Goal: Task Accomplishment & Management: Manage account settings

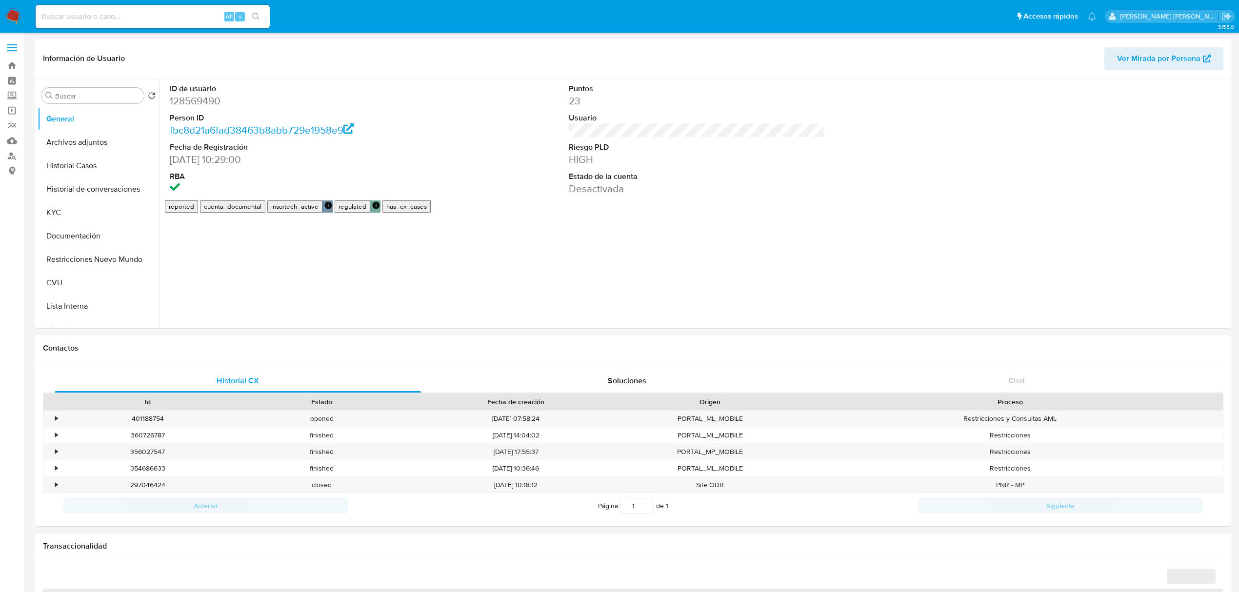
select select "10"
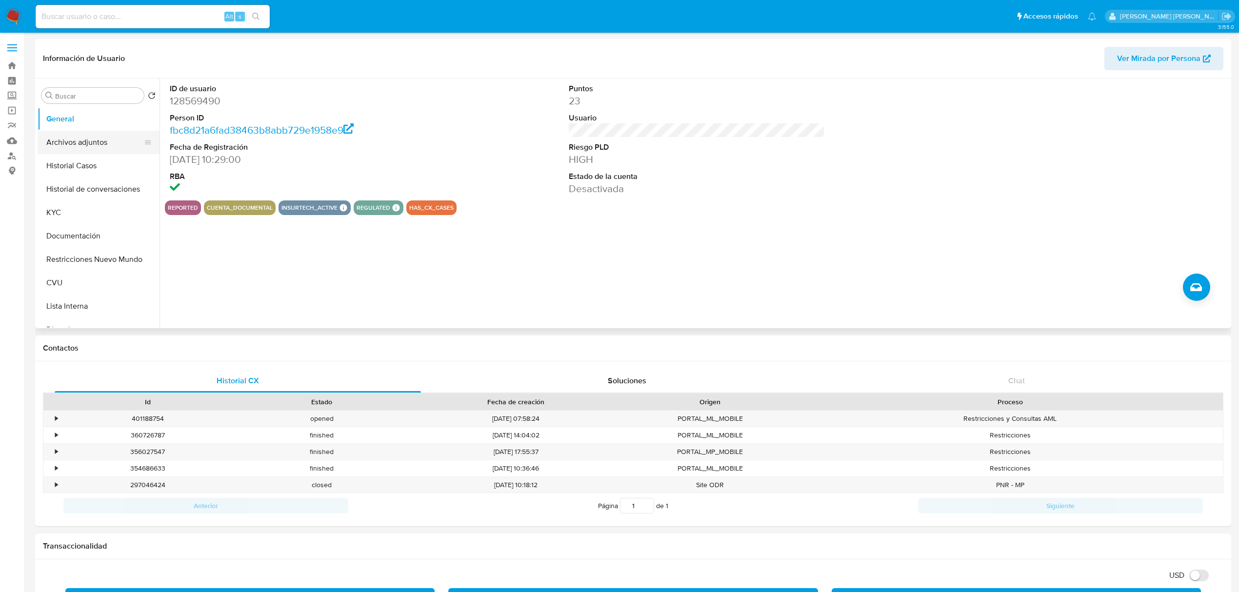
click at [69, 141] on button "Archivos adjuntos" at bounding box center [95, 142] width 114 height 23
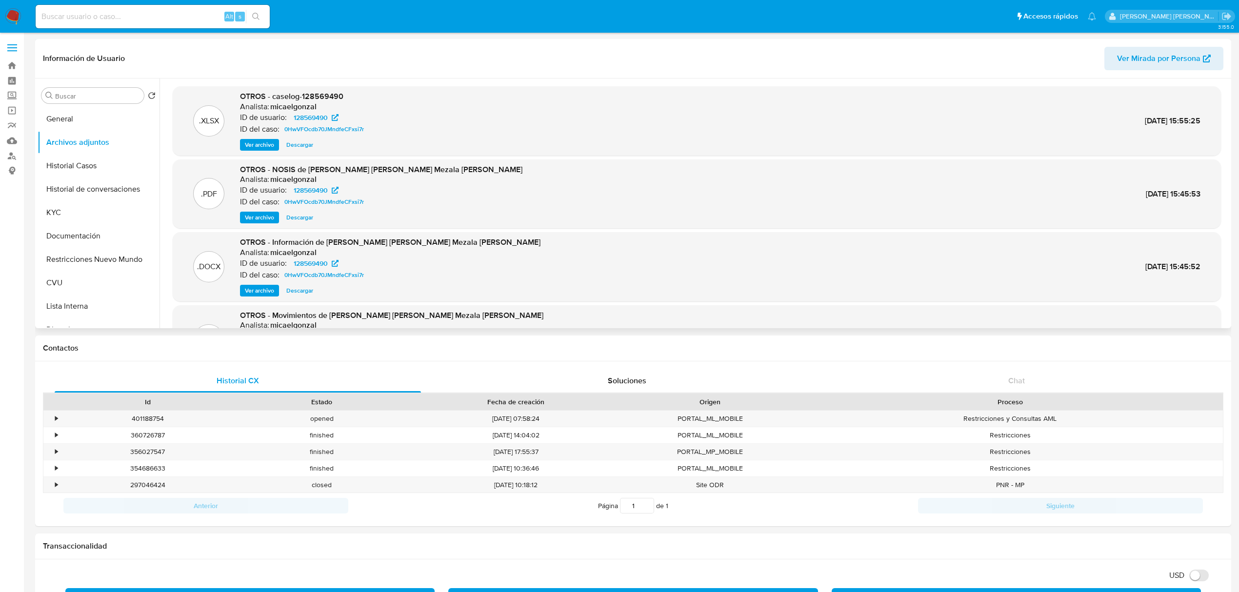
click at [269, 146] on span "Ver archivo" at bounding box center [259, 145] width 29 height 10
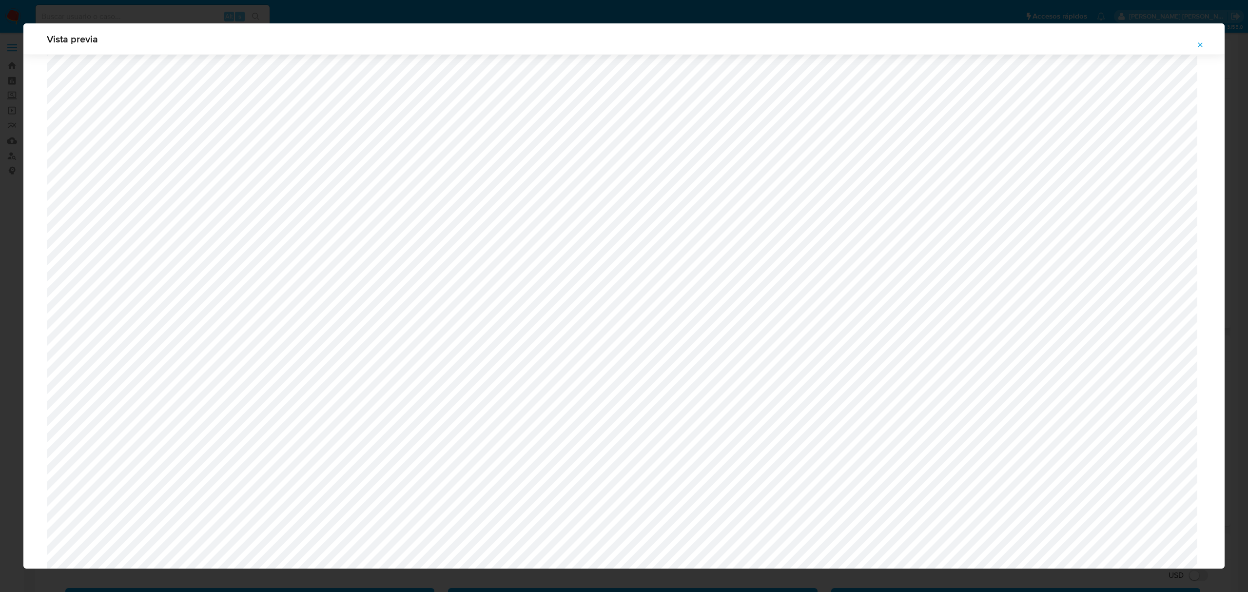
scroll to position [500, 0]
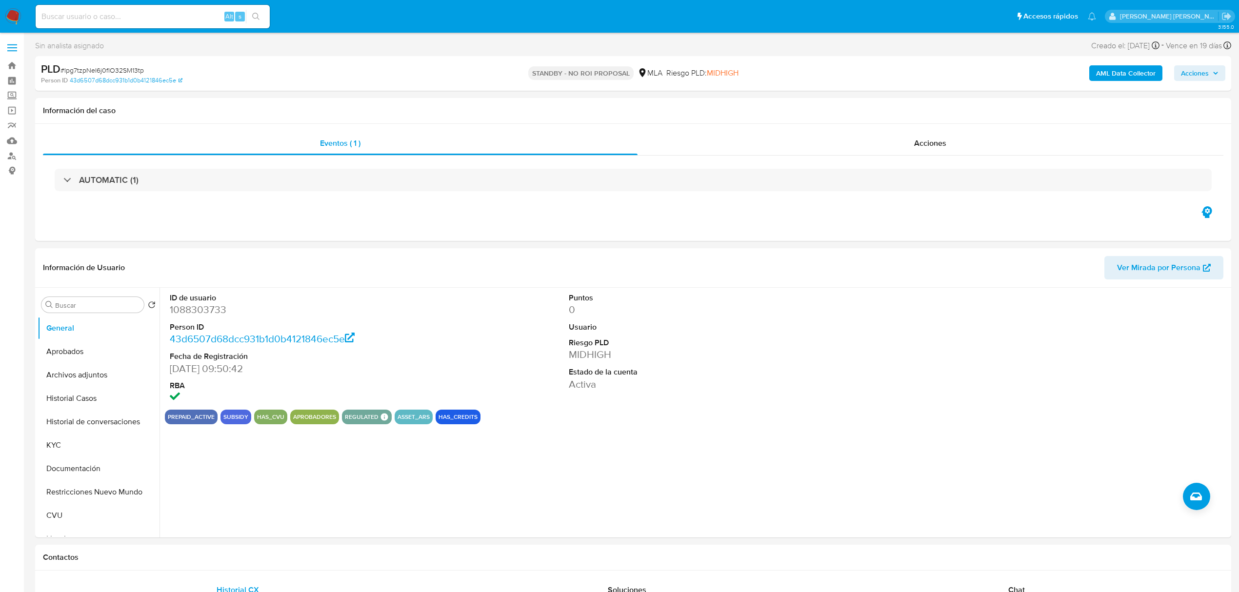
select select "10"
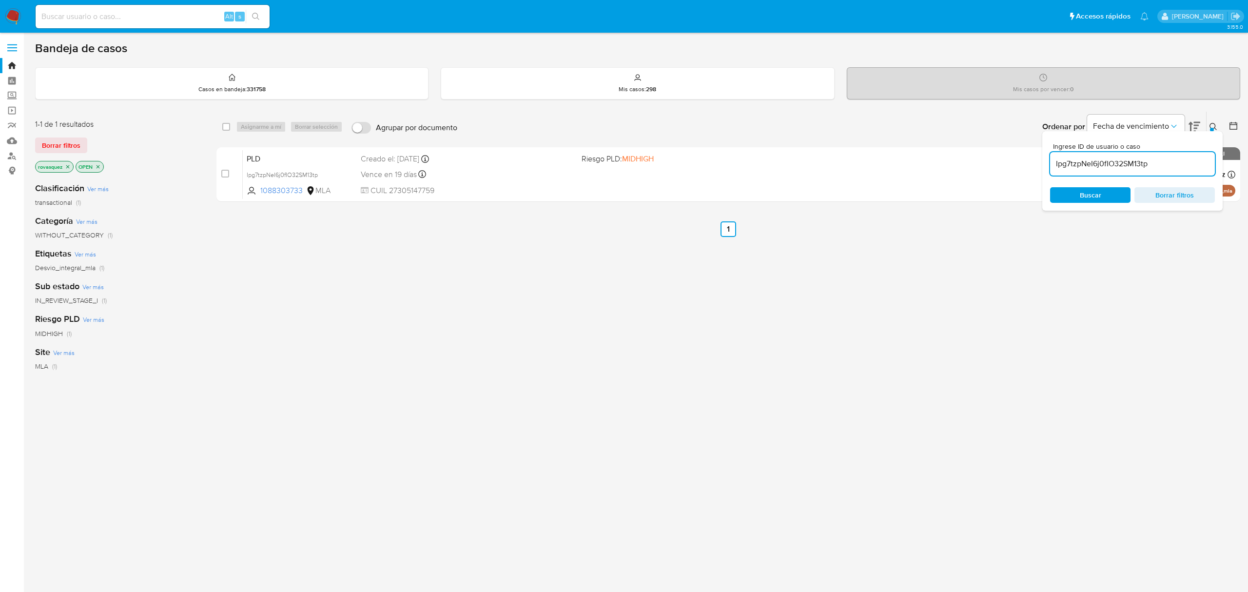
click at [1109, 162] on input "Ipg7tzpNeI6j0fIO32SM13tp" at bounding box center [1132, 164] width 165 height 13
paste input "MnsS5PFzqntOzkMnaSwQNb4X"
type input "MnsS5PFzqntOzkMnaSwQNb4X"
click at [1082, 195] on span "Buscar" at bounding box center [1090, 195] width 21 height 16
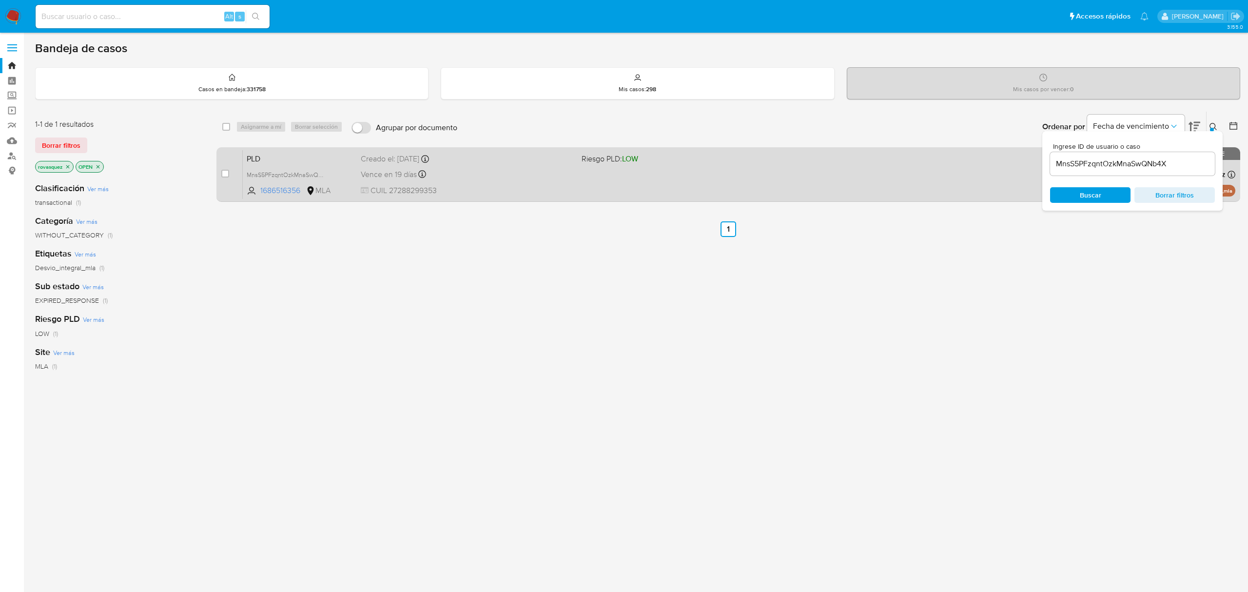
click at [220, 174] on div "case-item-checkbox No es posible asignar el caso PLD MnsS5PFzqntOzkMnaSwQNb4X 1…" at bounding box center [729, 174] width 1024 height 55
click at [226, 176] on input "checkbox" at bounding box center [225, 174] width 8 height 8
checkbox input "true"
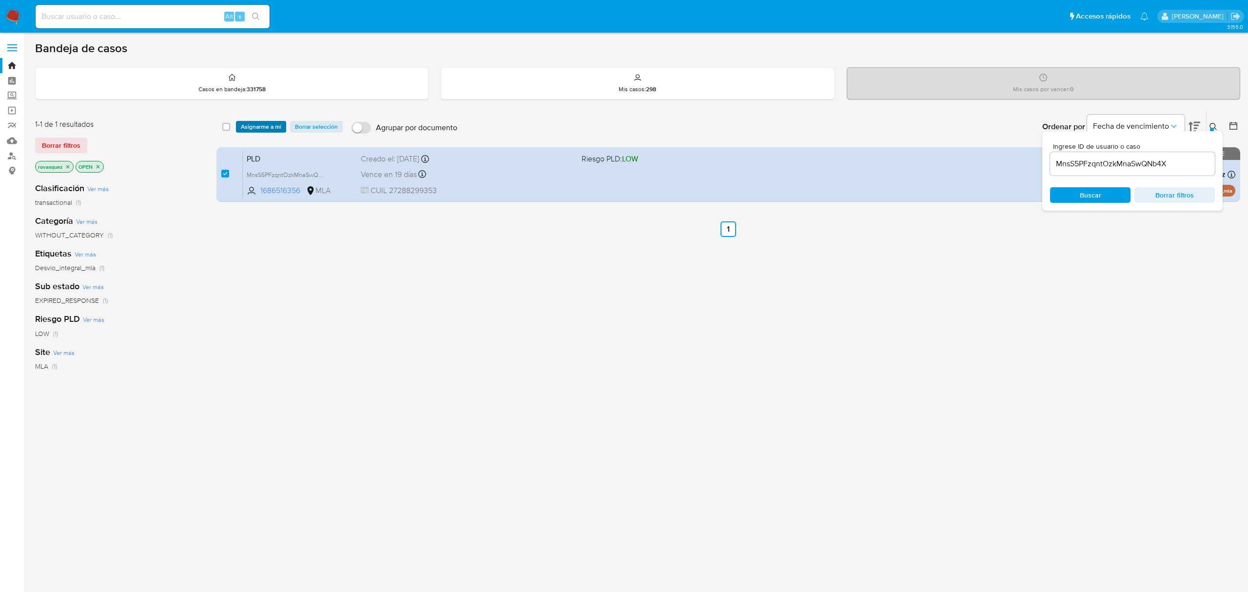
click at [266, 123] on span "Asignarme a mí" at bounding box center [261, 127] width 40 height 10
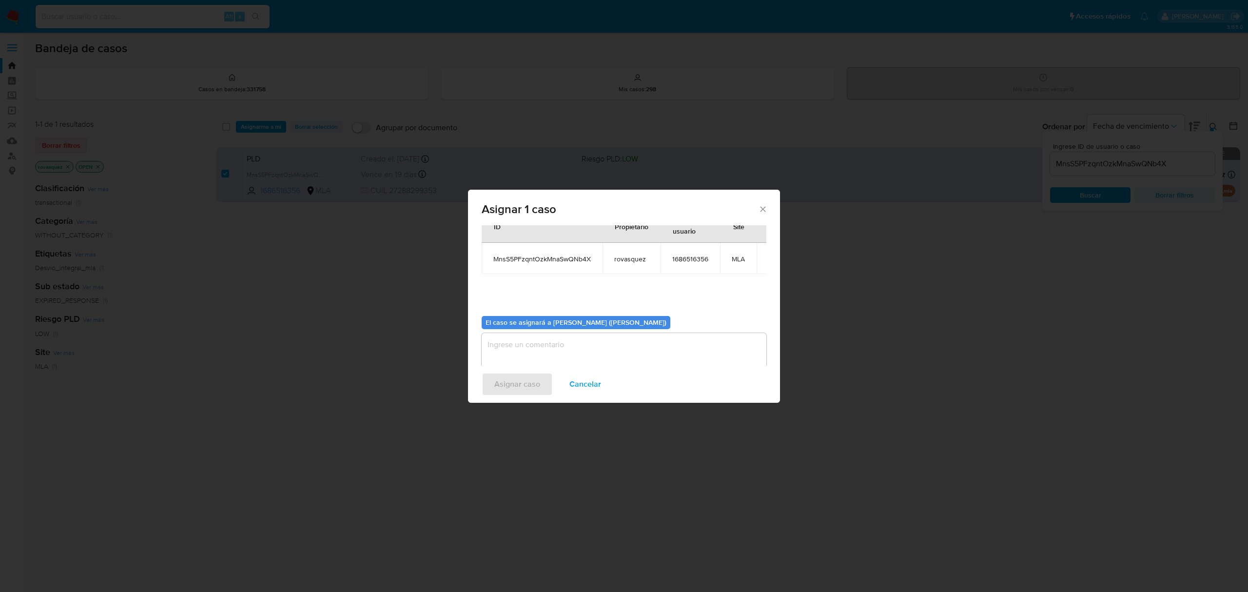
scroll to position [50, 0]
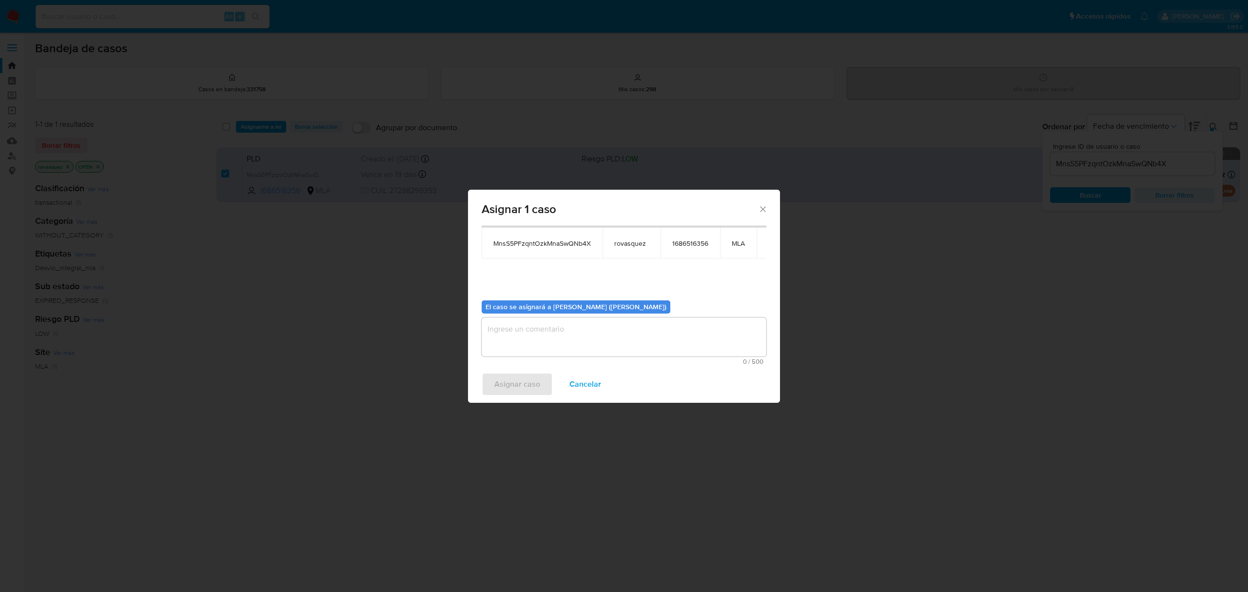
click at [549, 338] on textarea "assign-modal" at bounding box center [624, 336] width 285 height 39
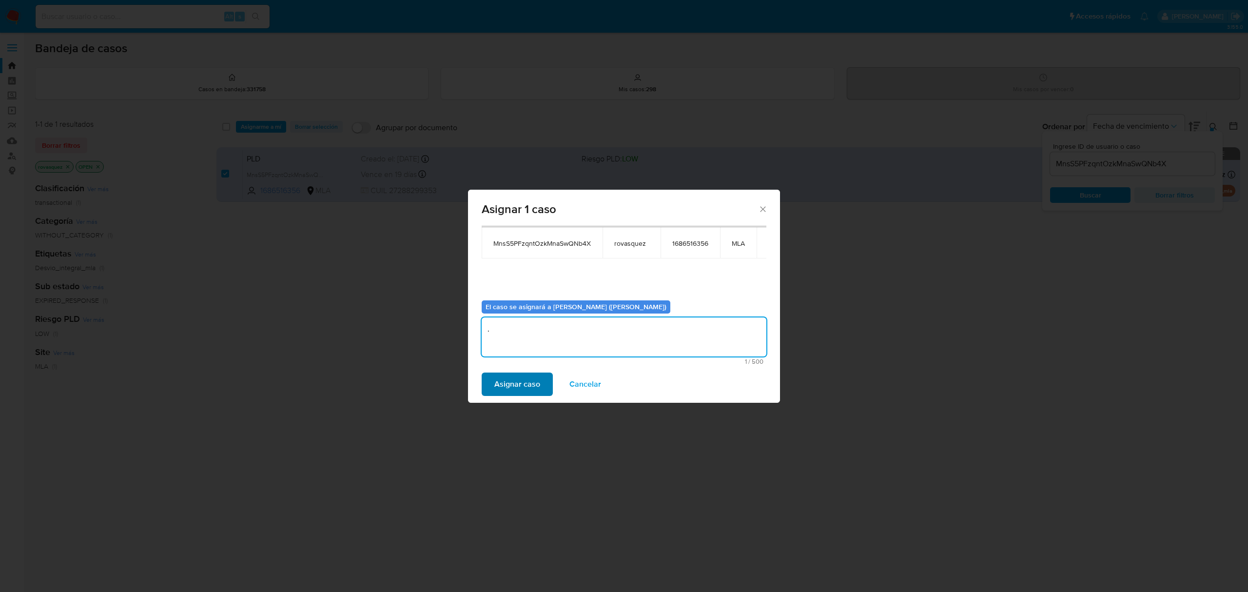
type textarea "."
click at [519, 393] on span "Asignar caso" at bounding box center [518, 384] width 46 height 21
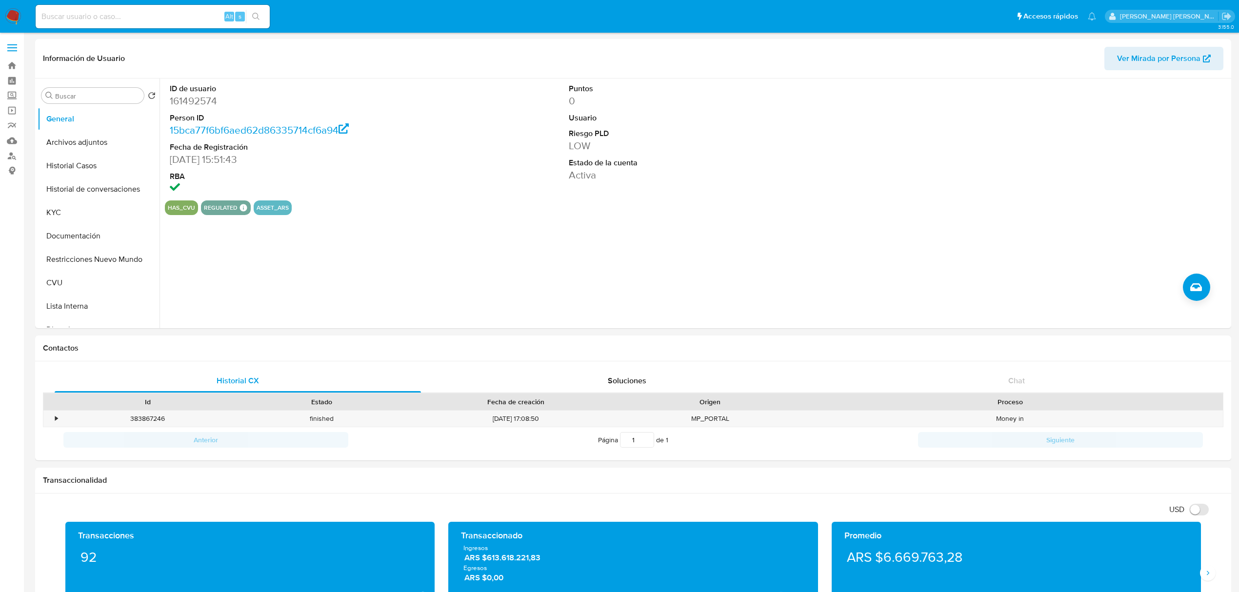
select select "10"
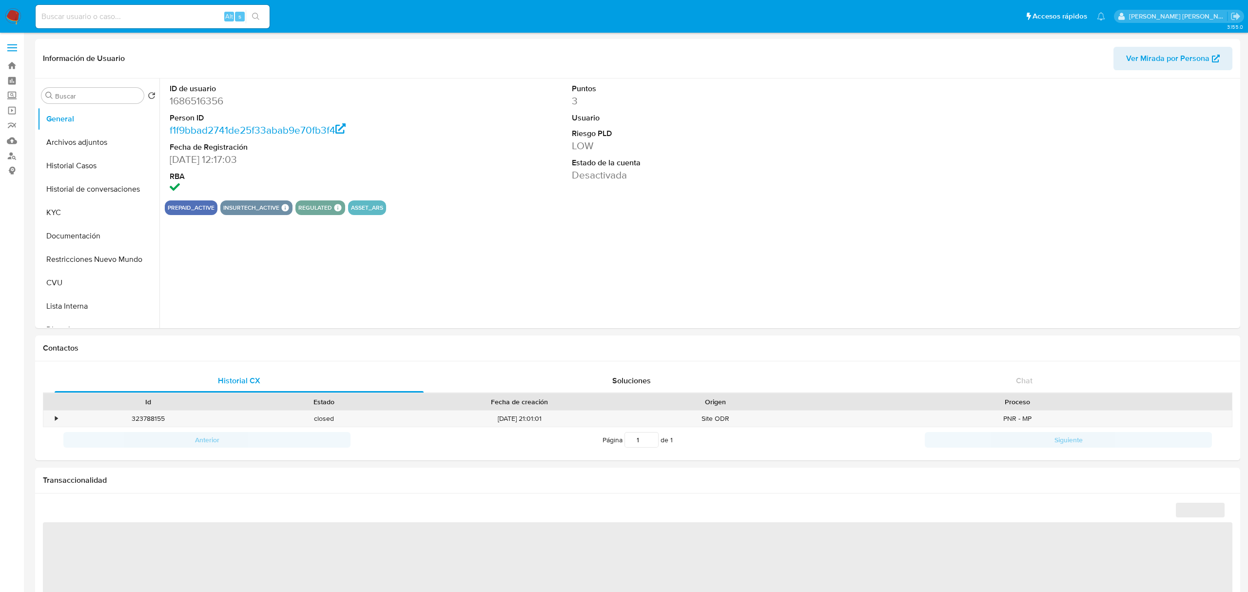
select select "10"
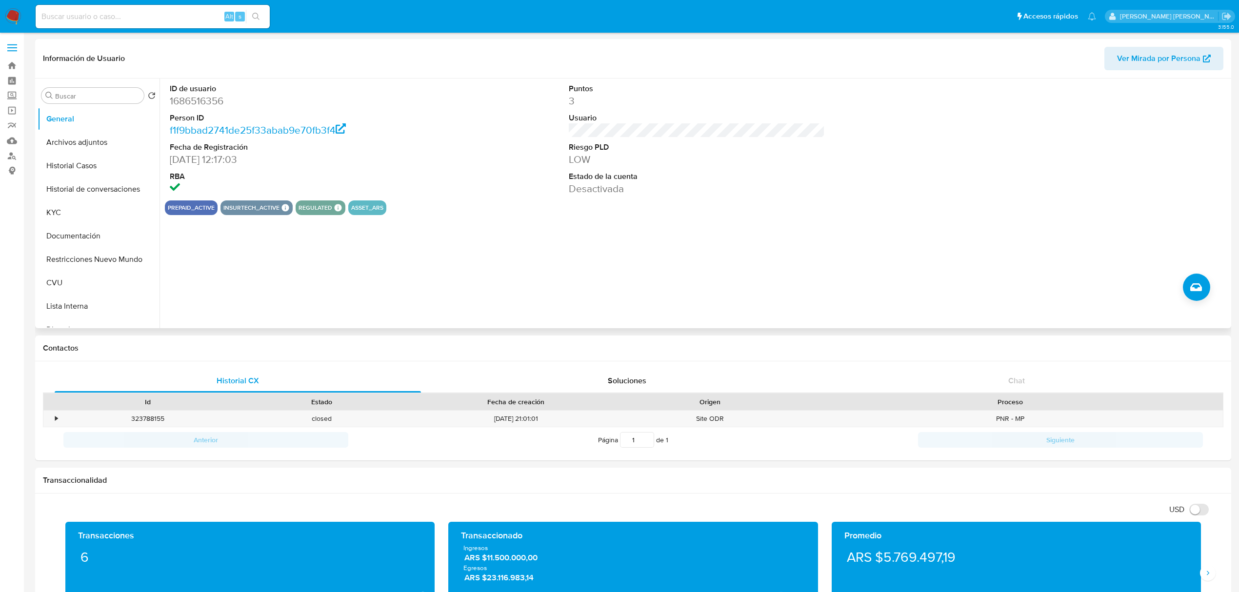
click at [386, 179] on dt "RBA" at bounding box center [298, 176] width 256 height 11
click at [70, 166] on button "Historial Casos" at bounding box center [95, 165] width 114 height 23
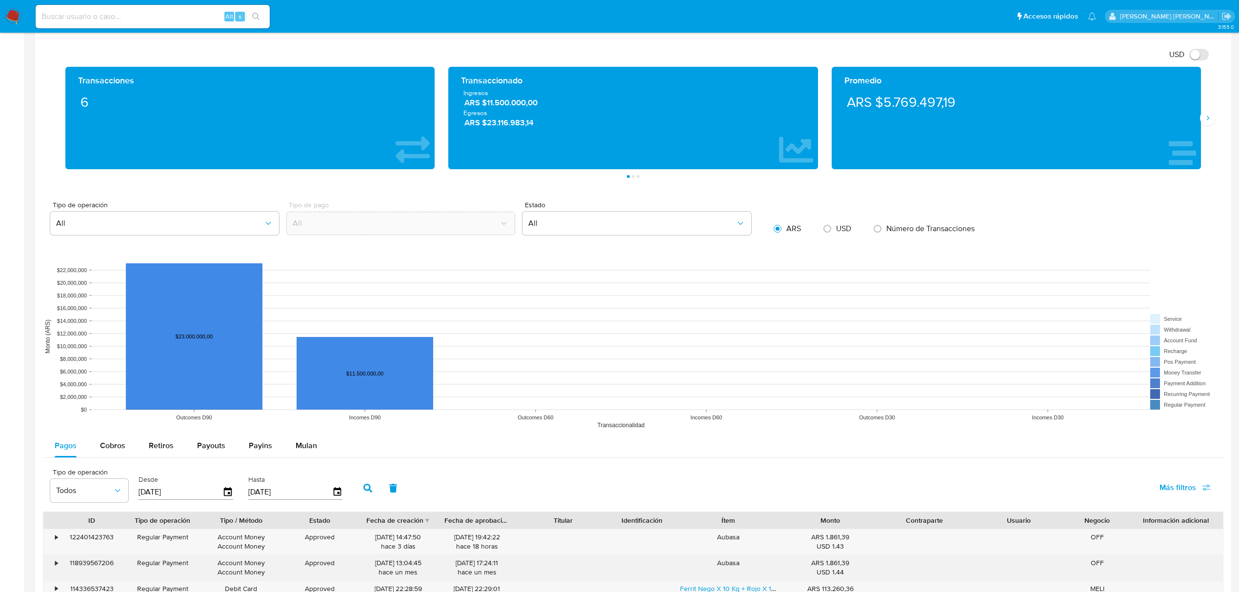
scroll to position [707, 0]
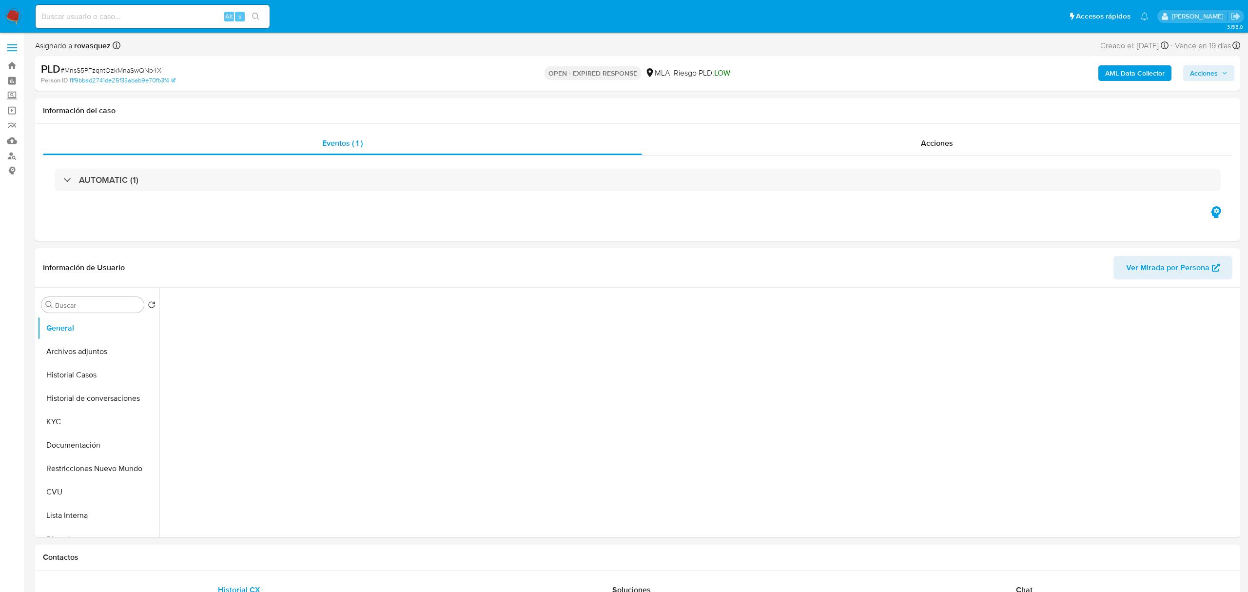
select select "10"
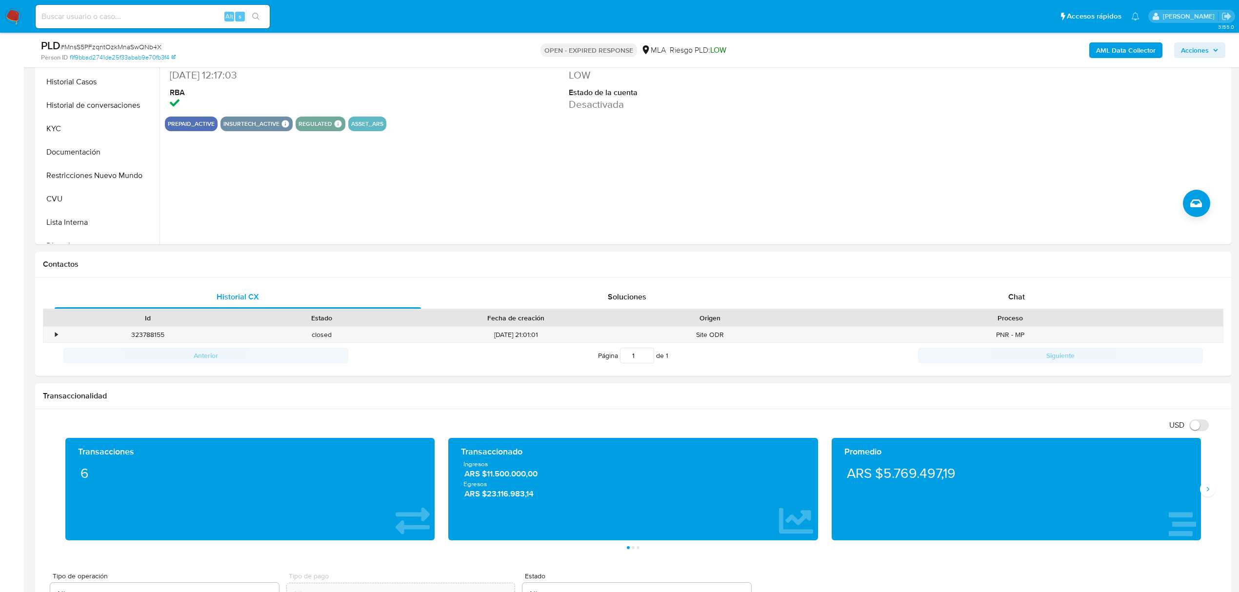
scroll to position [325, 0]
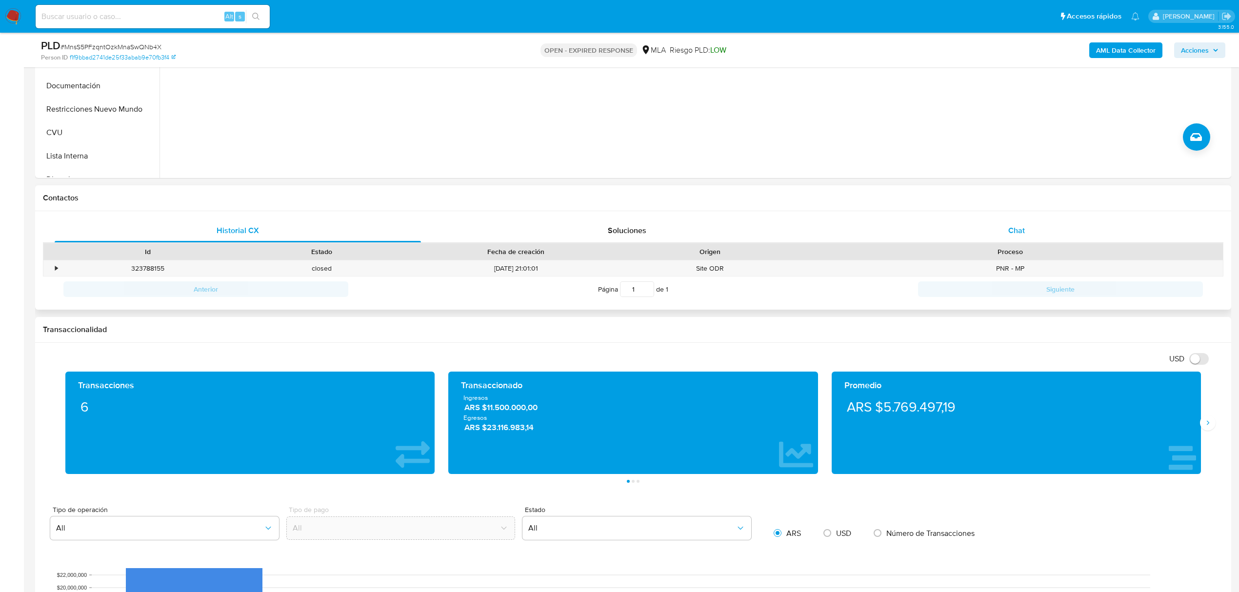
click at [1017, 227] on span "Chat" at bounding box center [1016, 230] width 17 height 11
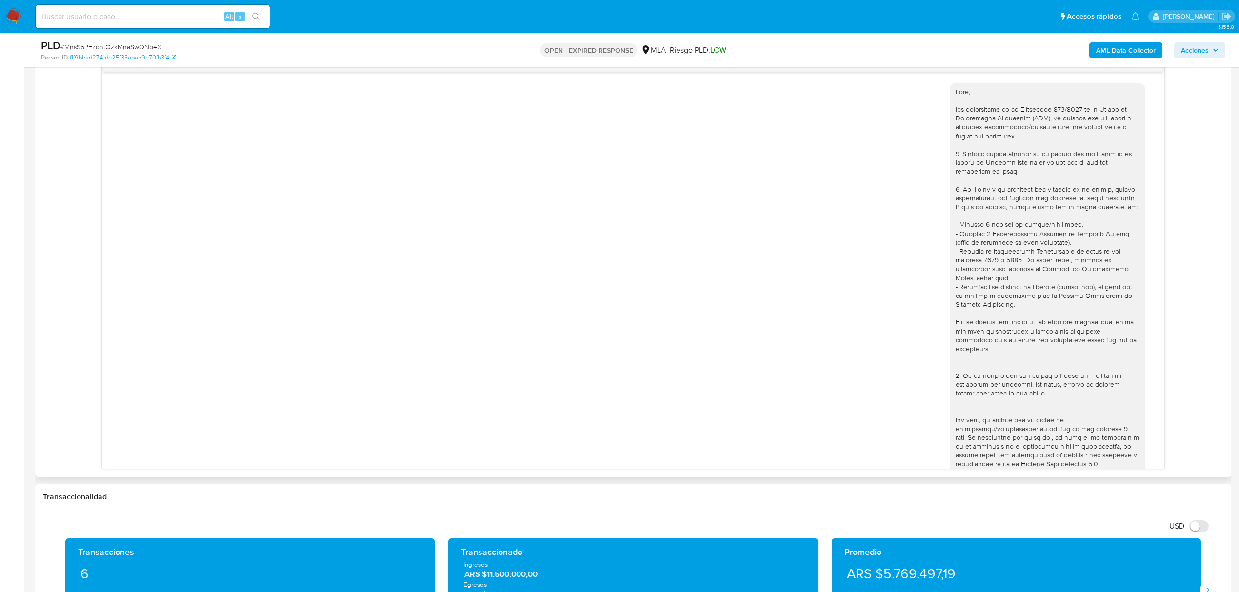
scroll to position [658, 0]
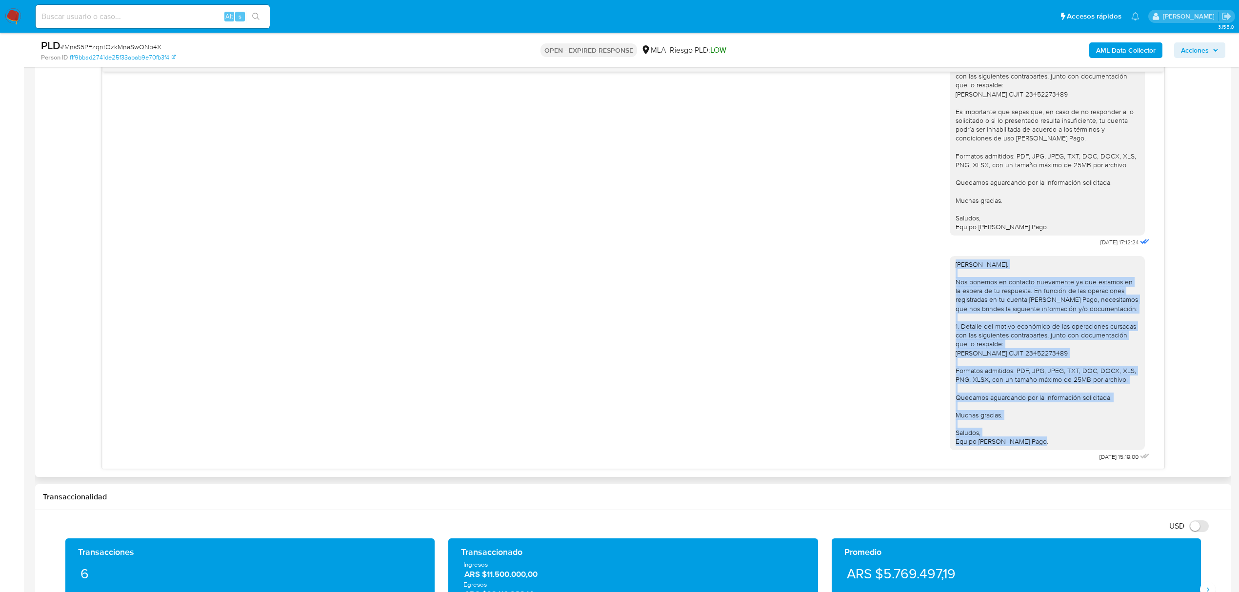
drag, startPoint x: 1027, startPoint y: 441, endPoint x: 939, endPoint y: 262, distance: 198.9
click at [939, 262] on div "Hola, Clara. Nos ponemos en contacto nuevamente ya que estamos en la espera de …" at bounding box center [633, 356] width 1037 height 215
copy div "Hola, Clara. Nos ponemos en contacto nuevamente ya que estamos en la espera de …"
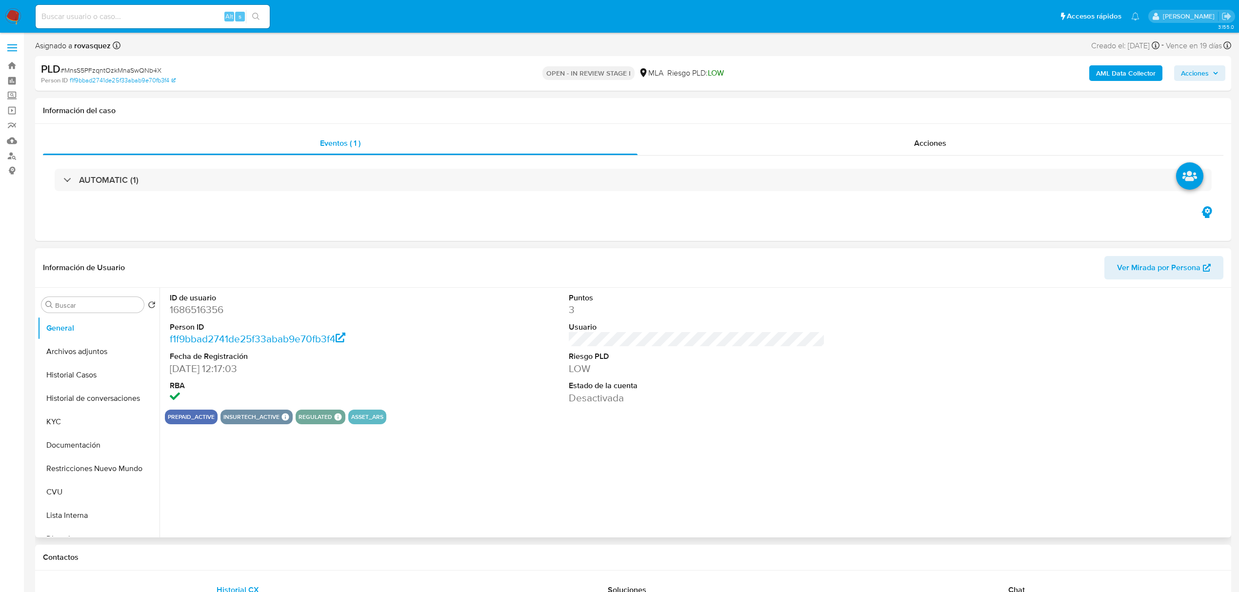
select select "10"
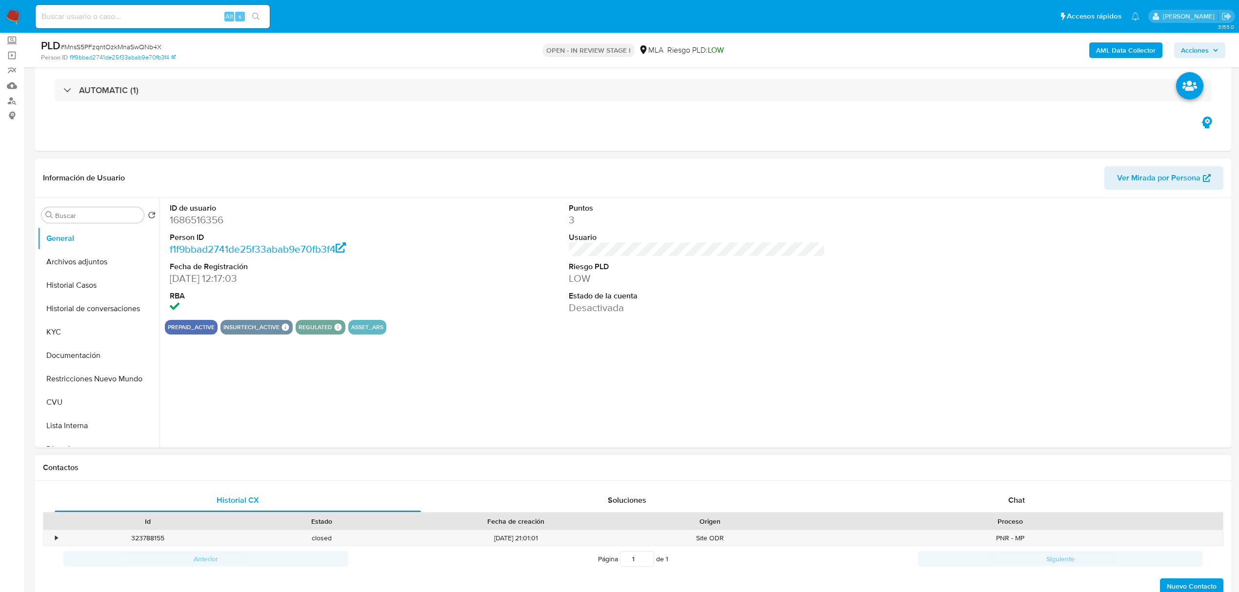
scroll to position [130, 0]
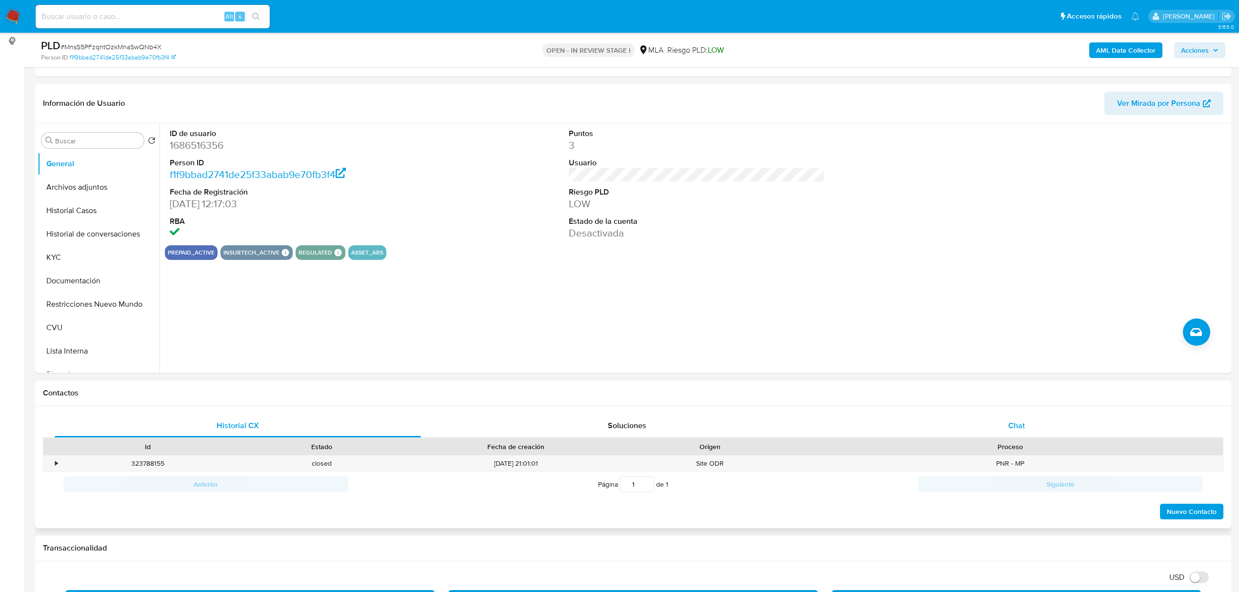
click at [1023, 422] on span "Chat" at bounding box center [1016, 425] width 17 height 11
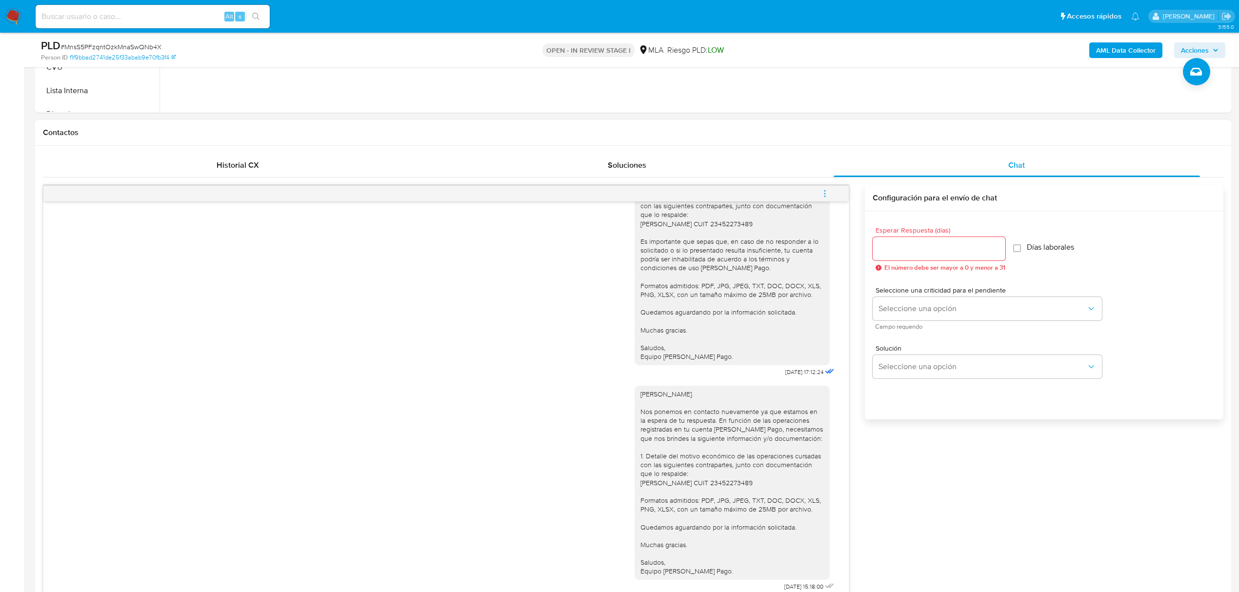
scroll to position [585, 0]
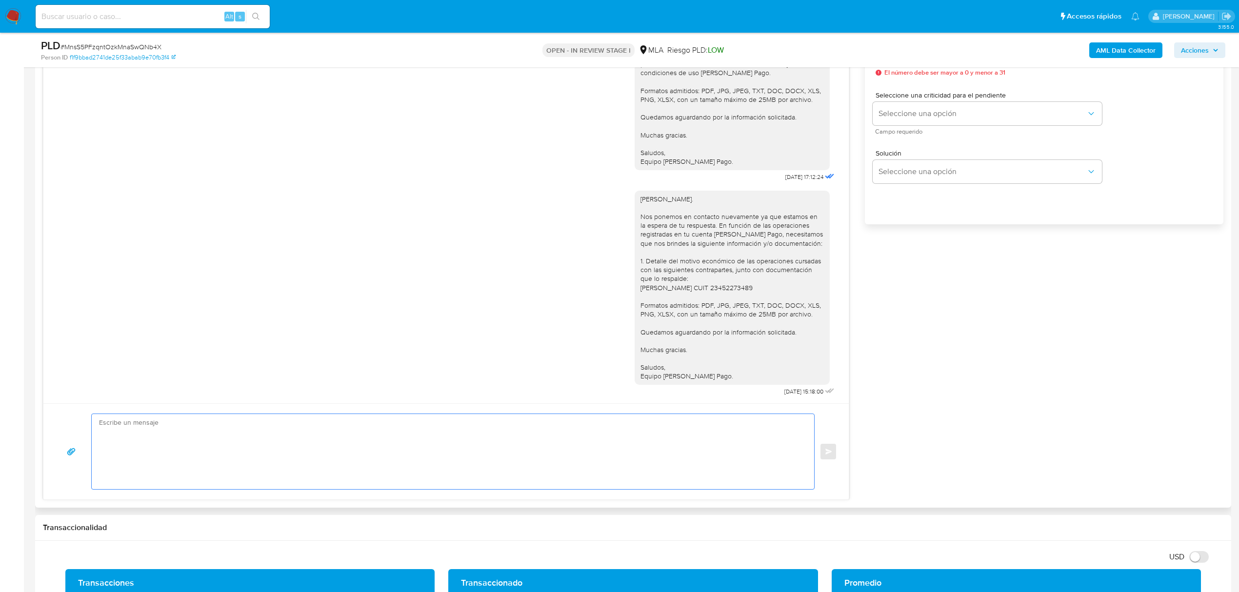
click at [379, 465] on textarea at bounding box center [450, 451] width 703 height 75
paste textarea "[PERSON_NAME]. Nos ponemos en contacto nuevamente ya que estamos en la espera d…"
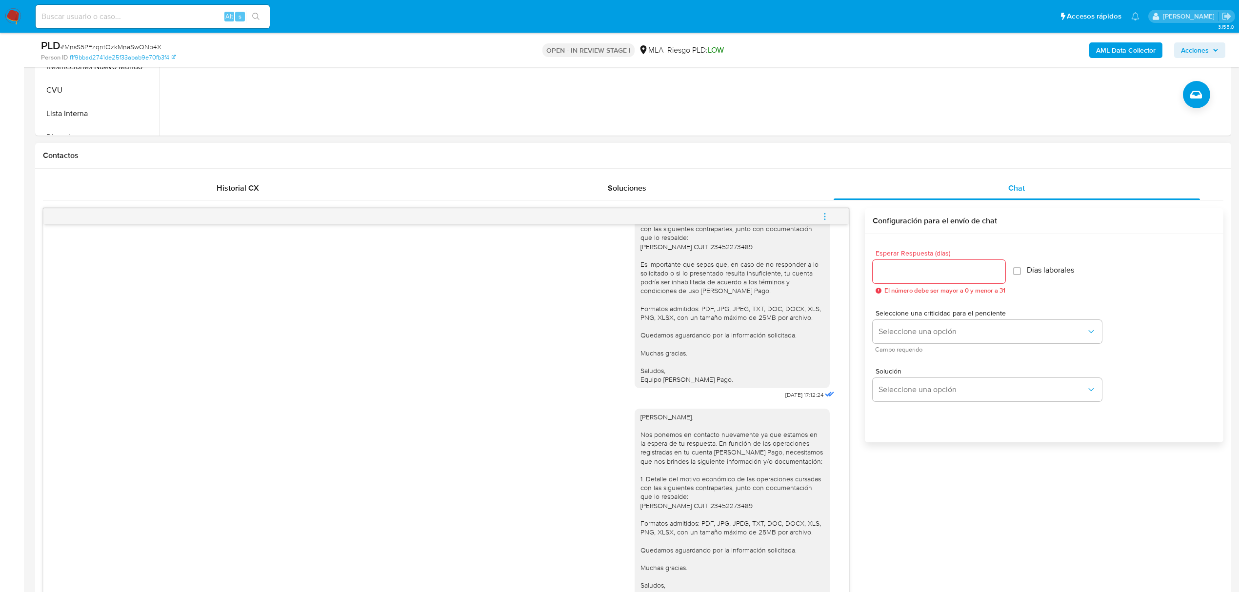
scroll to position [325, 0]
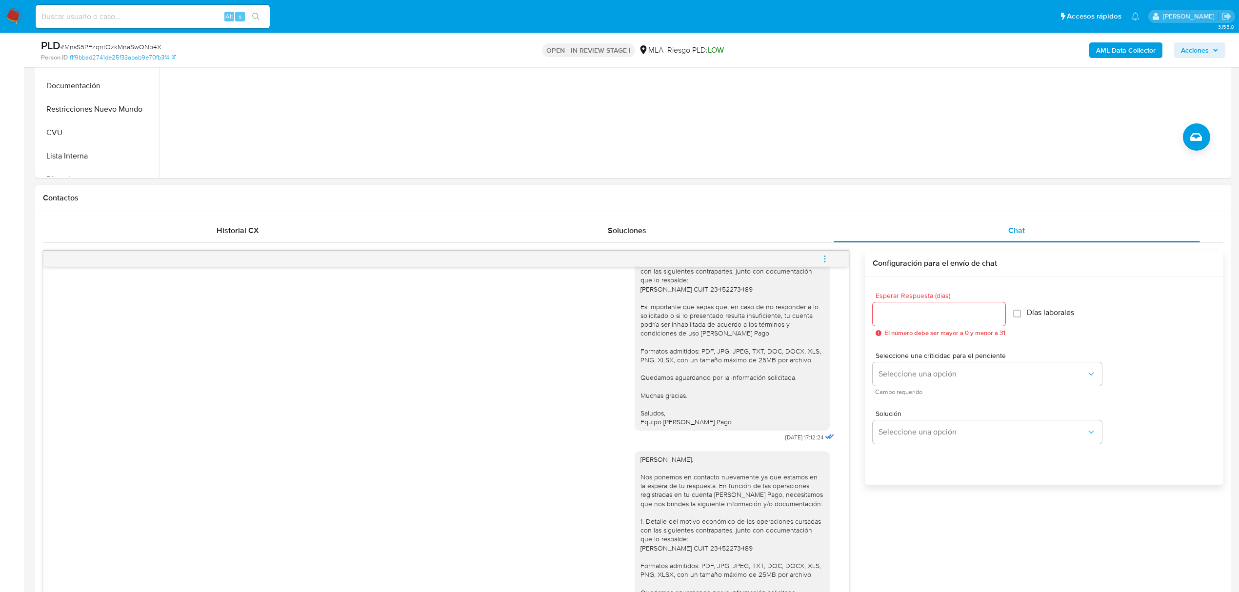
type textarea "[PERSON_NAME]. Nos ponemos en contacto nuevamente ya que estamos en la espera d…"
click at [900, 315] on input "Esperar Respuesta (días)" at bounding box center [938, 314] width 133 height 13
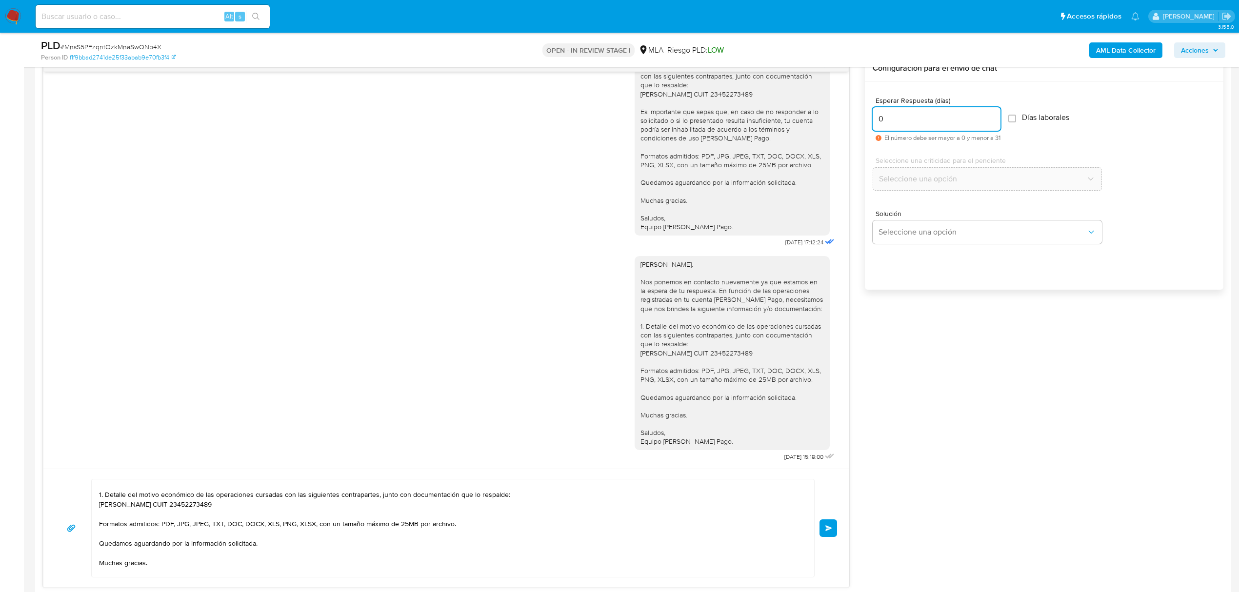
scroll to position [65, 0]
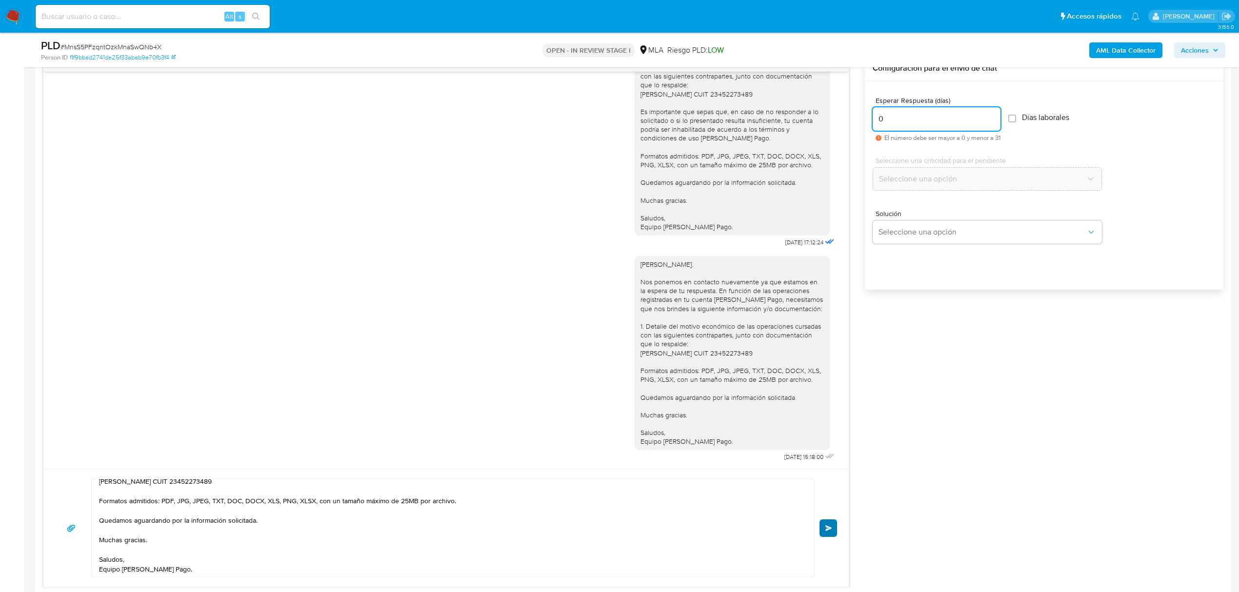
type input "0"
click at [833, 529] on button "Enviar" at bounding box center [828, 528] width 18 height 18
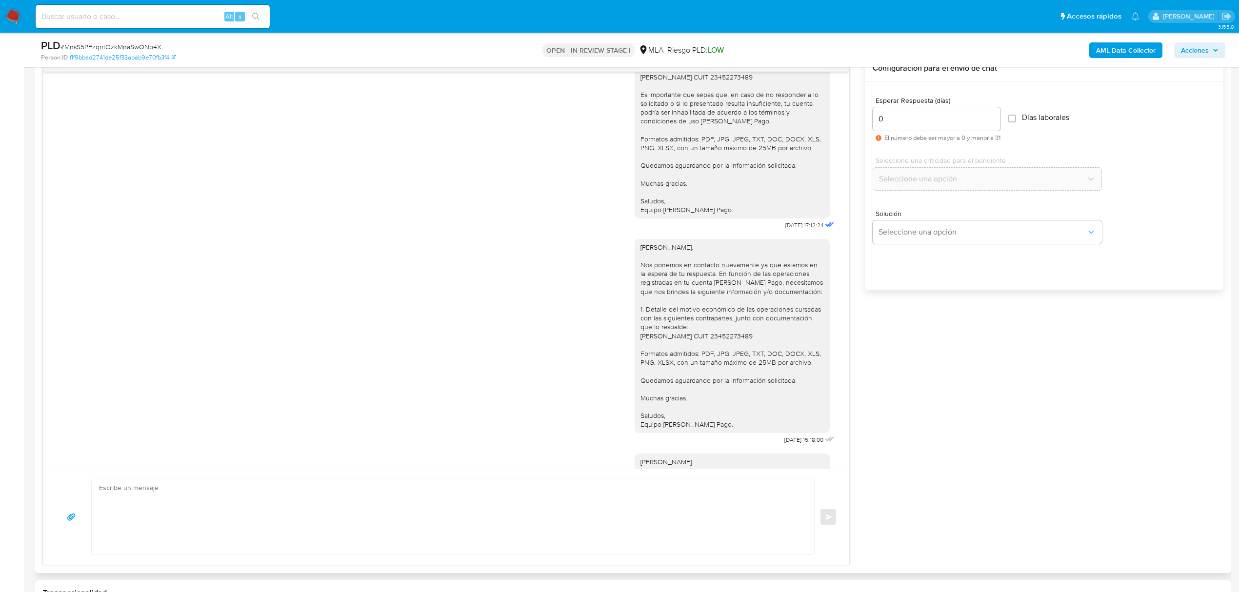
scroll to position [873, 0]
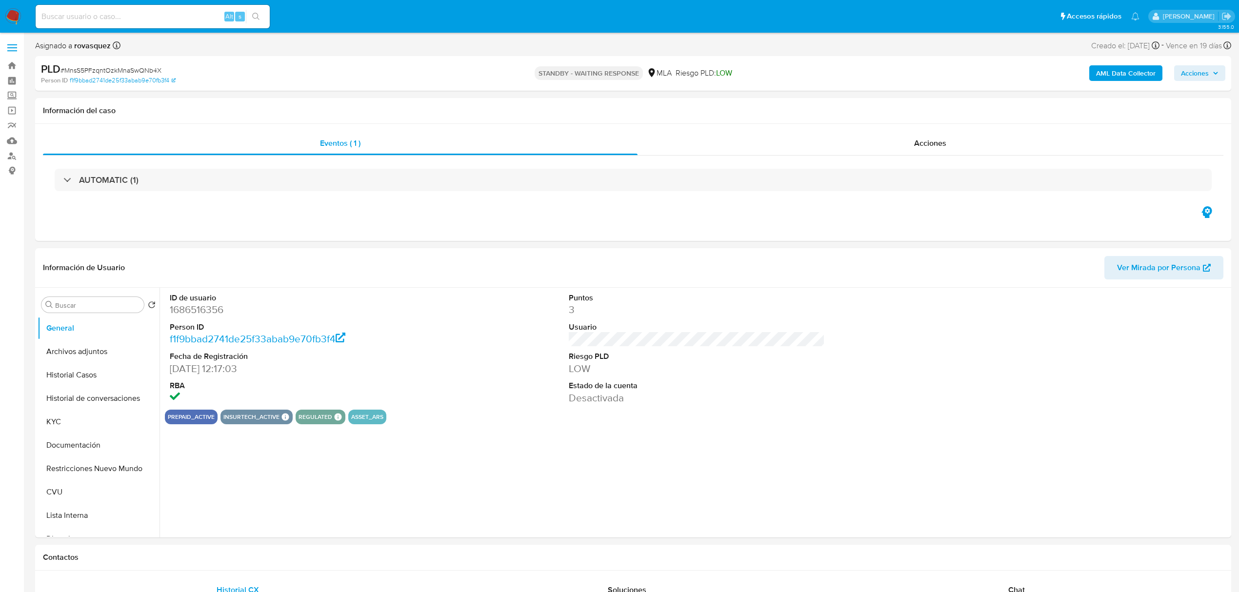
select select "10"
click at [74, 432] on button "KYC" at bounding box center [95, 421] width 114 height 23
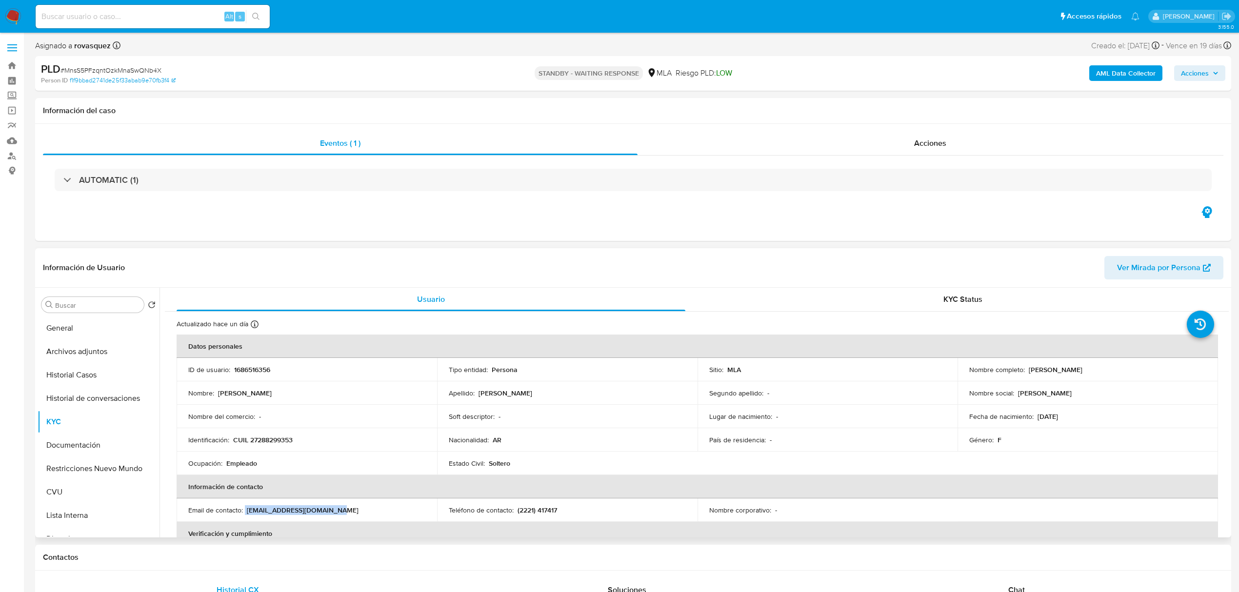
drag, startPoint x: 246, startPoint y: 510, endPoint x: 352, endPoint y: 512, distance: 106.3
click at [352, 512] on div "Email de contacto : [EMAIL_ADDRESS][DOMAIN_NAME]" at bounding box center [306, 510] width 237 height 9
copy div "[EMAIL_ADDRESS][DOMAIN_NAME]"
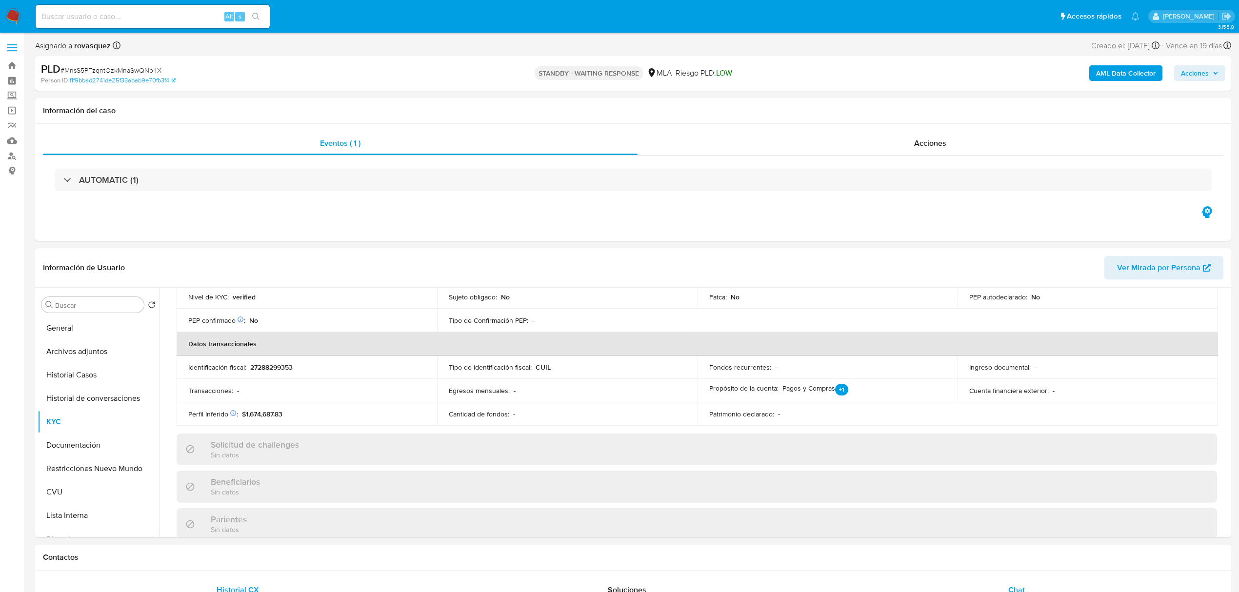
click at [1018, 584] on div "Chat" at bounding box center [1016, 589] width 366 height 23
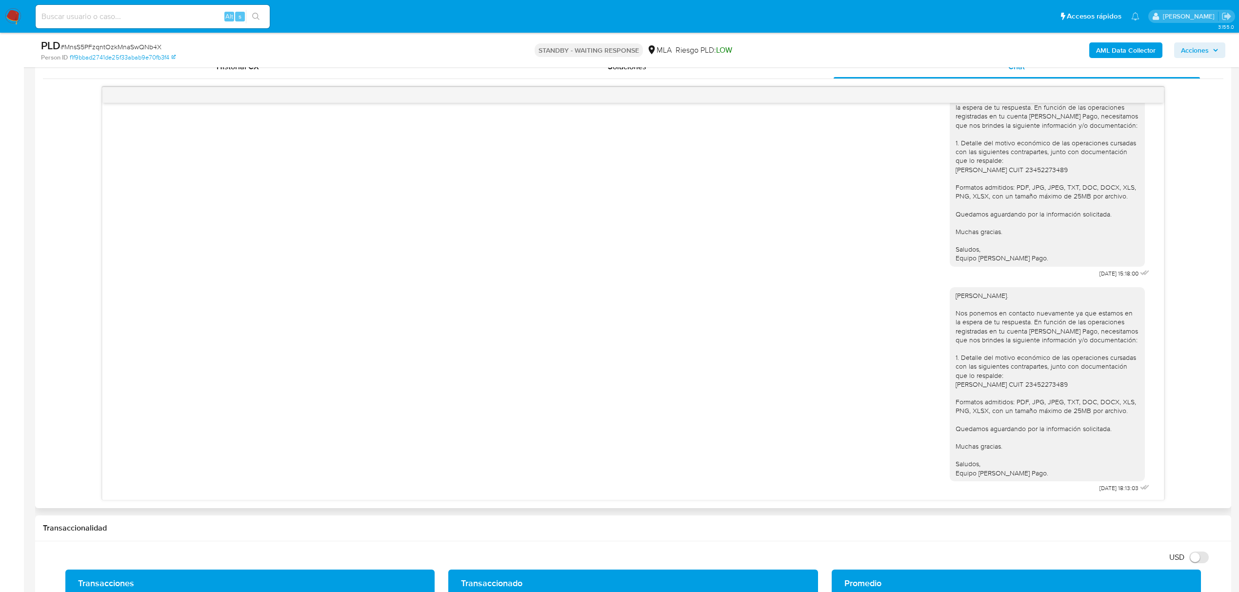
scroll to position [455, 0]
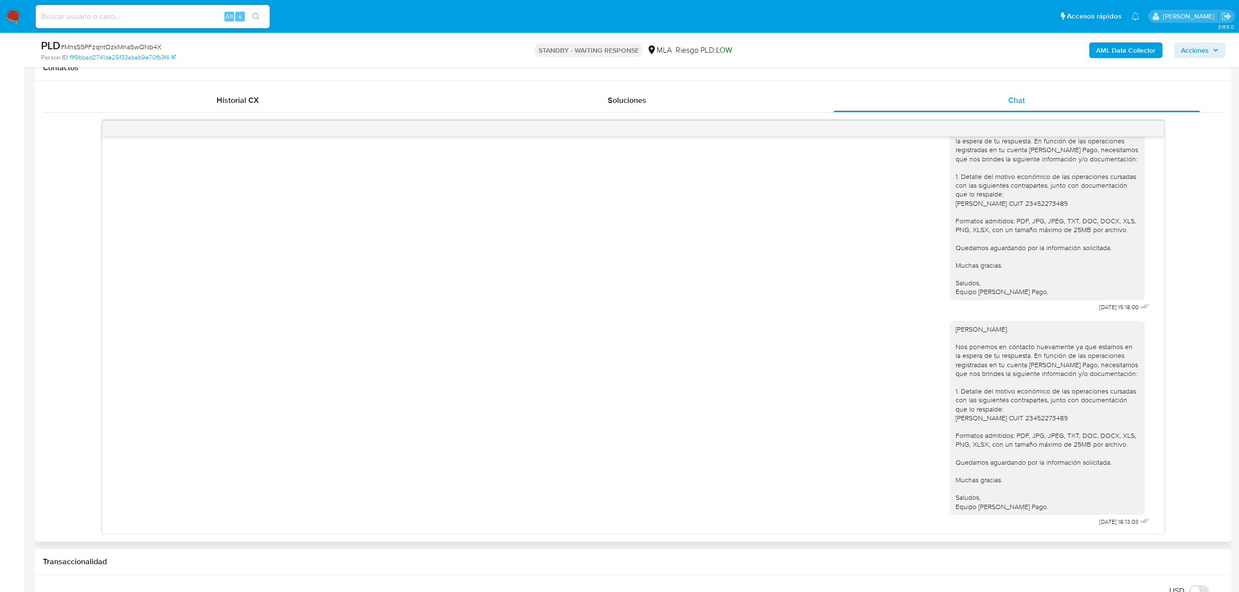
click at [1012, 515] on div "[PERSON_NAME]. Nos ponemos en contacto nuevamente ya que estamos en la espera d…" at bounding box center [1051, 421] width 202 height 215
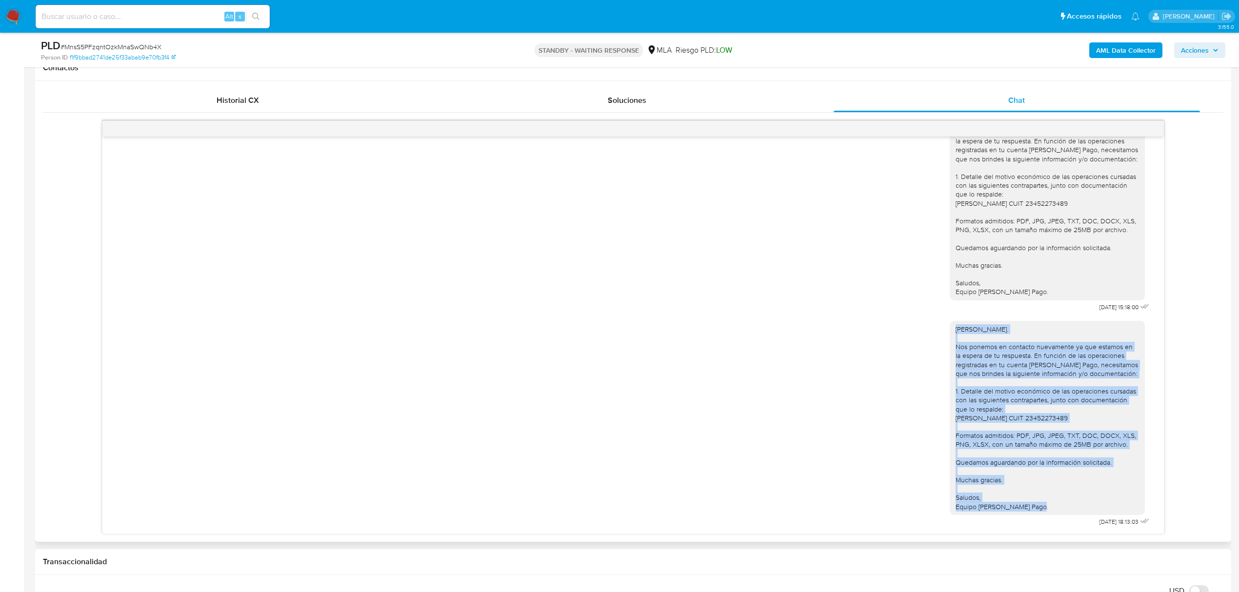
drag, startPoint x: 1040, startPoint y: 508, endPoint x: 943, endPoint y: 328, distance: 204.2
click at [950, 328] on div "[PERSON_NAME]. Nos ponemos en contacto nuevamente ya que estamos en la espera d…" at bounding box center [1047, 418] width 195 height 194
copy div "[PERSON_NAME]. Nos ponemos en contacto nuevamente ya que estamos en la espera d…"
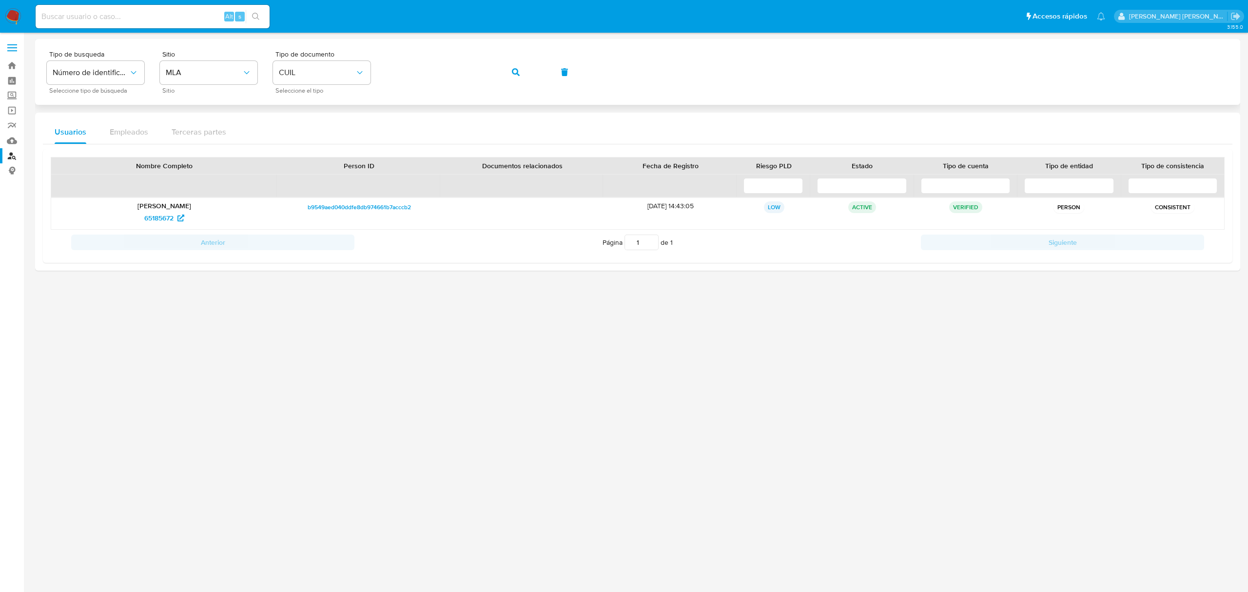
click at [494, 68] on div "Tipo de busqueda Número de identificación Seleccione tipo de búsqueda Sitio MLA…" at bounding box center [638, 72] width 1182 height 42
click at [514, 73] on icon "button" at bounding box center [516, 72] width 8 height 8
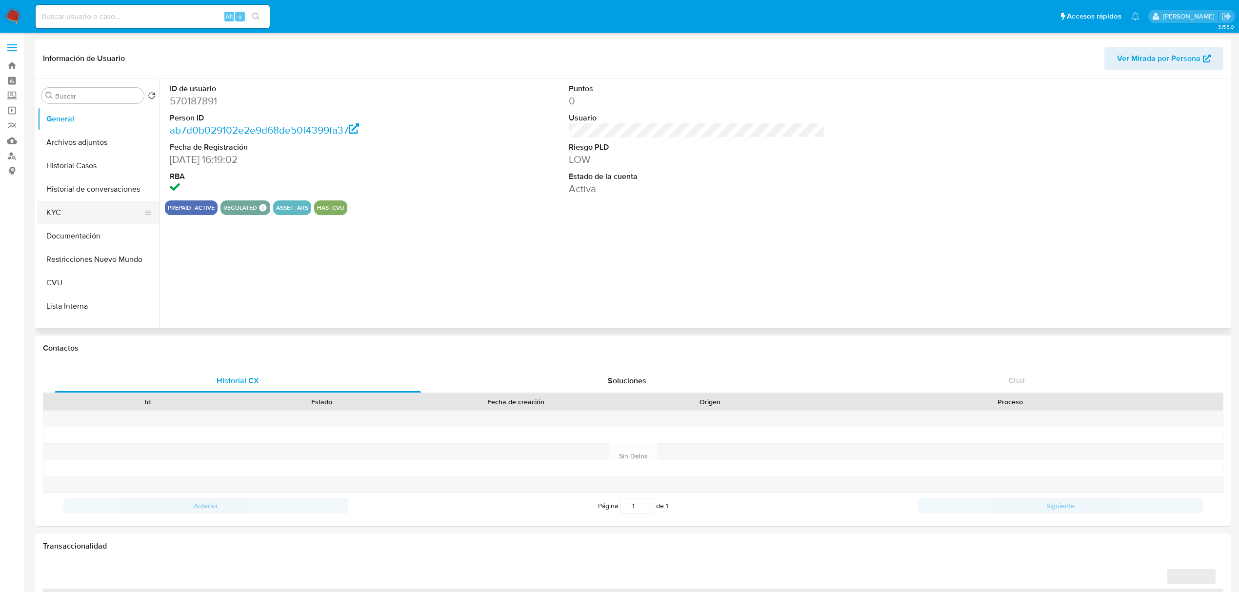
click at [62, 213] on button "KYC" at bounding box center [95, 212] width 114 height 23
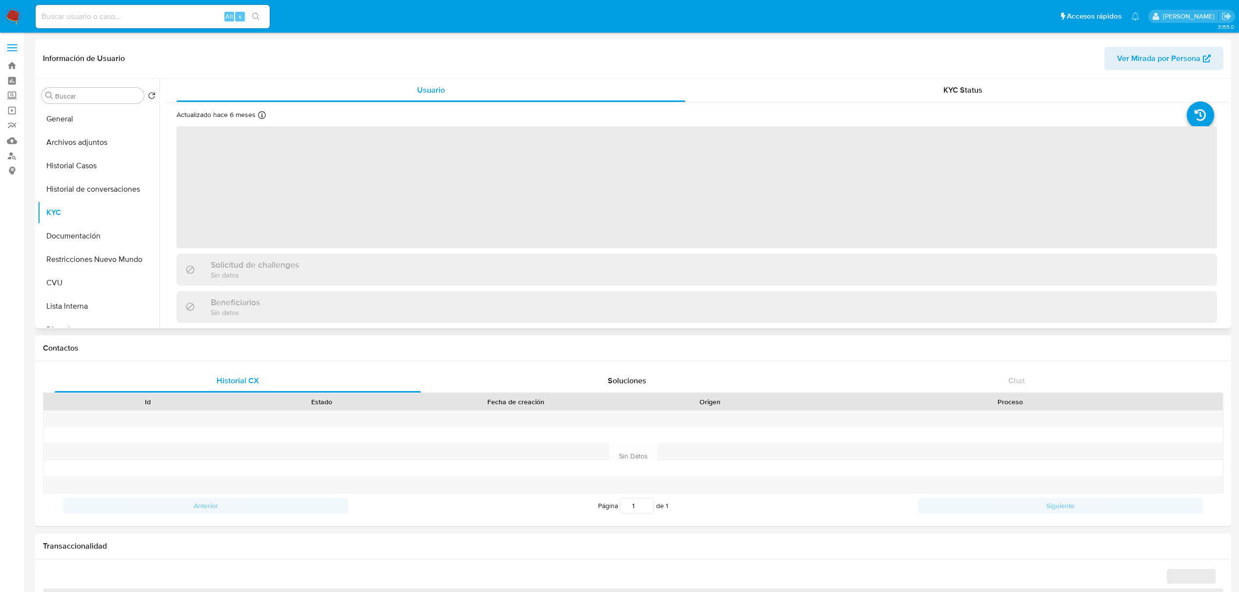
select select "10"
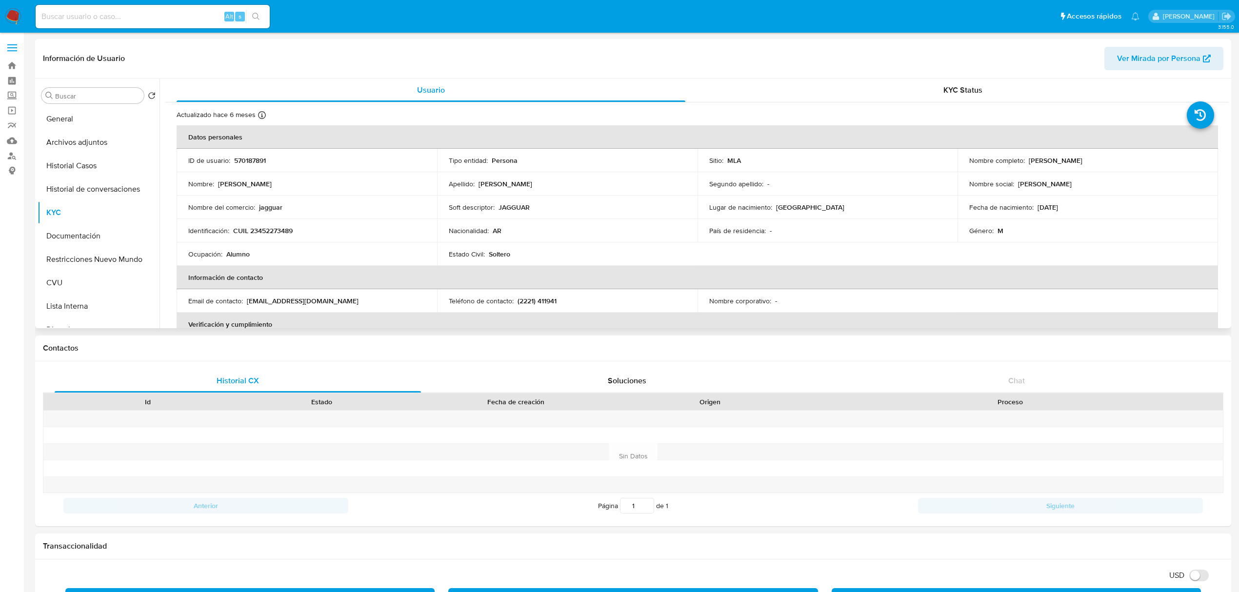
scroll to position [65, 0]
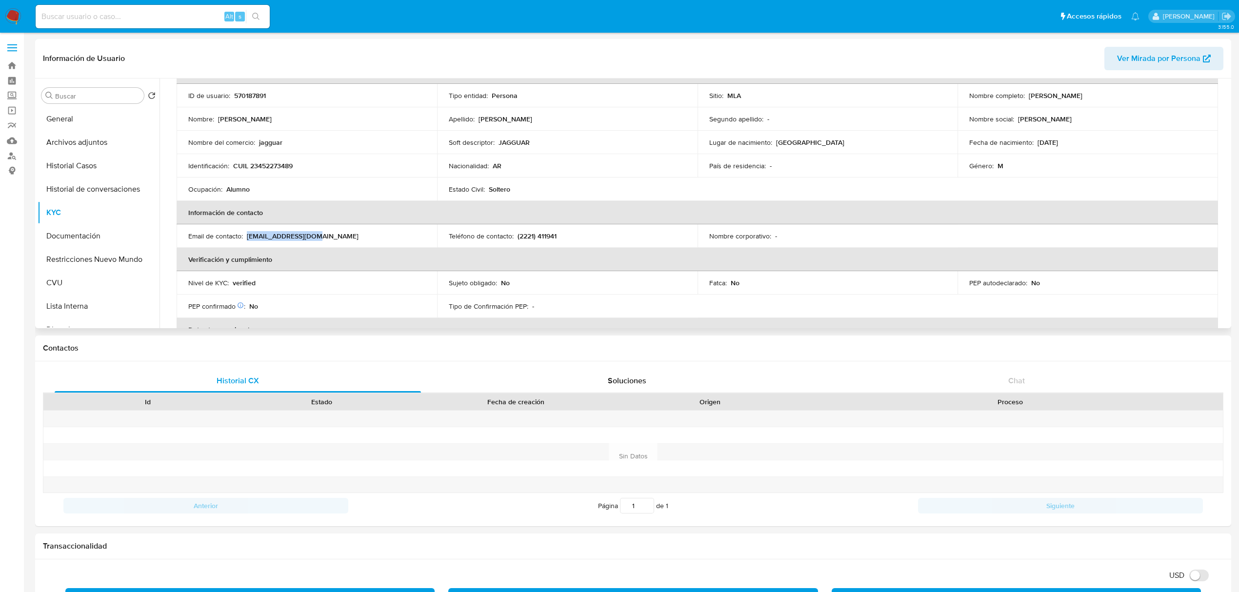
drag, startPoint x: 246, startPoint y: 235, endPoint x: 319, endPoint y: 233, distance: 72.7
click at [319, 233] on div "Email de contacto : bl8979441@gmail.com" at bounding box center [306, 236] width 237 height 9
copy p "bl8979441@gmail.com"
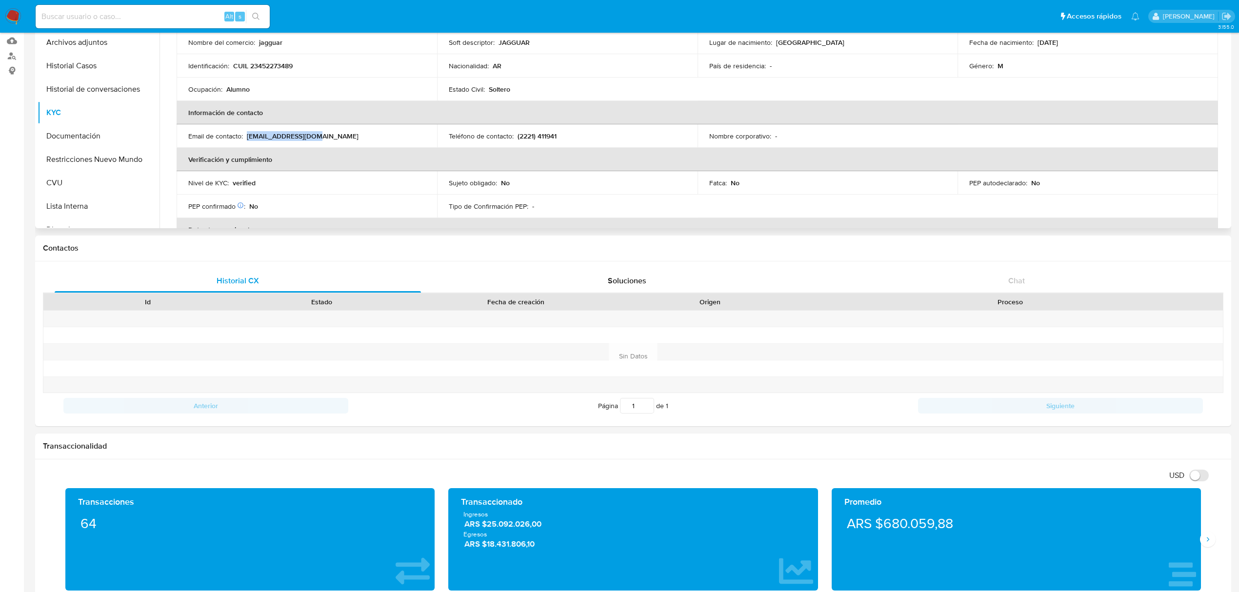
scroll to position [0, 0]
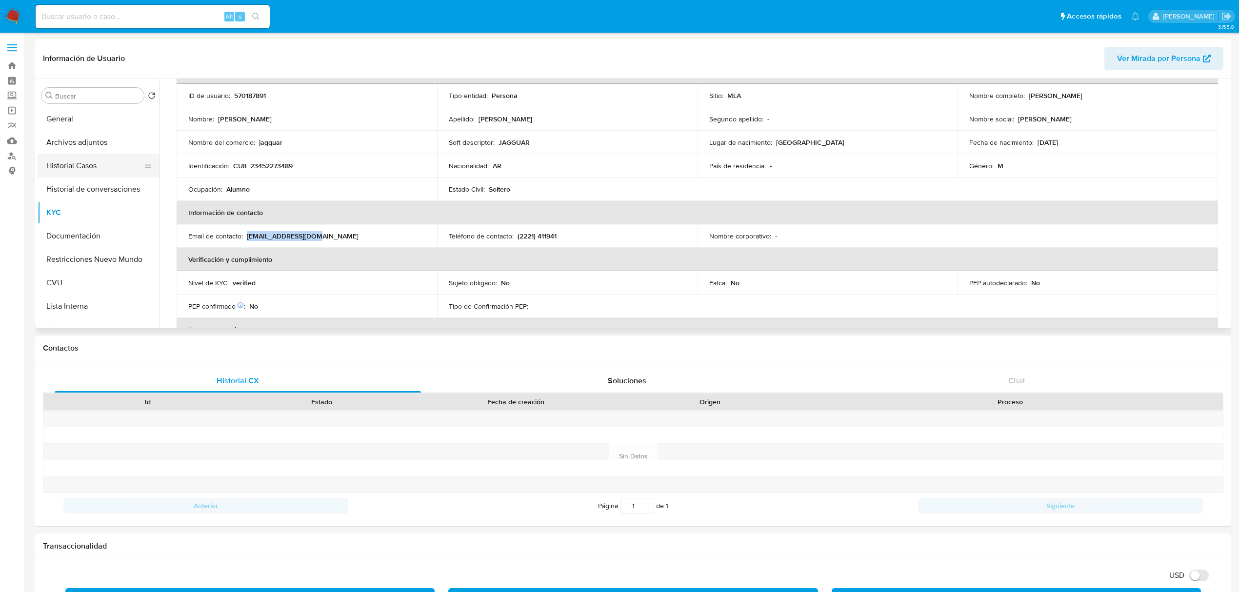
click at [106, 193] on button "Historial de conversaciones" at bounding box center [99, 189] width 122 height 23
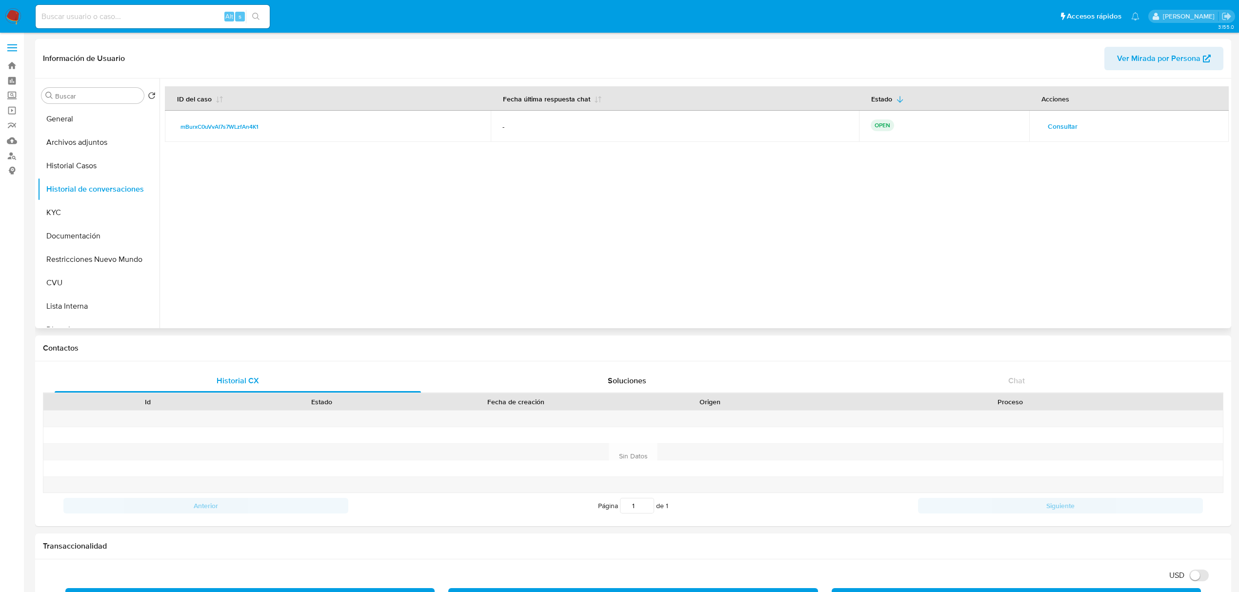
click at [1041, 135] on td "Consultar" at bounding box center [1128, 126] width 199 height 31
click at [1049, 130] on span "Consultar" at bounding box center [1063, 126] width 30 height 14
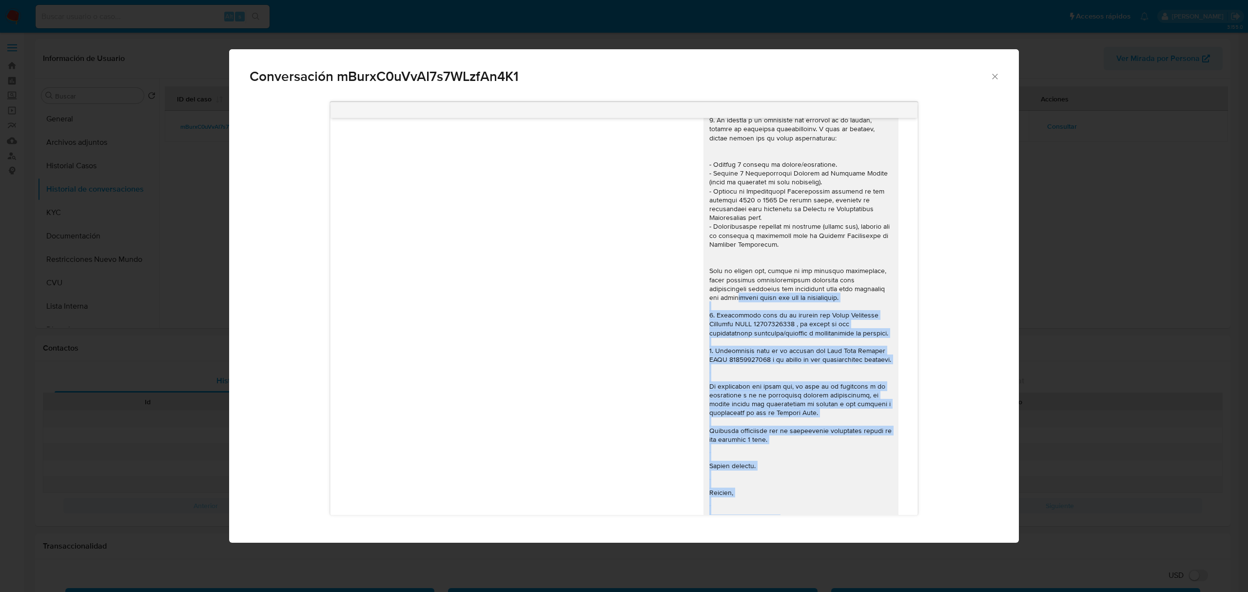
scroll to position [680, 0]
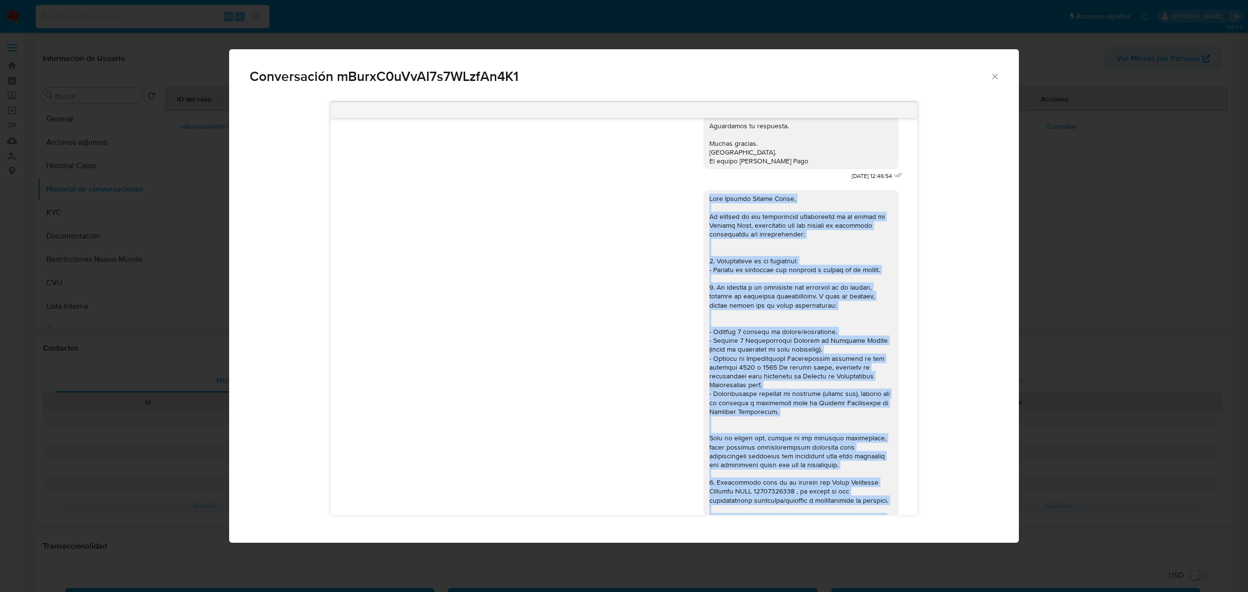
drag, startPoint x: 785, startPoint y: 451, endPoint x: 693, endPoint y: 219, distance: 249.8
click at [693, 219] on div "20/08/2025 18:06:23" at bounding box center [624, 445] width 563 height 525
copy div "Hola Brandon Lionel Lopez, En función de las operaciones registradas en tu cuen…"
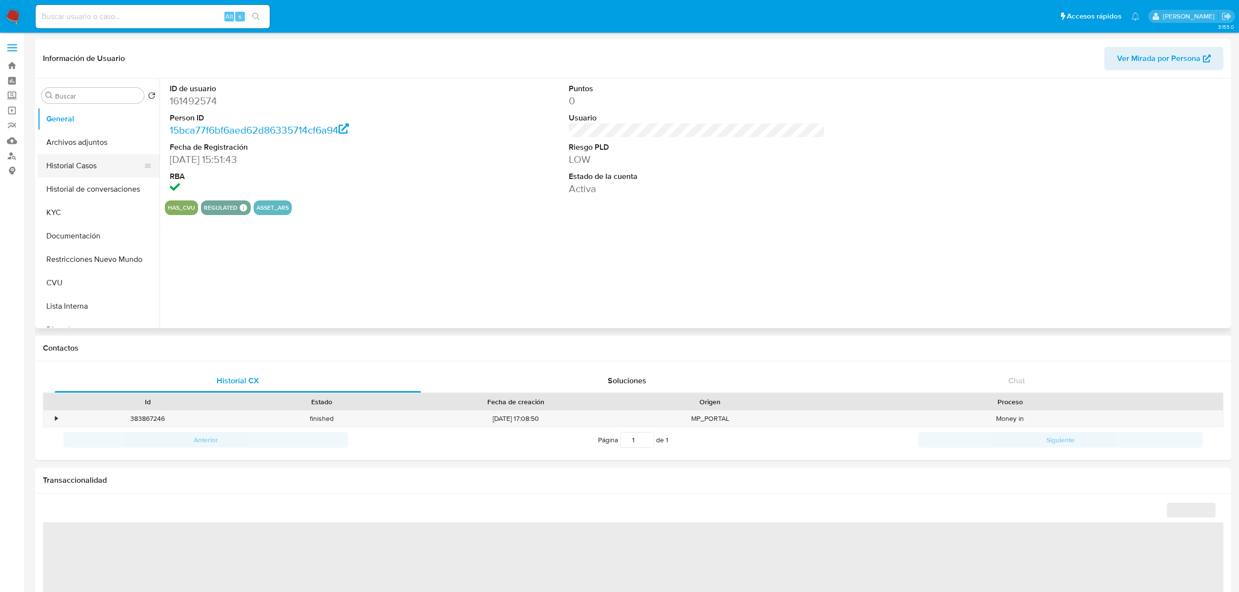
select select "10"
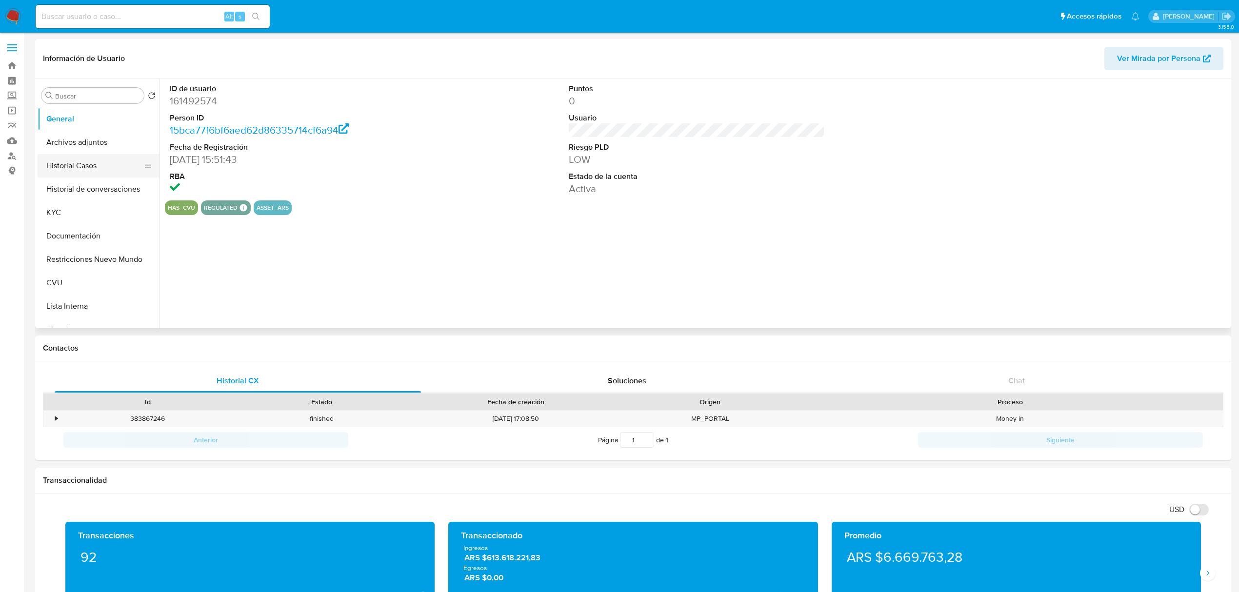
click at [90, 164] on button "Historial Casos" at bounding box center [95, 165] width 114 height 23
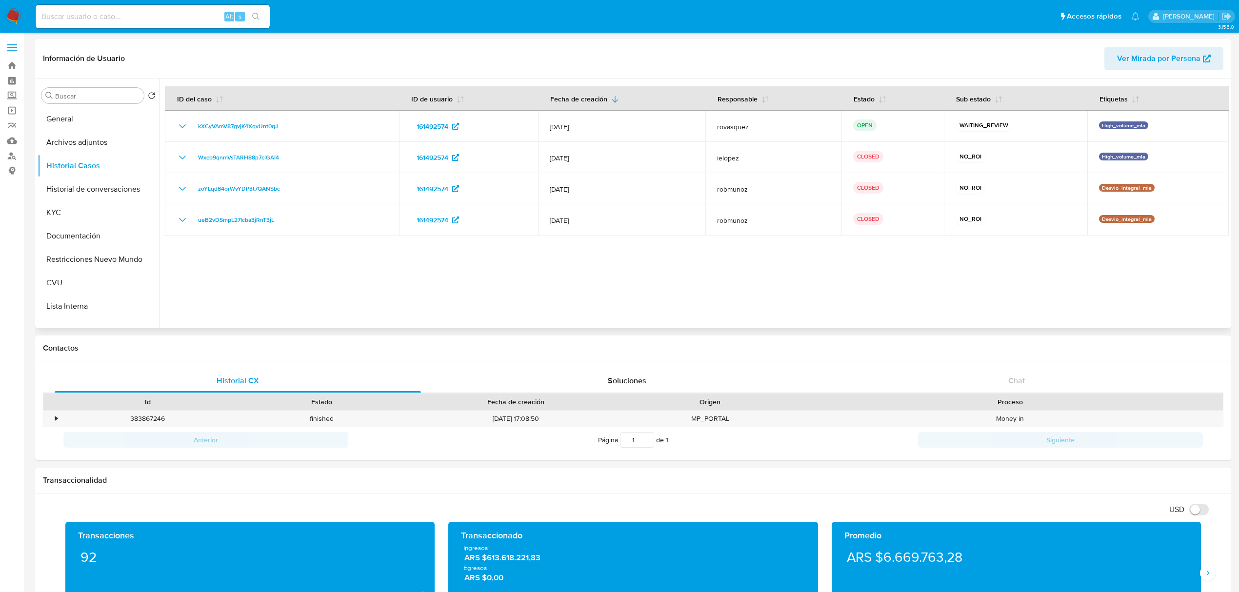
drag, startPoint x: 90, startPoint y: 139, endPoint x: 753, endPoint y: 186, distance: 665.4
click at [90, 139] on button "Archivos adjuntos" at bounding box center [99, 142] width 122 height 23
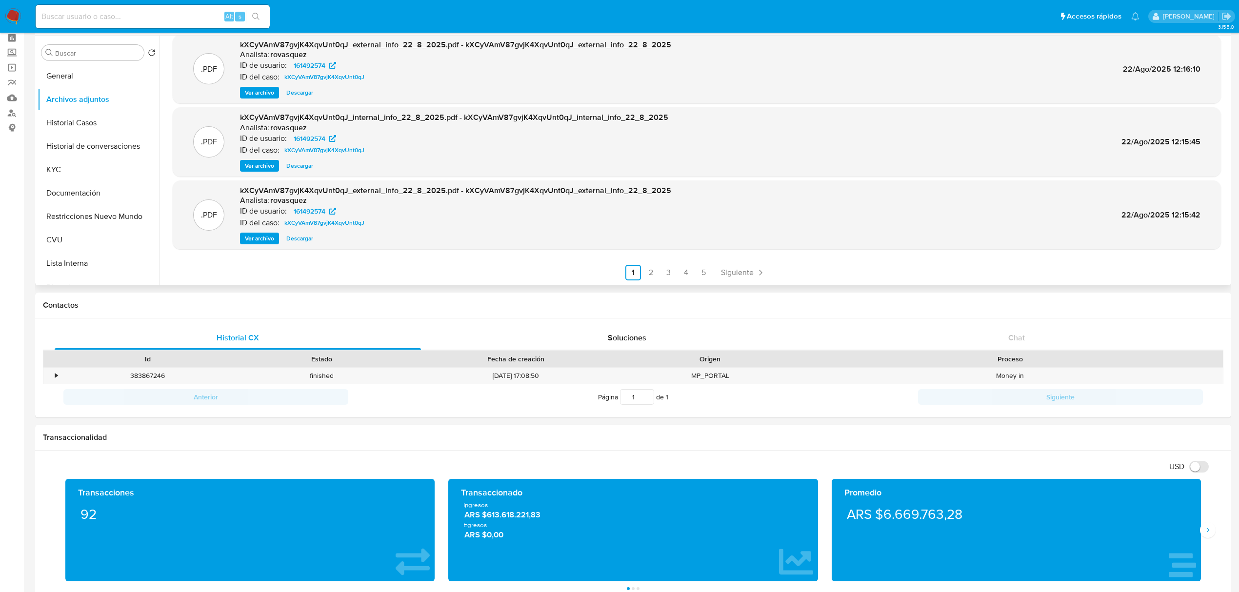
scroll to position [65, 0]
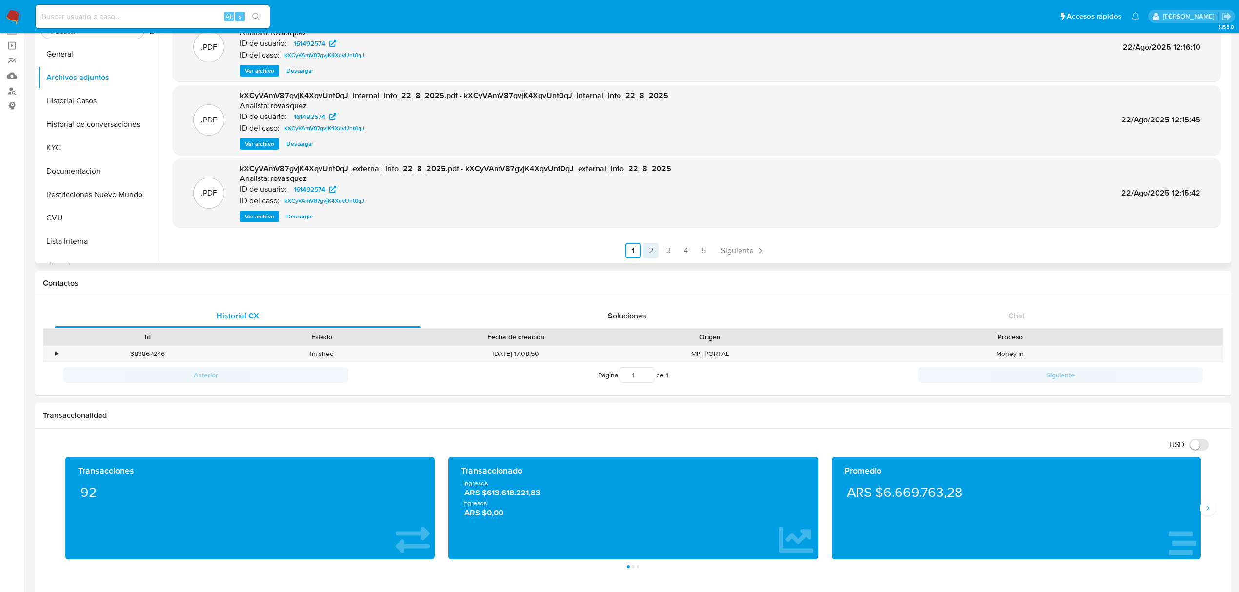
click at [651, 247] on link "2" at bounding box center [651, 251] width 16 height 16
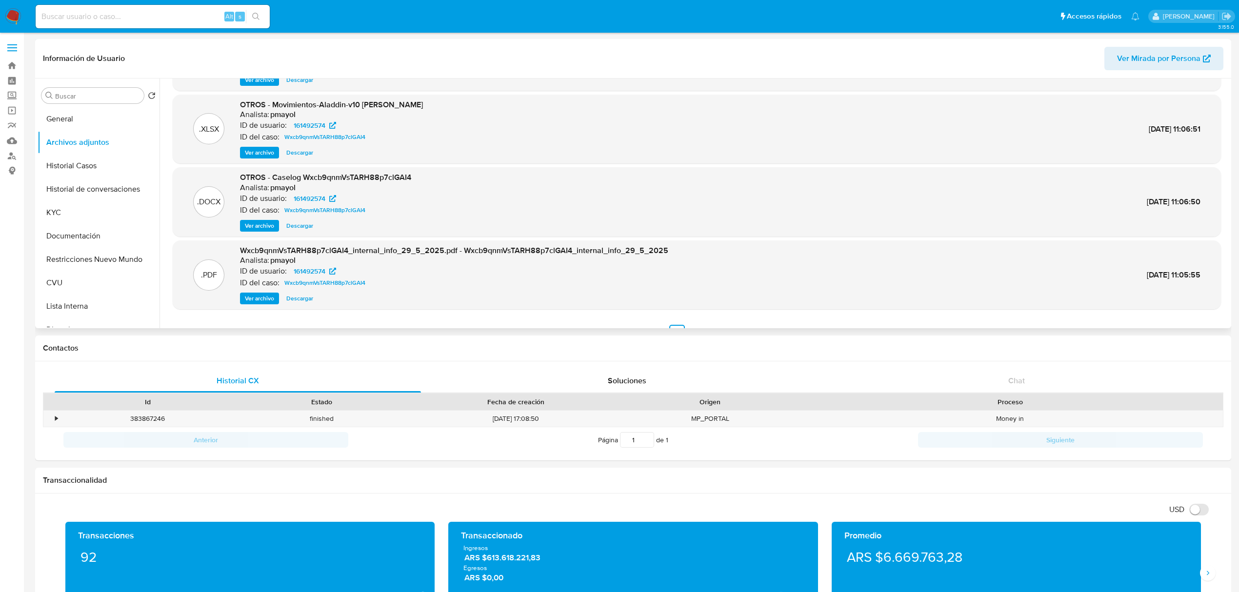
scroll to position [0, 0]
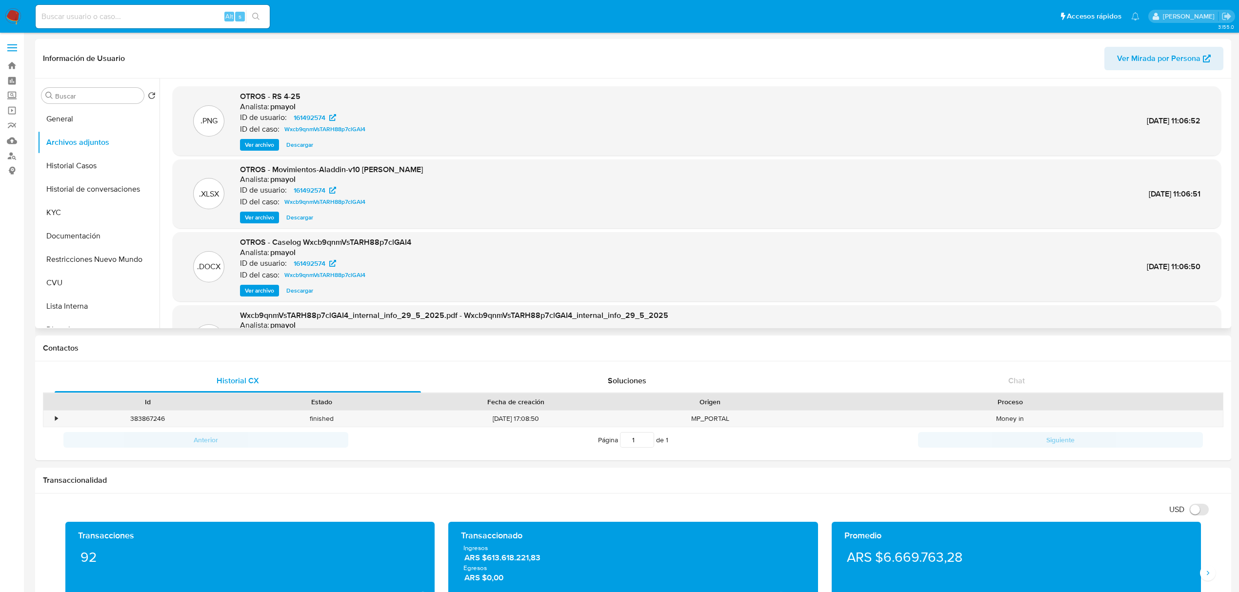
click at [268, 140] on span "Ver archivo" at bounding box center [259, 145] width 29 height 10
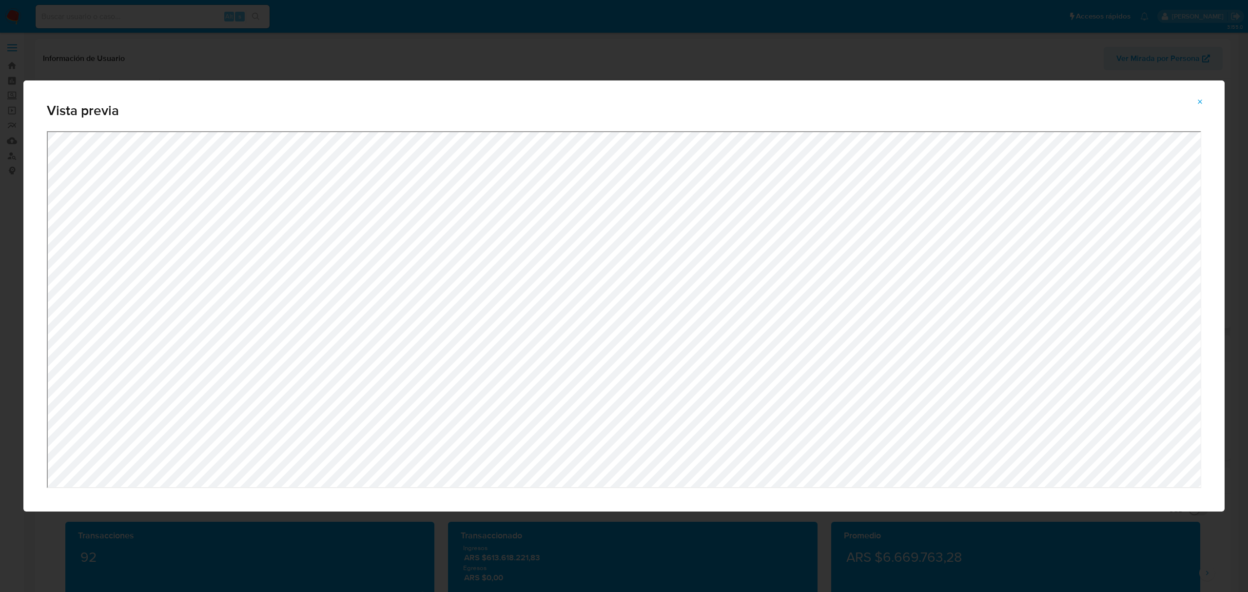
click at [1200, 99] on icon "Attachment preview" at bounding box center [1201, 102] width 8 height 8
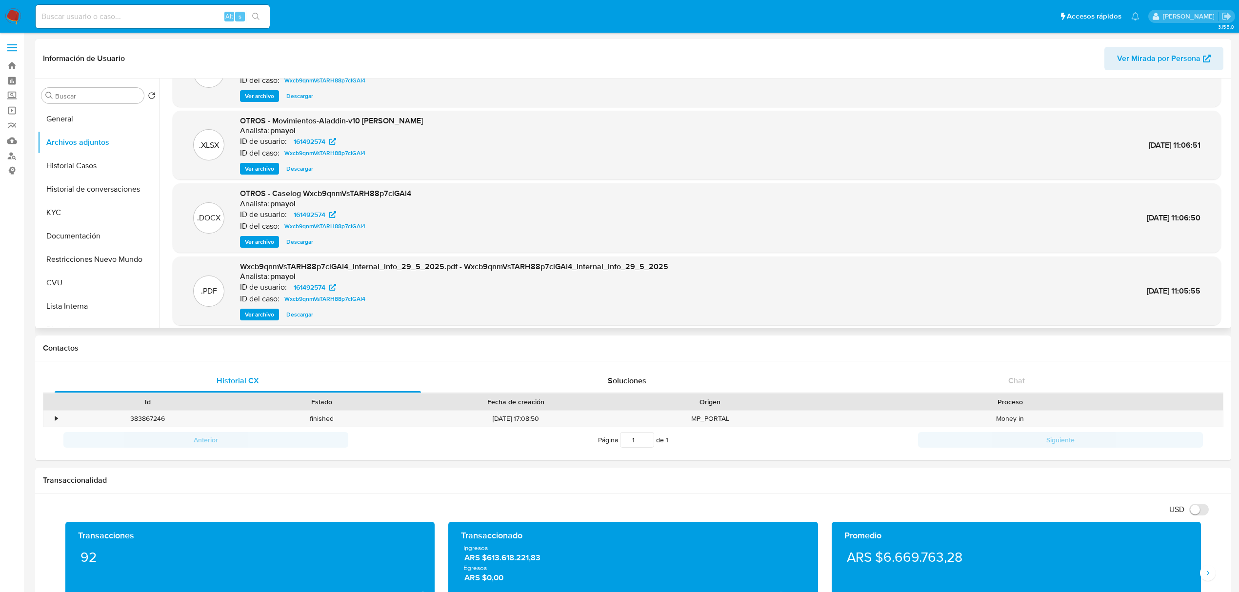
scroll to position [82, 0]
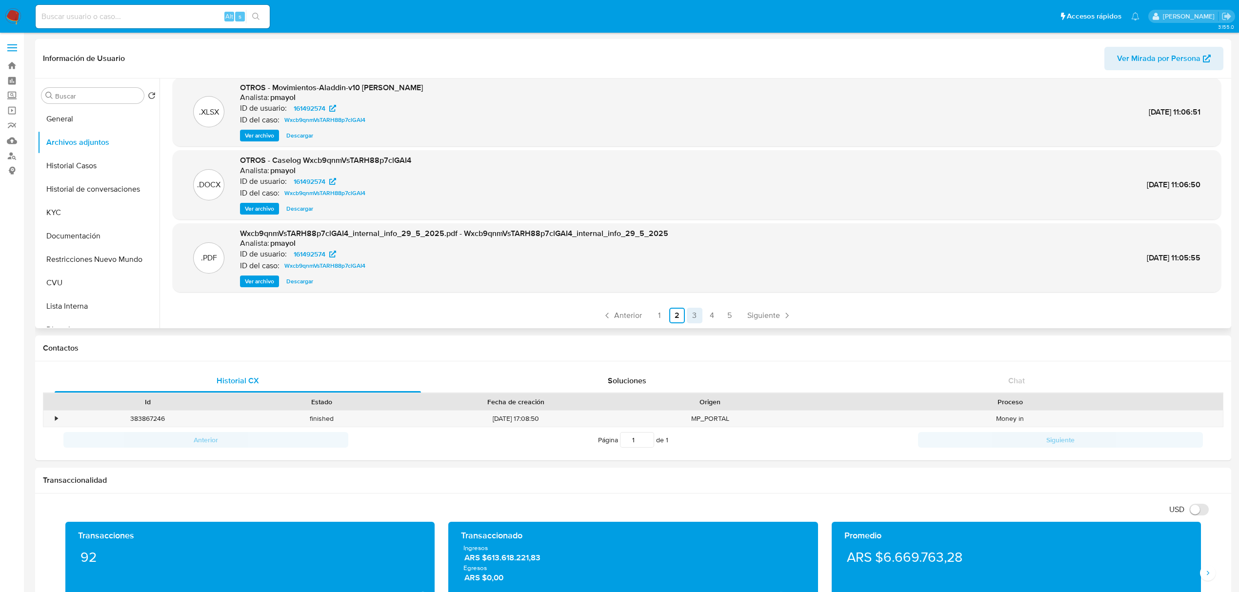
click at [693, 321] on link "3" at bounding box center [695, 316] width 16 height 16
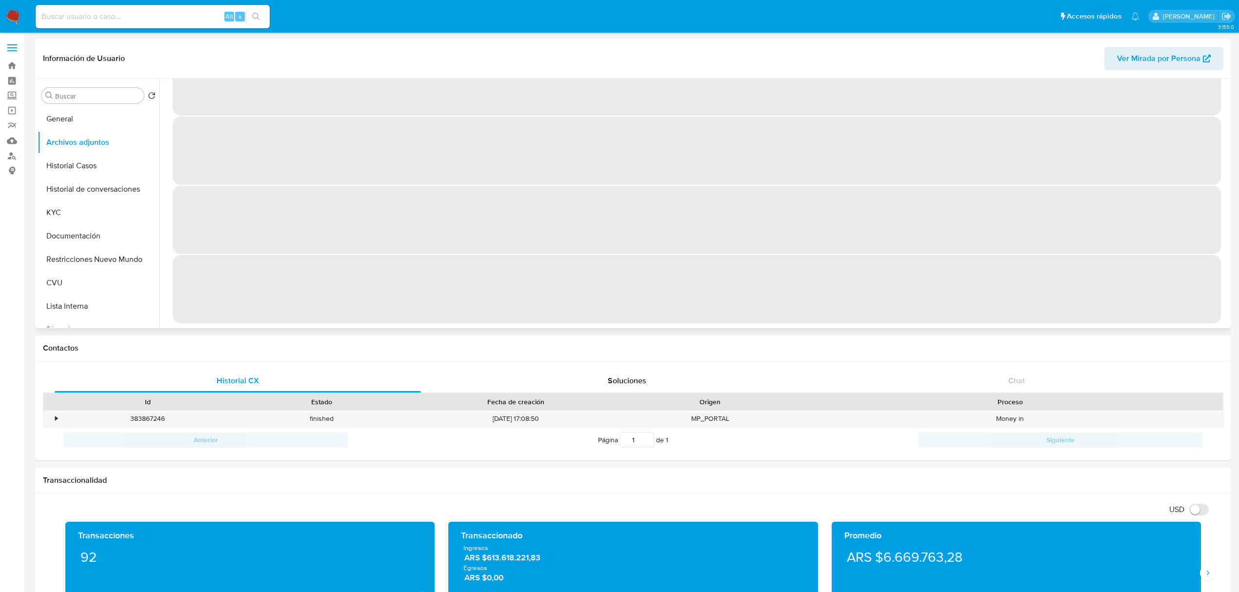
scroll to position [0, 0]
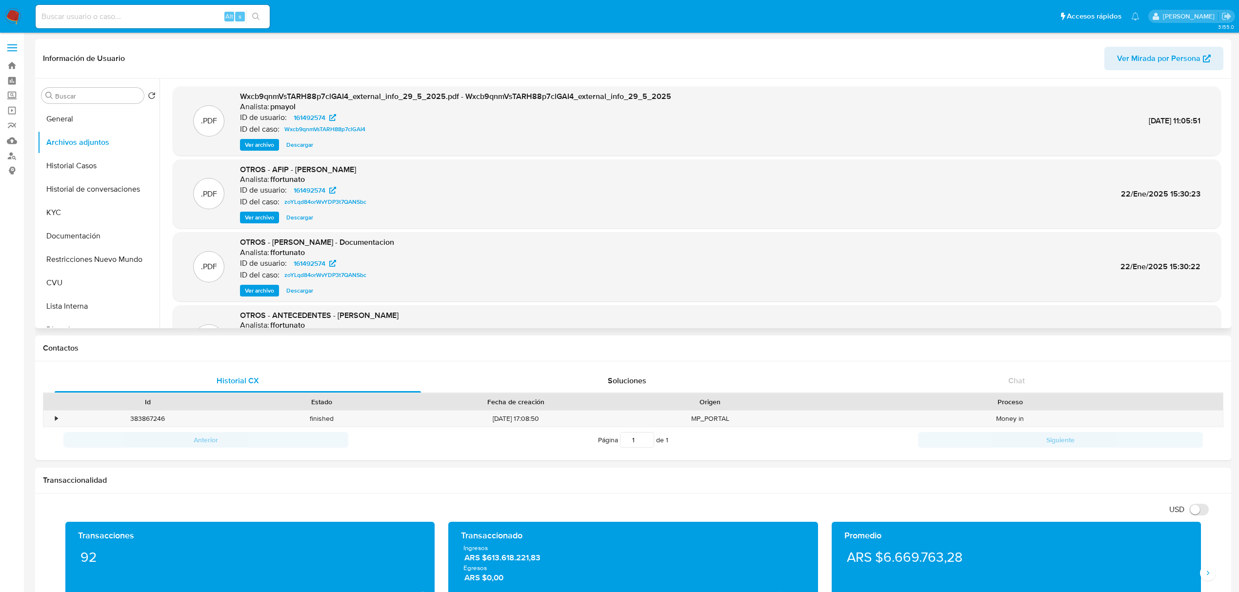
click at [252, 145] on span "Ver archivo" at bounding box center [259, 145] width 29 height 10
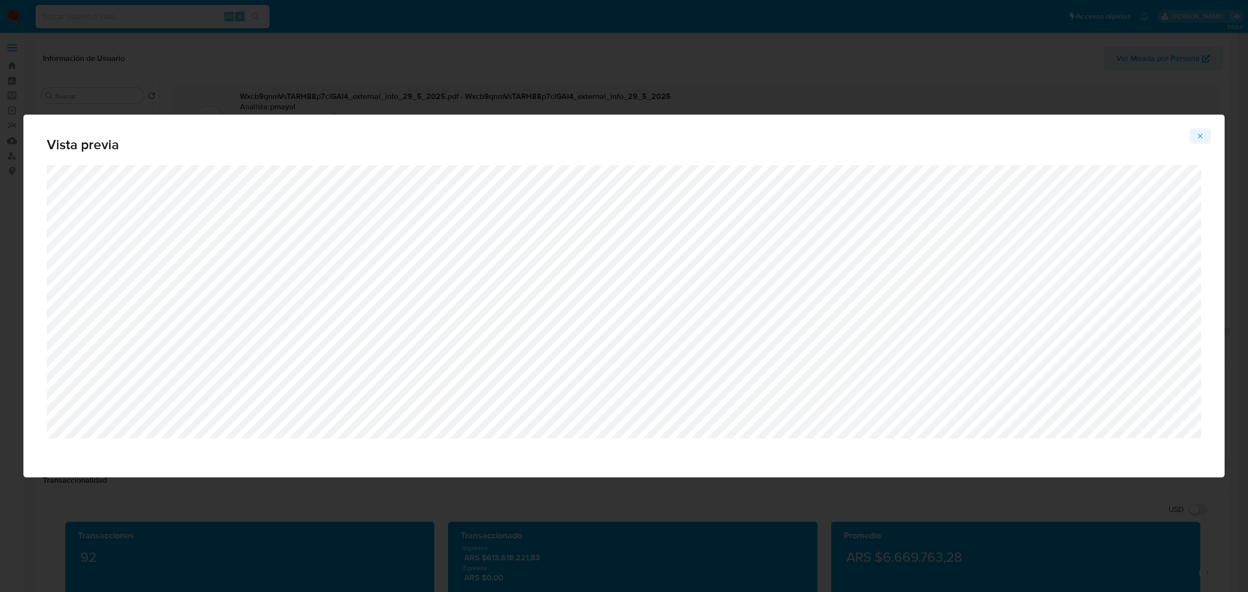
click at [1200, 141] on span "Attachment preview" at bounding box center [1201, 136] width 8 height 14
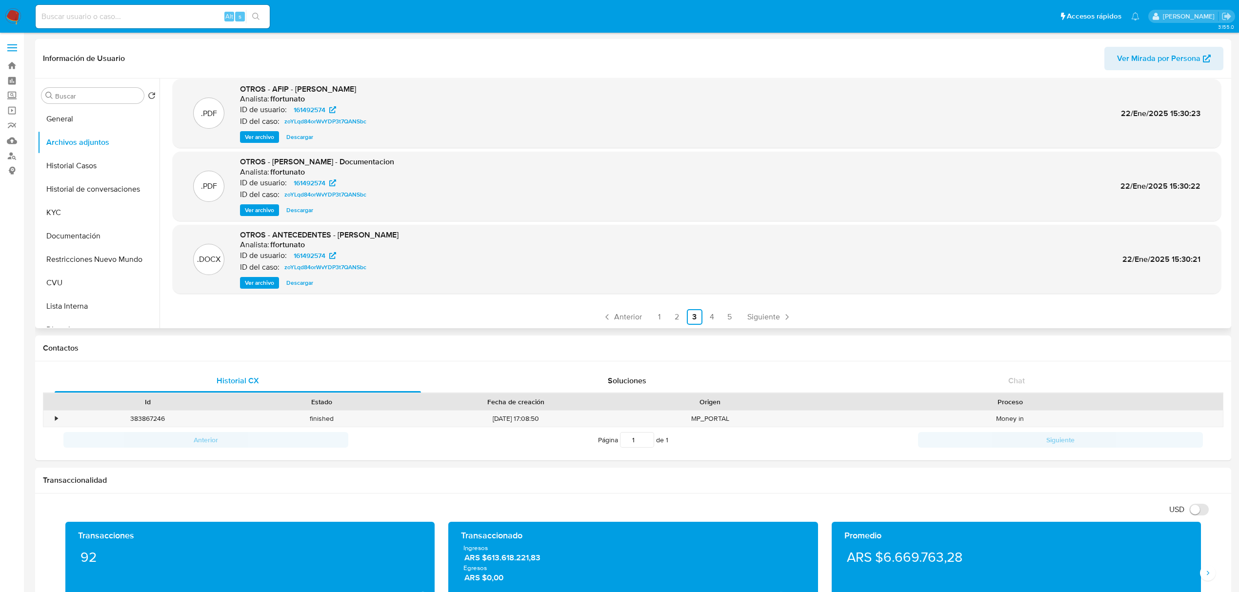
scroll to position [82, 0]
click at [670, 318] on link "2" at bounding box center [677, 316] width 16 height 16
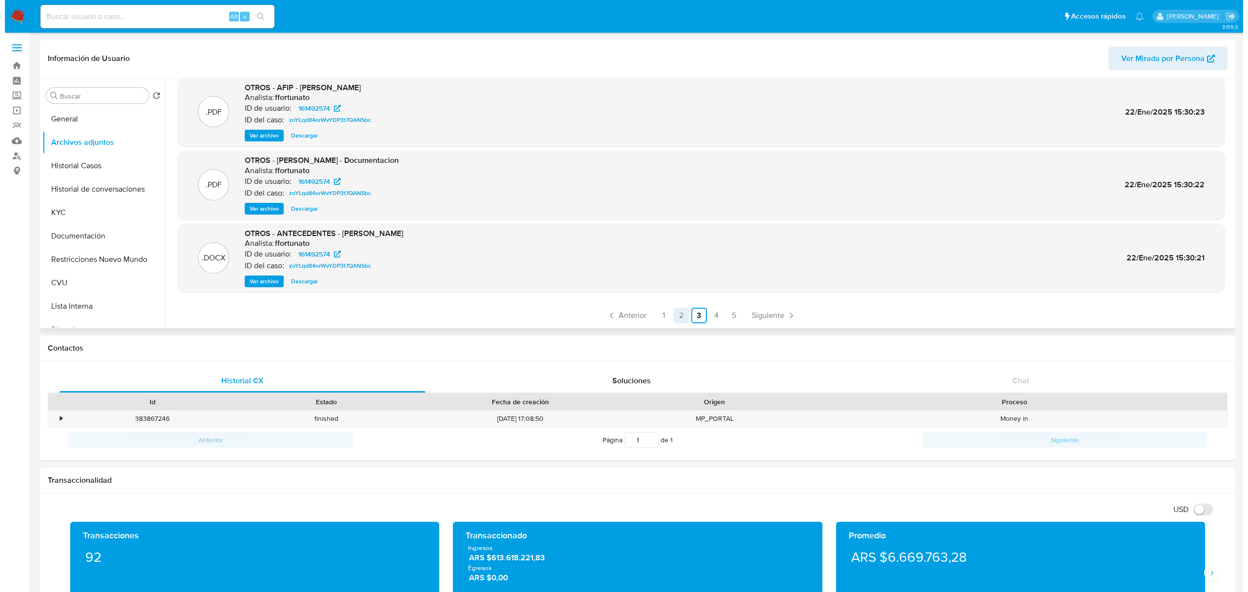
scroll to position [0, 0]
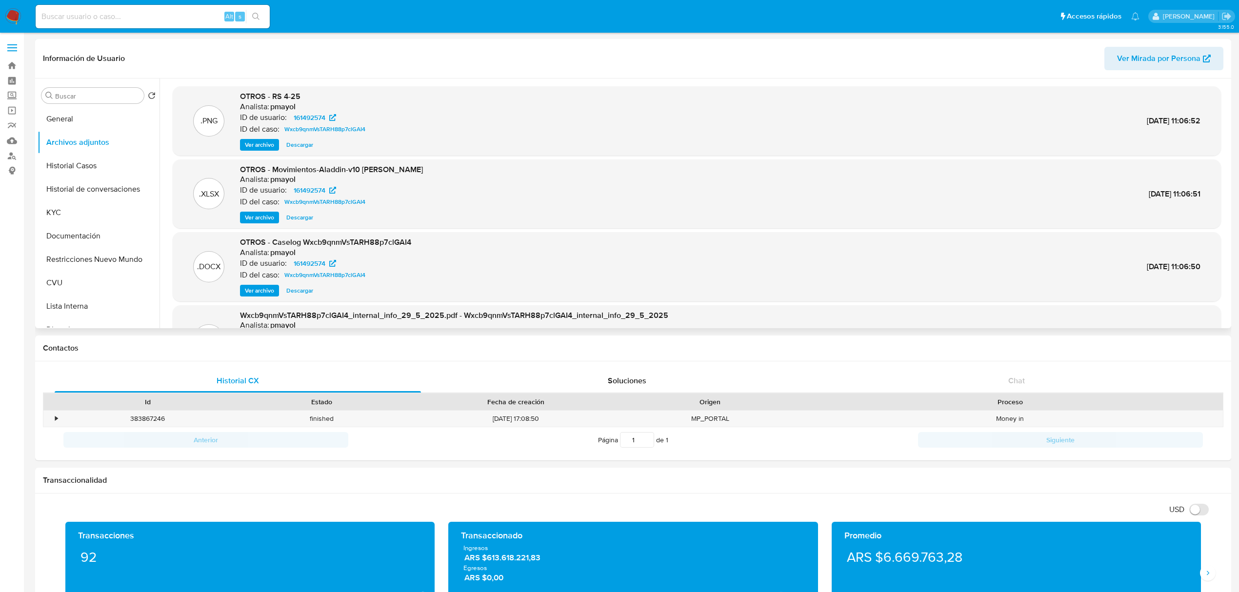
click at [260, 288] on span "Ver archivo" at bounding box center [259, 291] width 29 height 10
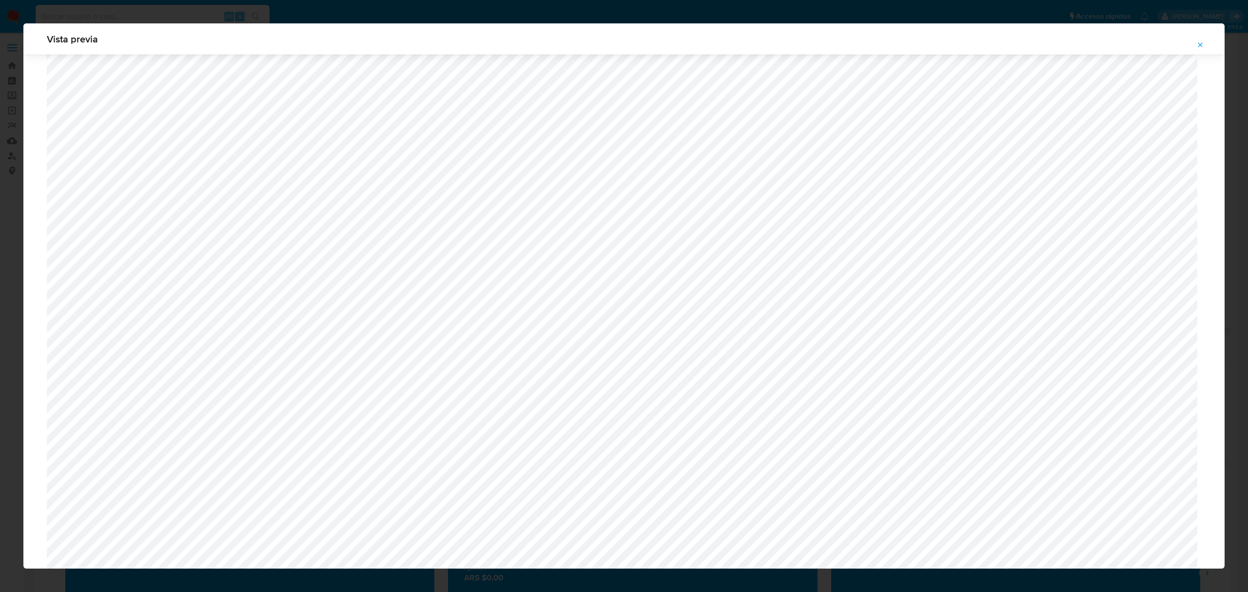
scroll to position [131, 0]
click at [1203, 43] on icon "Attachment preview" at bounding box center [1201, 45] width 8 height 8
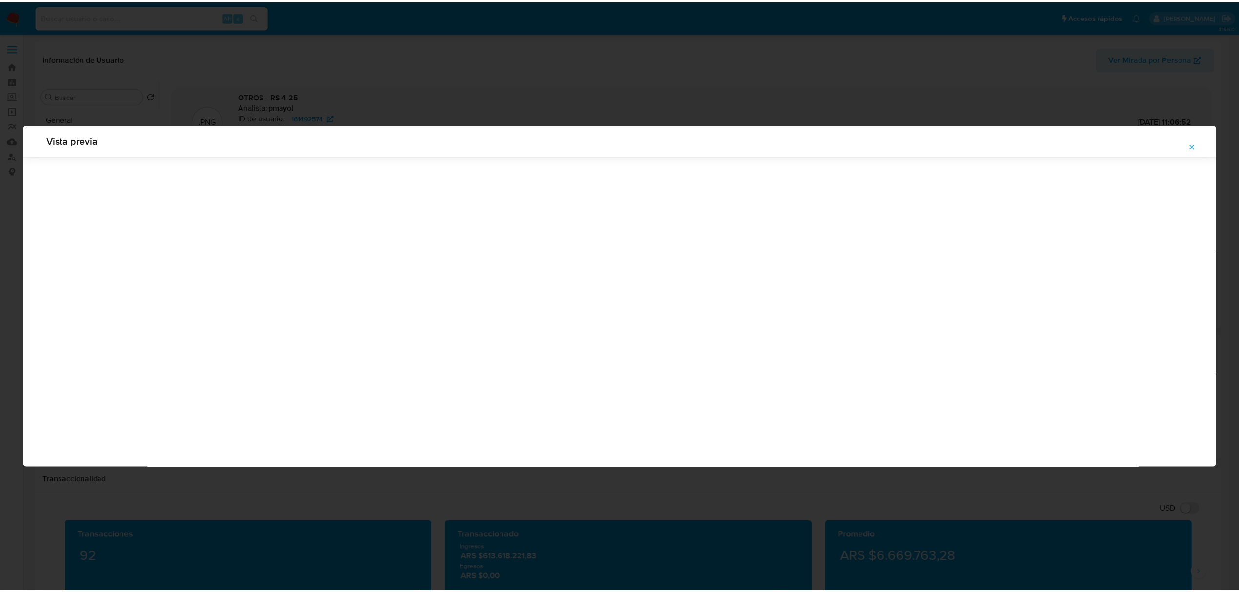
scroll to position [0, 0]
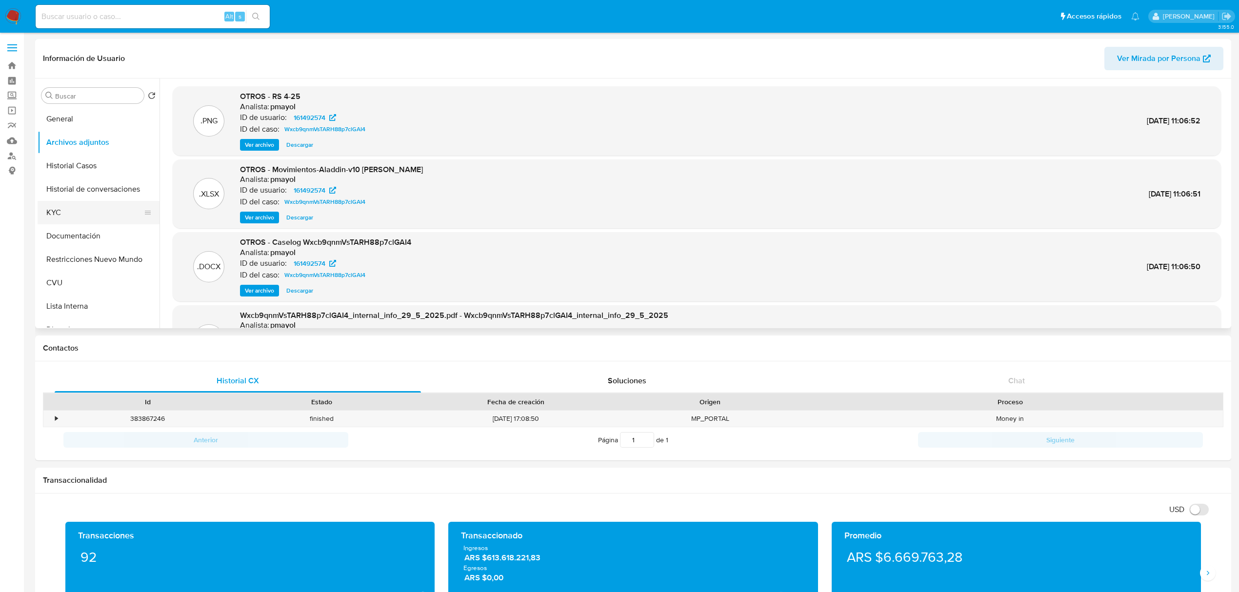
click at [82, 217] on button "KYC" at bounding box center [95, 212] width 114 height 23
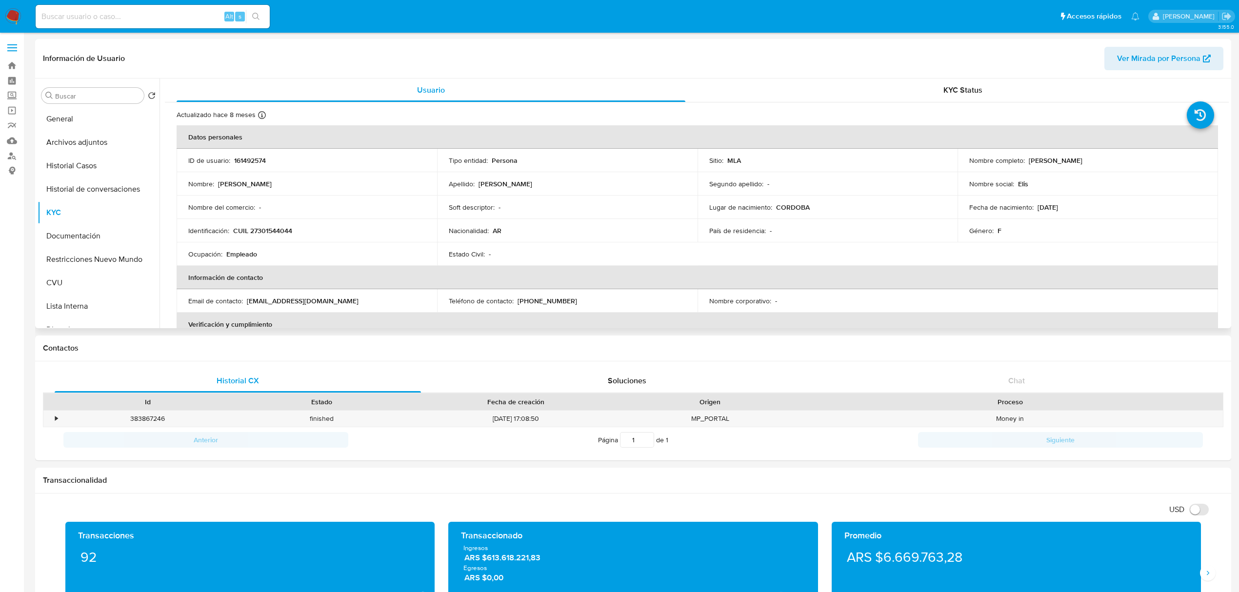
scroll to position [65, 0]
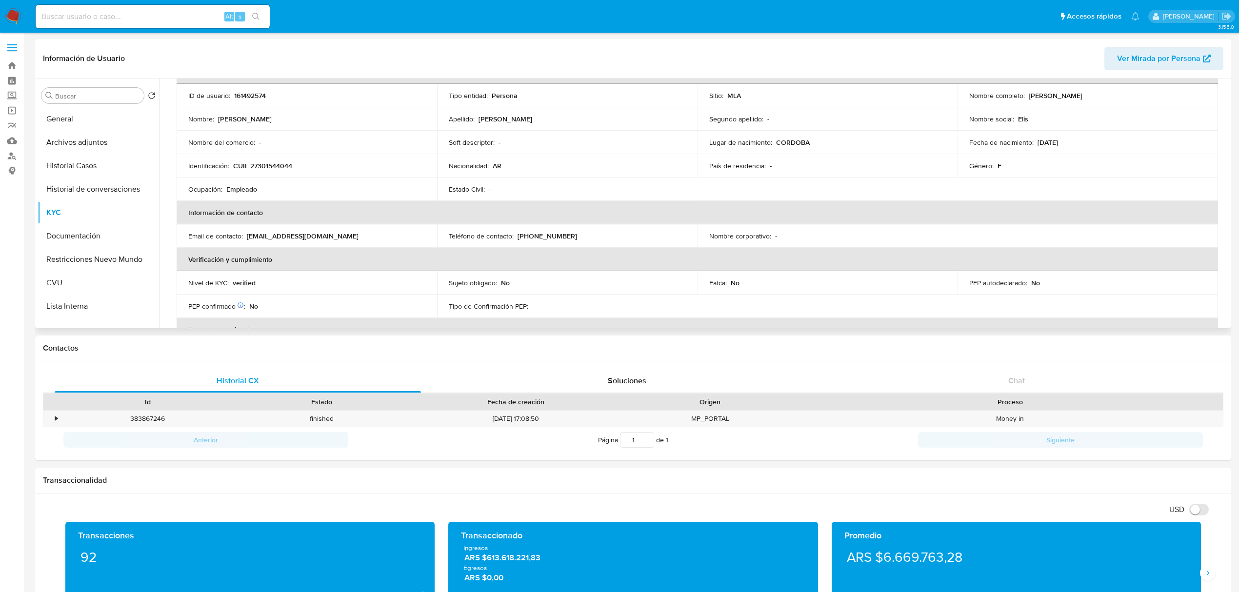
click at [519, 236] on p "(351) 2350147" at bounding box center [546, 236] width 59 height 9
copy p "351"
click at [546, 235] on p "(351) 2350147" at bounding box center [546, 236] width 59 height 9
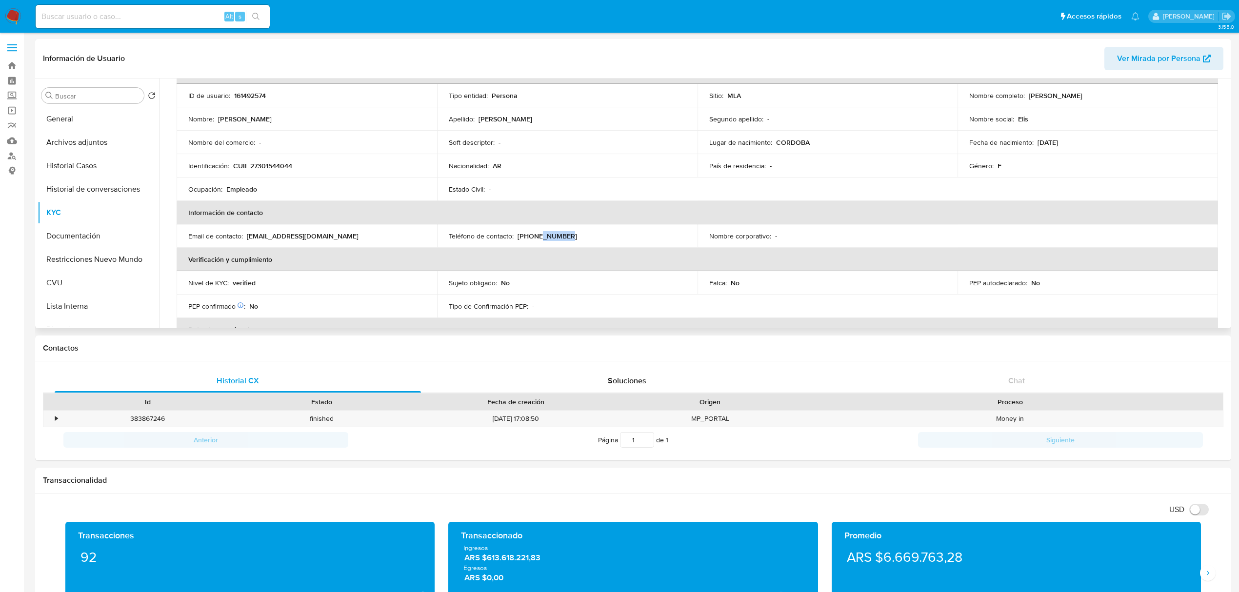
copy p "2350147"
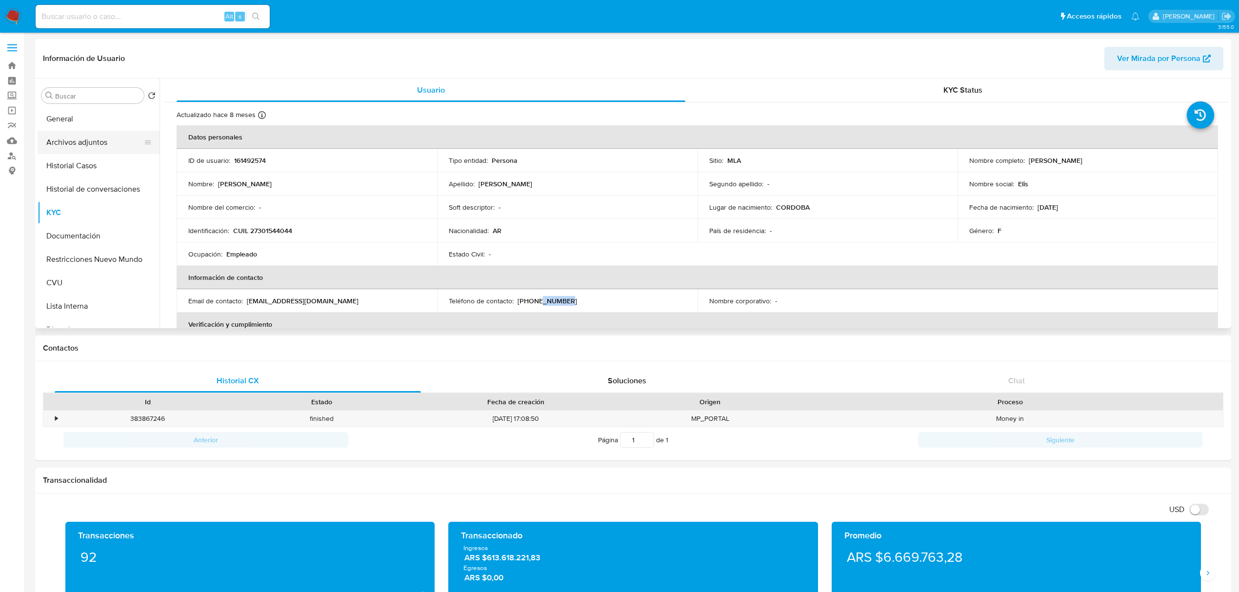
click at [95, 147] on button "Archivos adjuntos" at bounding box center [95, 142] width 114 height 23
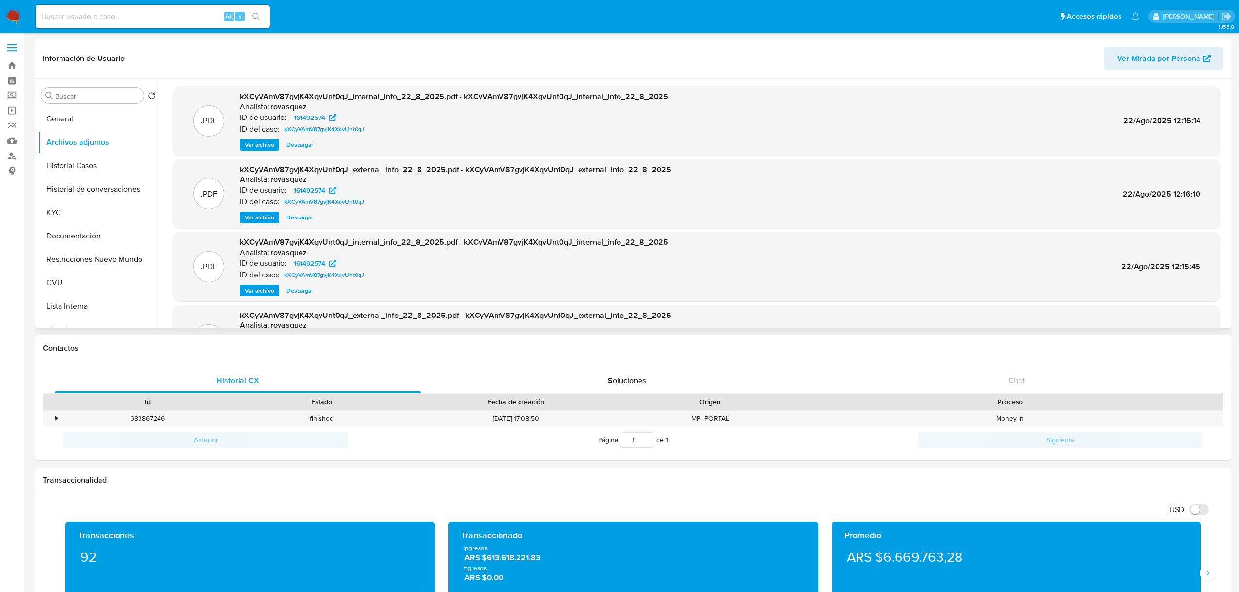
click at [260, 215] on span "Ver archivo" at bounding box center [259, 218] width 29 height 10
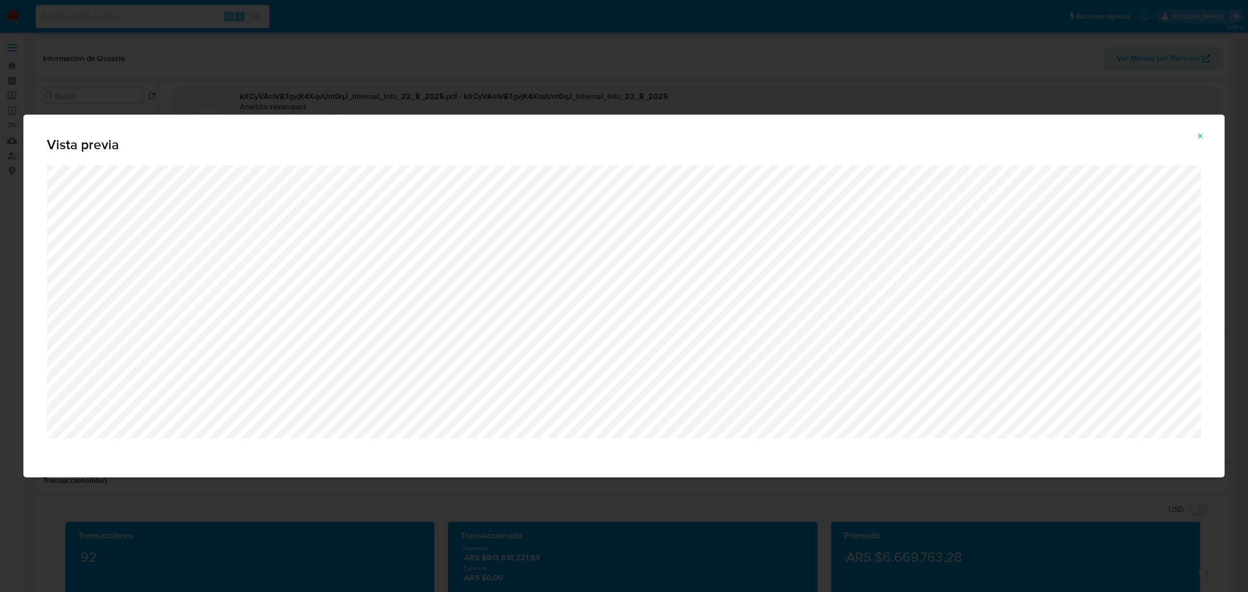
click at [1200, 137] on icon "Attachment preview" at bounding box center [1201, 136] width 4 height 4
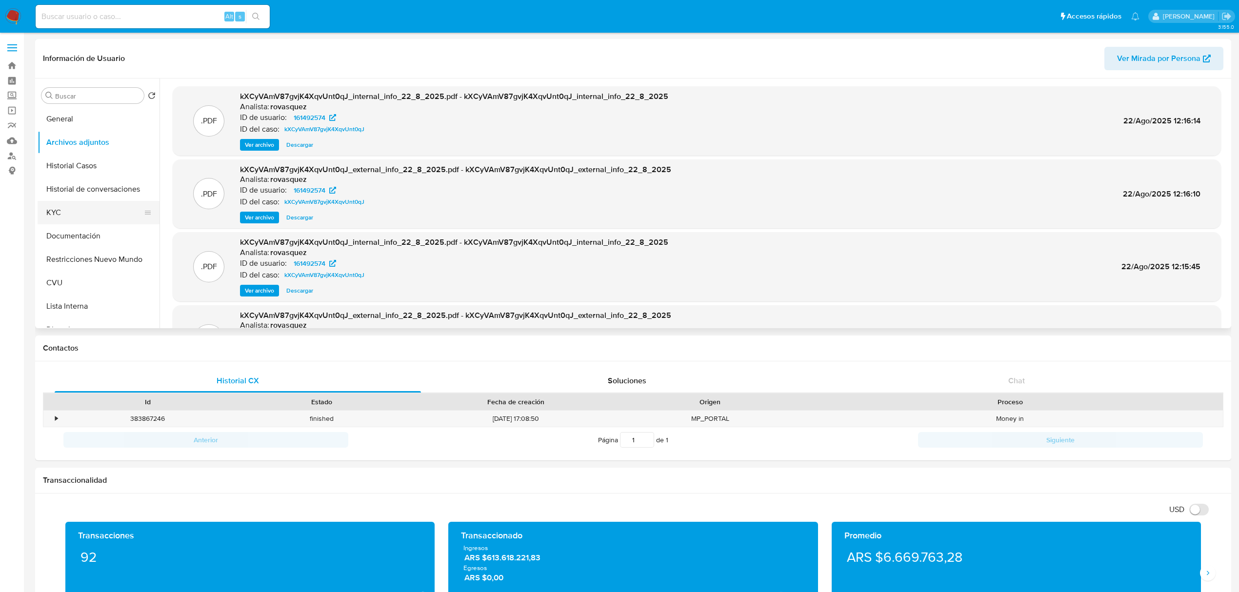
drag, startPoint x: 75, startPoint y: 216, endPoint x: 52, endPoint y: 222, distance: 23.9
click at [75, 215] on button "KYC" at bounding box center [95, 212] width 114 height 23
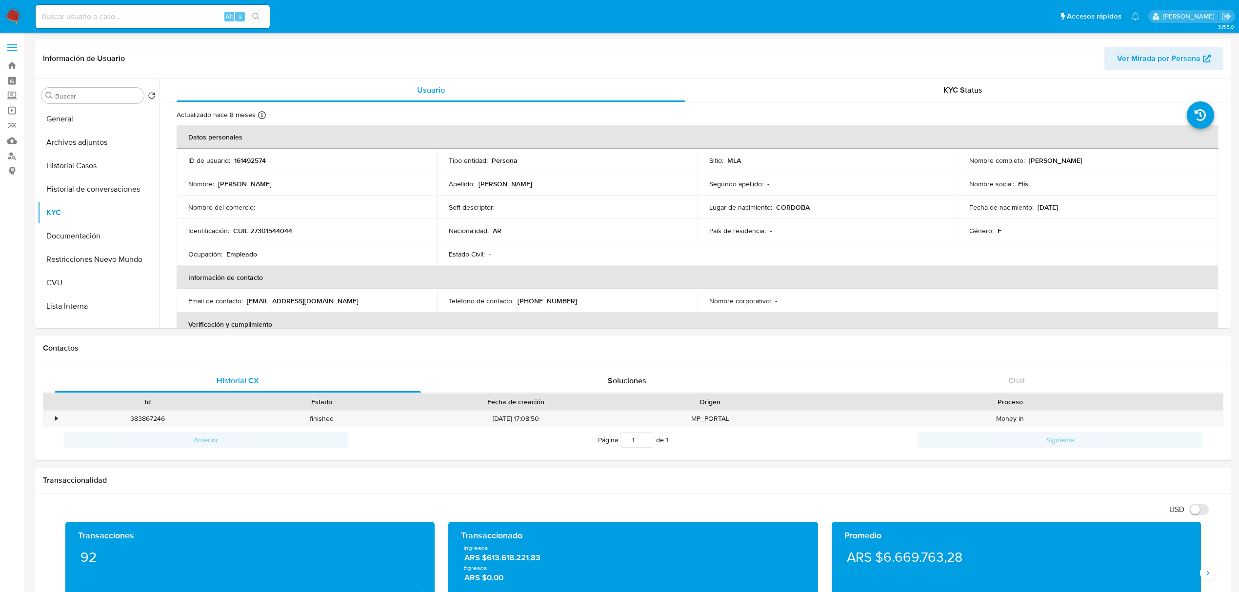
click at [522, 178] on td "Apellido : Rovetto" at bounding box center [567, 183] width 260 height 23
click at [254, 232] on p "CUIL 27301544044" at bounding box center [262, 230] width 59 height 9
copy p "27301544044"
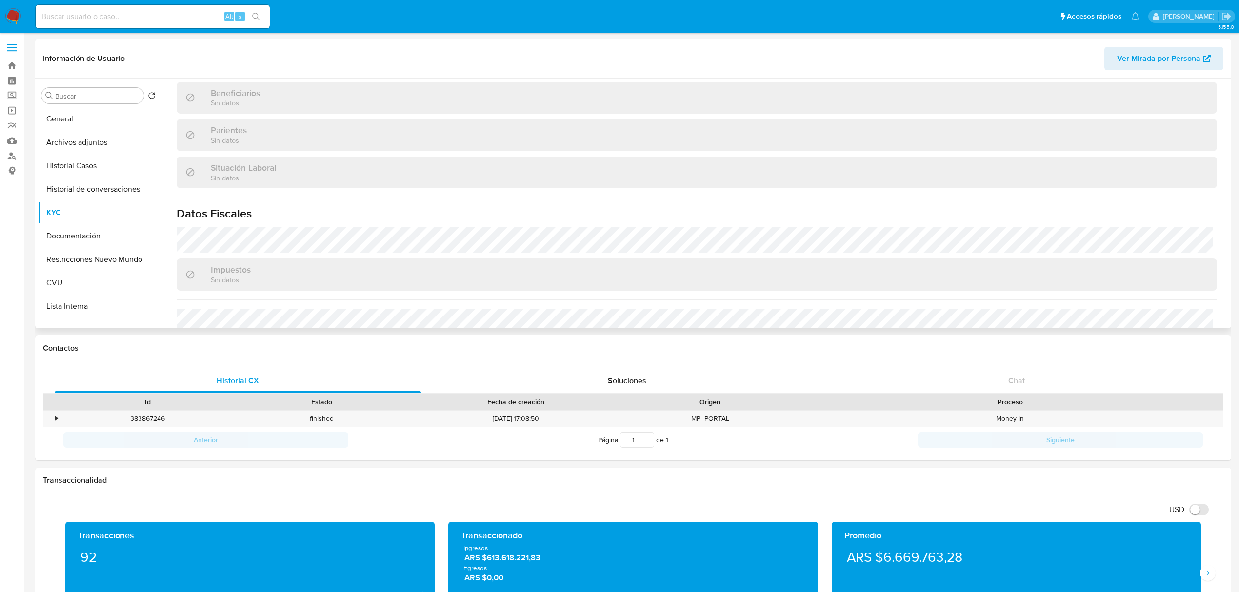
scroll to position [505, 0]
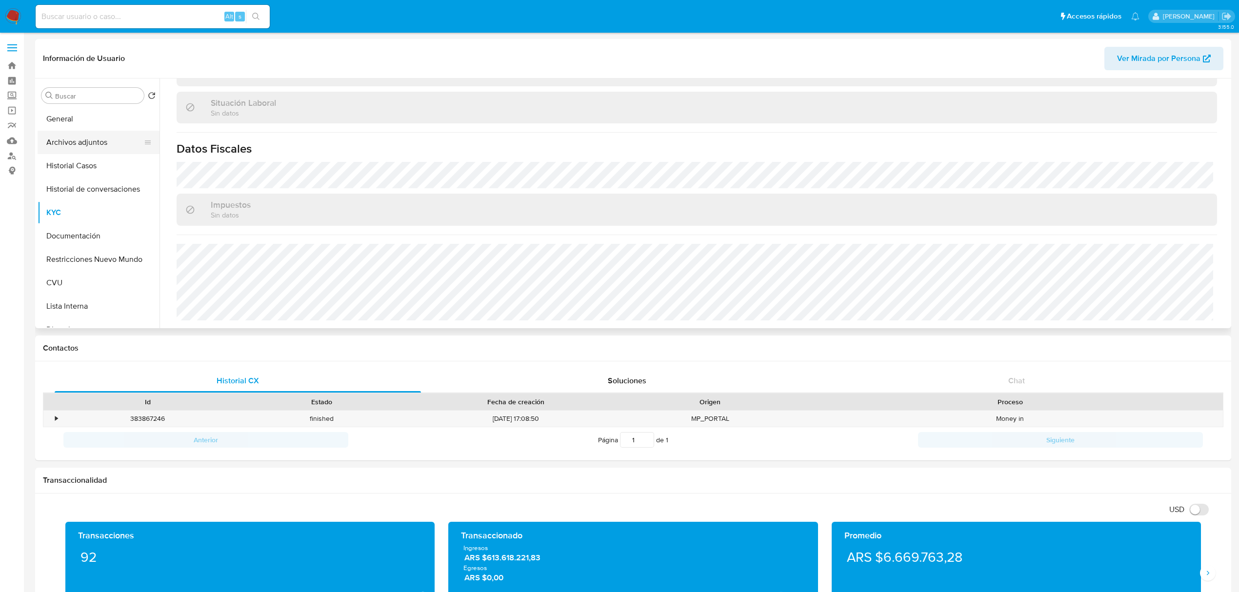
click at [89, 145] on button "Archivos adjuntos" at bounding box center [95, 142] width 114 height 23
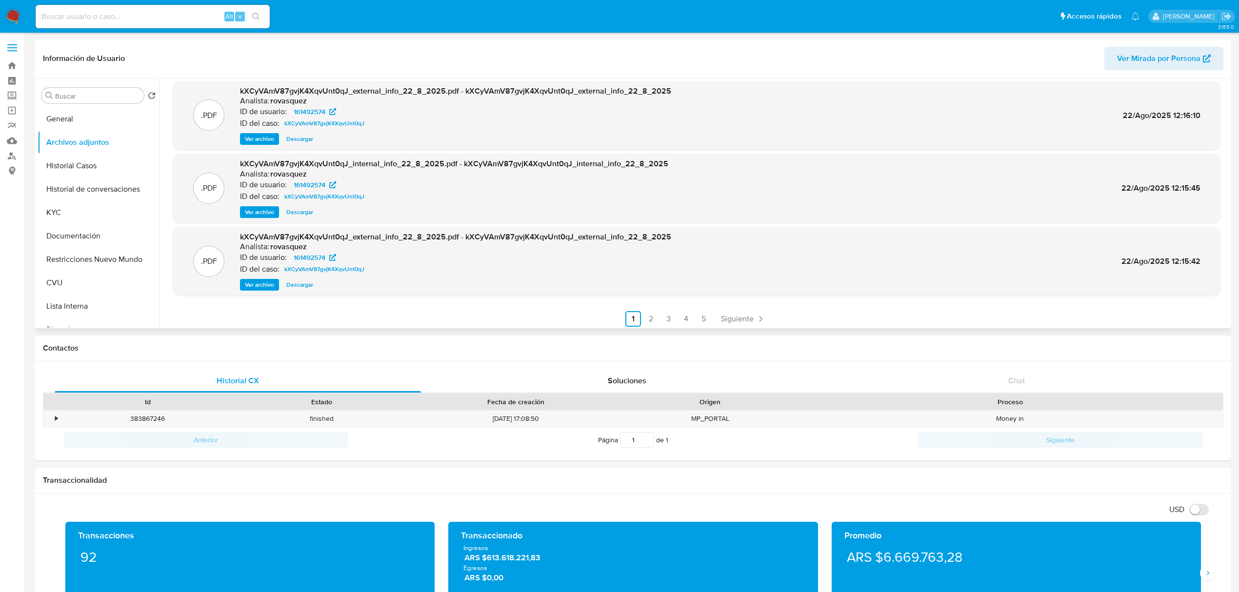
scroll to position [82, 0]
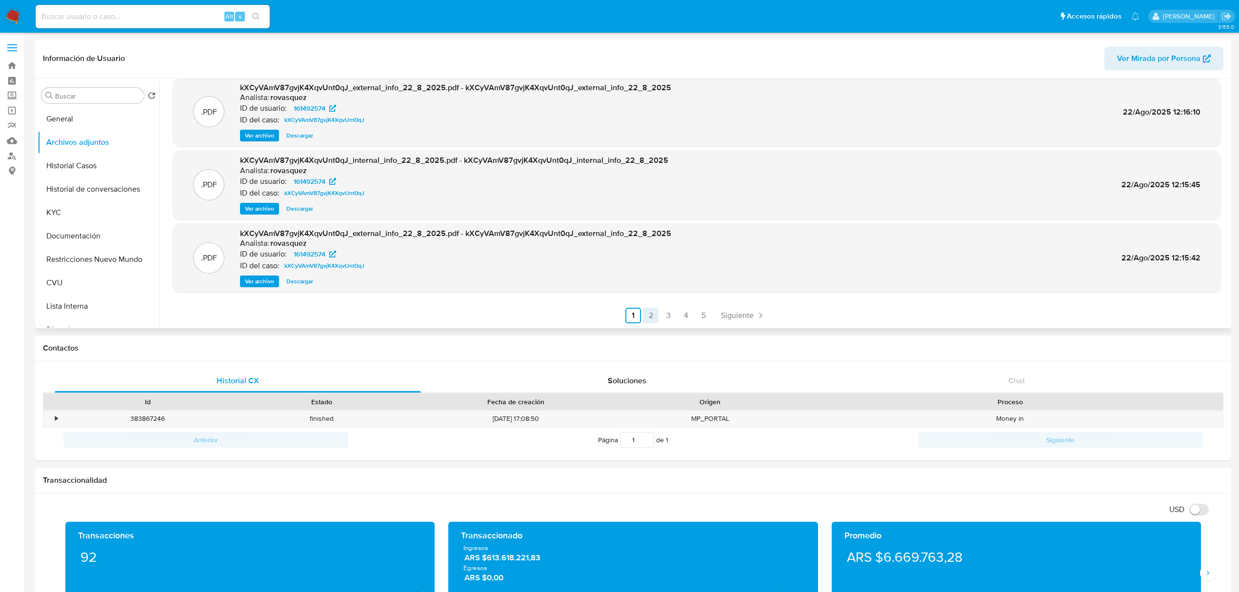
click at [650, 309] on link "2" at bounding box center [651, 316] width 16 height 16
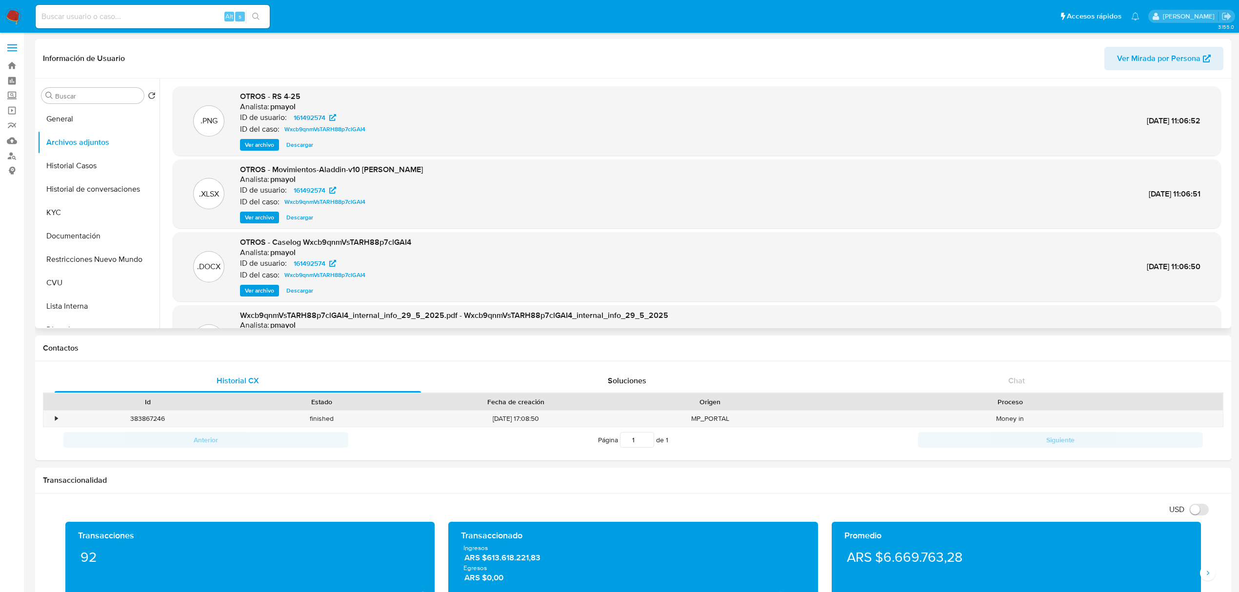
click at [263, 147] on span "Ver archivo" at bounding box center [259, 145] width 29 height 10
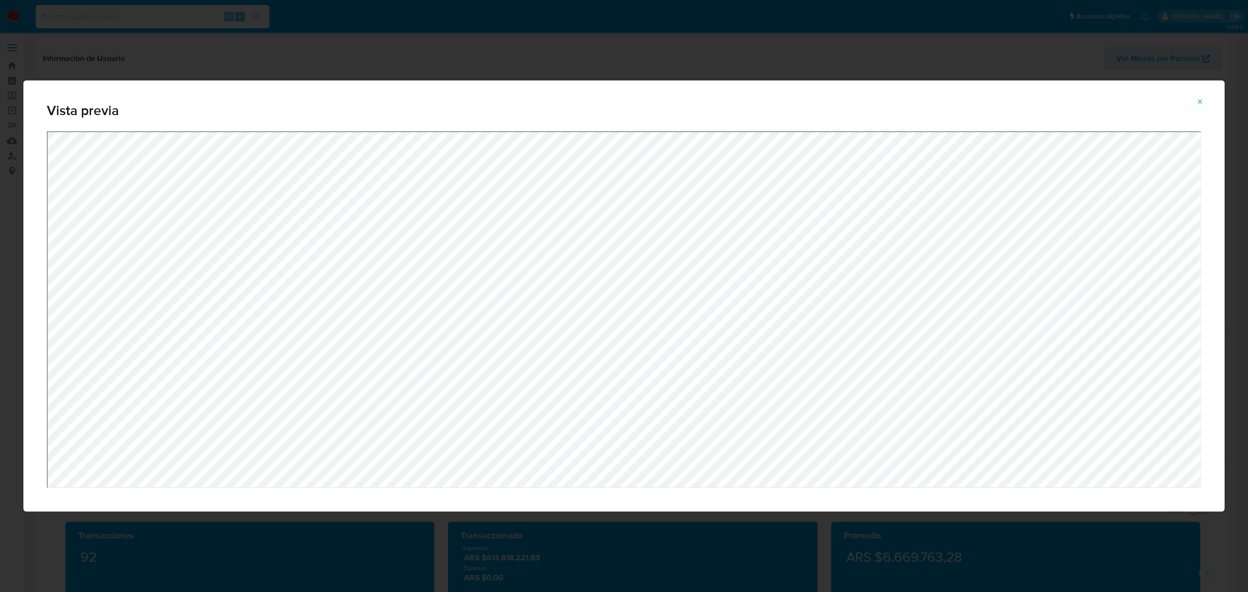
click at [1167, 108] on span "Vista previa" at bounding box center [624, 111] width 1155 height 14
click at [1204, 96] on span "Attachment preview" at bounding box center [1201, 102] width 8 height 14
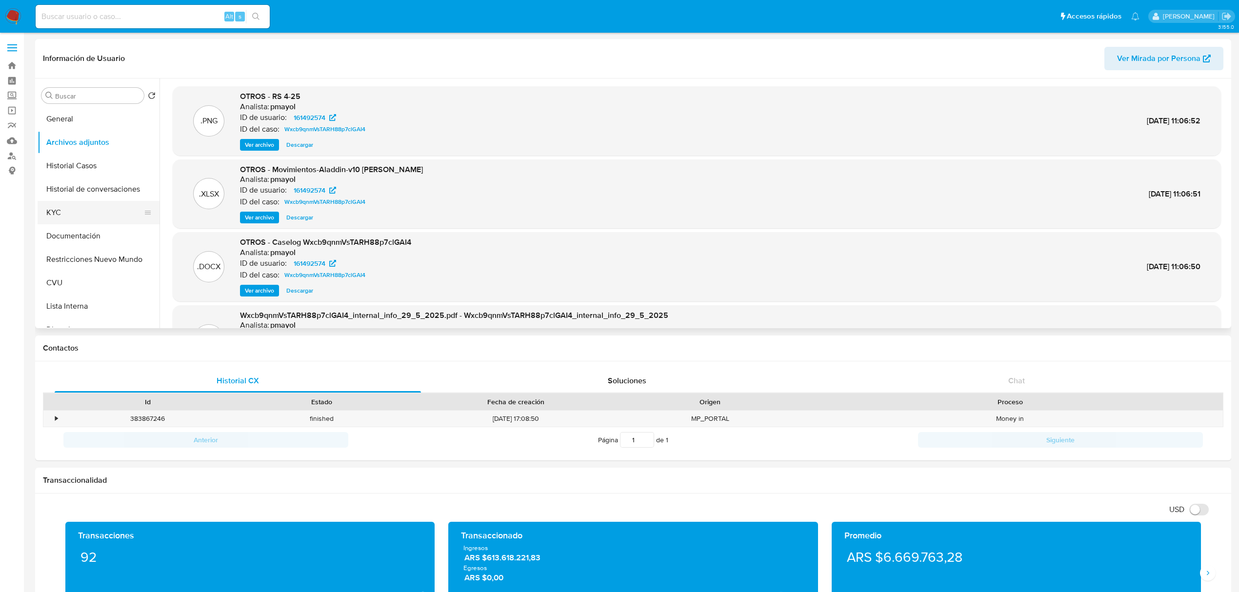
click at [85, 217] on button "KYC" at bounding box center [95, 212] width 114 height 23
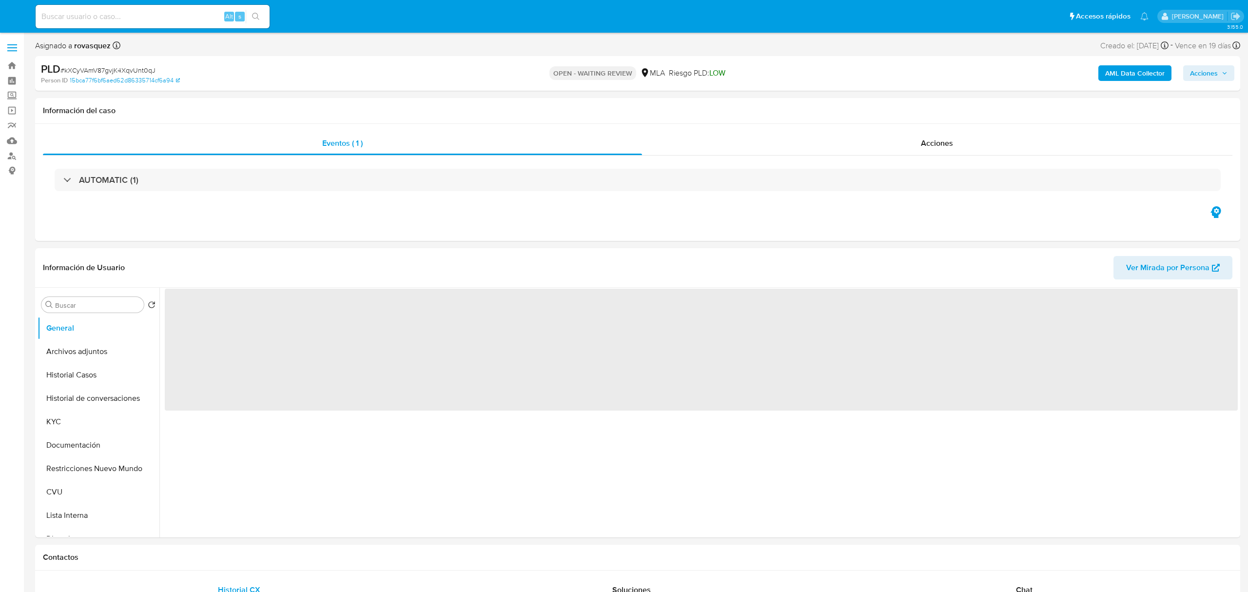
select select "10"
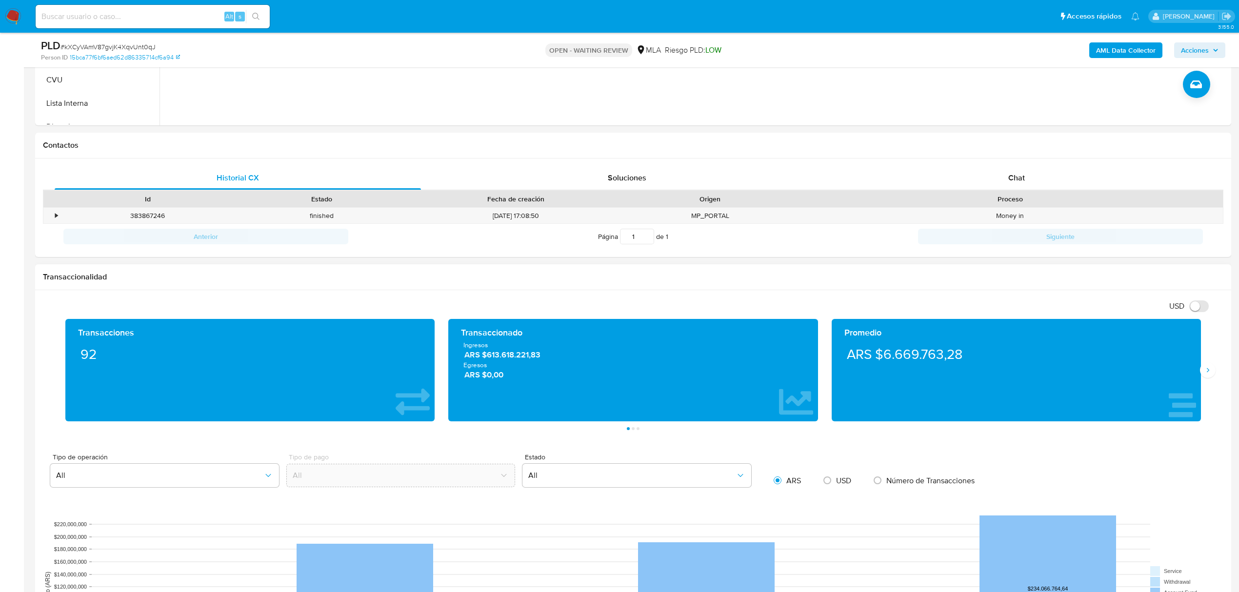
scroll to position [390, 0]
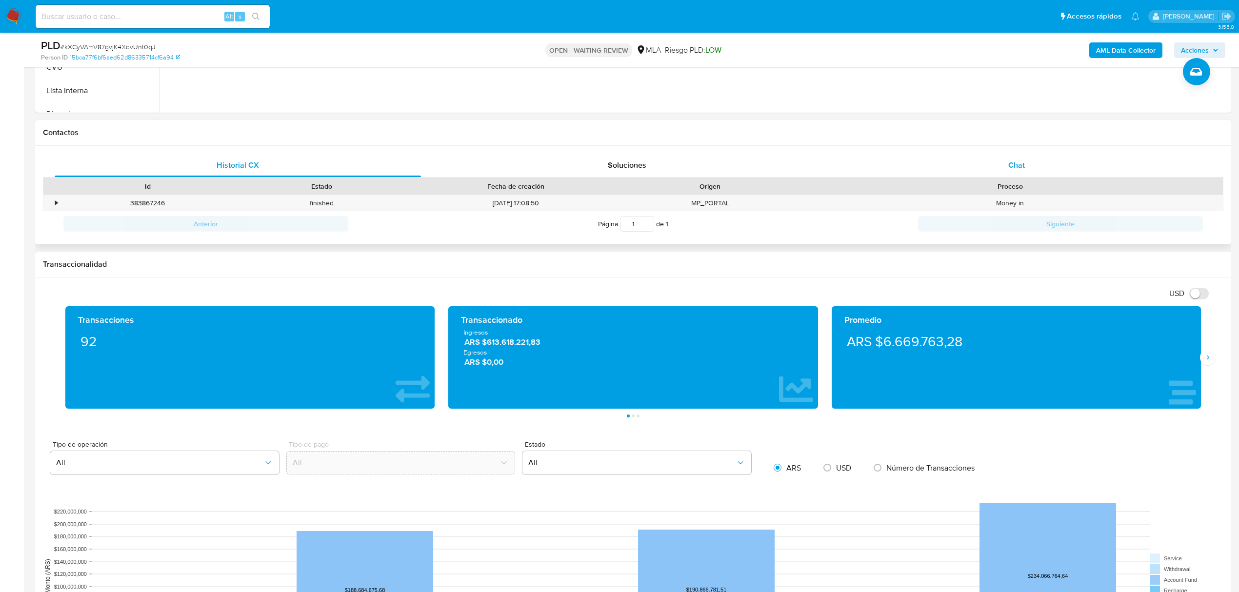
click at [1017, 166] on span "Chat" at bounding box center [1016, 164] width 17 height 11
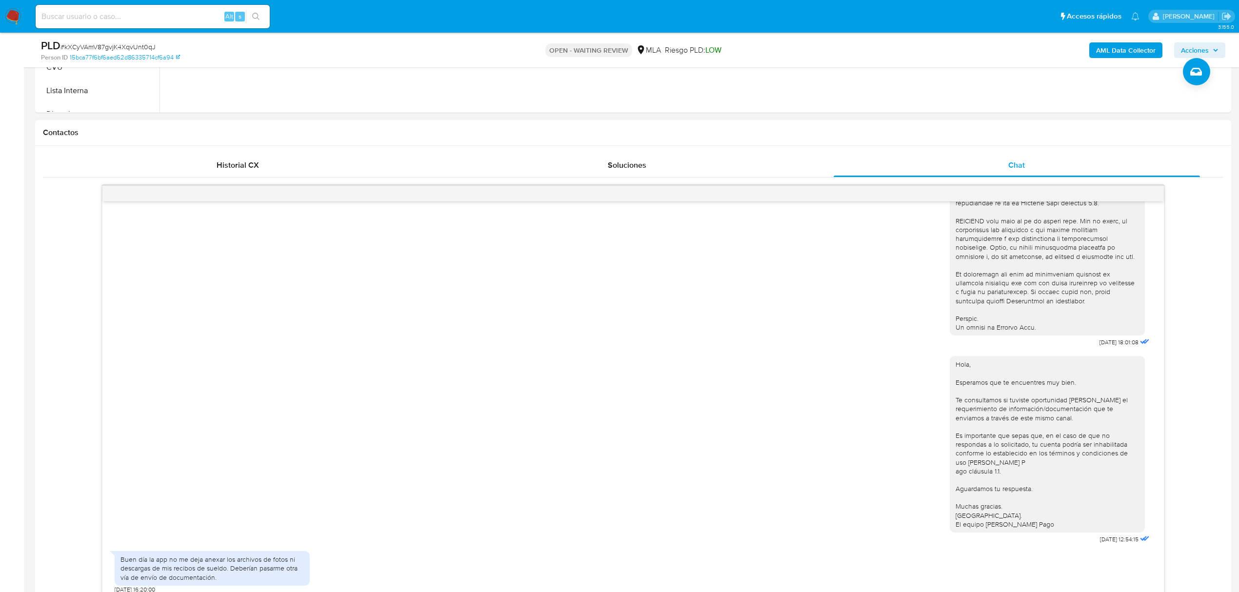
scroll to position [520, 0]
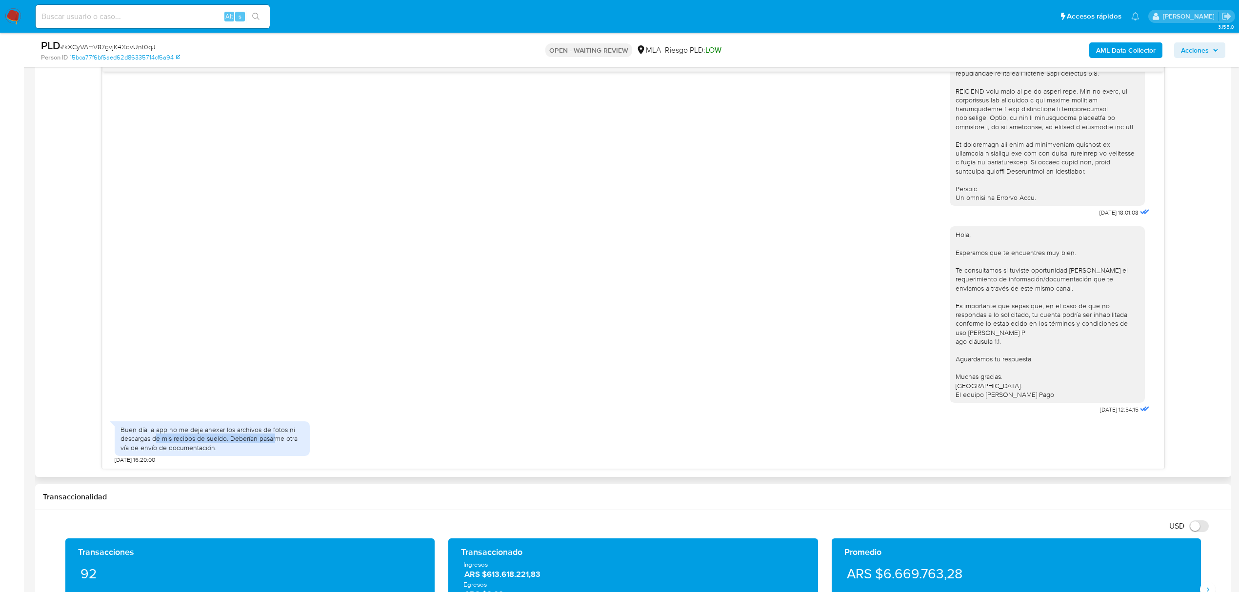
drag, startPoint x: 157, startPoint y: 436, endPoint x: 278, endPoint y: 436, distance: 120.9
click at [278, 436] on div "Buen día la app no me deja anexar los archivos de fotos ni descargas de mis rec…" at bounding box center [211, 438] width 183 height 27
click at [299, 440] on div "Buen día la app no me deja anexar los archivos de fotos ni descargas de mis rec…" at bounding box center [211, 438] width 183 height 27
click at [251, 443] on div "Buen día la app no me deja anexar los archivos de fotos ni descargas de mis rec…" at bounding box center [211, 438] width 183 height 27
drag, startPoint x: 196, startPoint y: 443, endPoint x: 263, endPoint y: 443, distance: 67.3
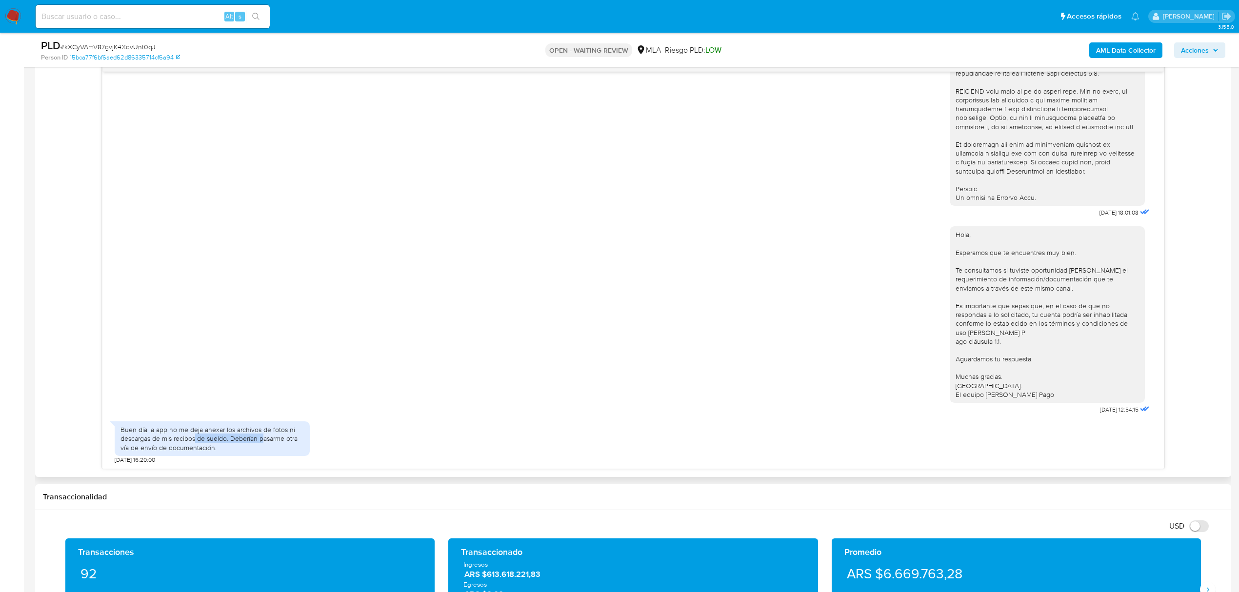
click at [263, 443] on div "Buen día la app no me deja anexar los archivos de fotos ni descargas de mis rec…" at bounding box center [211, 438] width 183 height 27
click at [285, 445] on div "Buen día la app no me deja anexar los archivos de fotos ni descargas de mis rec…" at bounding box center [211, 438] width 183 height 27
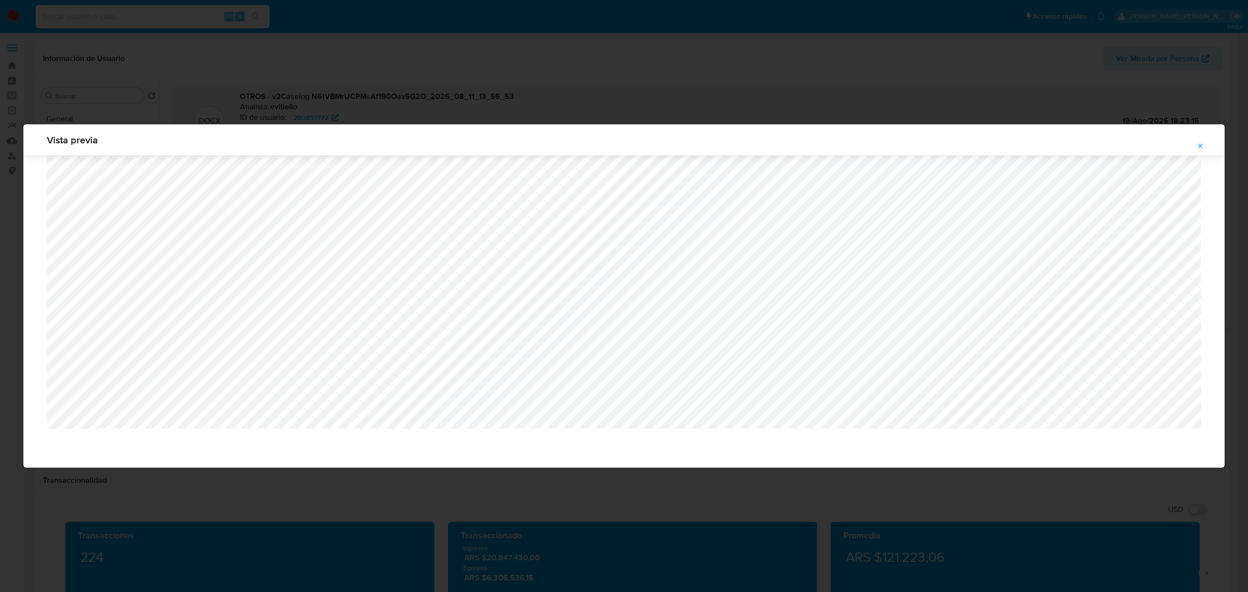
select select "10"
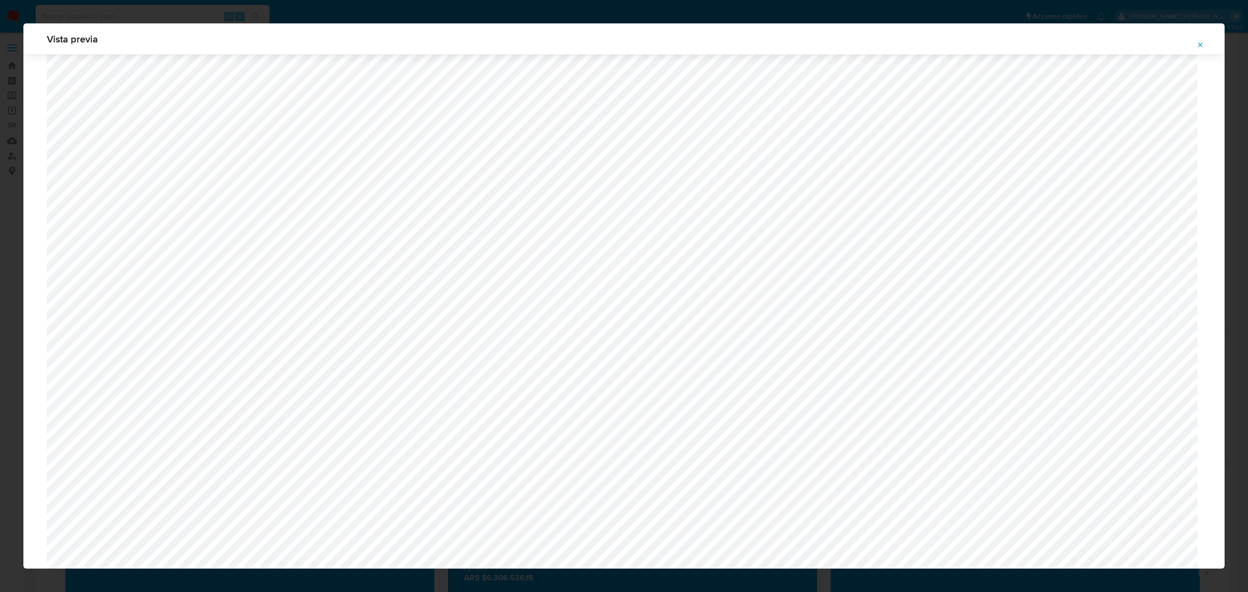
scroll to position [761, 0]
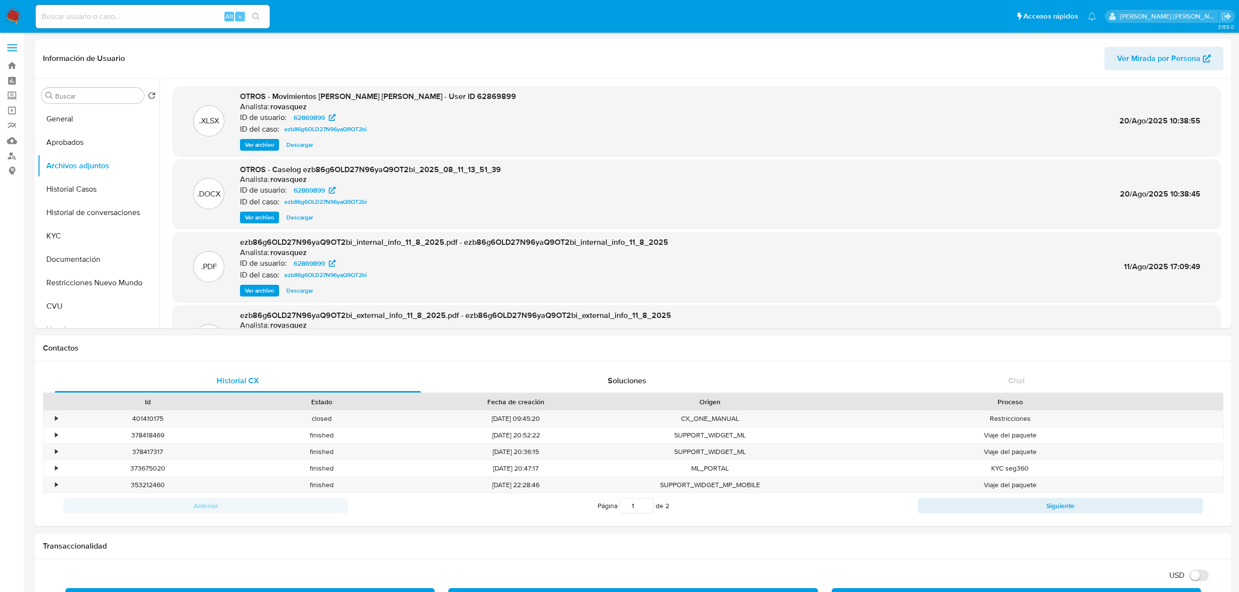
select select "10"
click at [264, 214] on span "Ver archivo" at bounding box center [259, 218] width 29 height 10
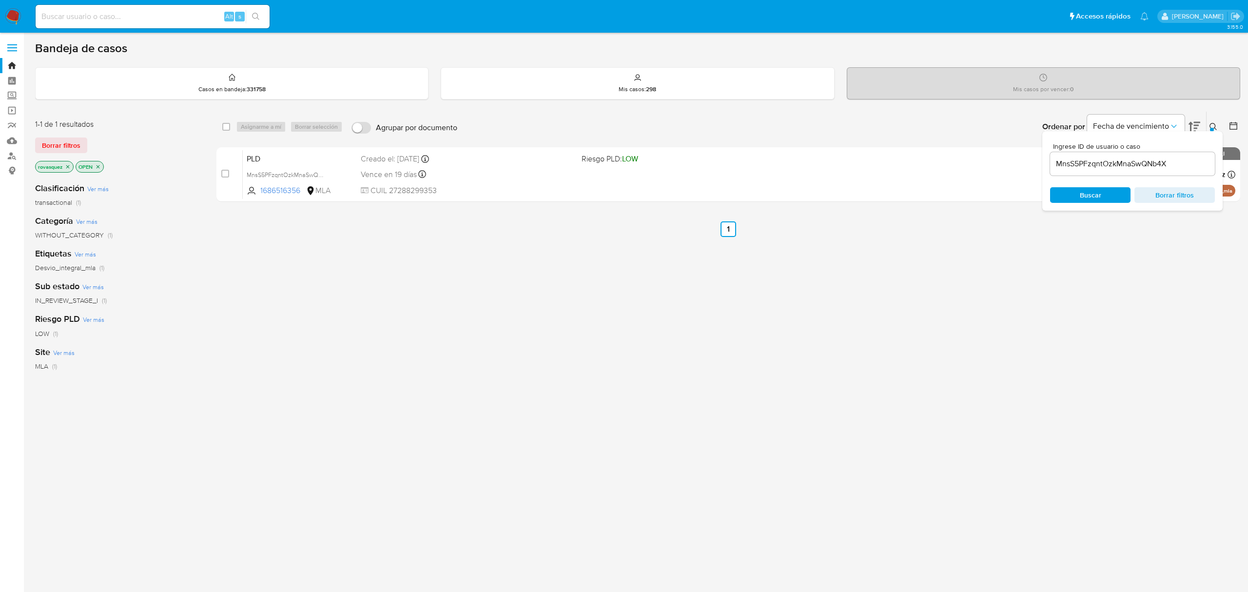
click at [1089, 168] on input "MnsS5PFzqntOzkMnaSwQNb4X" at bounding box center [1132, 164] width 165 height 13
paste input "kXCyVAmV87gvjK4XqvUnt0qJ"
type input "kXCyVAmV87gvjK4XqvUnt0qJ"
click at [1087, 196] on span "Buscar" at bounding box center [1090, 195] width 21 height 16
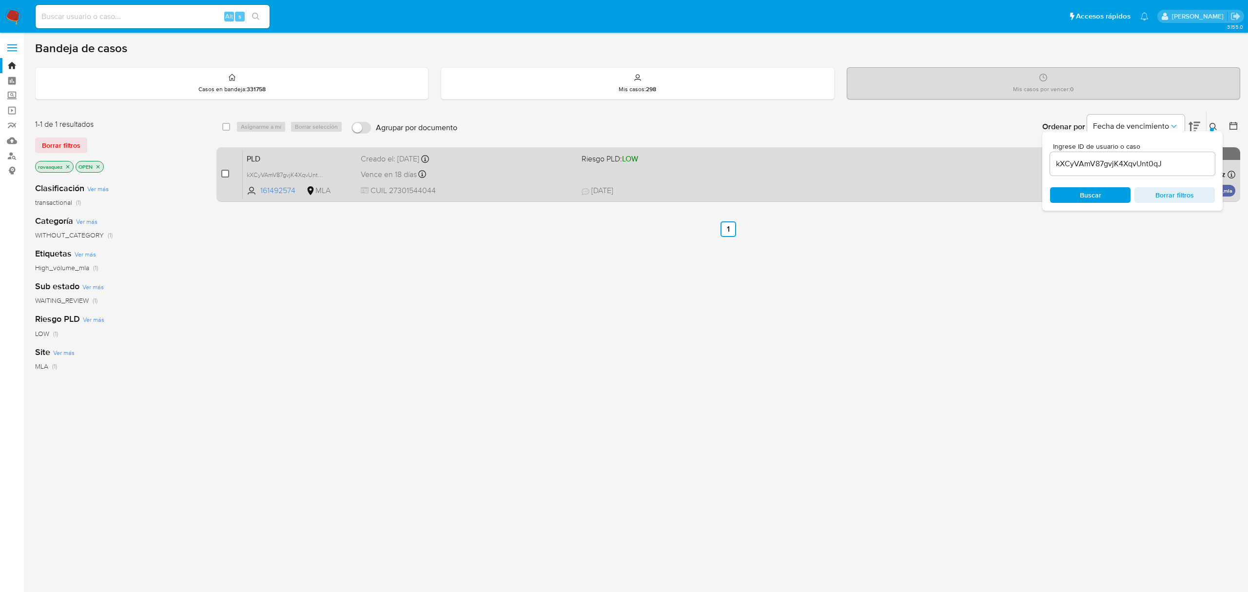
click at [224, 175] on input "checkbox" at bounding box center [225, 174] width 8 height 8
checkbox input "true"
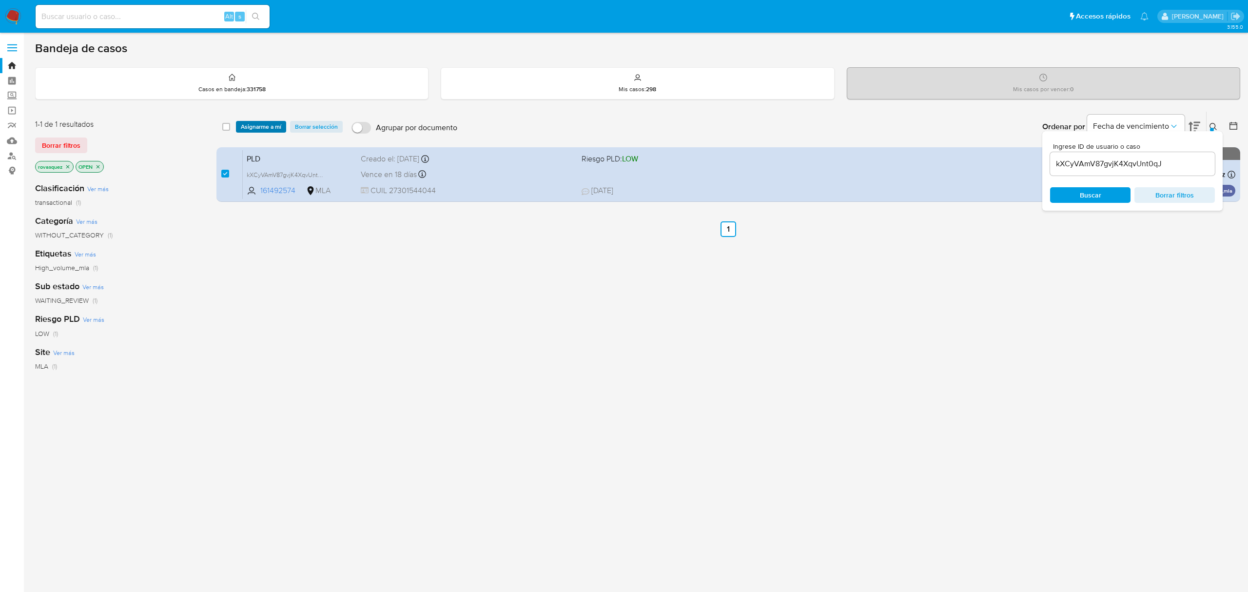
click at [257, 125] on span "Asignarme a mí" at bounding box center [261, 127] width 40 height 10
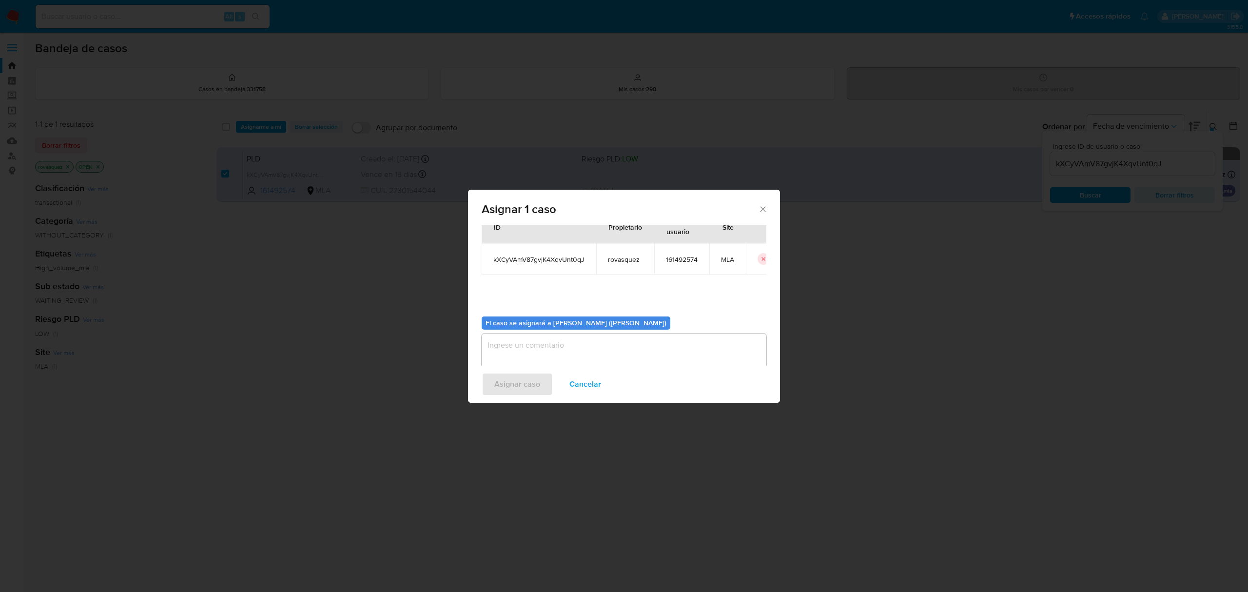
scroll to position [50, 0]
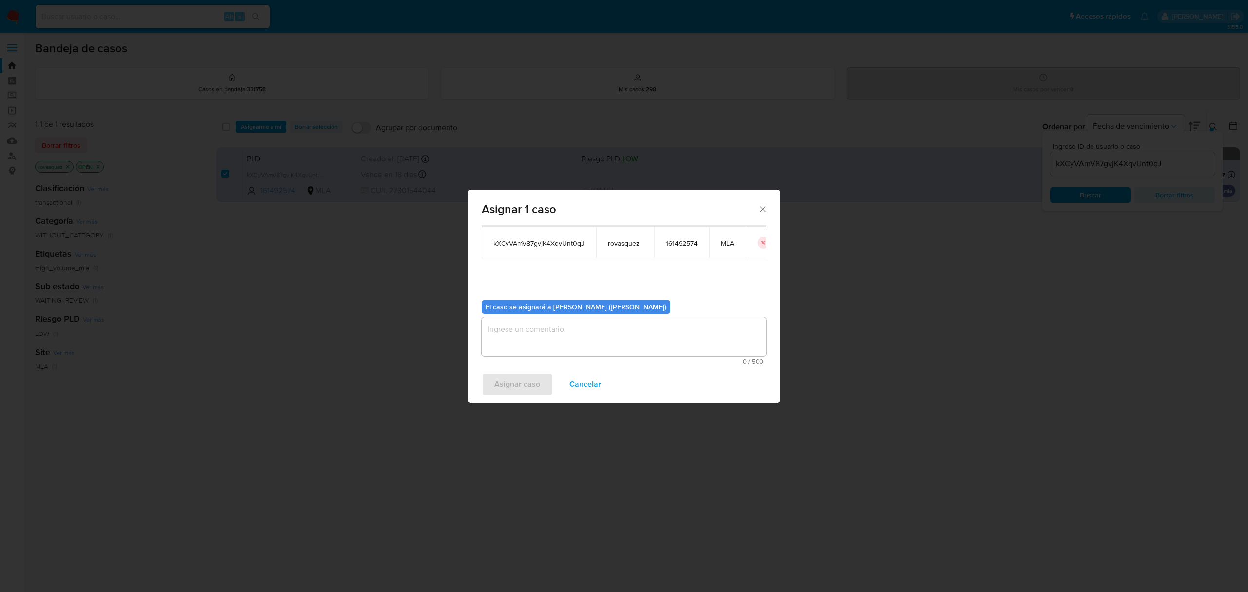
click at [564, 333] on textarea "assign-modal" at bounding box center [624, 336] width 285 height 39
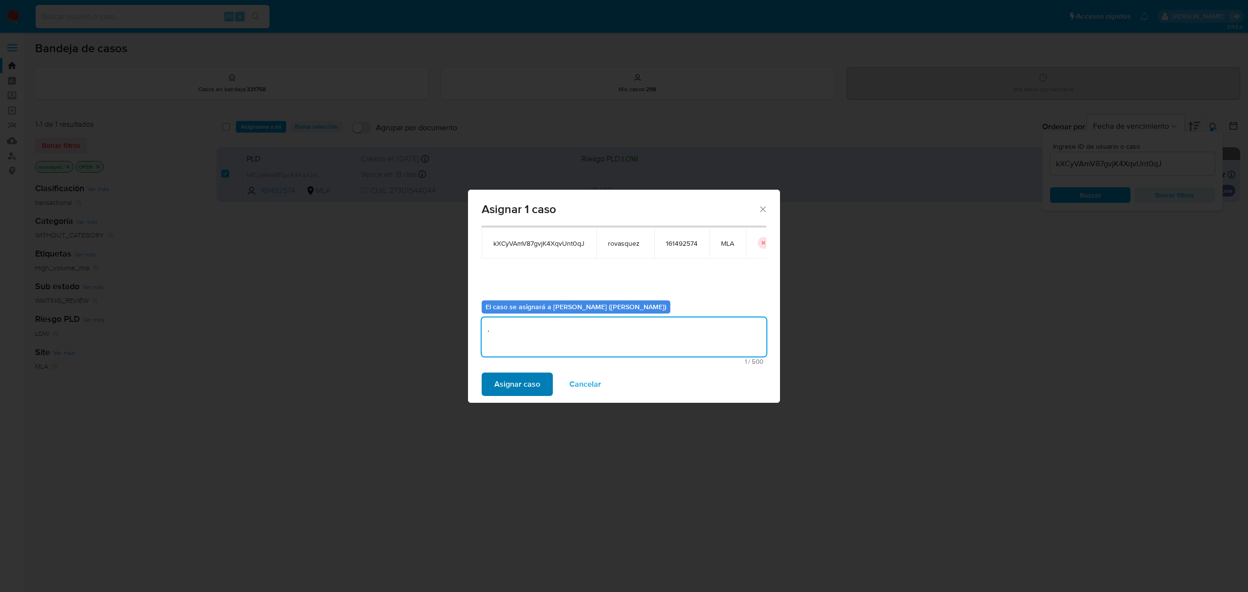
type textarea "."
click at [520, 376] on span "Asignar caso" at bounding box center [518, 384] width 46 height 21
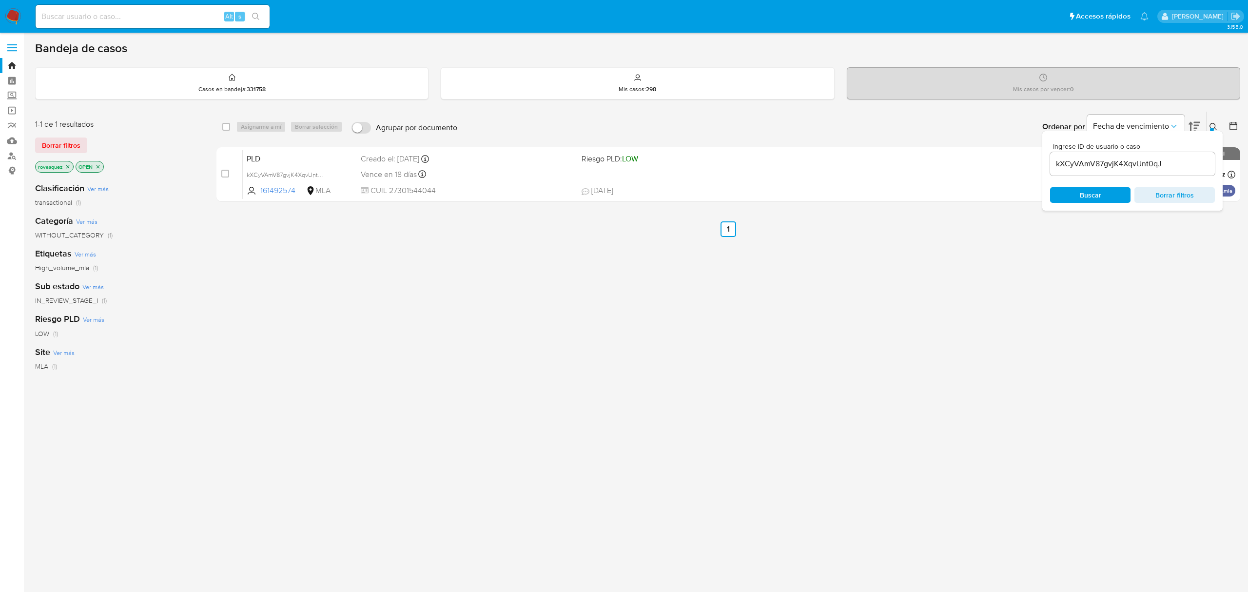
click at [1112, 163] on input "kXCyVAmV87gvjK4XqvUnt0qJ" at bounding box center [1132, 164] width 165 height 13
paste input "luSb8PgMv5ONtRKvIwHgpRMS"
type input "luSb8PgMv5ONtRKvIwHgpRMS"
click at [1085, 203] on div "Ingrese ID de usuario o caso luSb8PgMv5ONtRKvIwHgpRMS Buscar Borrar filtros" at bounding box center [1133, 170] width 180 height 79
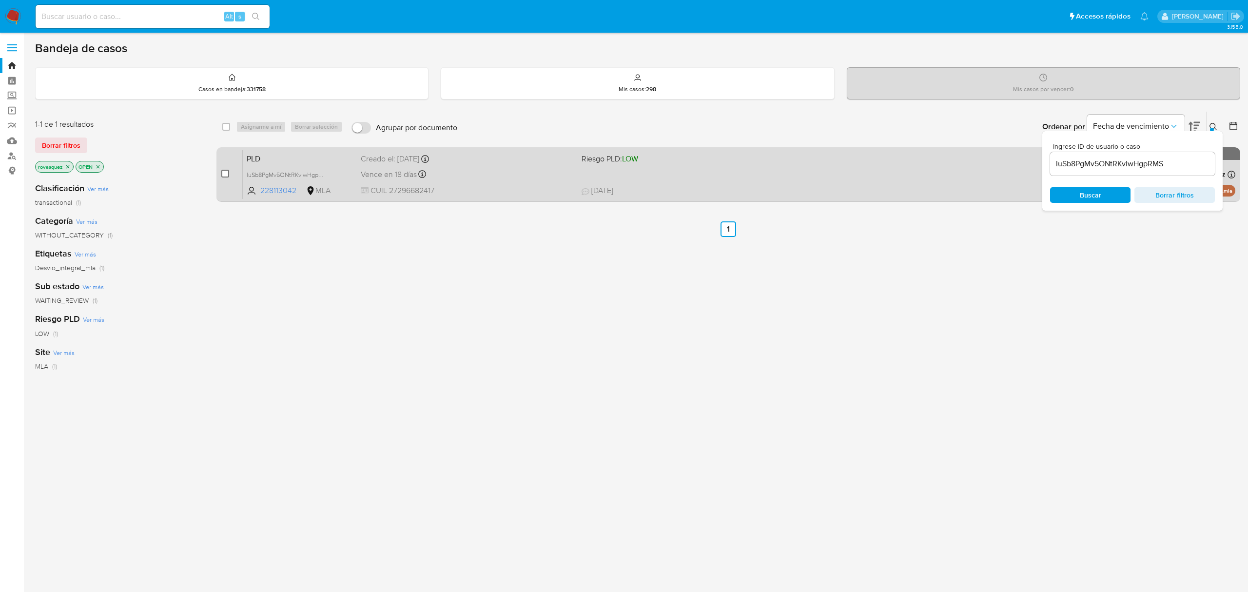
click at [227, 174] on input "checkbox" at bounding box center [225, 174] width 8 height 8
checkbox input "true"
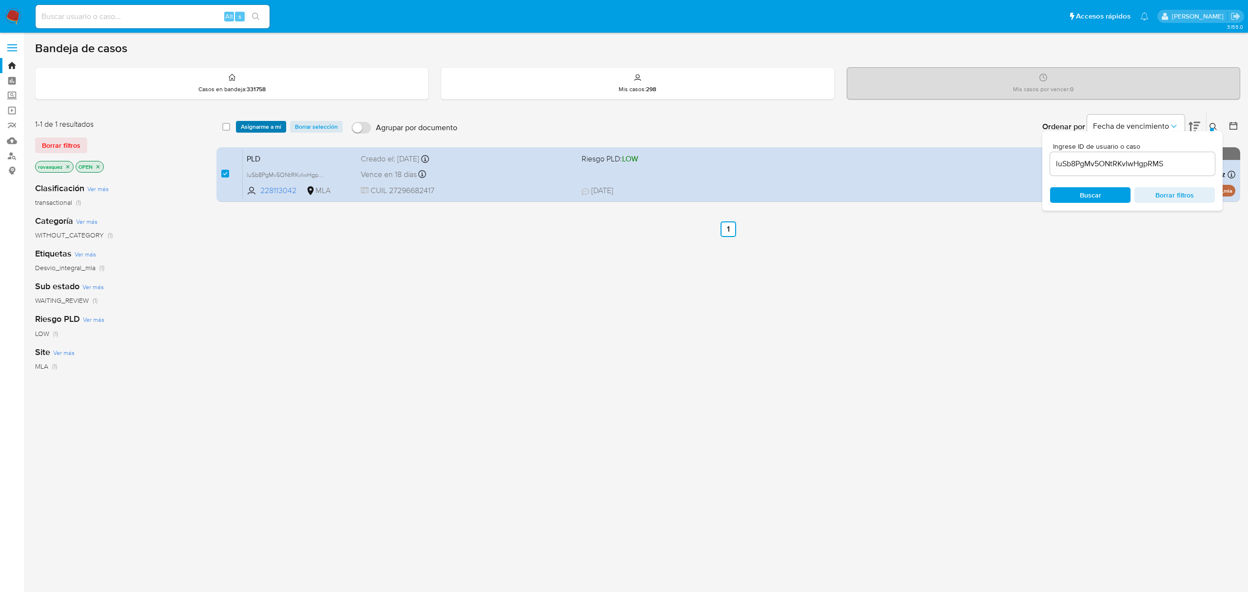
click at [267, 129] on span "Asignarme a mí" at bounding box center [261, 127] width 40 height 10
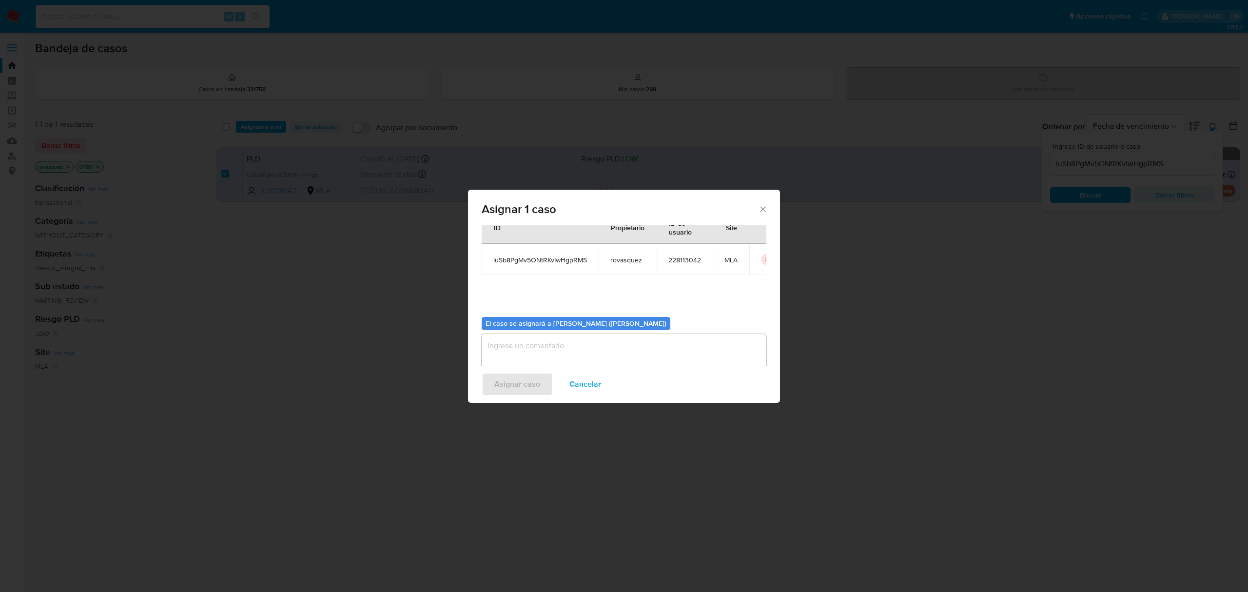
scroll to position [50, 0]
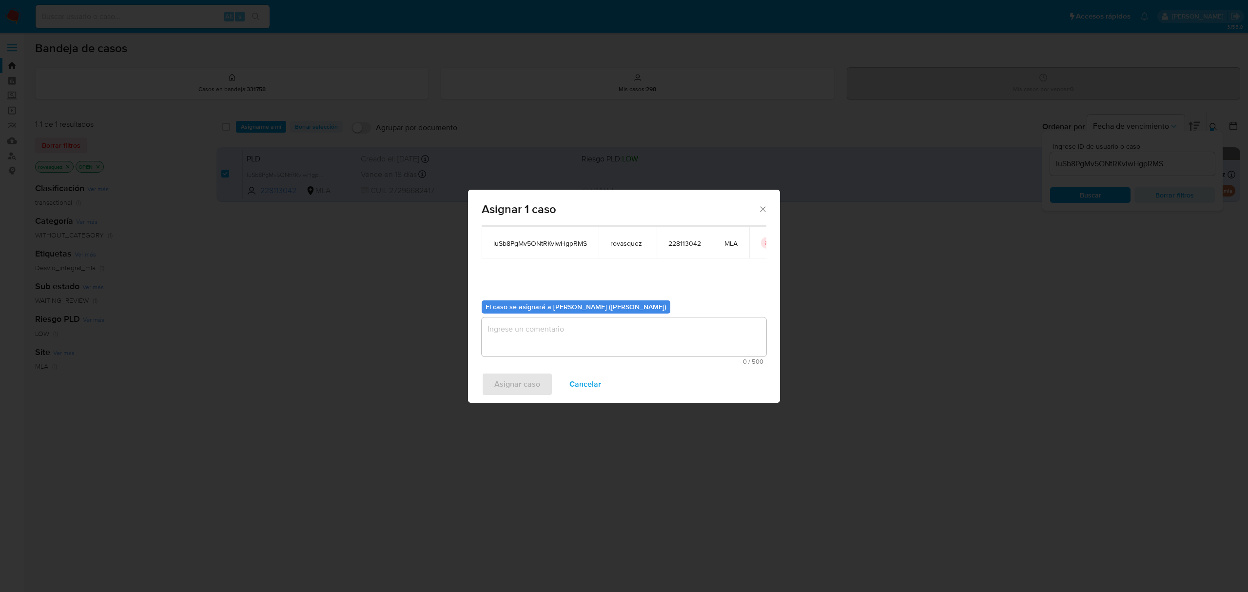
click at [550, 346] on textarea "assign-modal" at bounding box center [624, 336] width 285 height 39
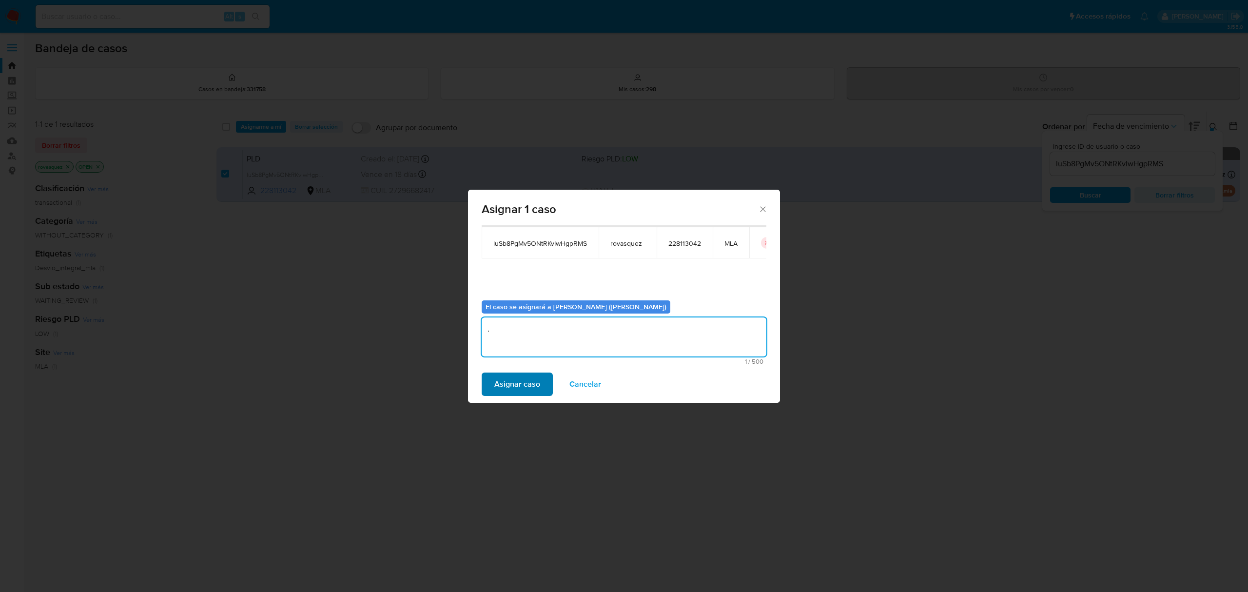
type textarea "."
click at [521, 375] on span "Asignar caso" at bounding box center [518, 384] width 46 height 21
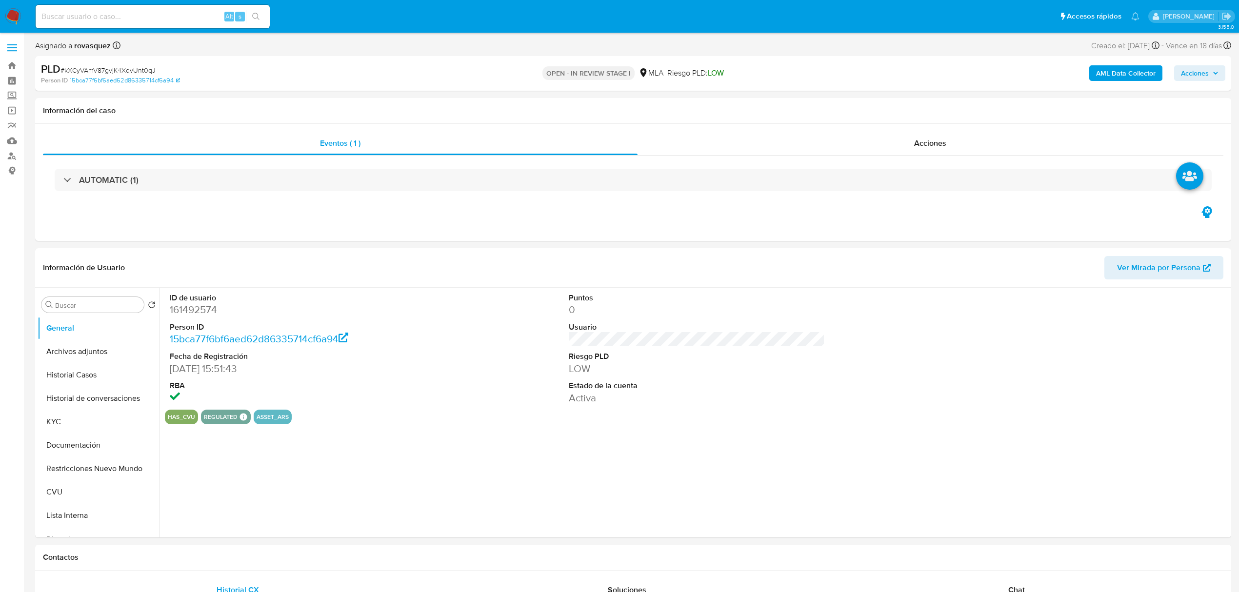
select select "10"
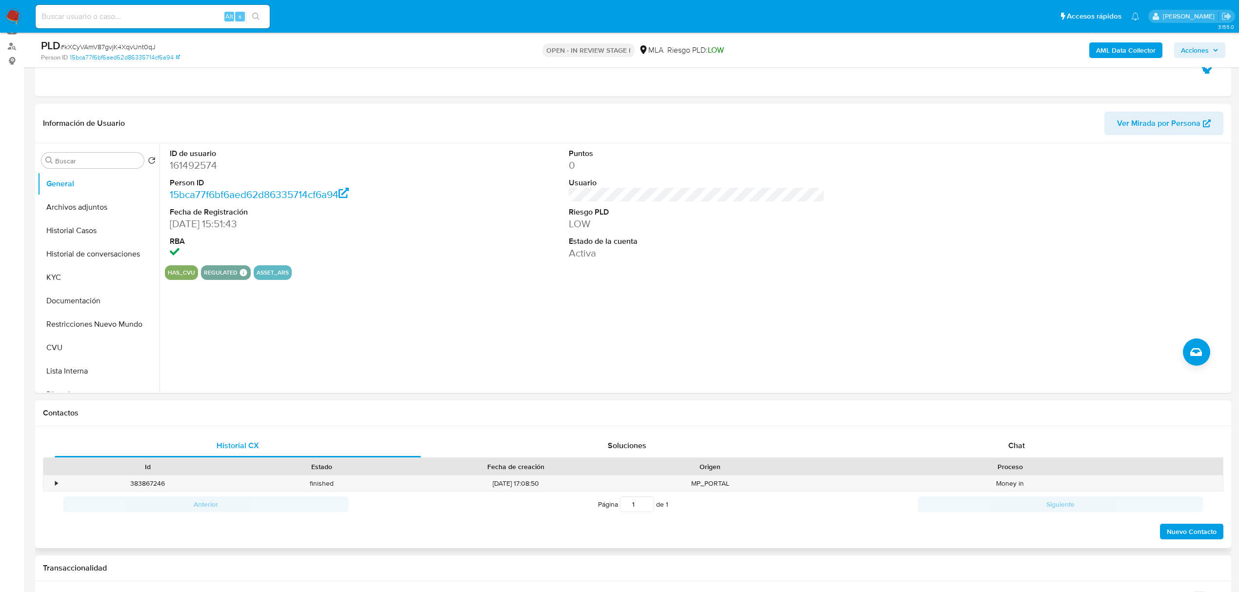
scroll to position [130, 0]
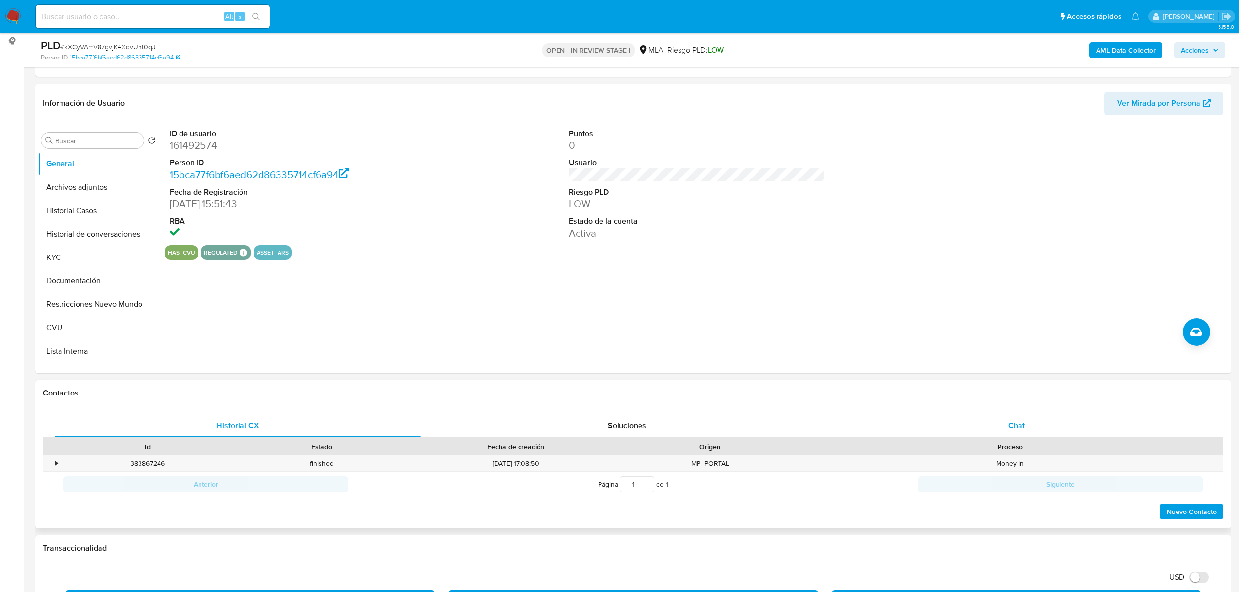
click at [1017, 424] on span "Chat" at bounding box center [1016, 425] width 17 height 11
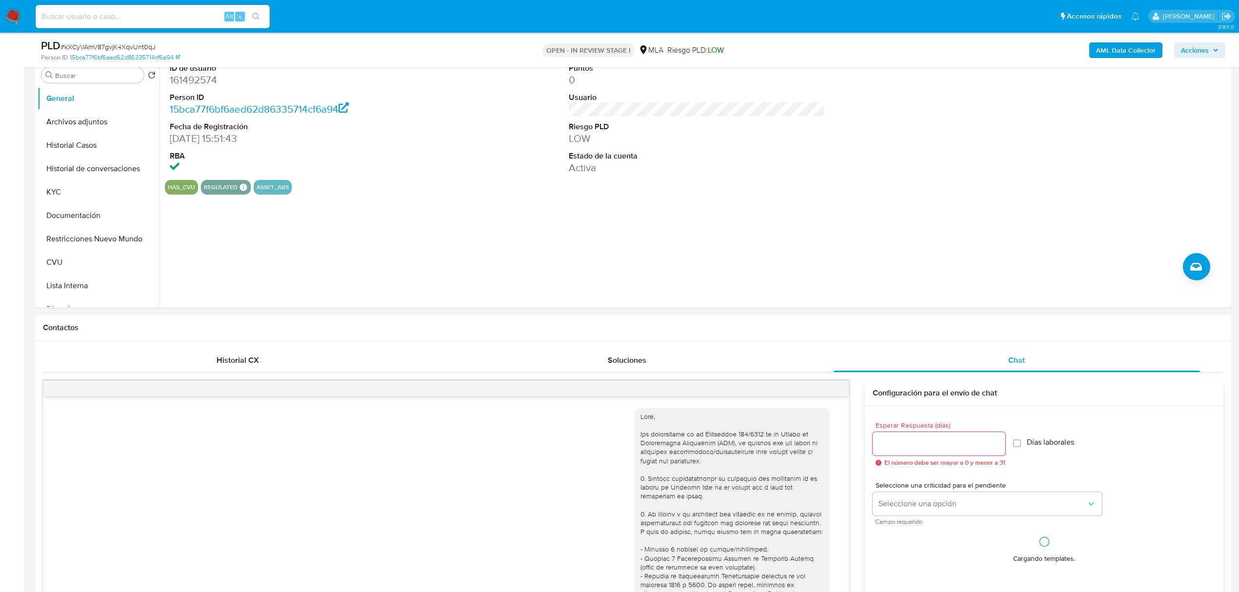
scroll to position [416, 0]
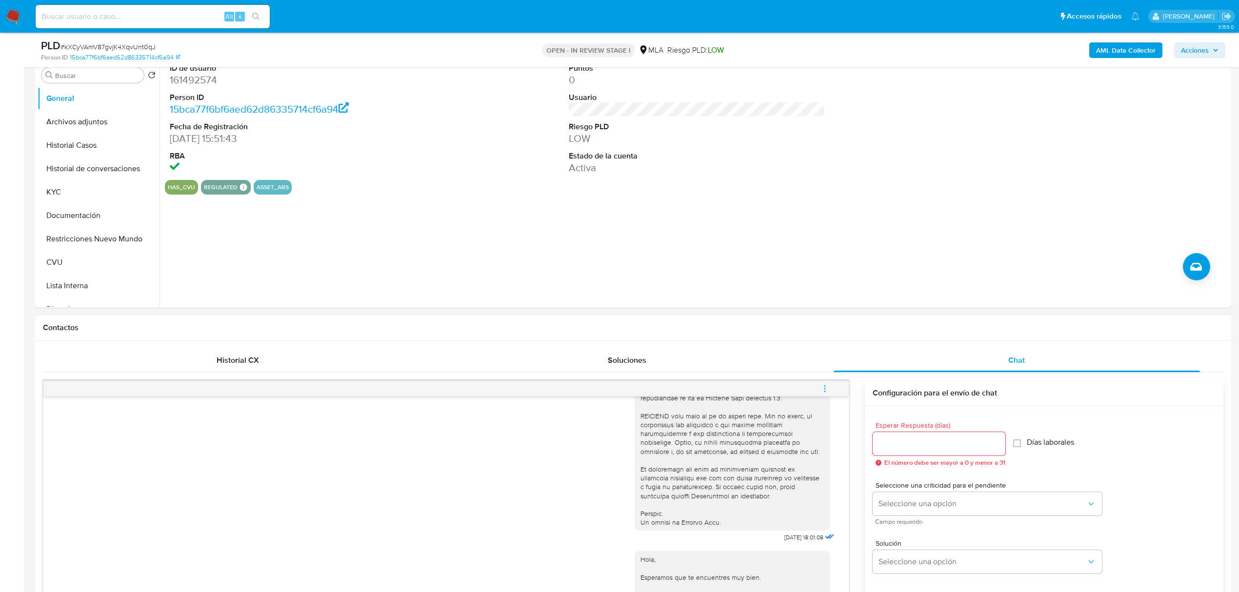
click at [818, 386] on button "menu-action" at bounding box center [825, 388] width 32 height 23
click at [772, 369] on li "Cerrar conversación" at bounding box center [759, 371] width 100 height 18
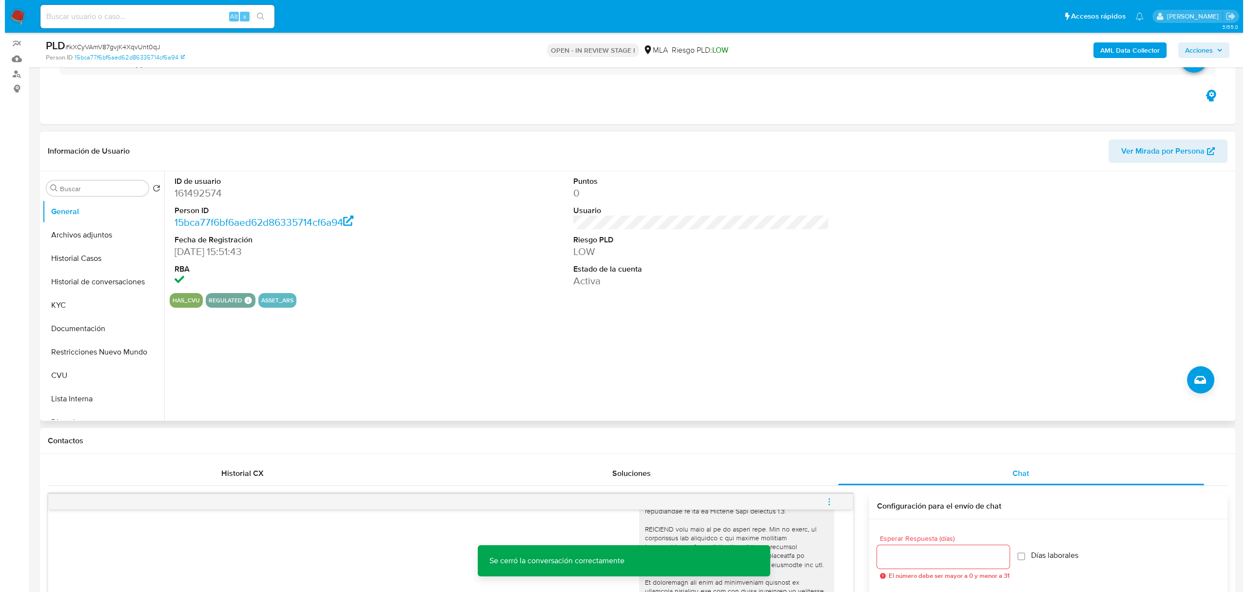
scroll to position [0, 0]
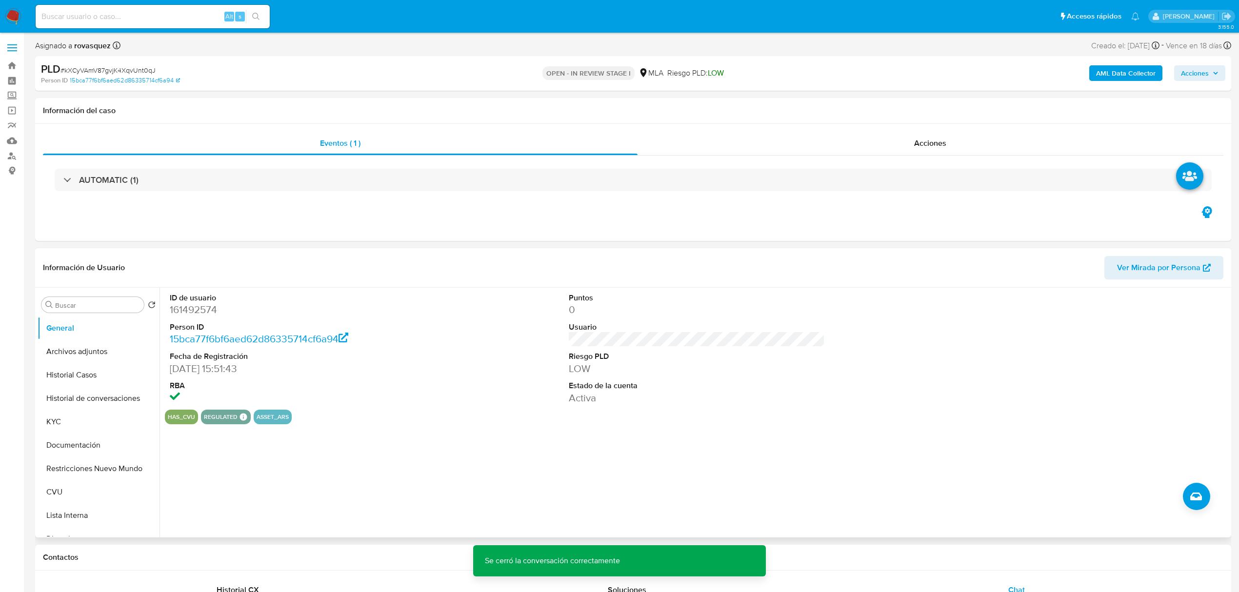
drag, startPoint x: 80, startPoint y: 354, endPoint x: 184, endPoint y: 352, distance: 103.9
click at [80, 354] on button "Archivos adjuntos" at bounding box center [99, 351] width 122 height 23
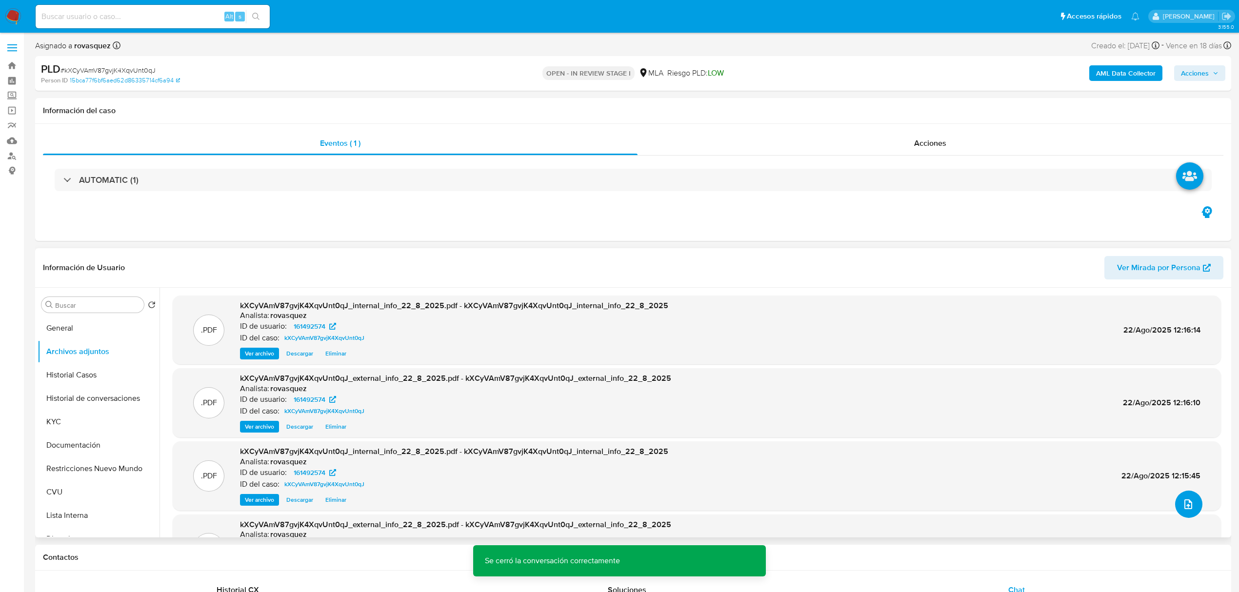
click at [1184, 504] on icon "upload-file" at bounding box center [1188, 504] width 12 height 12
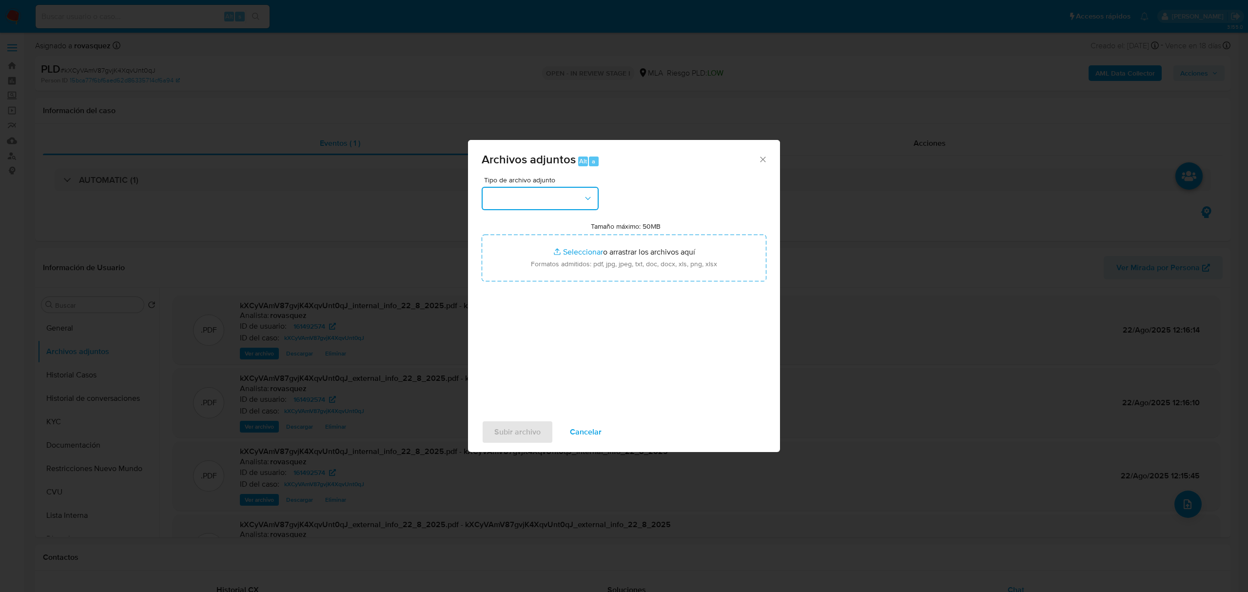
click at [532, 195] on button "button" at bounding box center [540, 198] width 117 height 23
click at [534, 200] on button "button" at bounding box center [540, 198] width 117 height 23
click at [534, 199] on button "button" at bounding box center [540, 198] width 117 height 23
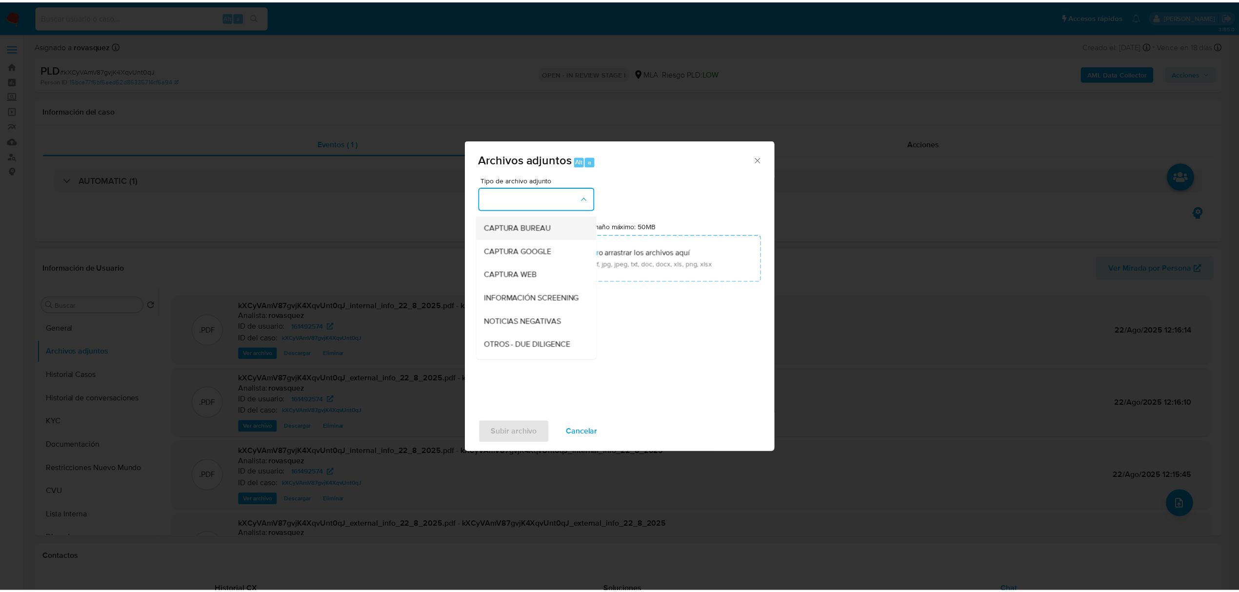
scroll to position [65, 0]
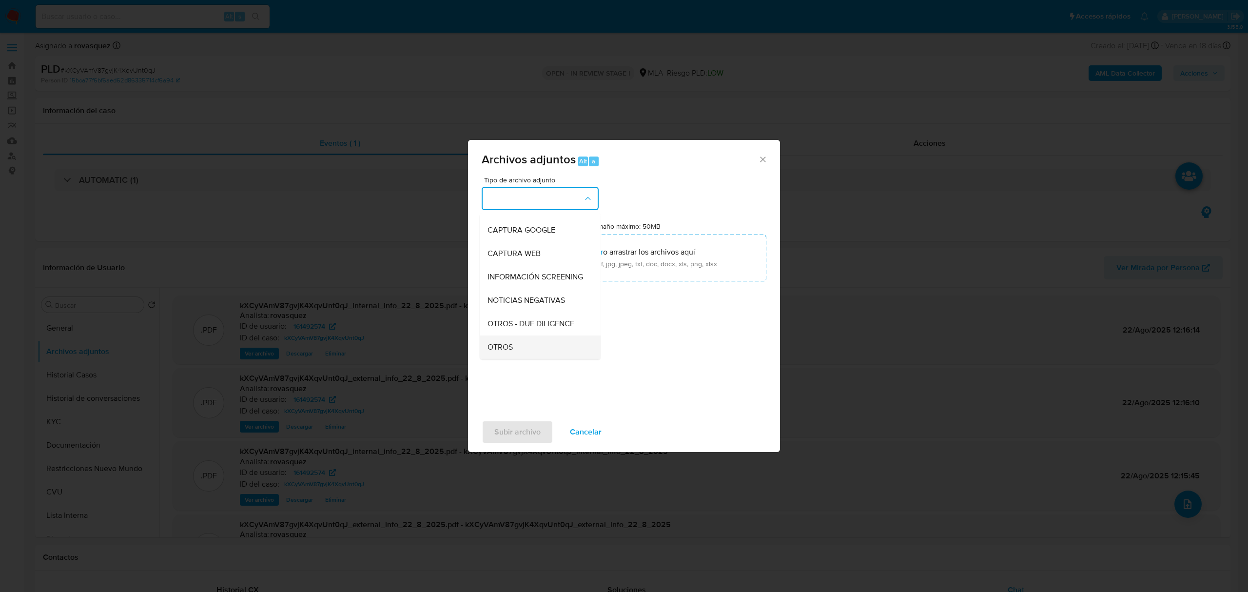
click at [515, 356] on div "OTROS" at bounding box center [537, 347] width 99 height 23
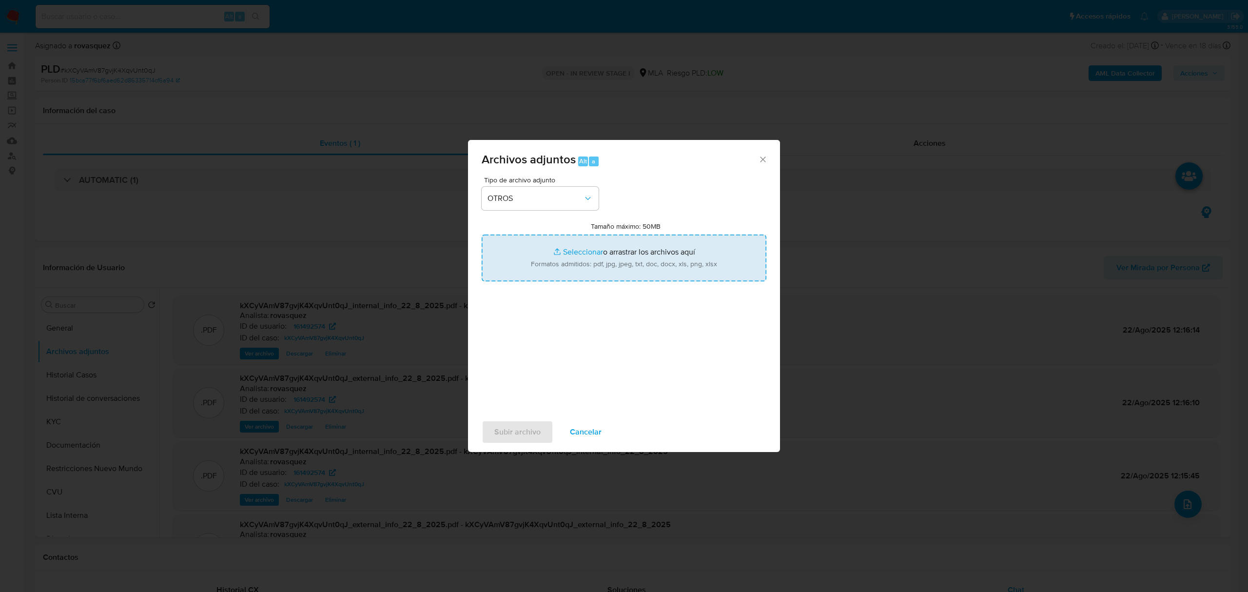
click at [592, 252] on input "Tamaño máximo: 50MB Seleccionar archivos" at bounding box center [624, 258] width 285 height 47
type input "C:\fakepath\Caselog kXCyVAmV87gvjK4XqvUnt0qJ_2025_08_22_11_26_35.docx"
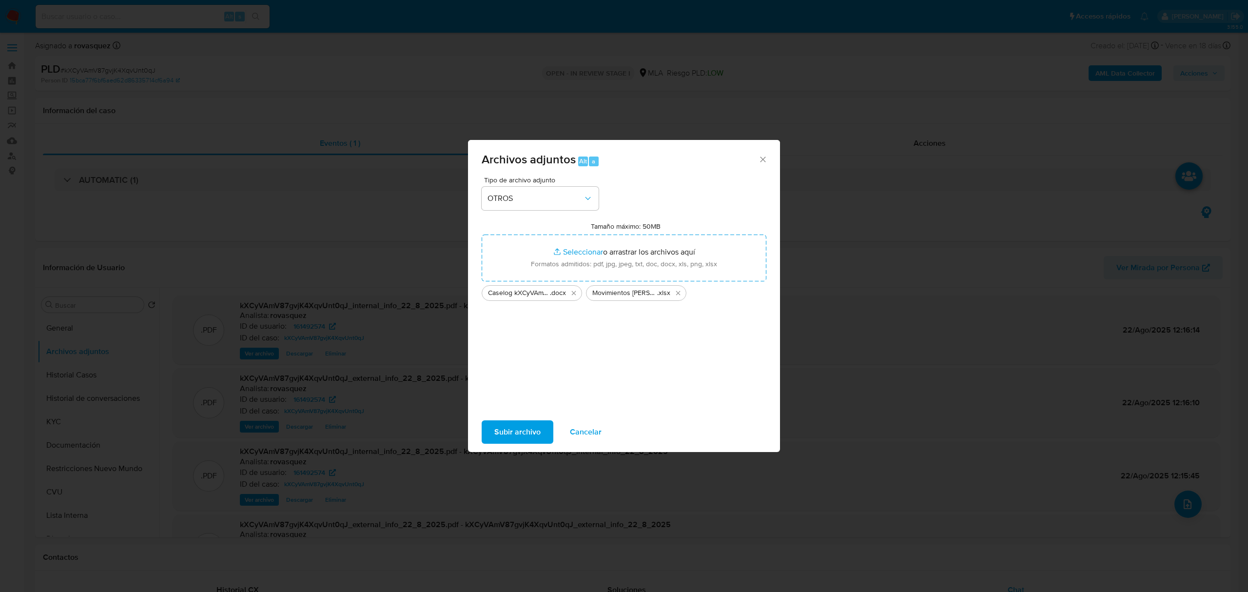
click at [506, 435] on span "Subir archivo" at bounding box center [518, 431] width 46 height 21
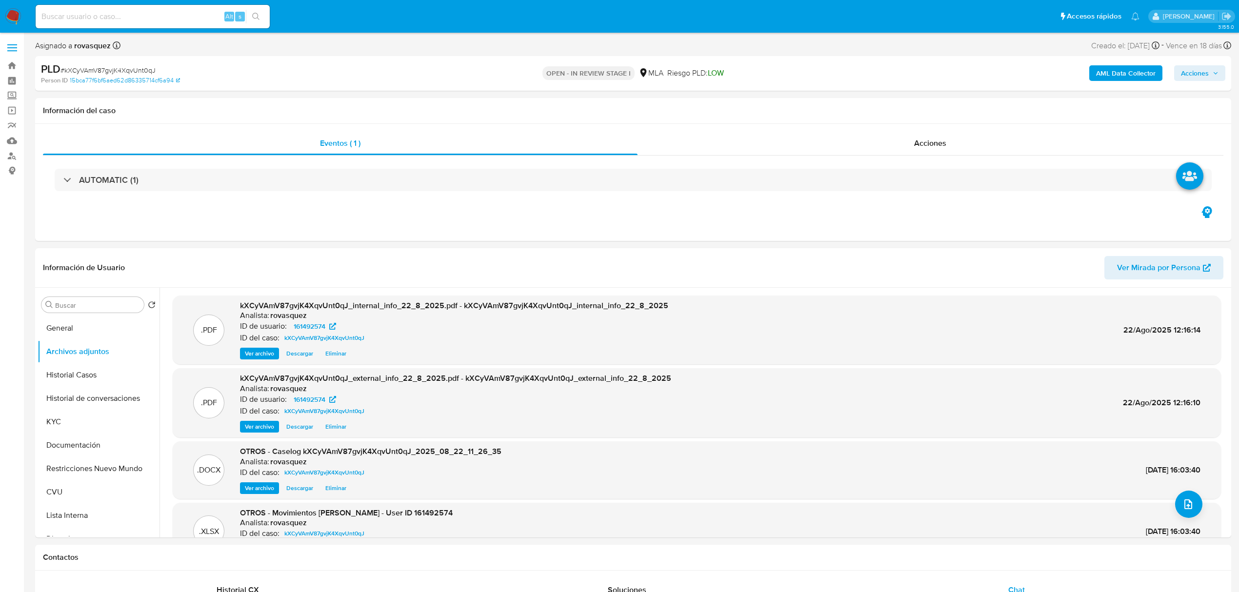
click at [1202, 74] on span "Acciones" at bounding box center [1195, 73] width 28 height 16
drag, startPoint x: 913, startPoint y: 108, endPoint x: 908, endPoint y: 112, distance: 7.3
click at [911, 108] on span "Resolución del caso" at bounding box center [923, 104] width 70 height 11
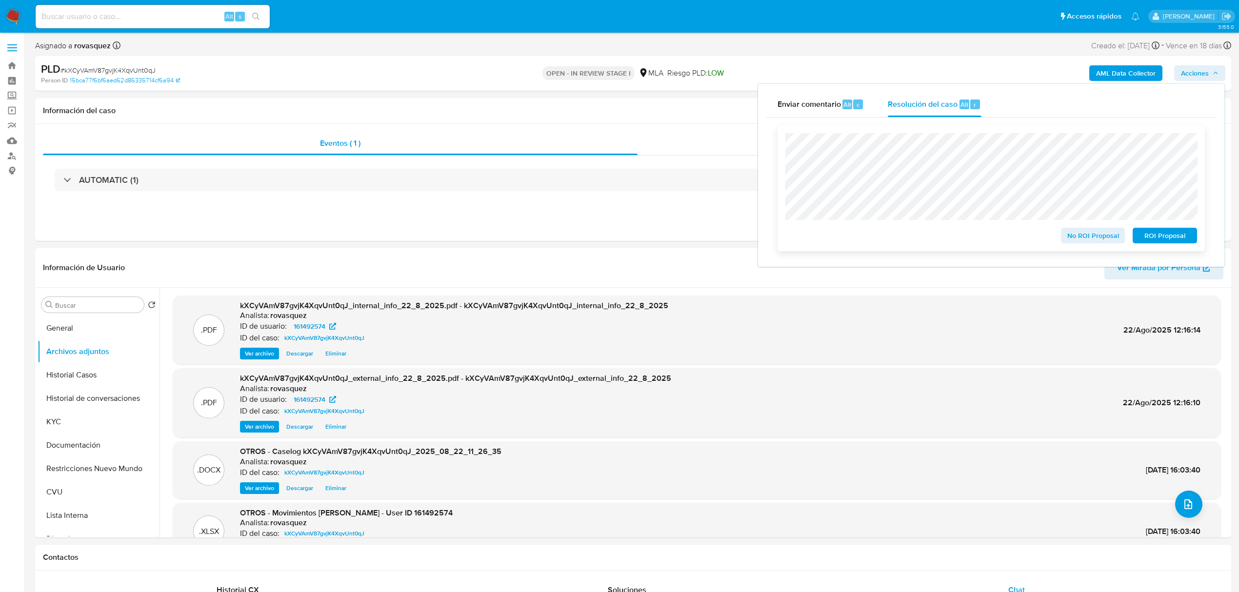
click at [1103, 240] on span "No ROI Proposal" at bounding box center [1093, 236] width 51 height 14
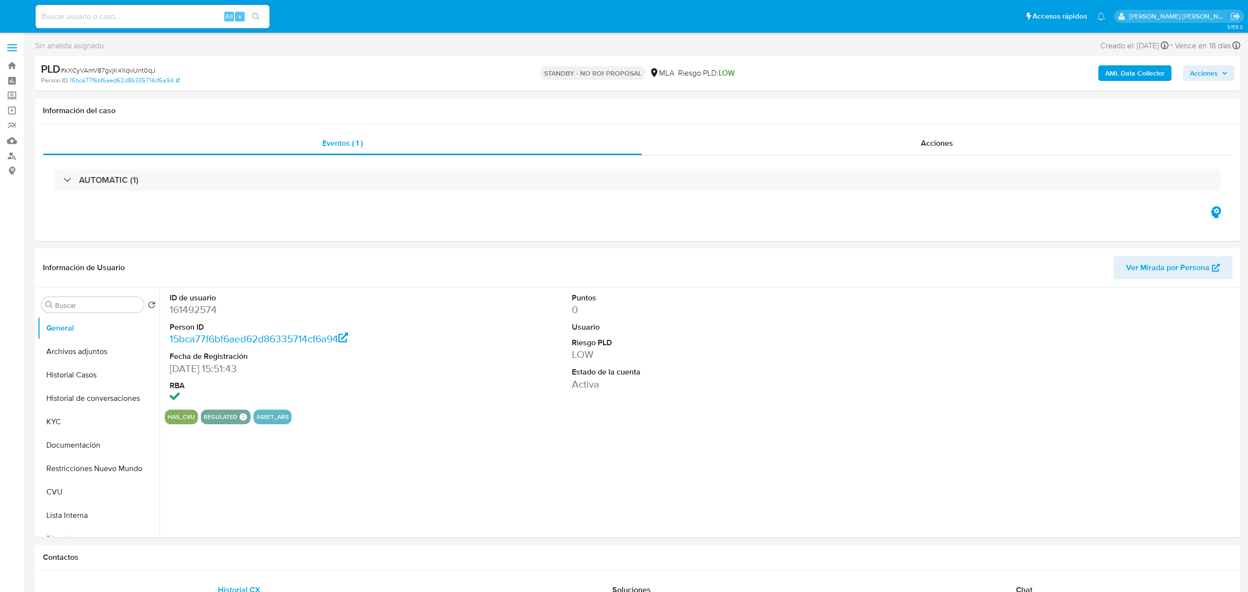
select select "10"
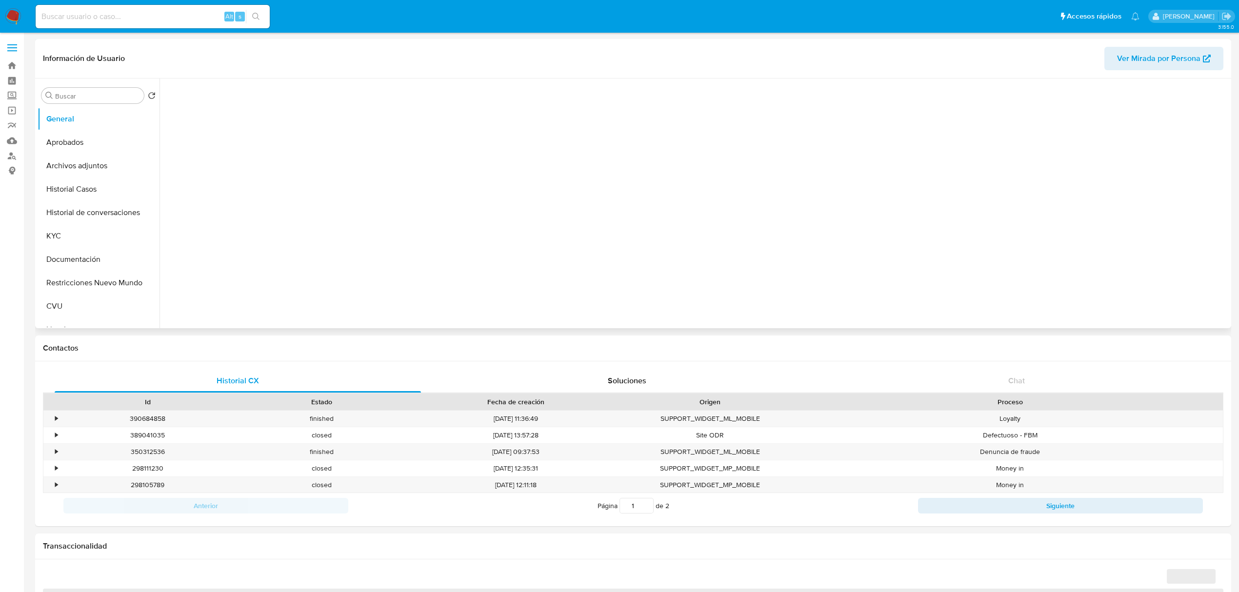
click at [95, 213] on button "Historial de conversaciones" at bounding box center [99, 212] width 122 height 23
select select "10"
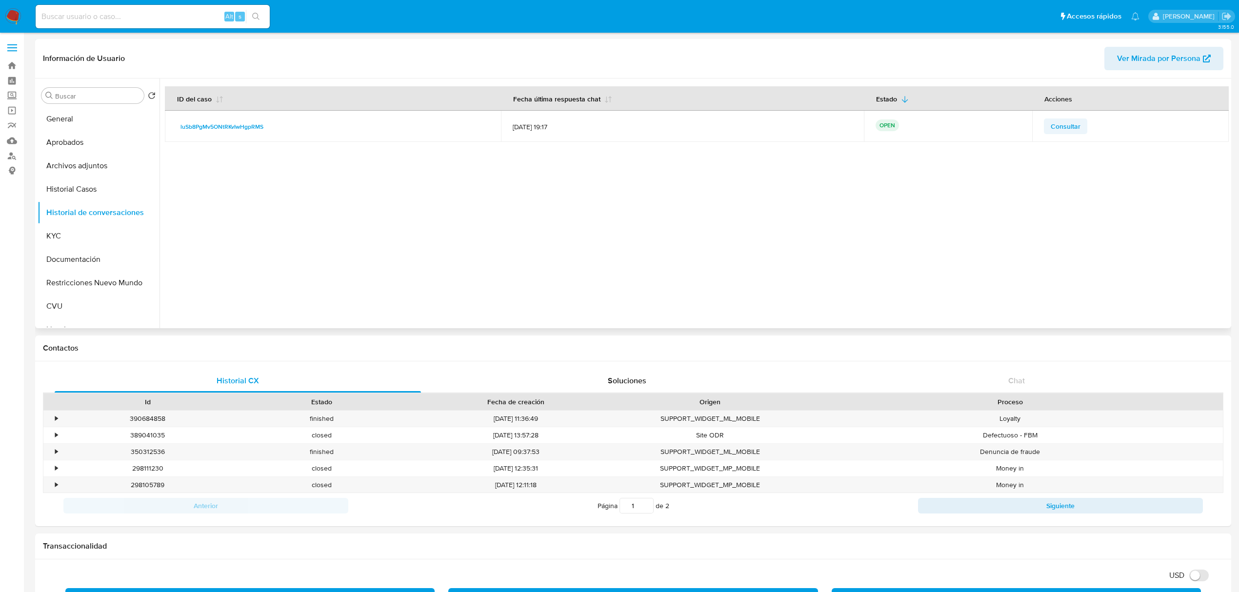
click at [1059, 124] on span "Consultar" at bounding box center [1065, 126] width 30 height 14
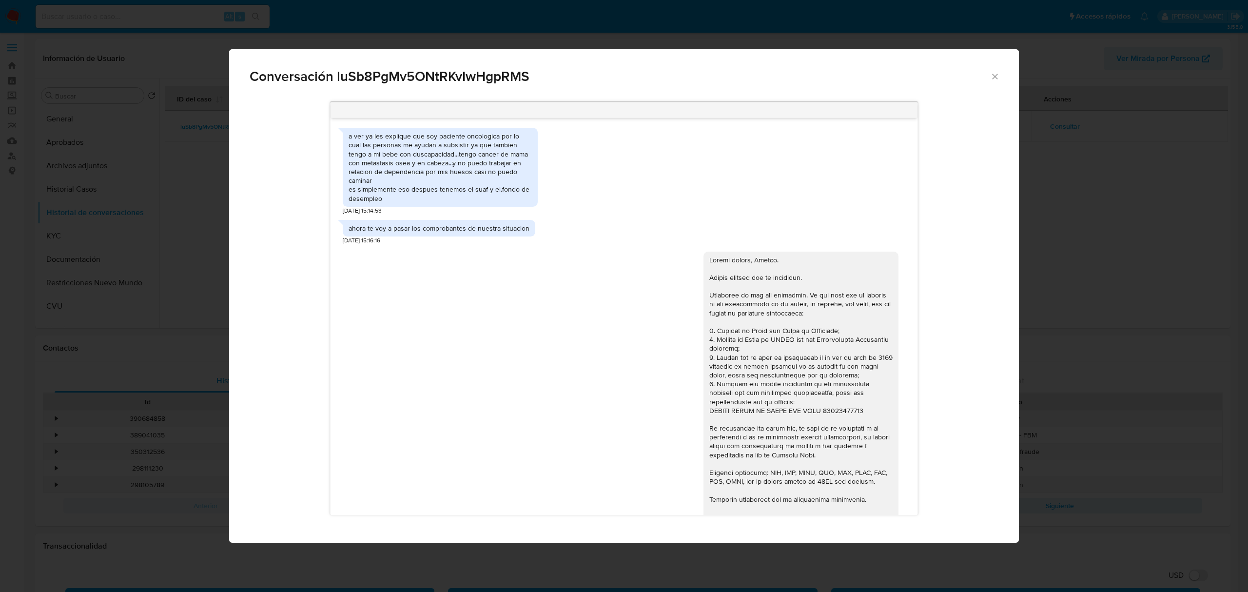
scroll to position [907, 0]
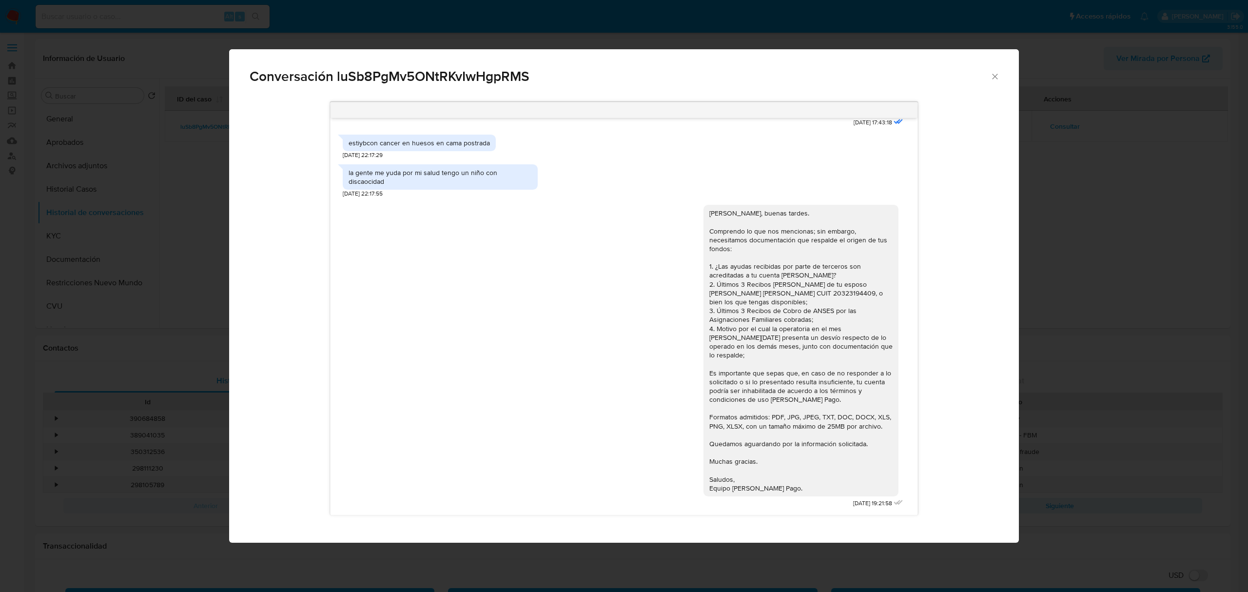
click at [757, 342] on div "Comunicación" at bounding box center [801, 351] width 183 height 284
click at [794, 301] on div "Comunicación" at bounding box center [801, 351] width 183 height 284
click at [771, 301] on div "Comunicación" at bounding box center [801, 351] width 183 height 284
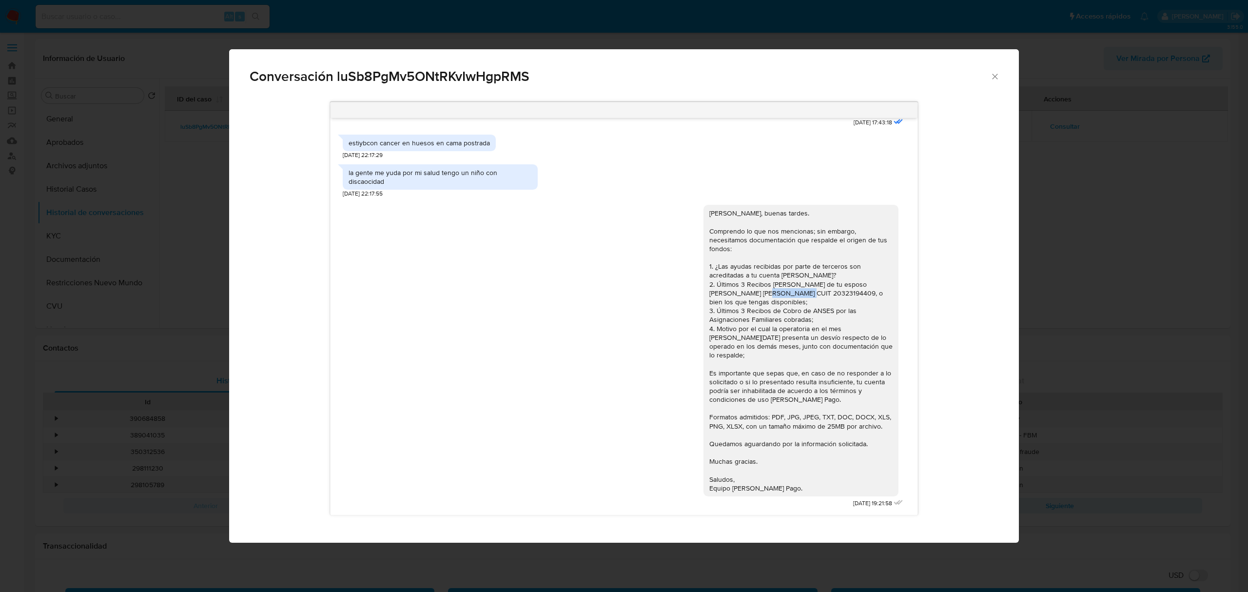
copy div "20323194409"
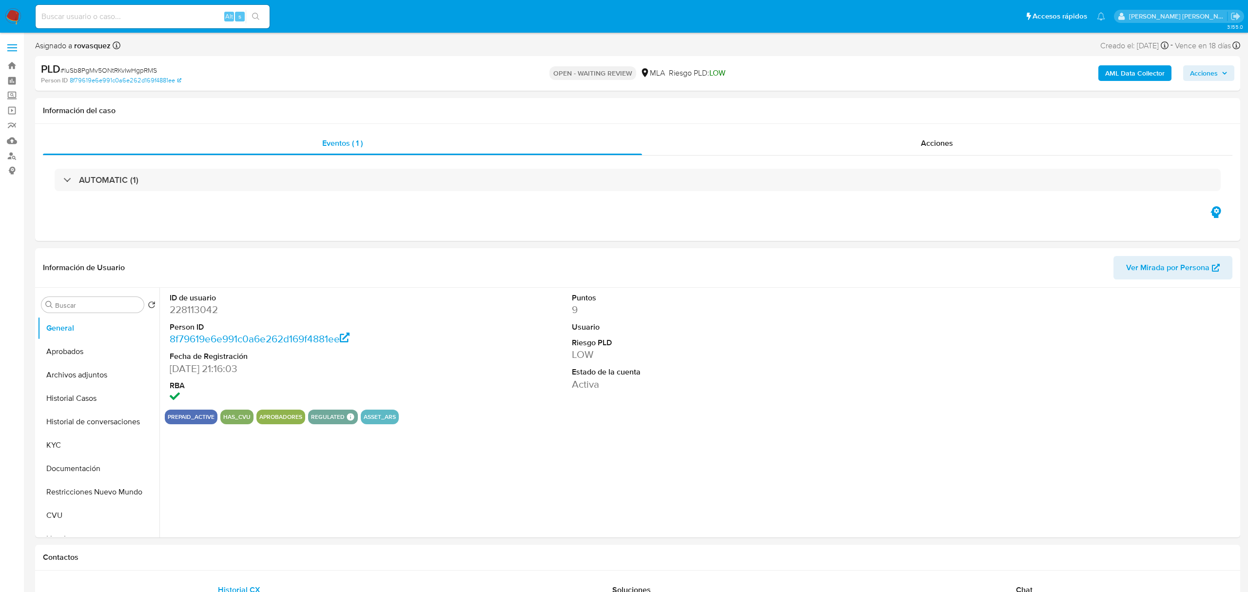
select select "10"
click at [84, 418] on button "Historial de conversaciones" at bounding box center [95, 421] width 114 height 23
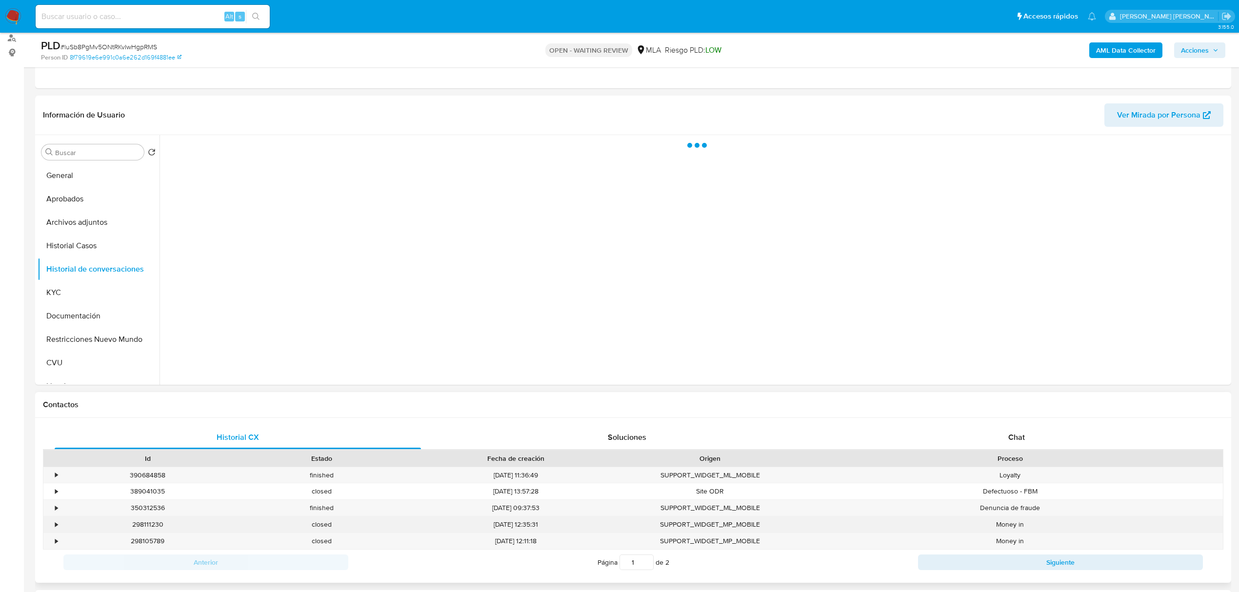
scroll to position [130, 0]
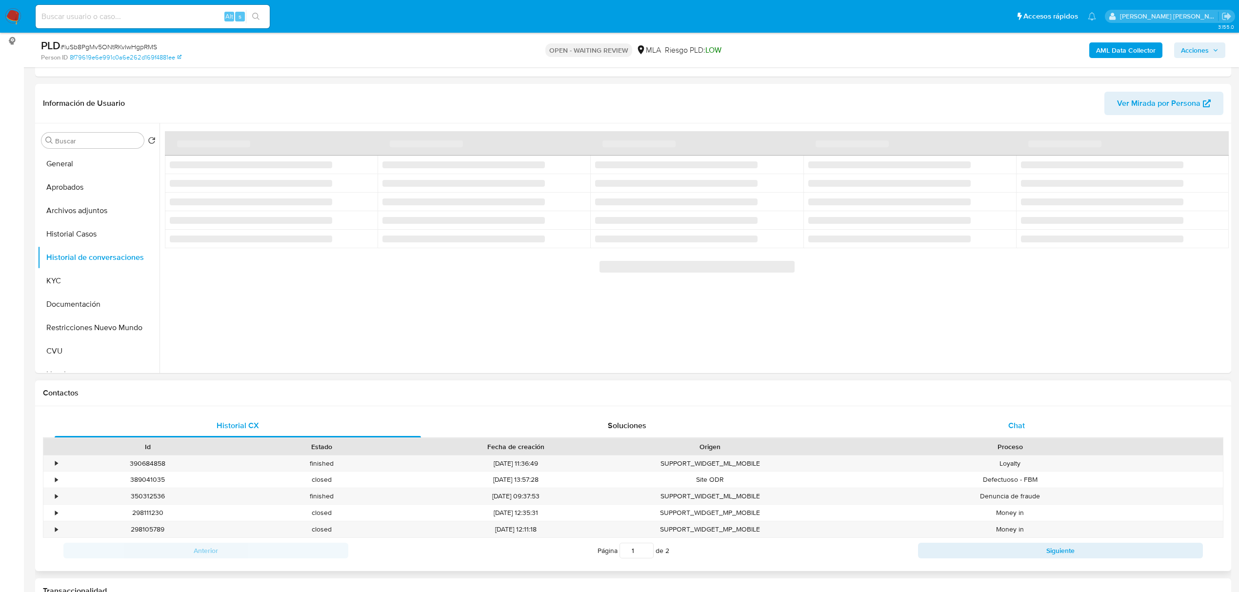
click at [1018, 428] on span "Chat" at bounding box center [1016, 425] width 17 height 11
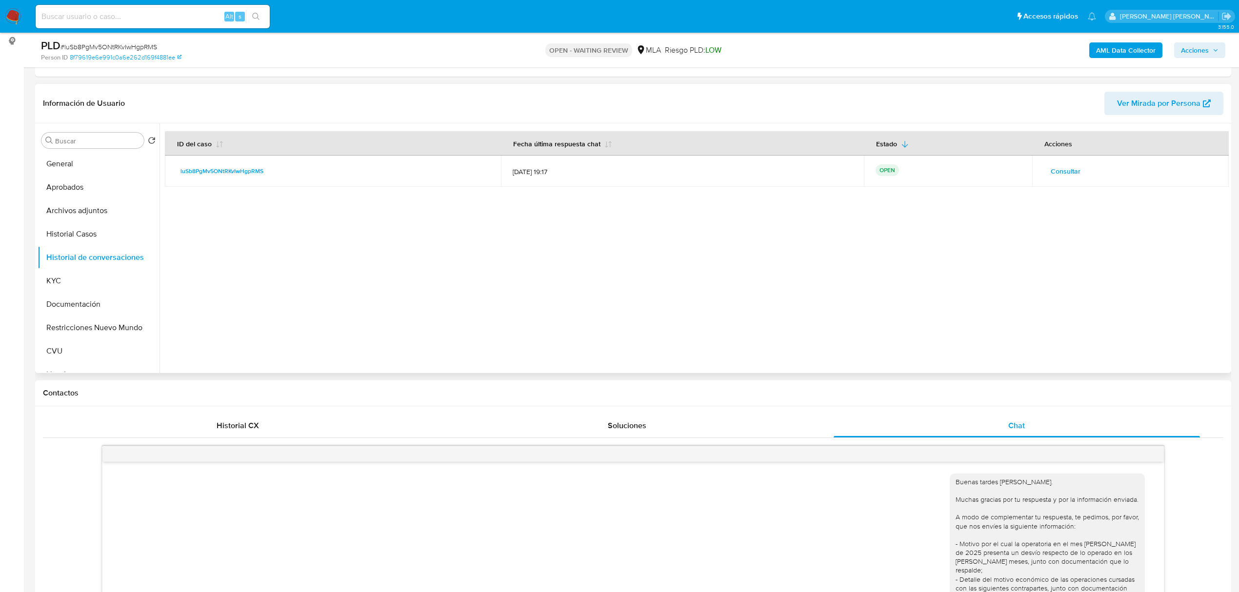
scroll to position [869, 0]
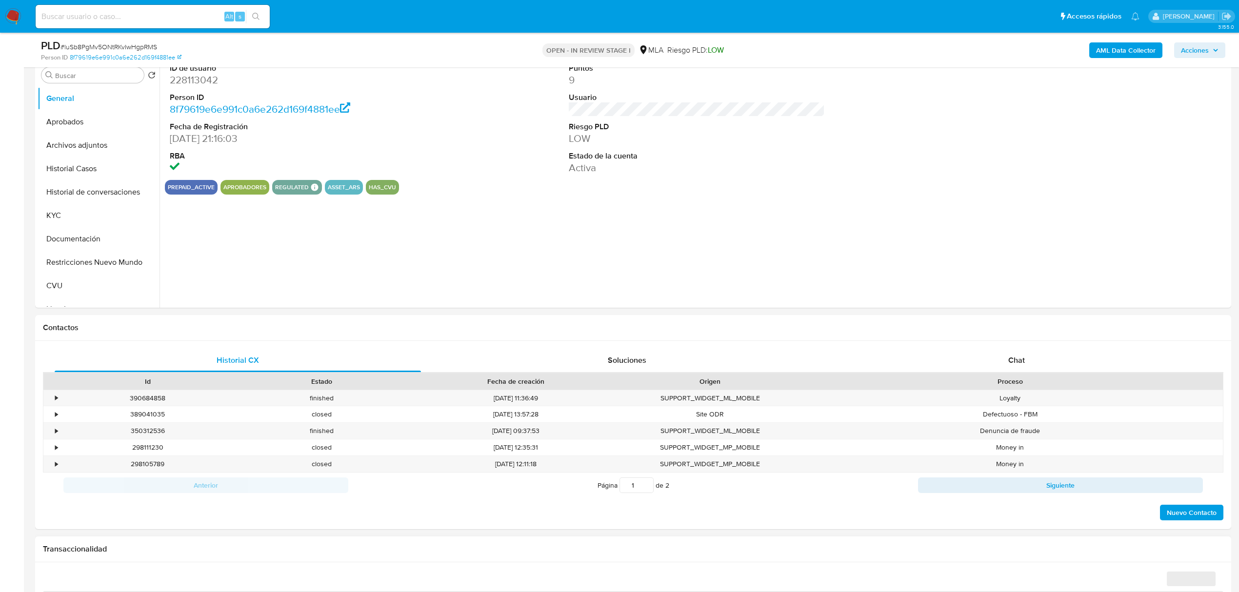
scroll to position [325, 0]
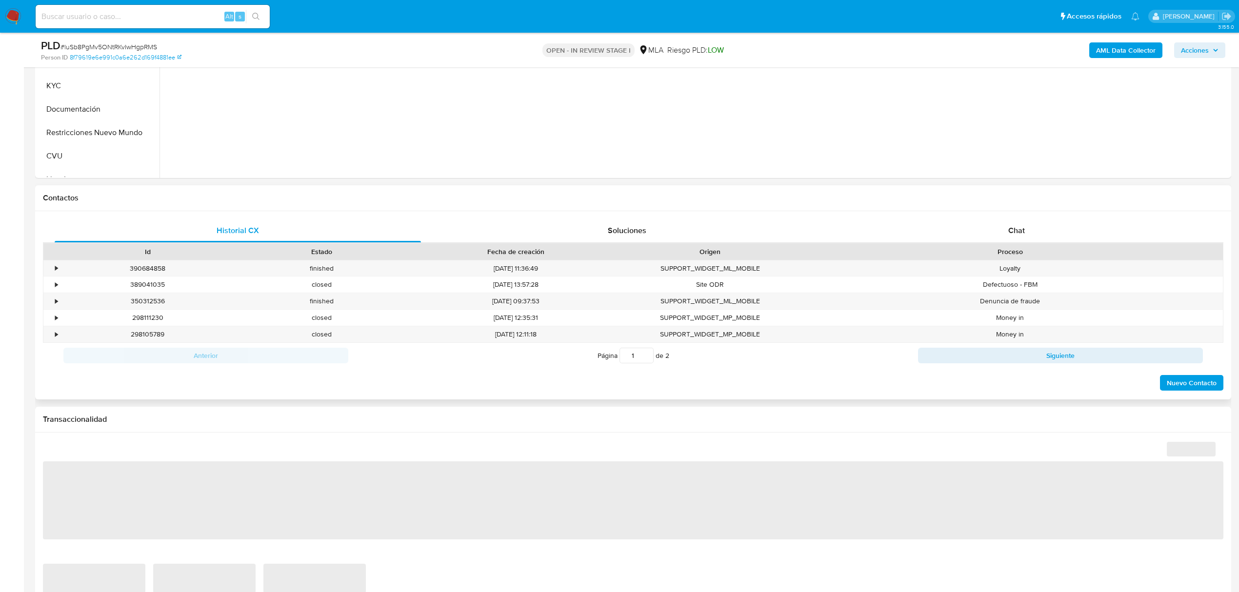
select select "10"
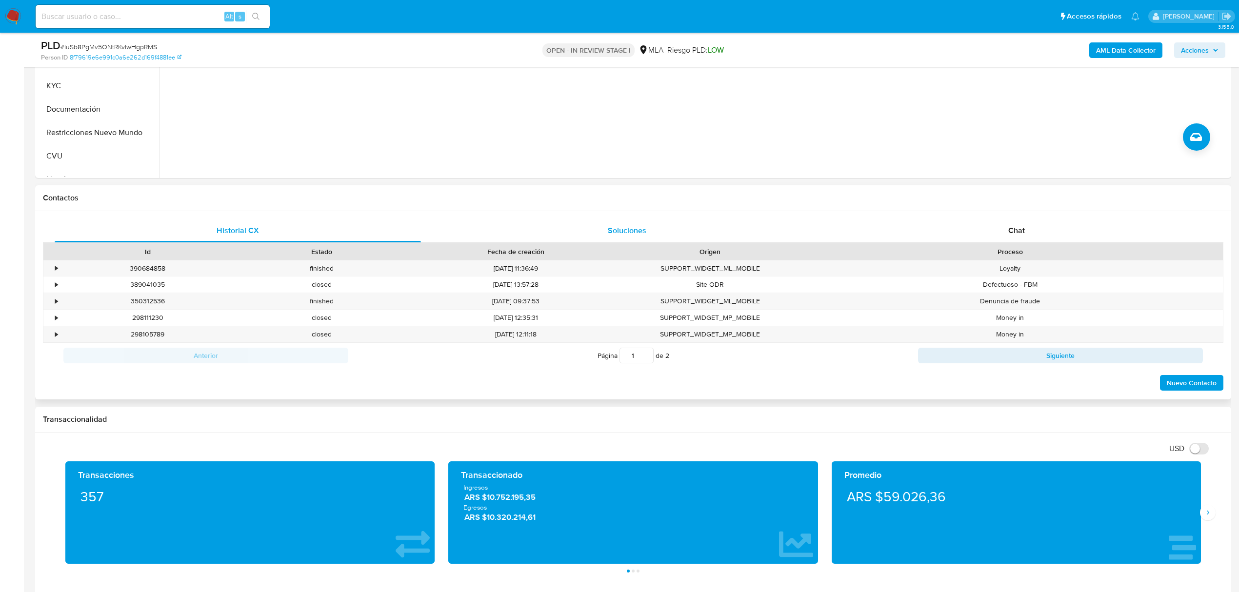
drag, startPoint x: 1010, startPoint y: 230, endPoint x: 541, endPoint y: 231, distance: 468.7
click at [1009, 231] on span "Chat" at bounding box center [1016, 230] width 17 height 11
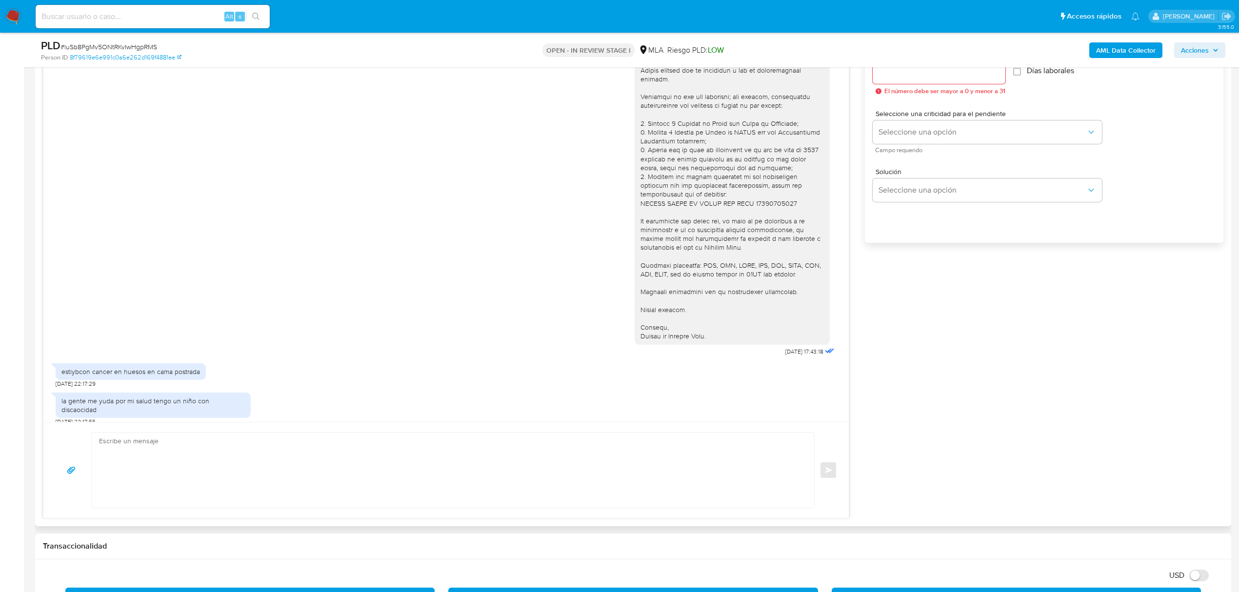
scroll to position [650, 0]
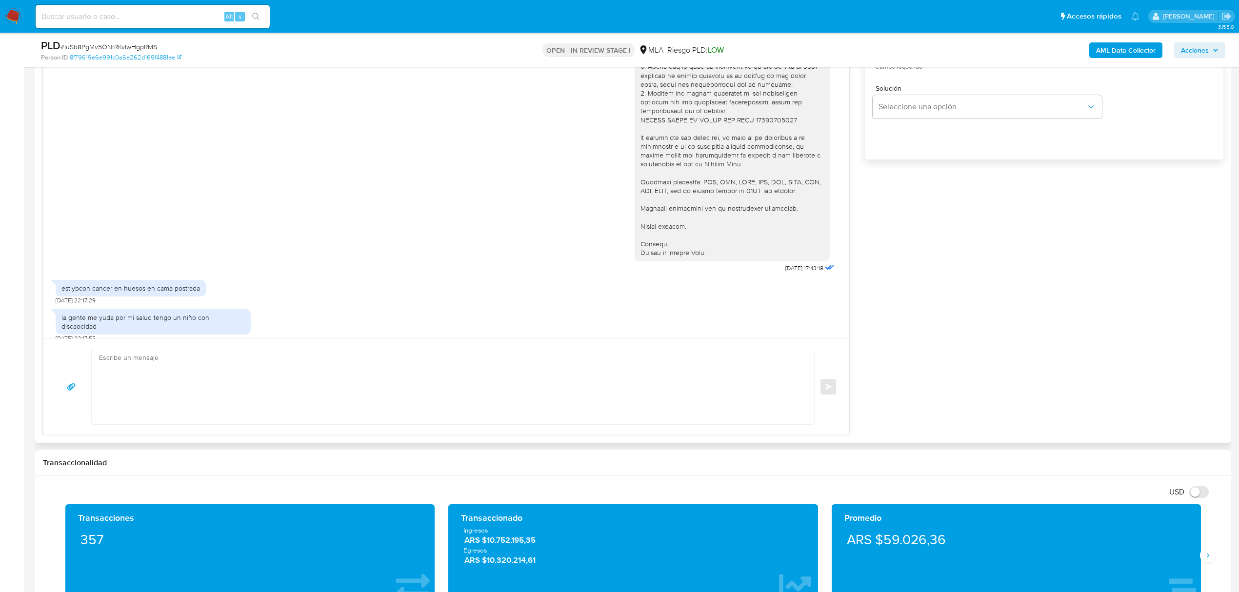
click at [320, 381] on textarea at bounding box center [450, 386] width 703 height 75
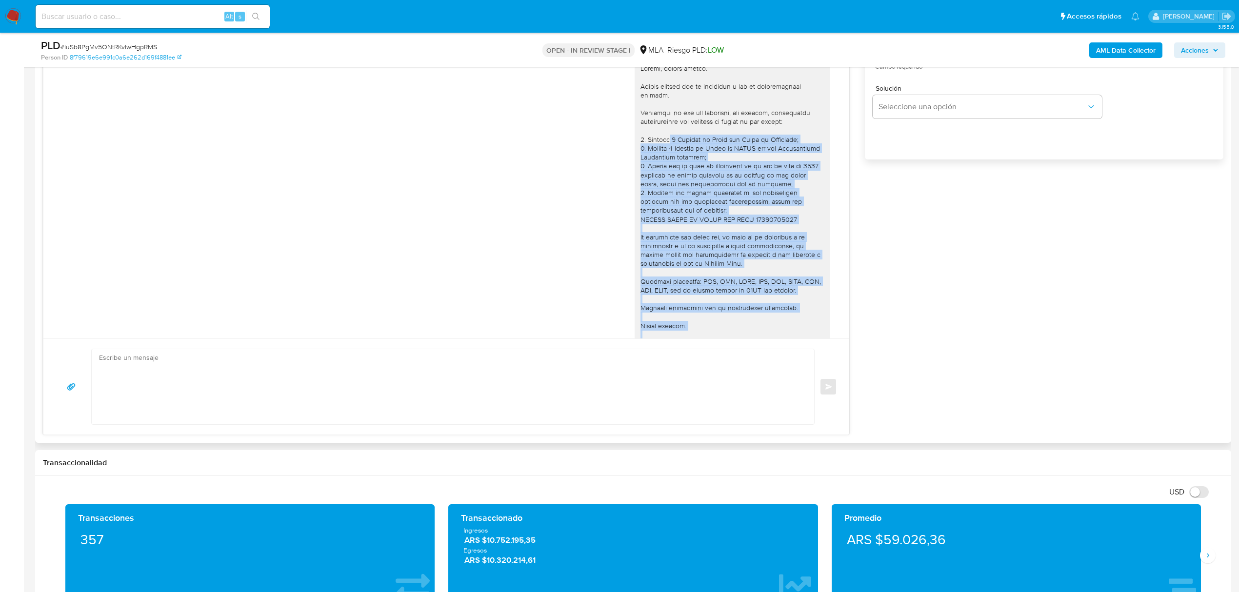
scroll to position [738, 0]
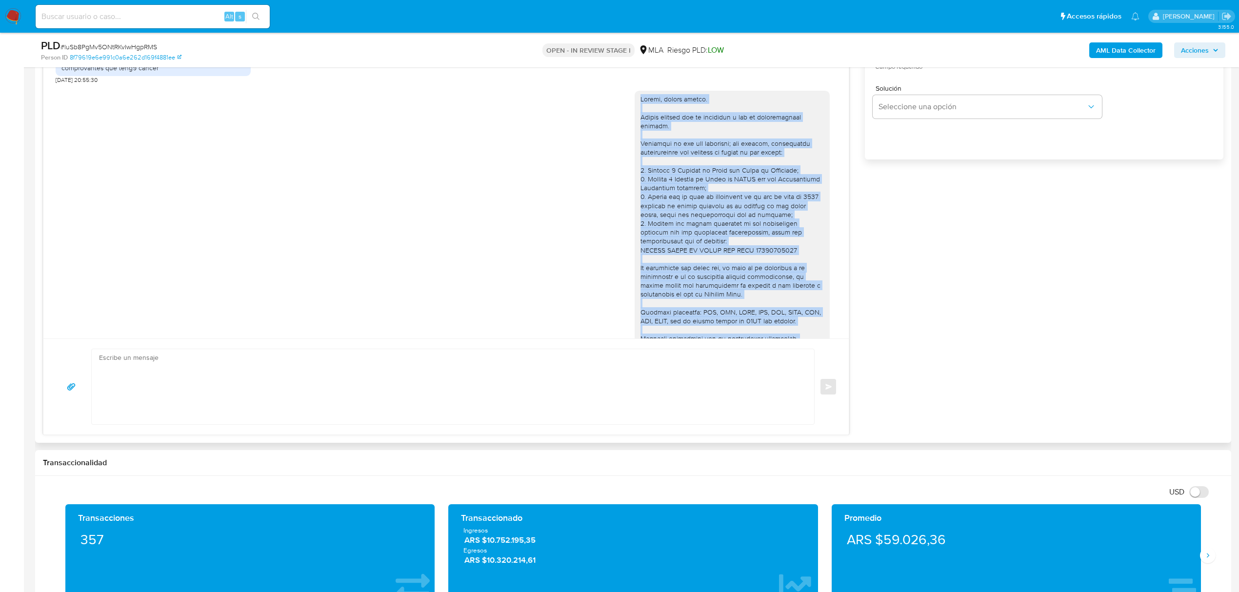
drag, startPoint x: 715, startPoint y: 254, endPoint x: 629, endPoint y: 99, distance: 176.8
click at [634, 99] on div at bounding box center [731, 241] width 195 height 300
copy div "Loremi, dolors ametco. Adipis elitsed doe te incididun u lab et doloremagnaal e…"
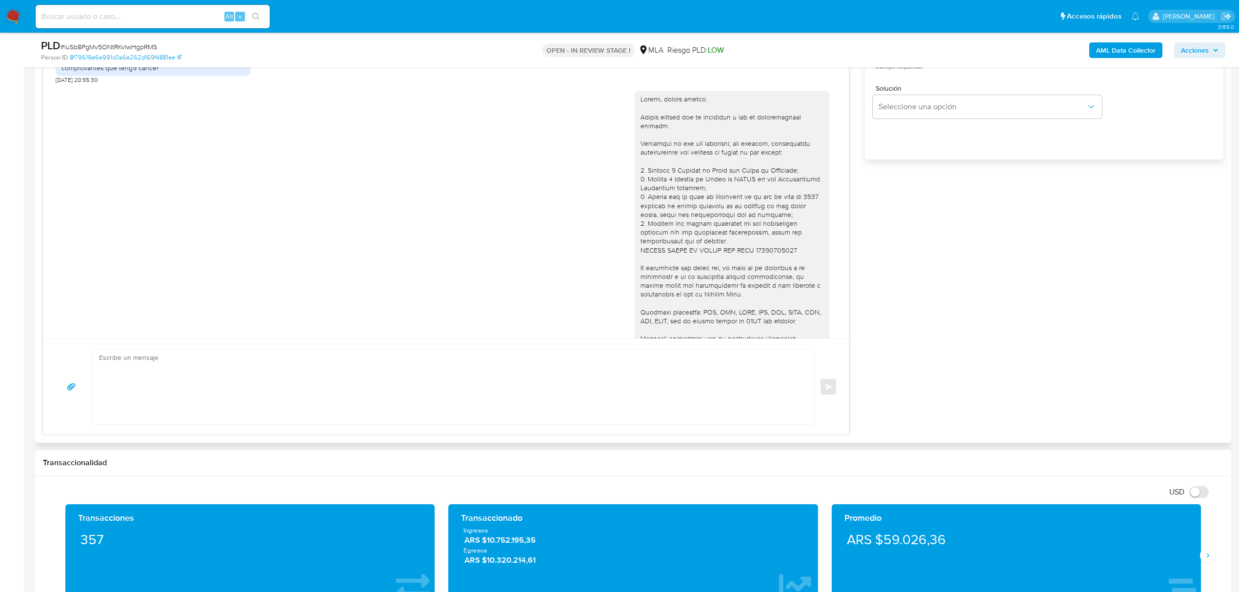
click at [153, 380] on textarea at bounding box center [450, 386] width 703 height 75
paste textarea "Loremi, dolors ametco. Adipis elitsed doe te incididun u lab et doloremagnaal e…"
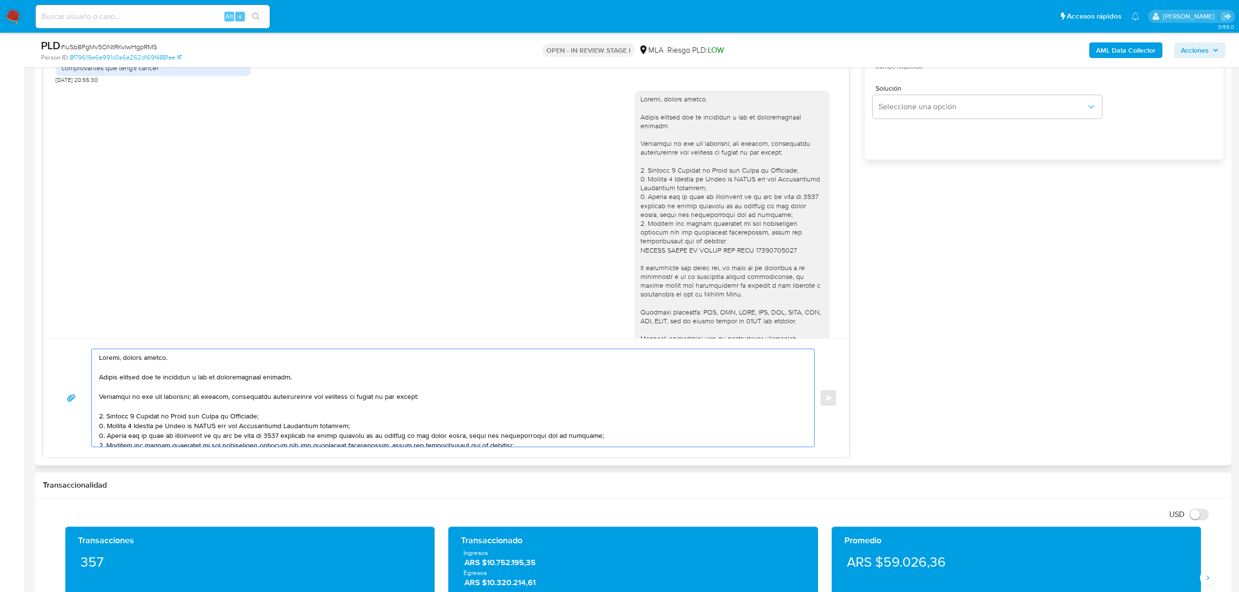
scroll to position [585, 0]
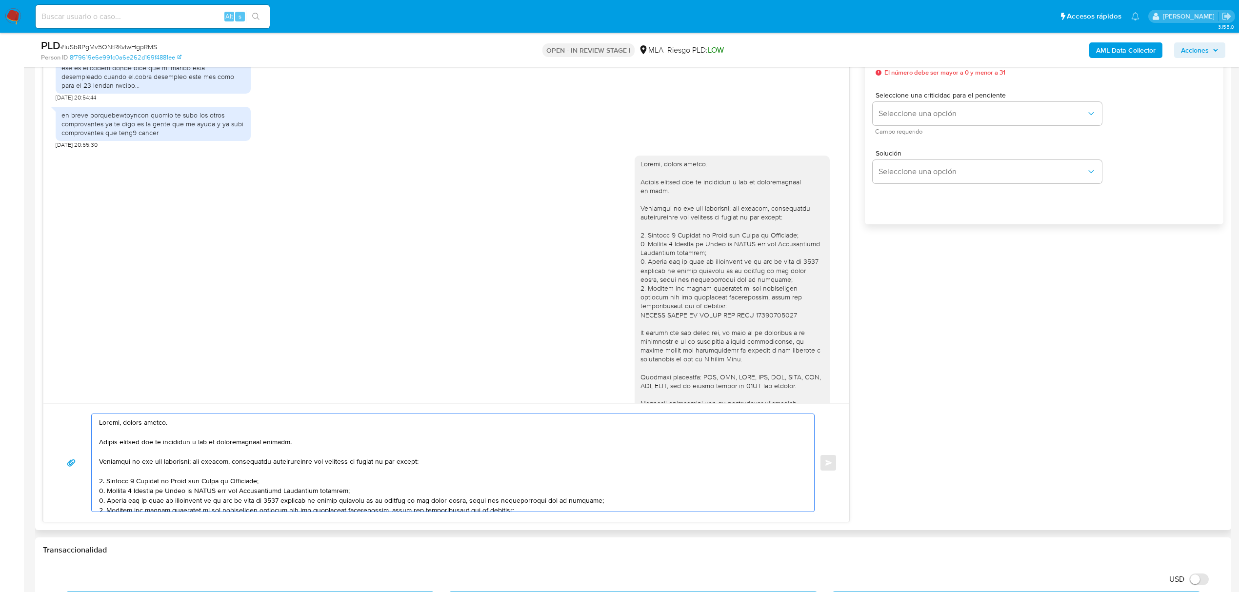
drag, startPoint x: 124, startPoint y: 424, endPoint x: 209, endPoint y: 422, distance: 84.9
click at [209, 422] on textarea at bounding box center [450, 463] width 703 height 98
click at [209, 443] on textarea at bounding box center [450, 463] width 703 height 98
click at [229, 447] on textarea at bounding box center [450, 463] width 703 height 98
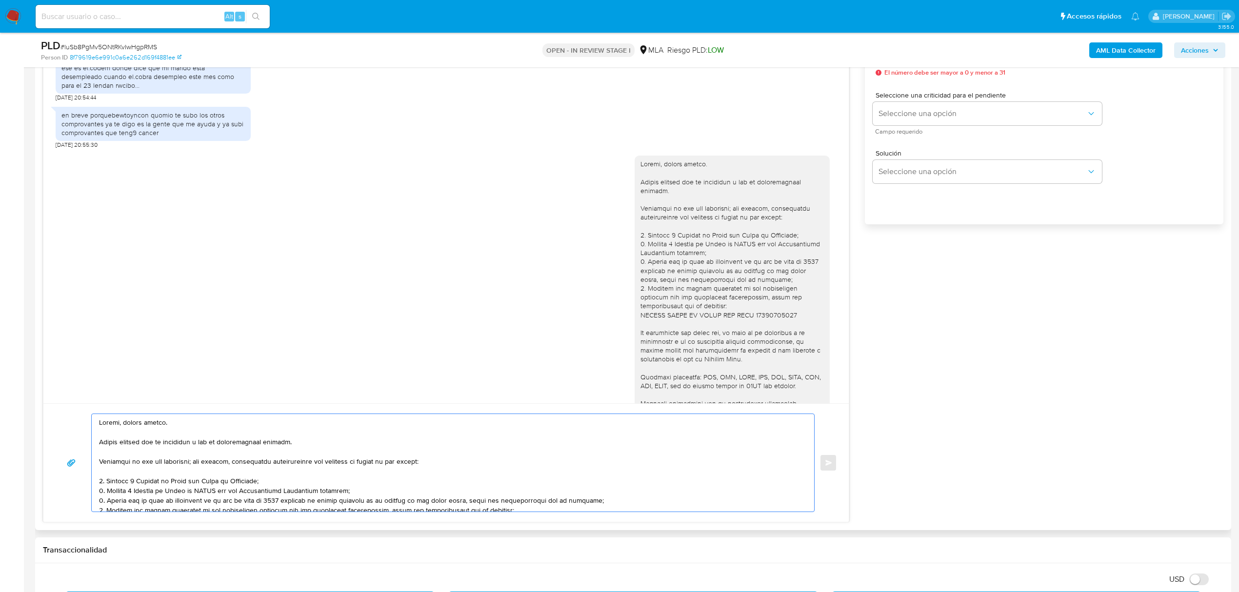
click at [229, 447] on textarea at bounding box center [450, 463] width 703 height 98
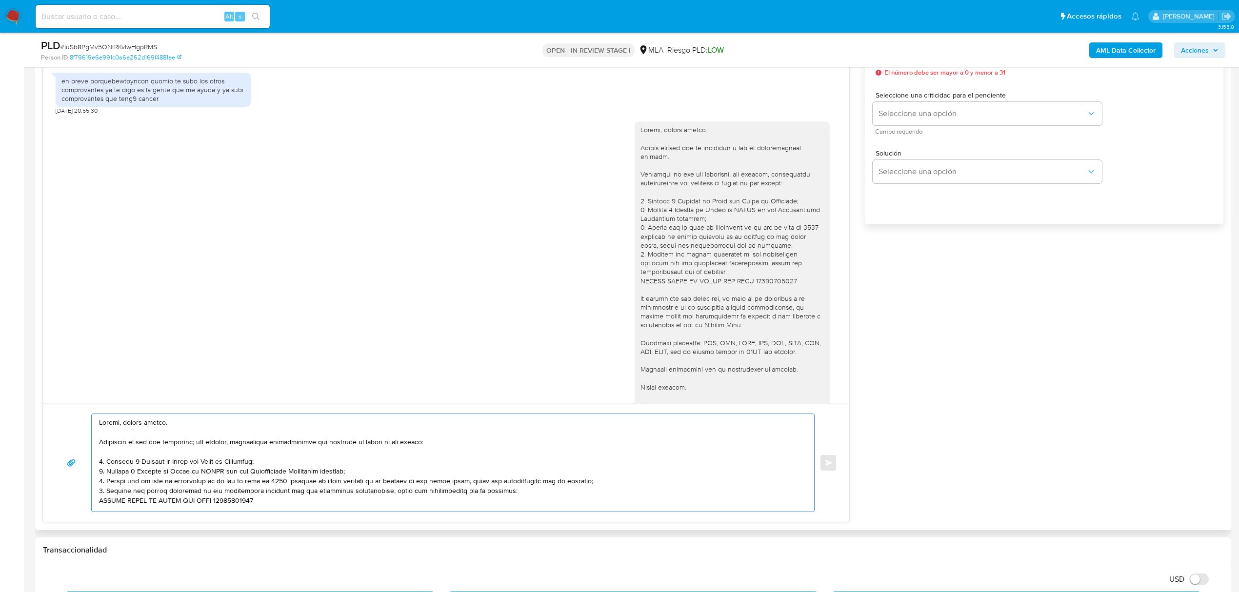
scroll to position [804, 0]
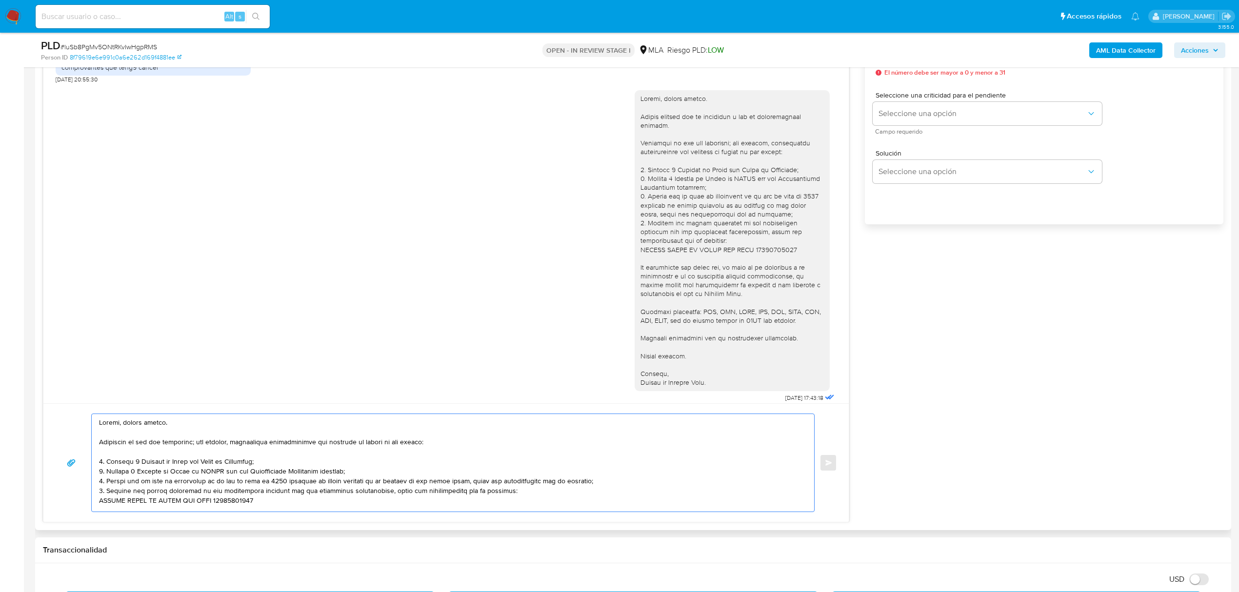
click at [257, 476] on textarea at bounding box center [450, 463] width 703 height 98
click at [145, 463] on textarea at bounding box center [450, 463] width 703 height 98
click at [215, 474] on textarea at bounding box center [450, 463] width 703 height 98
click at [324, 482] on textarea at bounding box center [450, 463] width 703 height 98
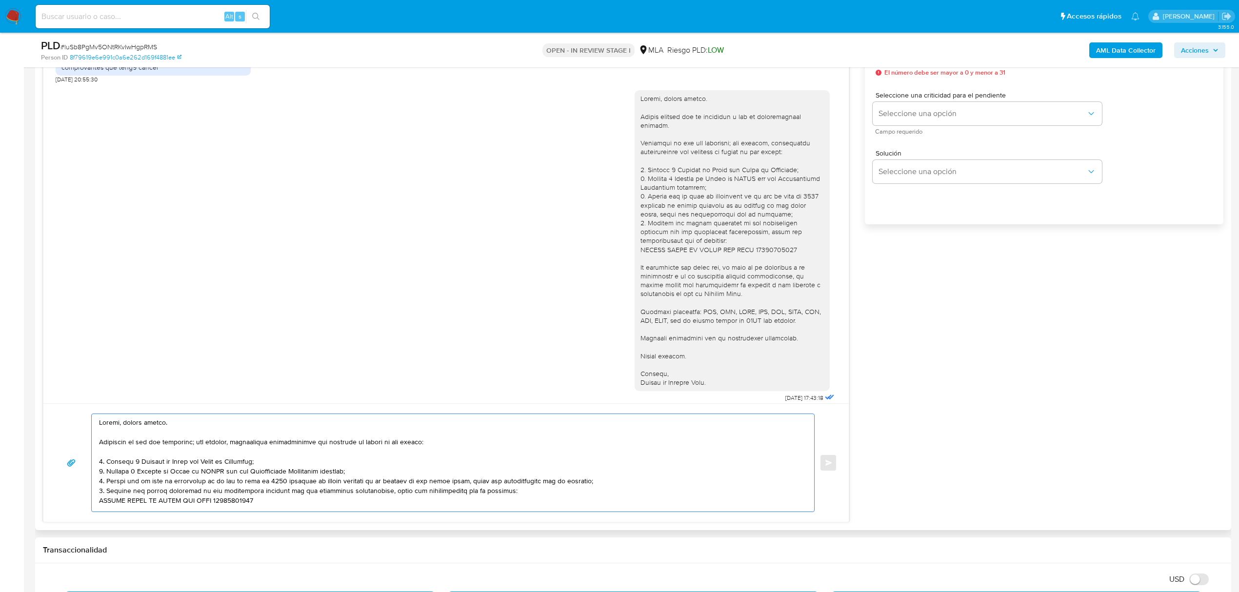
click at [324, 482] on textarea at bounding box center [450, 463] width 703 height 98
click at [553, 501] on textarea at bounding box center [450, 463] width 703 height 98
click at [215, 476] on textarea at bounding box center [450, 463] width 703 height 98
click at [269, 467] on textarea at bounding box center [450, 463] width 703 height 98
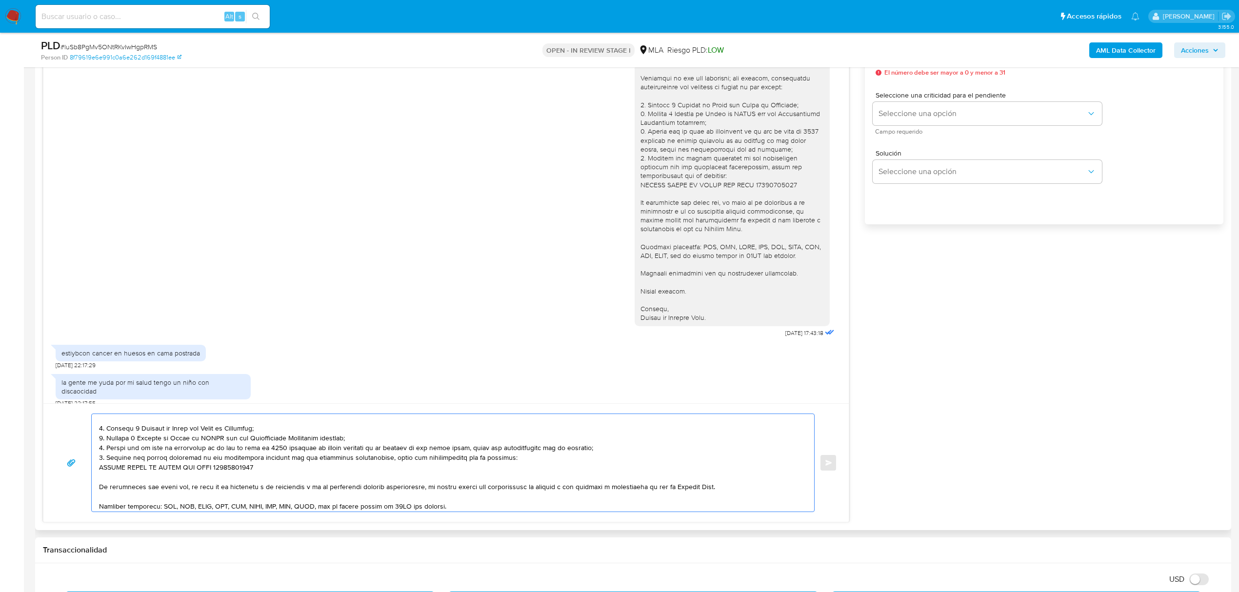
scroll to position [40, 0]
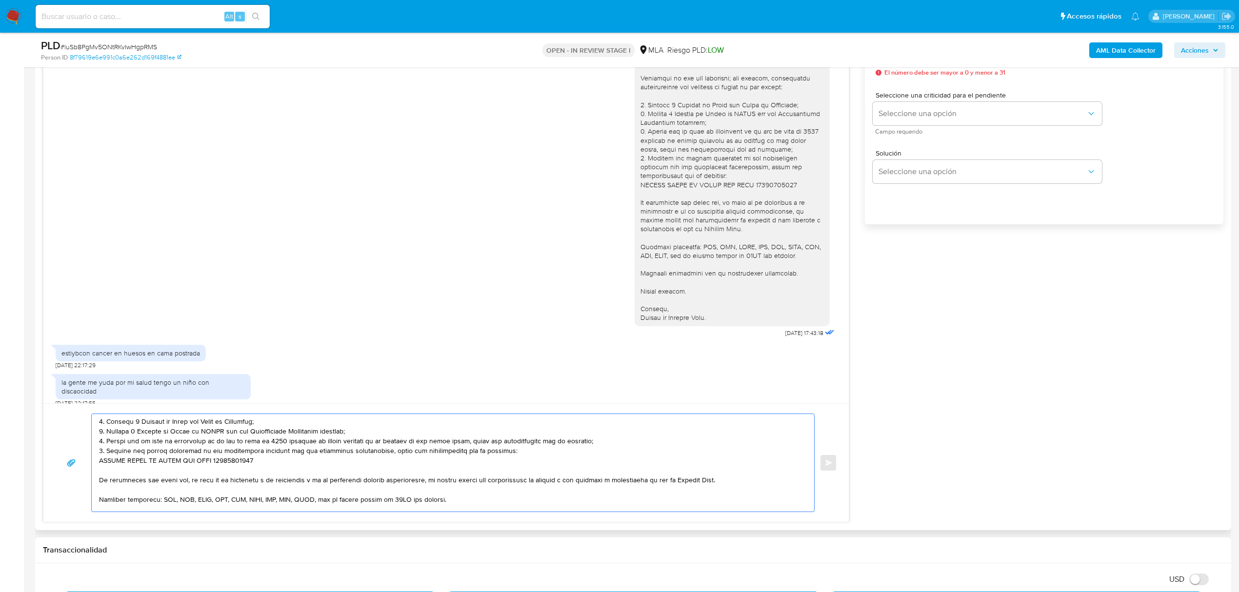
drag, startPoint x: 280, startPoint y: 502, endPoint x: 109, endPoint y: 500, distance: 170.7
click at [109, 500] on textarea at bounding box center [450, 463] width 703 height 98
click at [244, 460] on textarea at bounding box center [450, 463] width 703 height 98
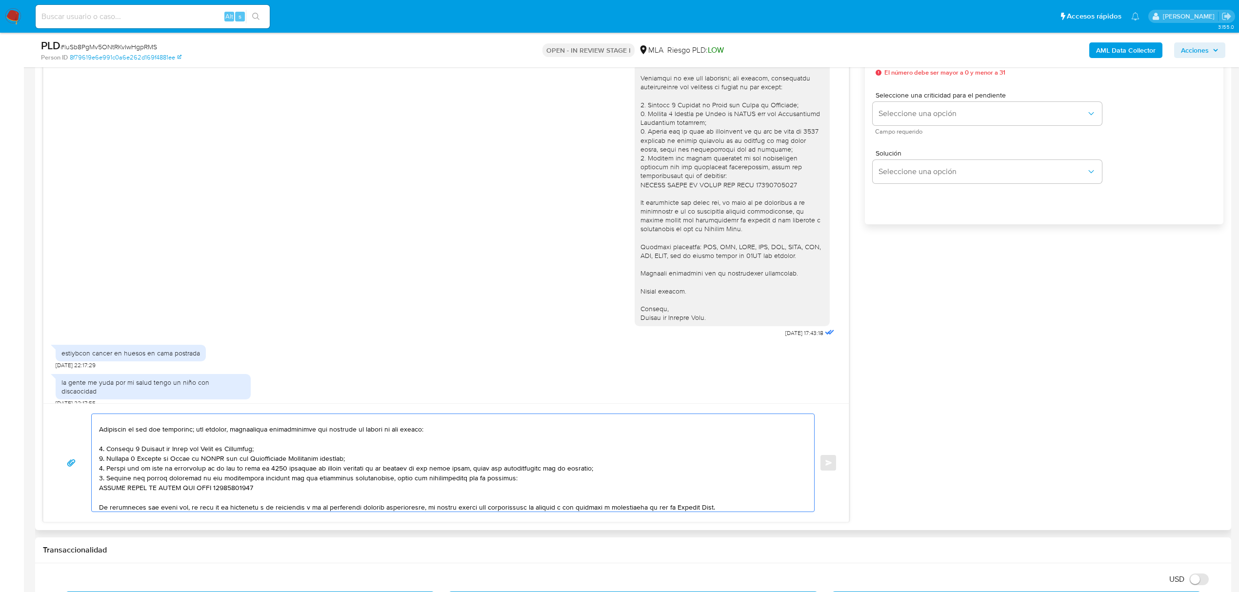
scroll to position [0, 0]
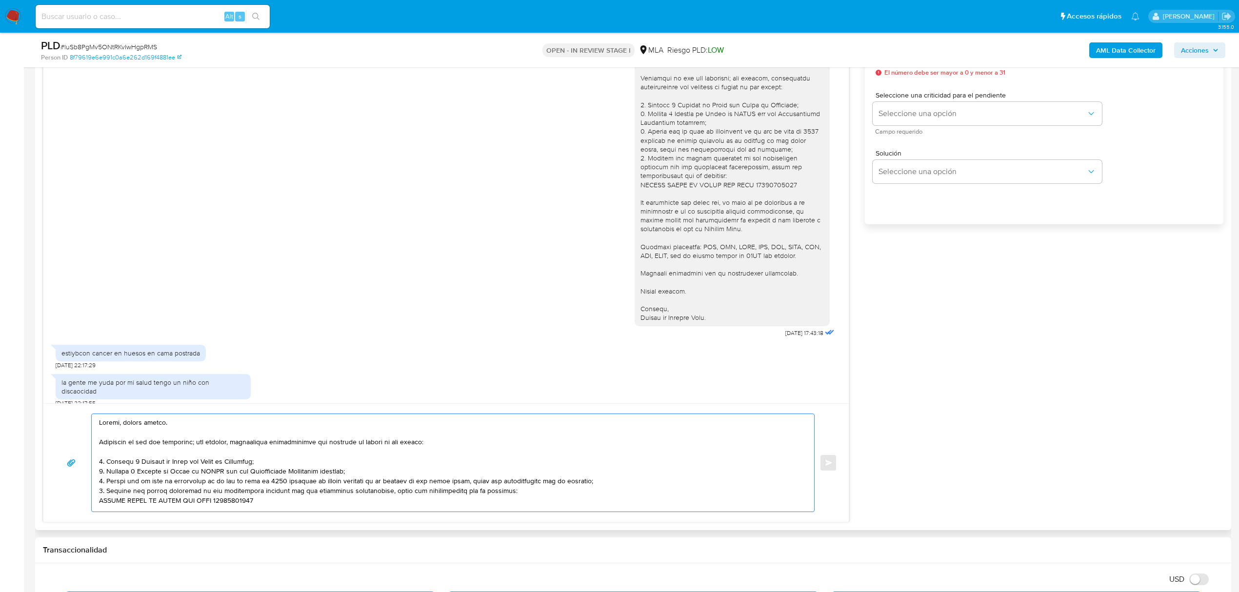
click at [443, 443] on textarea at bounding box center [450, 463] width 703 height 98
click at [193, 471] on textarea at bounding box center [450, 463] width 703 height 98
click at [281, 459] on textarea at bounding box center [450, 463] width 703 height 98
click at [239, 452] on textarea at bounding box center [450, 463] width 703 height 98
click at [453, 445] on textarea at bounding box center [450, 463] width 703 height 98
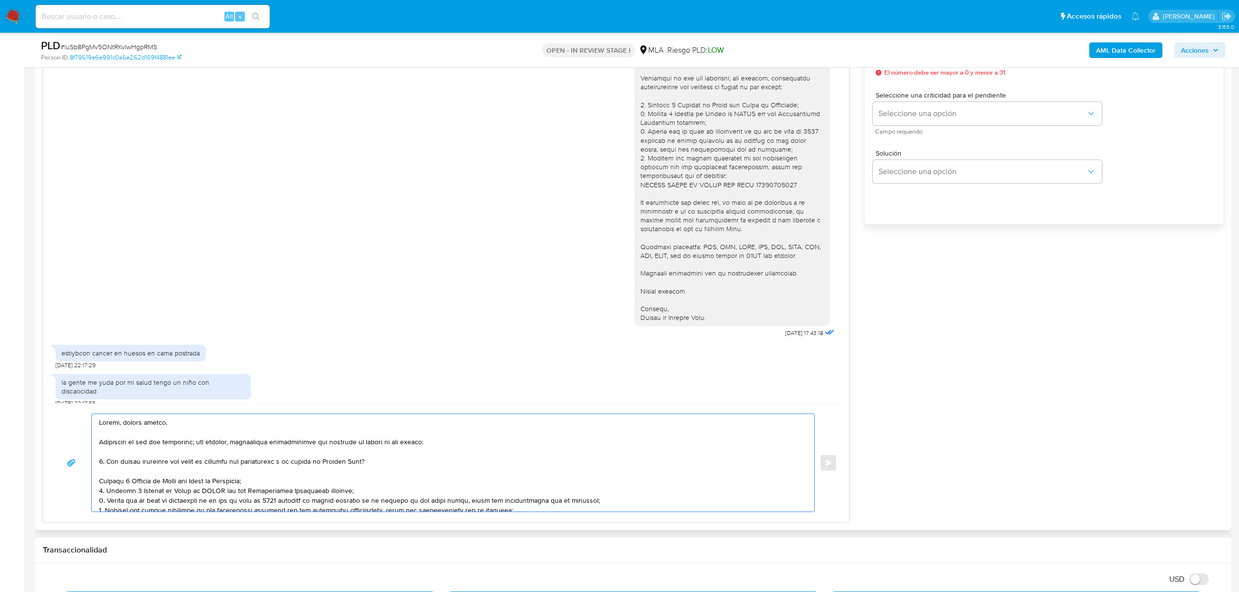
click at [106, 463] on textarea at bounding box center [450, 463] width 703 height 98
click at [0, 0] on lt-strong "¿" at bounding box center [0, 0] width 0 height 0
click at [199, 477] on textarea at bounding box center [450, 463] width 703 height 98
click at [262, 477] on textarea at bounding box center [450, 463] width 703 height 98
click at [299, 475] on textarea at bounding box center [450, 463] width 703 height 98
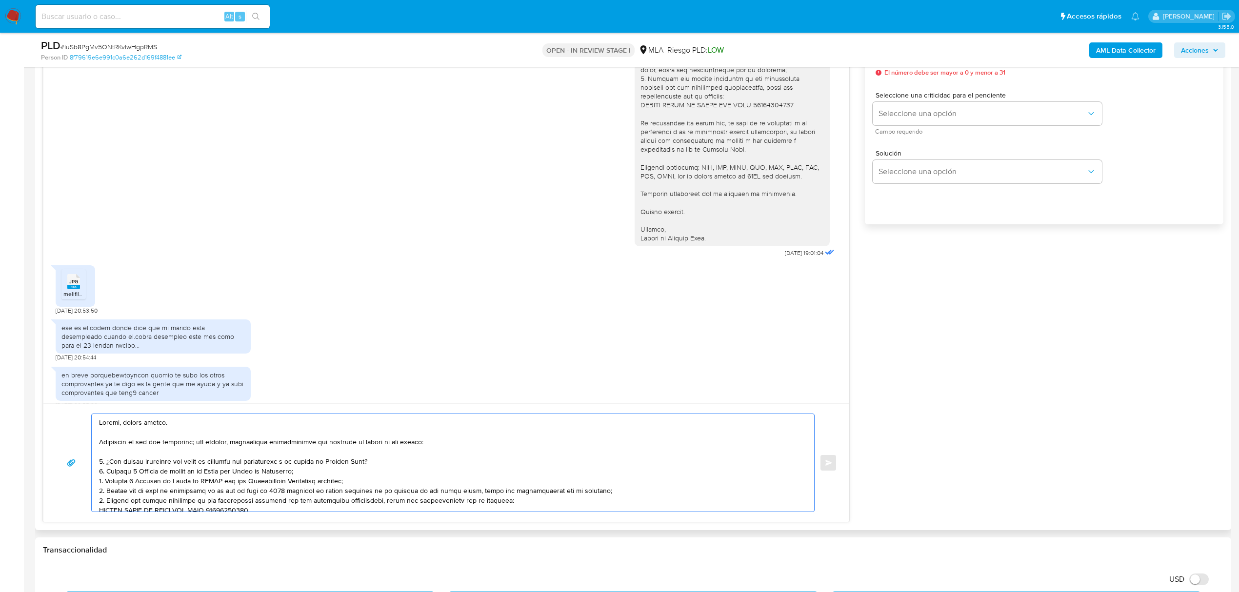
scroll to position [543, 0]
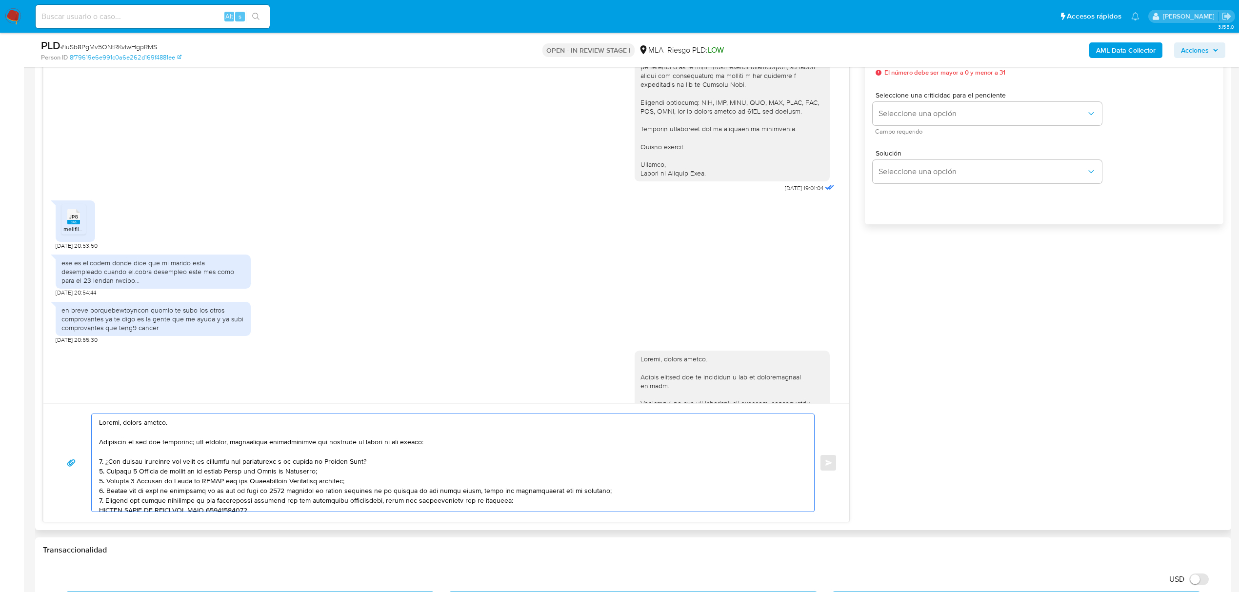
paste textarea "20-32319440-9 [PERSON_NAME] [PERSON_NAME]"
paste textarea "20-32319440-9"
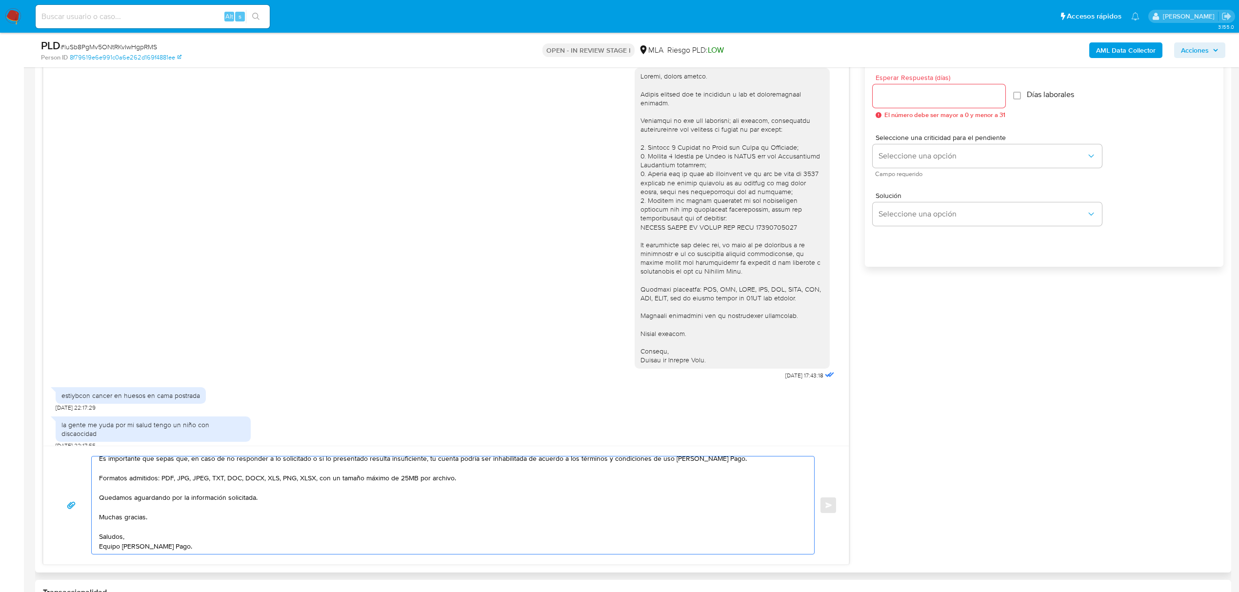
scroll to position [520, 0]
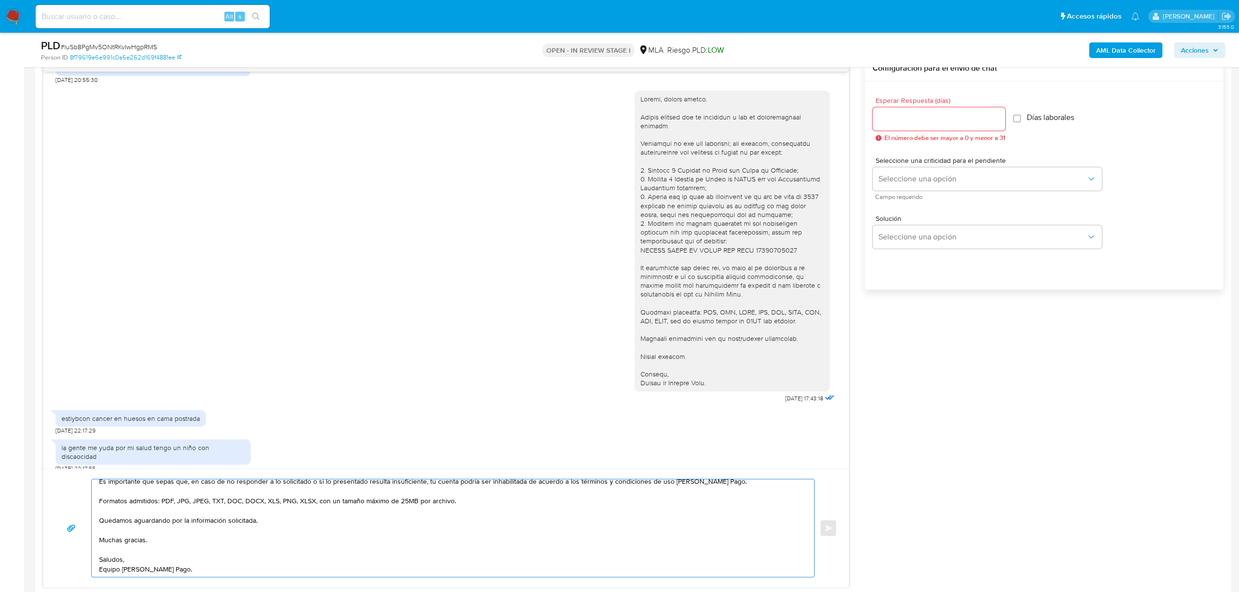
type textarea "[PERSON_NAME], buenas tardes. Comprendo lo que nos mencionas; sin embargo, nece…"
click at [895, 121] on input "Esperar Respuesta (días)" at bounding box center [938, 119] width 133 height 13
type input "1"
click at [906, 180] on span "Seleccione una opción" at bounding box center [982, 179] width 208 height 10
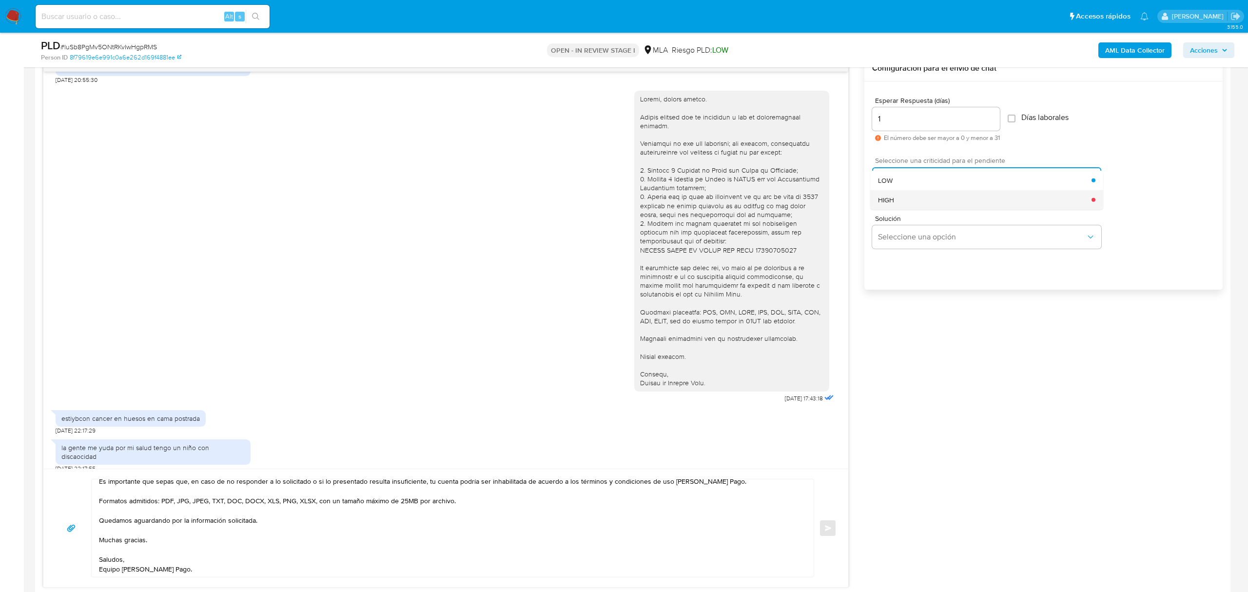
click at [910, 197] on div "HIGH" at bounding box center [985, 200] width 214 height 20
click at [822, 531] on button "Enviar" at bounding box center [828, 528] width 18 height 18
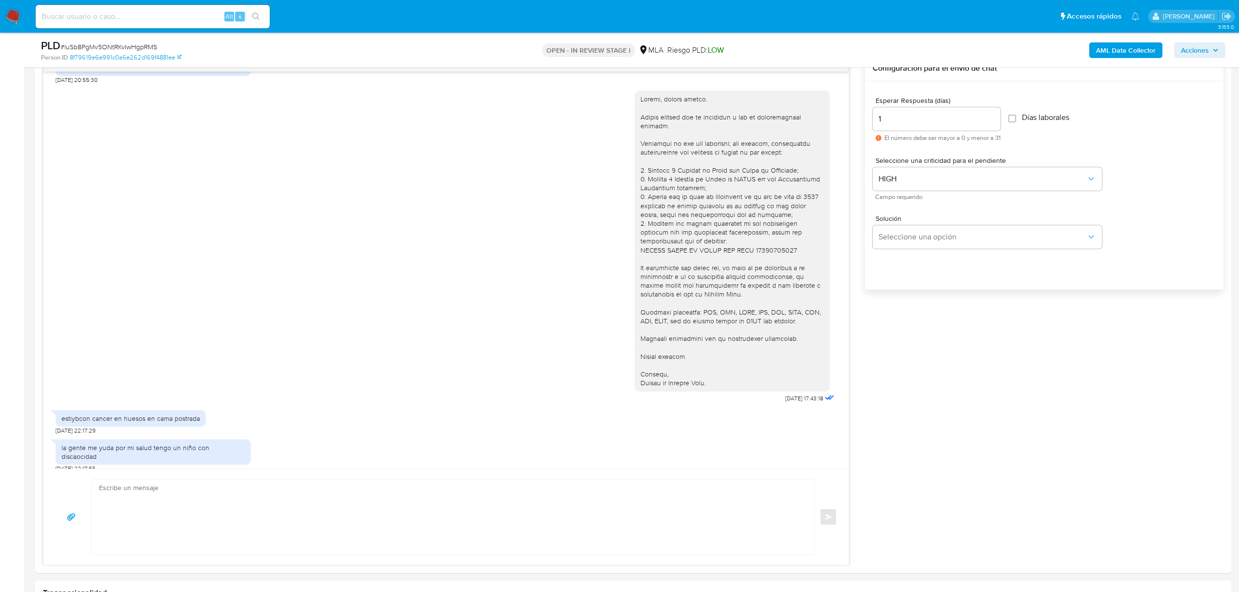
scroll to position [1163, 0]
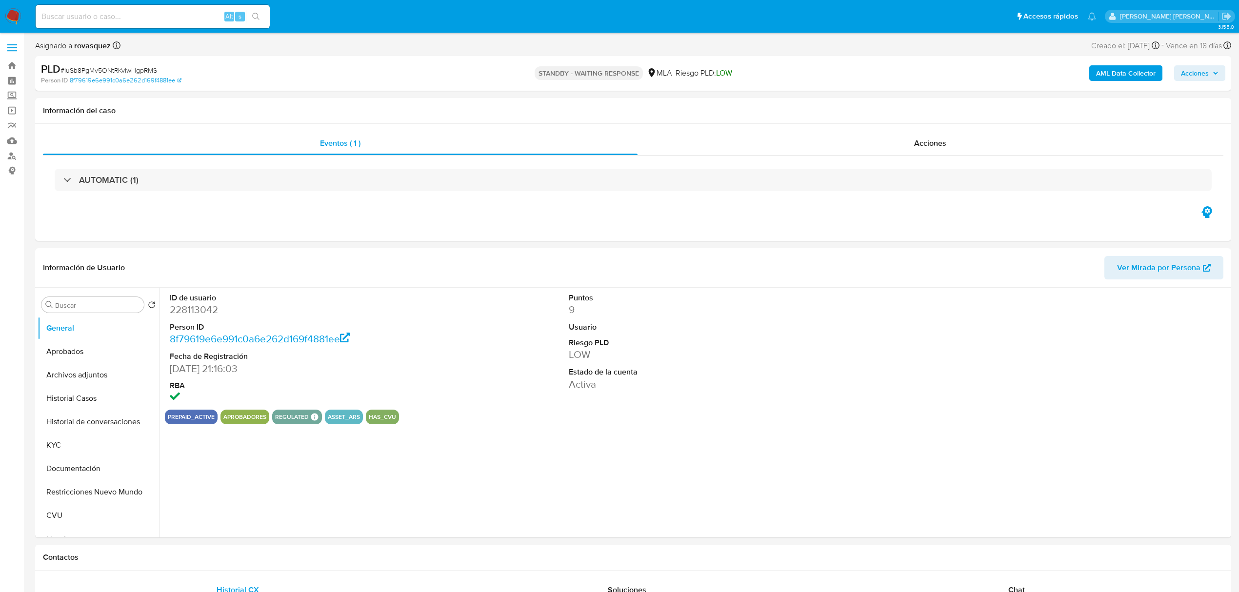
select select "10"
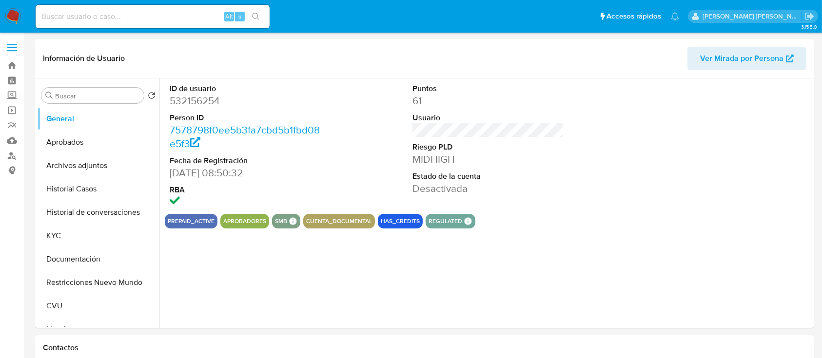
select select "10"
click at [80, 197] on button "Historial Casos" at bounding box center [95, 189] width 114 height 23
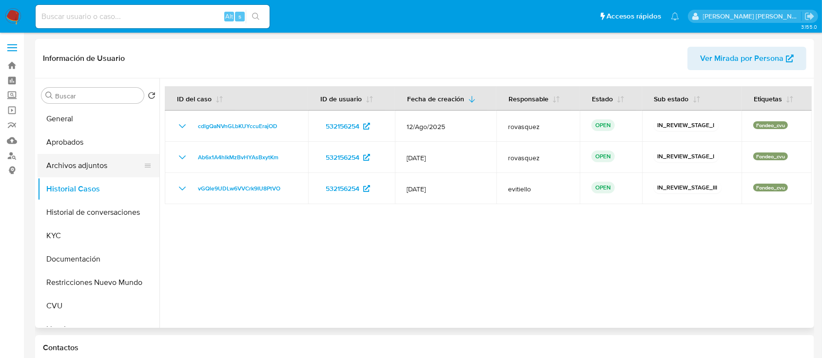
click at [73, 161] on button "Archivos adjuntos" at bounding box center [95, 165] width 114 height 23
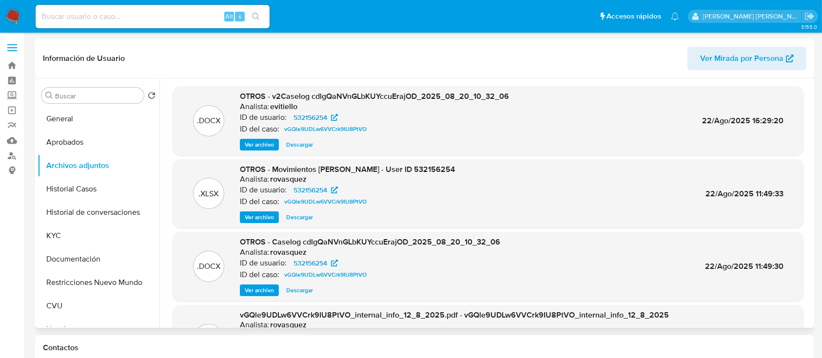
click at [263, 143] on span "Ver archivo" at bounding box center [259, 145] width 29 height 10
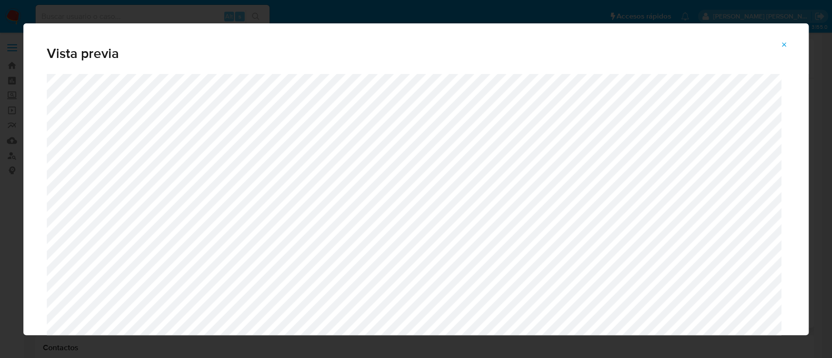
click at [512, 97] on div ".DOCX OTROS - v2Caselog cdlgQaNVnGLbKUYccuErajOD_2025_08_20_10_32_06 Analista: …" at bounding box center [489, 120] width 632 height 69
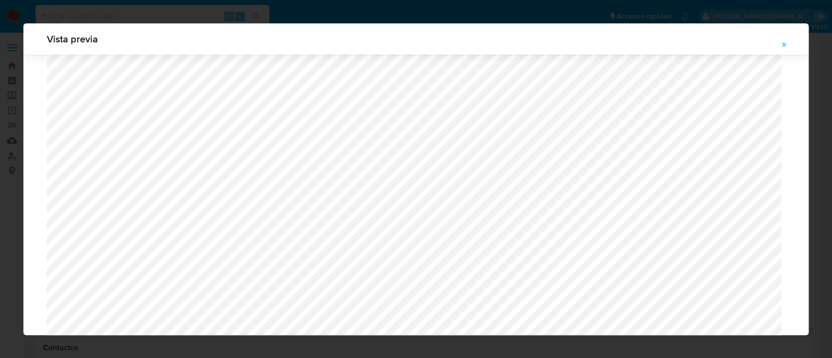
scroll to position [956, 0]
click at [781, 45] on icon "Attachment preview" at bounding box center [785, 45] width 8 height 8
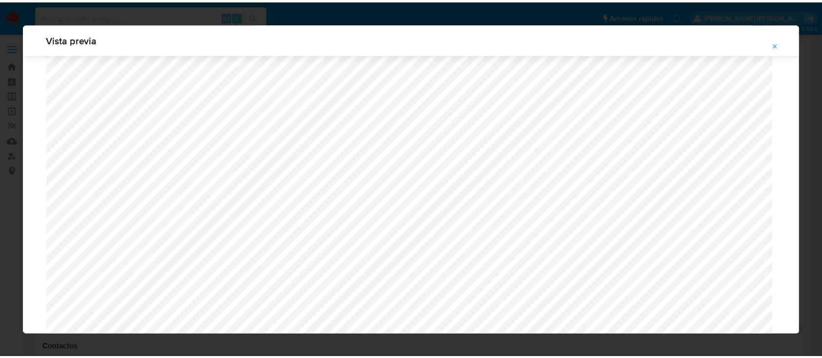
scroll to position [31, 0]
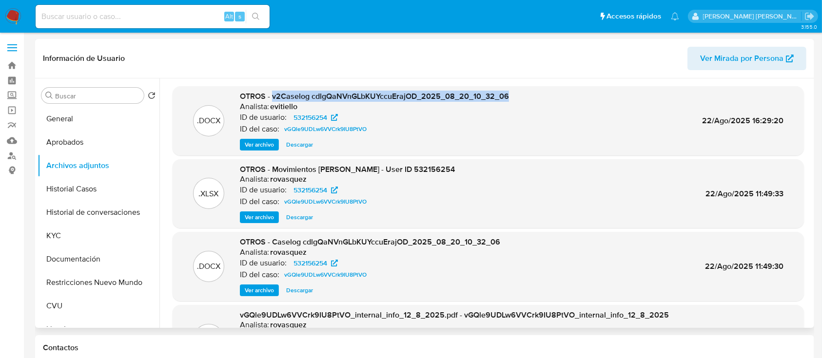
copy span "v2Caselog cdlgQaNVnGLbKUYccuErajOD_2025_08_20_10_32_06"
click at [77, 188] on button "Historial Casos" at bounding box center [95, 189] width 114 height 23
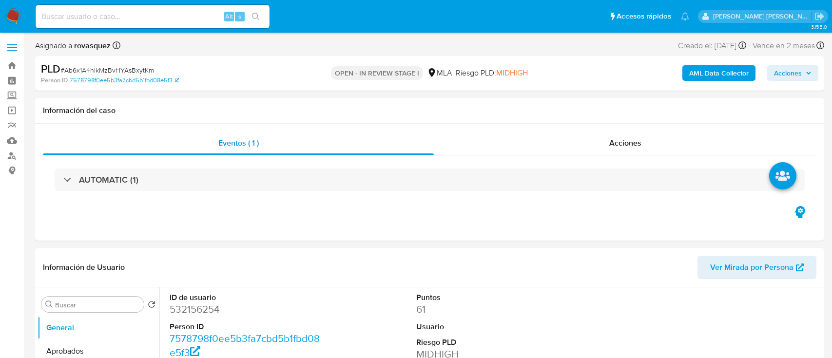
select select "10"
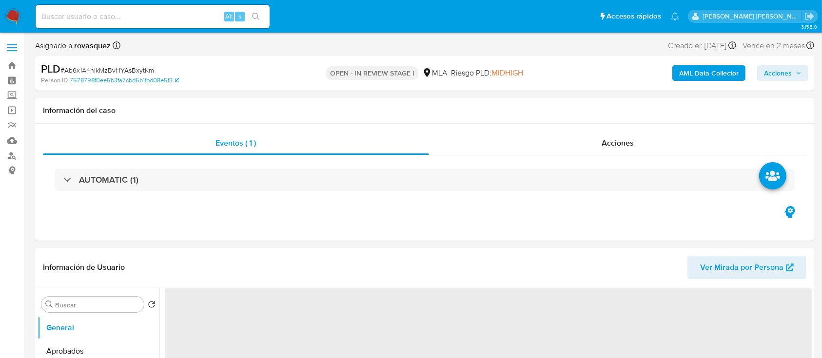
click at [782, 76] on span "Acciones" at bounding box center [778, 73] width 28 height 16
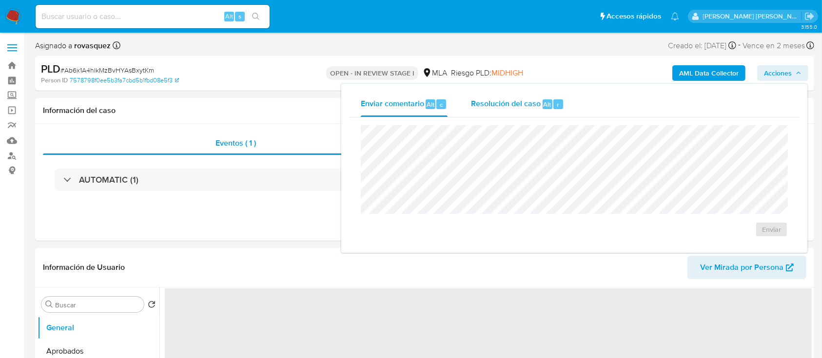
click at [509, 97] on div "Resolución del caso Alt r" at bounding box center [517, 104] width 93 height 25
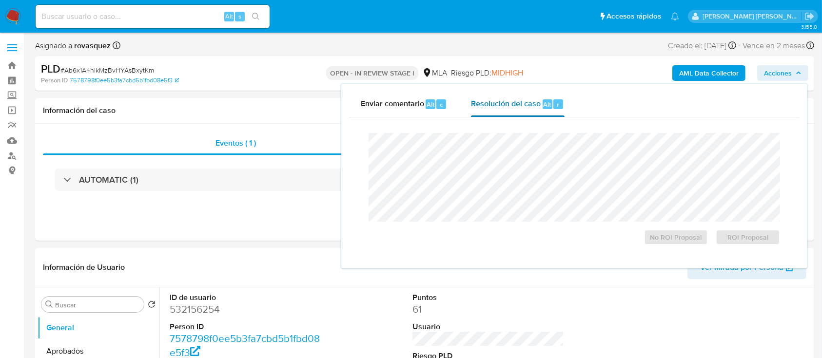
select select "10"
click at [269, 240] on div "Eventos ( 1 ) Acciones AUTOMATIC (1)" at bounding box center [424, 182] width 779 height 117
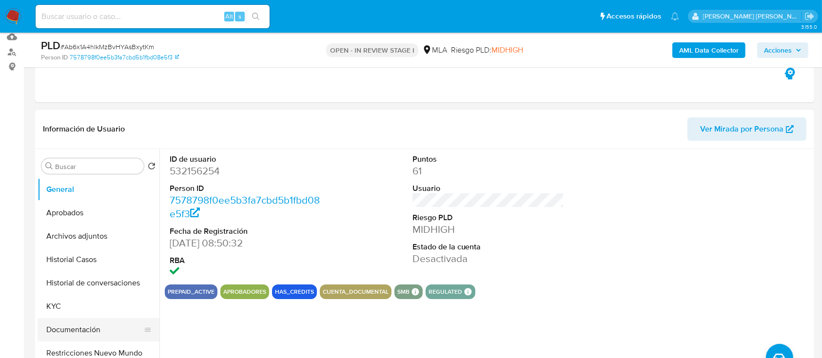
scroll to position [130, 0]
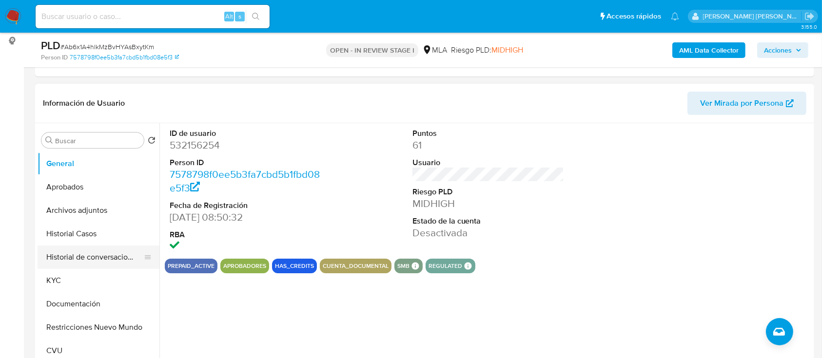
click at [73, 251] on button "Historial de conversaciones" at bounding box center [95, 257] width 114 height 23
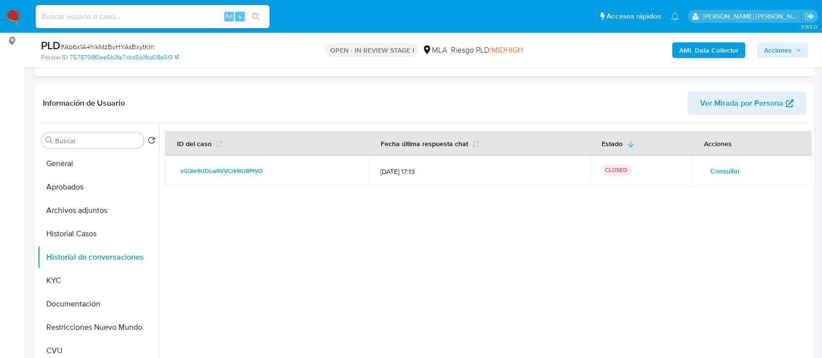
click at [796, 53] on span "Acciones" at bounding box center [783, 50] width 38 height 14
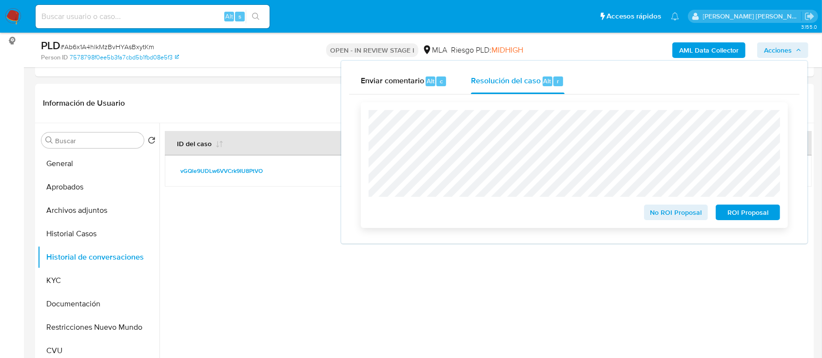
click at [759, 214] on span "ROI Proposal" at bounding box center [748, 213] width 51 height 14
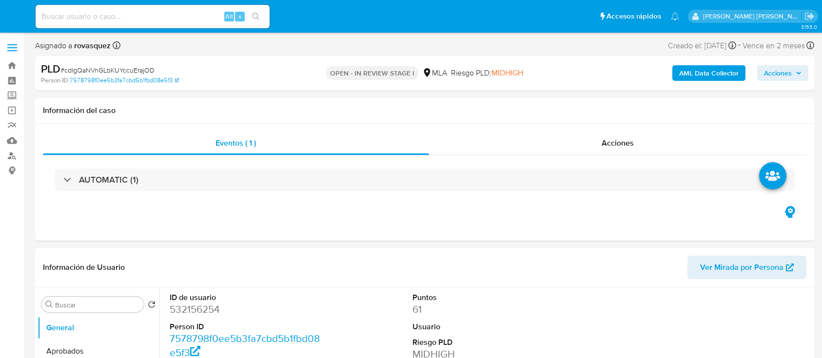
select select "10"
click at [793, 80] on button "Acciones" at bounding box center [782, 73] width 51 height 16
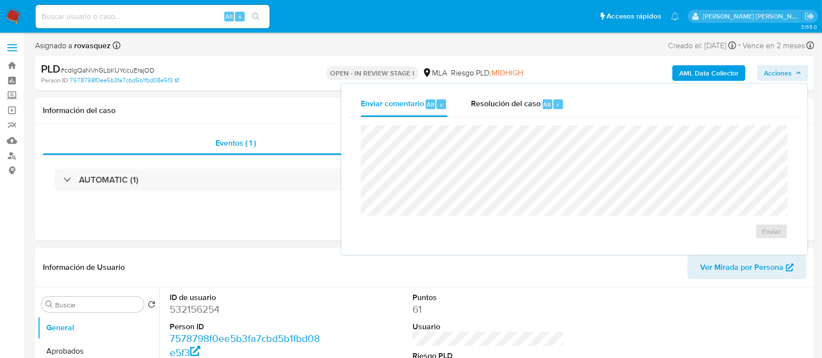
click at [578, 97] on div "Enviar comentario Alt c Resolución del caso Alt r" at bounding box center [574, 104] width 451 height 25
click at [534, 105] on span "Resolución del caso" at bounding box center [506, 104] width 70 height 11
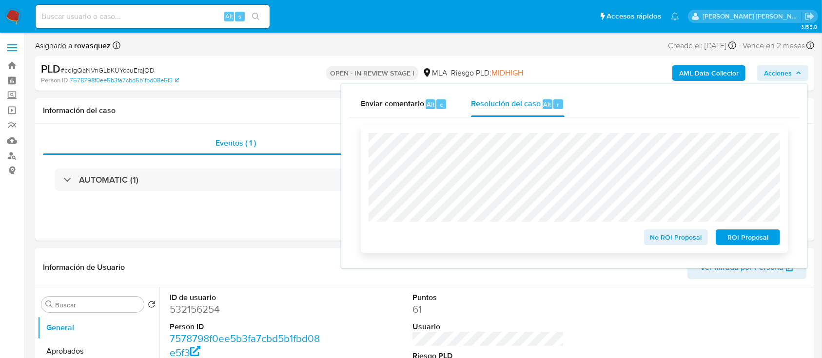
click at [751, 244] on span "ROI Proposal" at bounding box center [748, 238] width 51 height 14
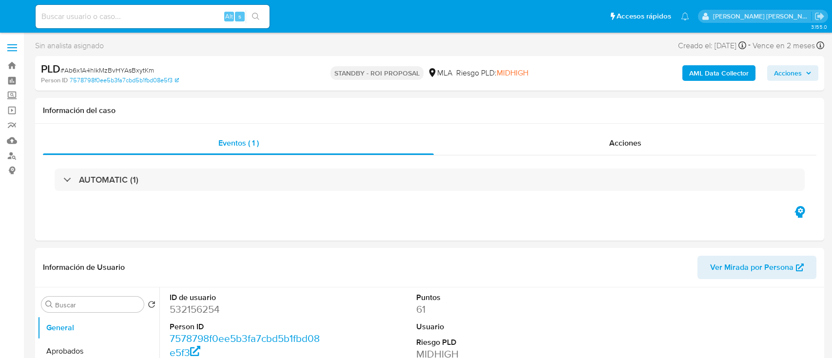
select select "10"
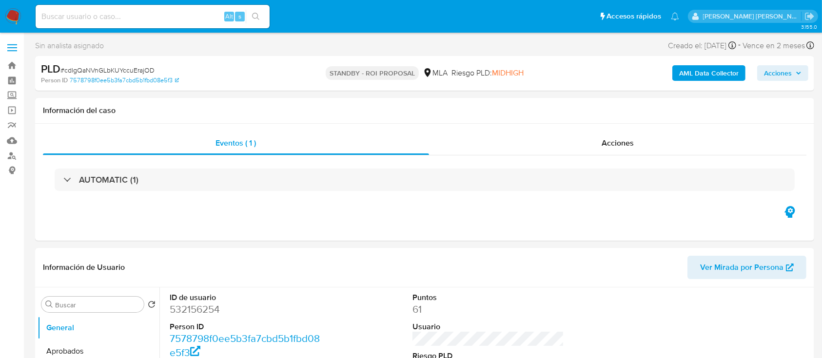
select select "10"
drag, startPoint x: 11, startPoint y: 279, endPoint x: 14, endPoint y: 248, distance: 30.9
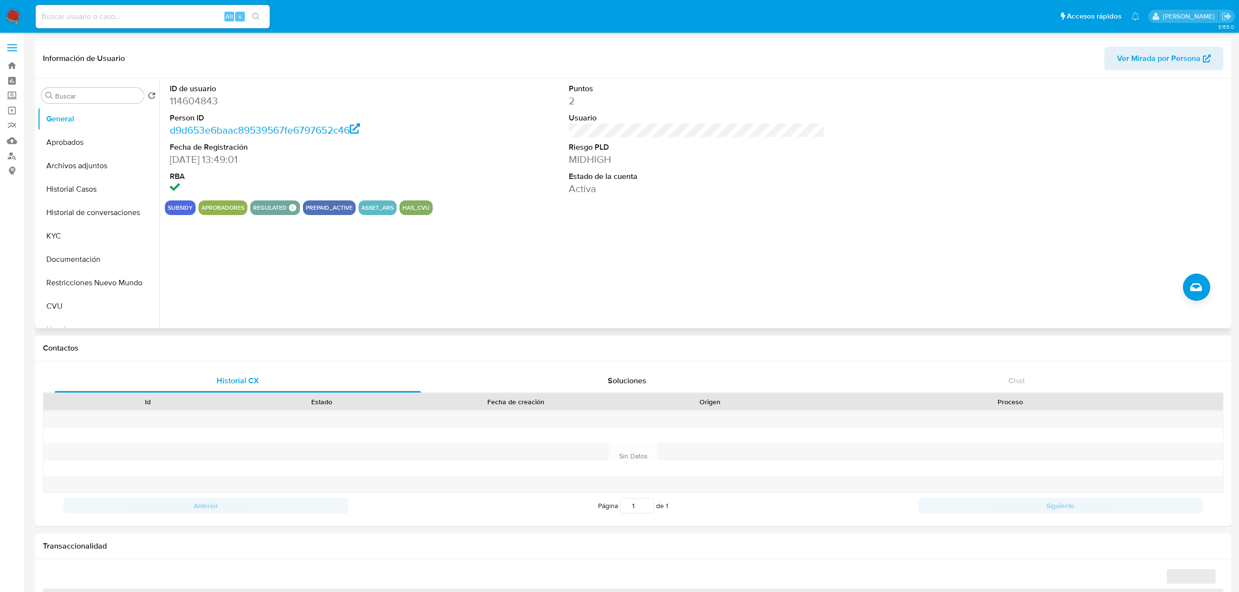
click at [84, 215] on button "Historial de conversaciones" at bounding box center [99, 212] width 122 height 23
select select "10"
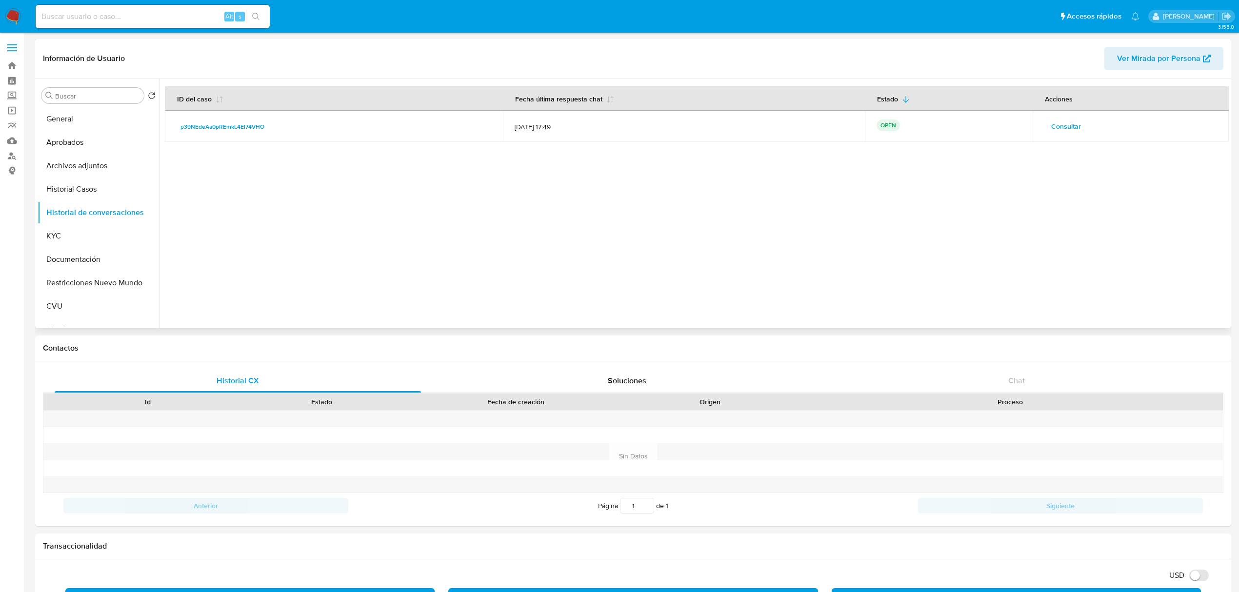
click at [1073, 129] on span "Consultar" at bounding box center [1066, 126] width 30 height 14
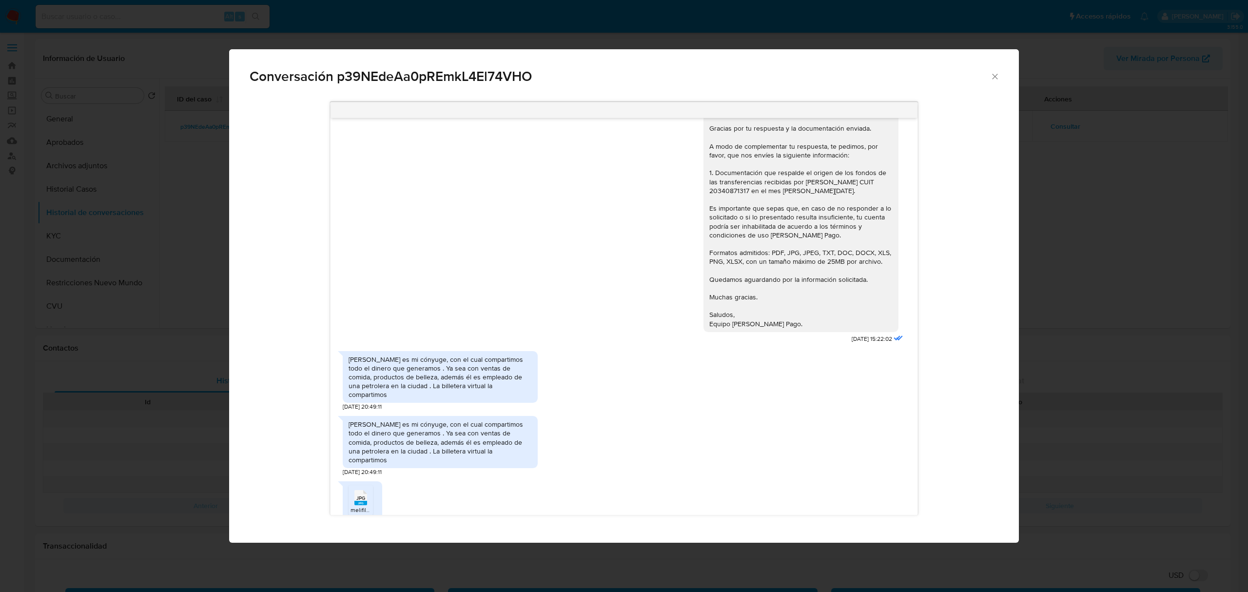
scroll to position [485, 0]
drag, startPoint x: 347, startPoint y: 380, endPoint x: 506, endPoint y: 382, distance: 158.5
click at [506, 382] on div "[PERSON_NAME] es mi cónyuge, con el cual compartimos todo el dinero que generam…" at bounding box center [440, 378] width 195 height 52
drag, startPoint x: 353, startPoint y: 391, endPoint x: 482, endPoint y: 389, distance: 129.3
click at [482, 389] on div "[PERSON_NAME] es mi cónyuge, con el cual compartimos todo el dinero que generam…" at bounding box center [440, 378] width 183 height 44
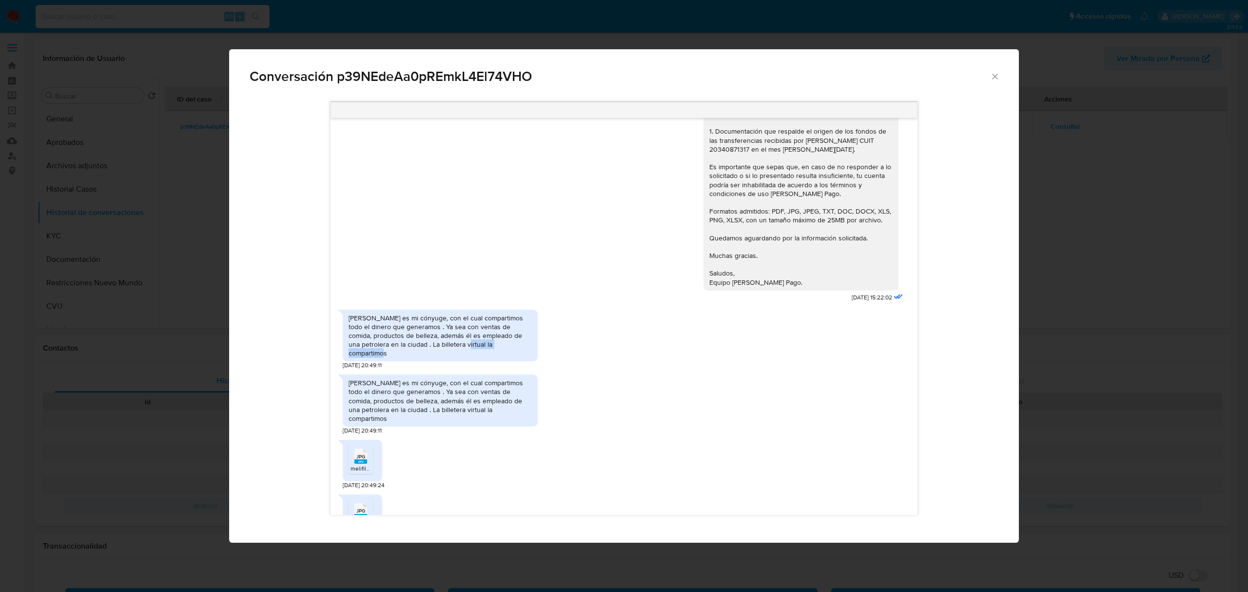
scroll to position [550, 0]
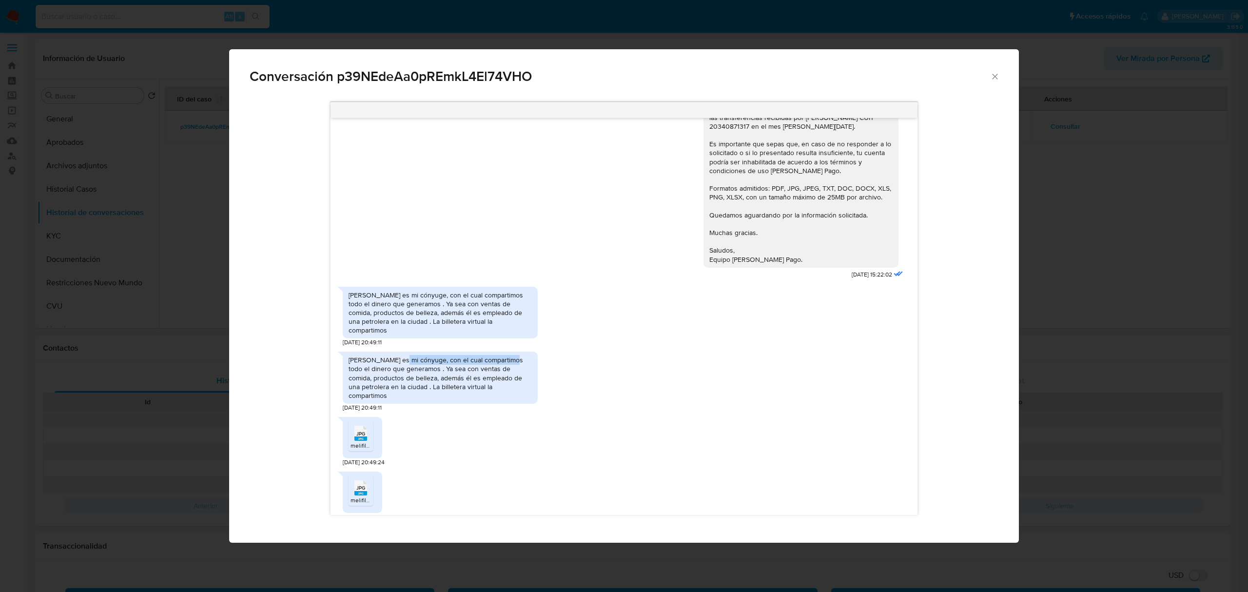
drag, startPoint x: 395, startPoint y: 363, endPoint x: 511, endPoint y: 361, distance: 116.6
click at [511, 361] on div "[PERSON_NAME] es mi cónyuge, con el cual compartimos todo el dinero que generam…" at bounding box center [440, 378] width 183 height 44
drag, startPoint x: 361, startPoint y: 379, endPoint x: 526, endPoint y: 393, distance: 165.4
click at [526, 393] on div "[PERSON_NAME] es mi cónyuge, con el cual compartimos todo el dinero que generam…" at bounding box center [440, 378] width 183 height 44
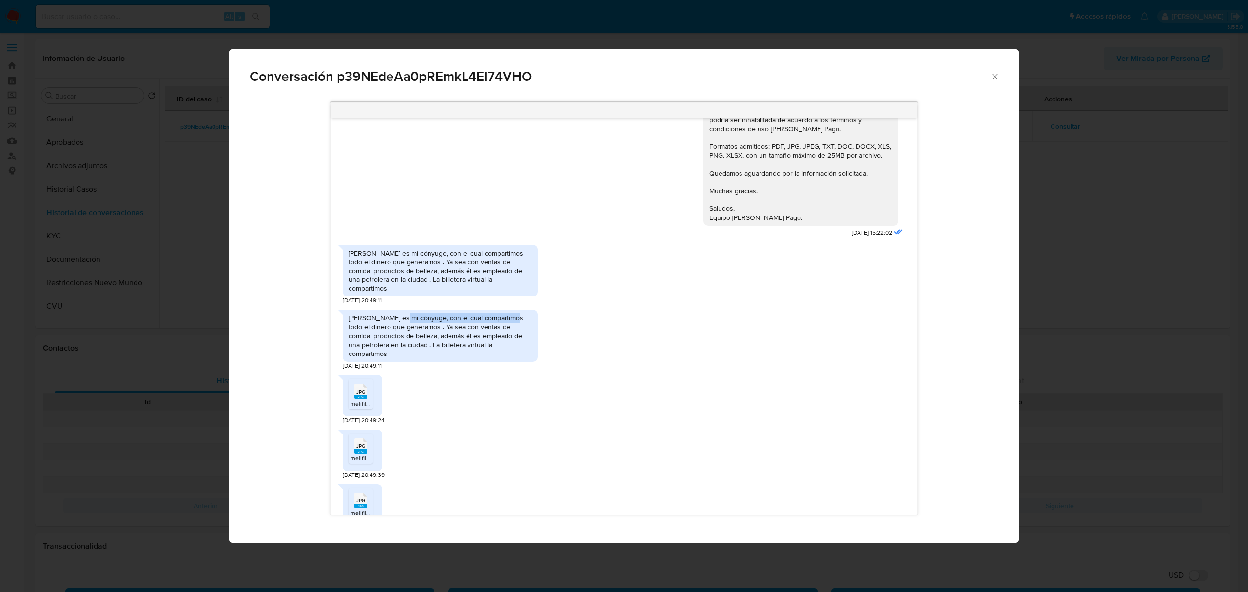
scroll to position [615, 0]
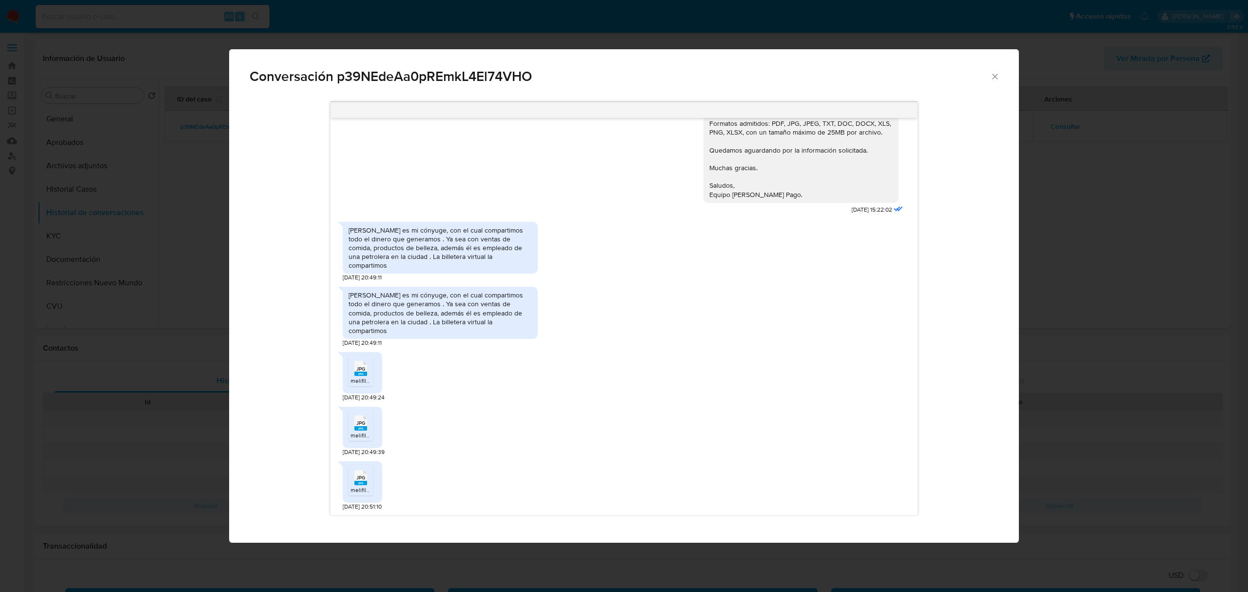
click at [357, 371] on span "JPG" at bounding box center [361, 369] width 9 height 6
click at [361, 429] on rect "Comunicación" at bounding box center [361, 428] width 13 height 4
click at [361, 484] on rect "Comunicación" at bounding box center [361, 483] width 13 height 4
click at [469, 76] on span "Conversación p39NEdeAa0pREmkL4El74VHO" at bounding box center [620, 77] width 741 height 14
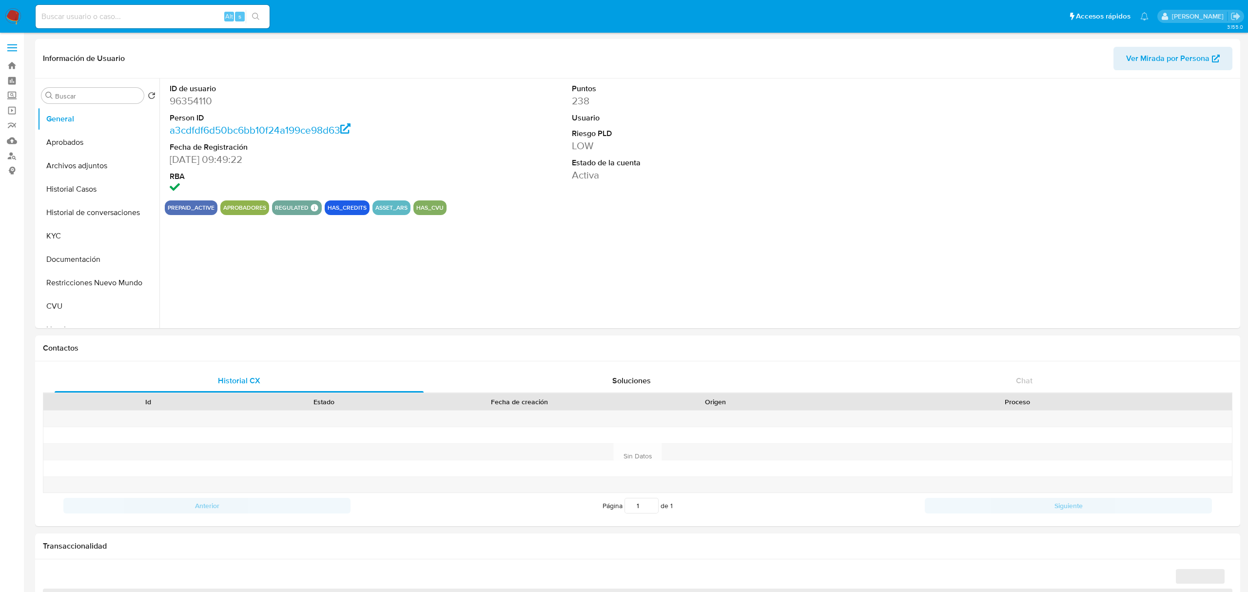
select select "10"
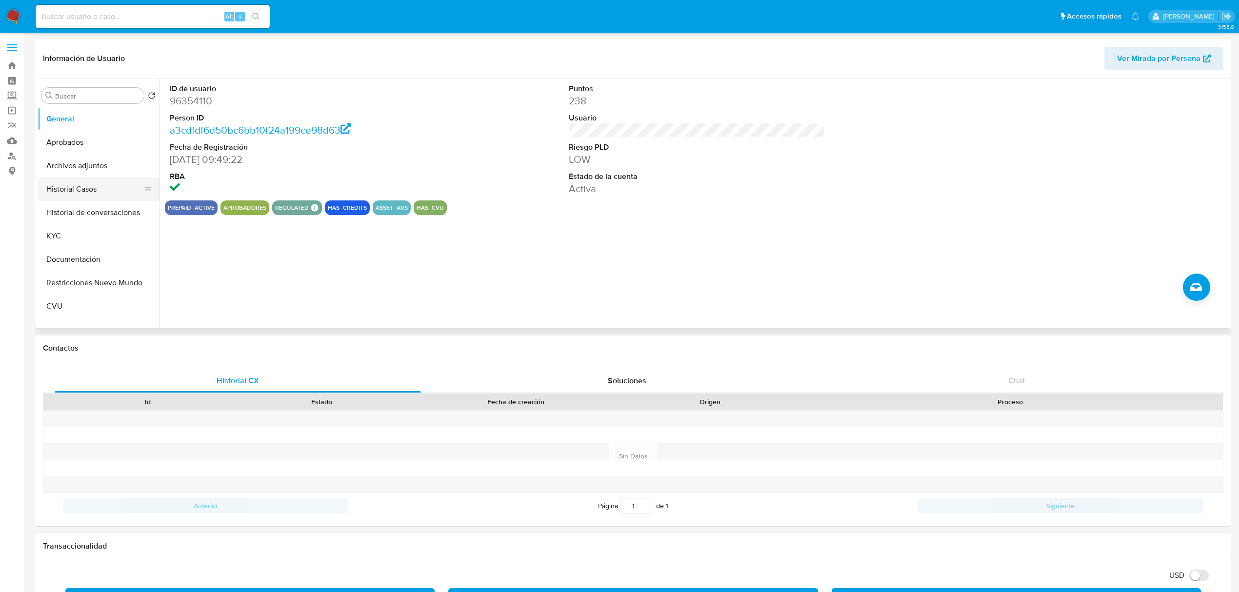
click at [89, 186] on button "Historial Casos" at bounding box center [95, 189] width 114 height 23
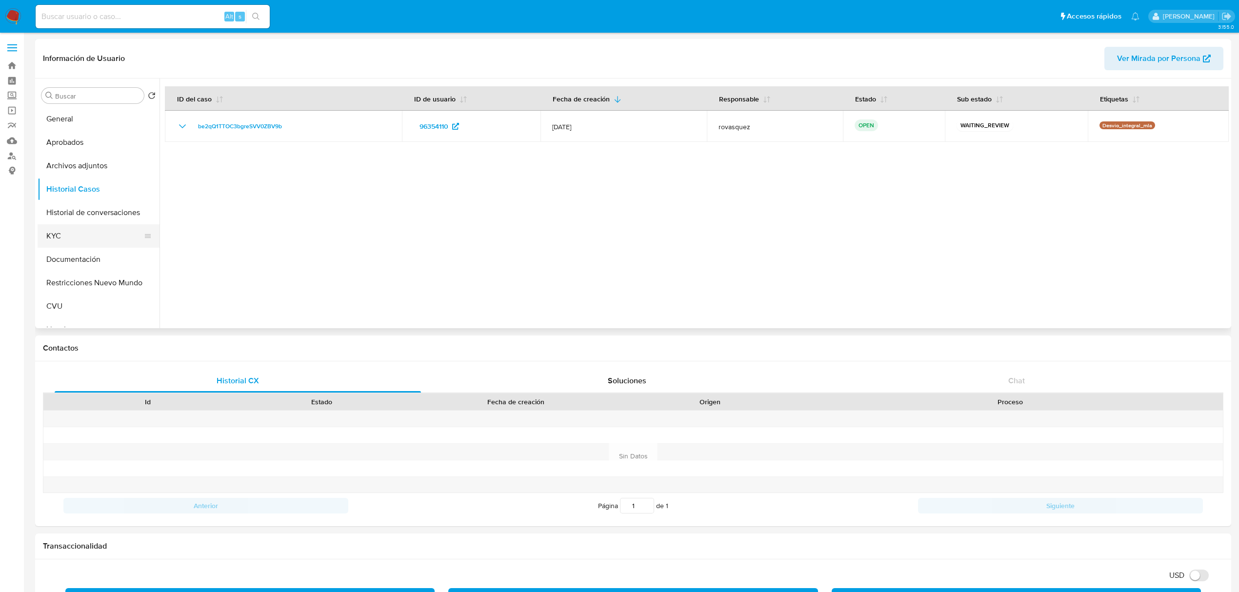
click at [67, 240] on button "KYC" at bounding box center [95, 235] width 114 height 23
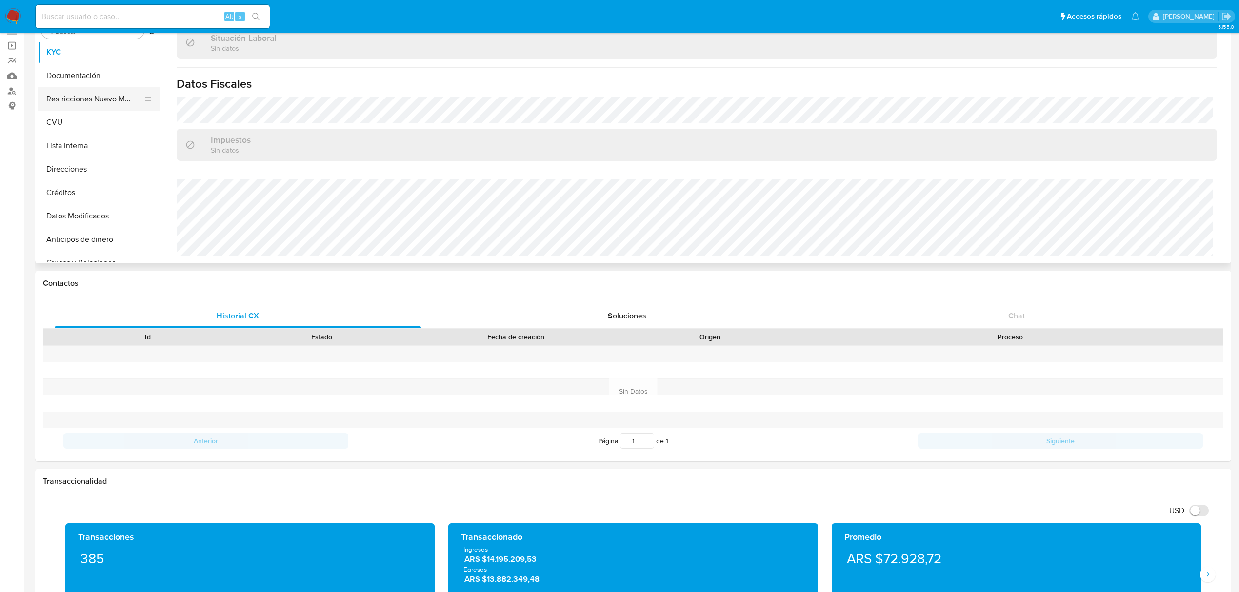
scroll to position [130, 0]
click at [71, 158] on button "Direcciones" at bounding box center [95, 158] width 114 height 23
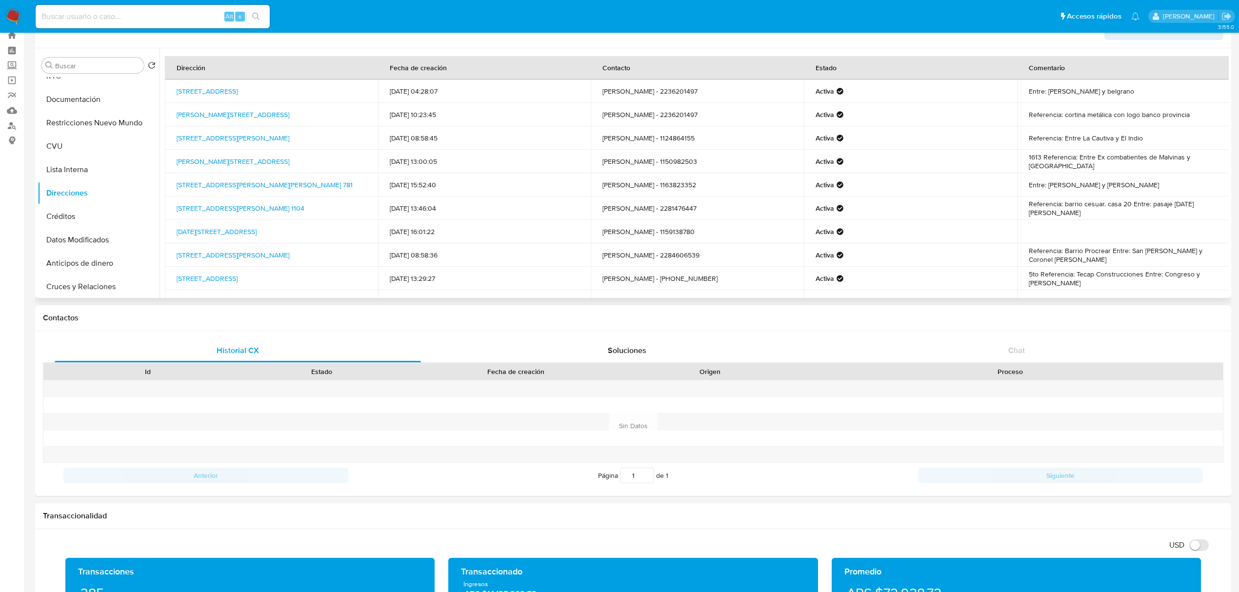
scroll to position [0, 0]
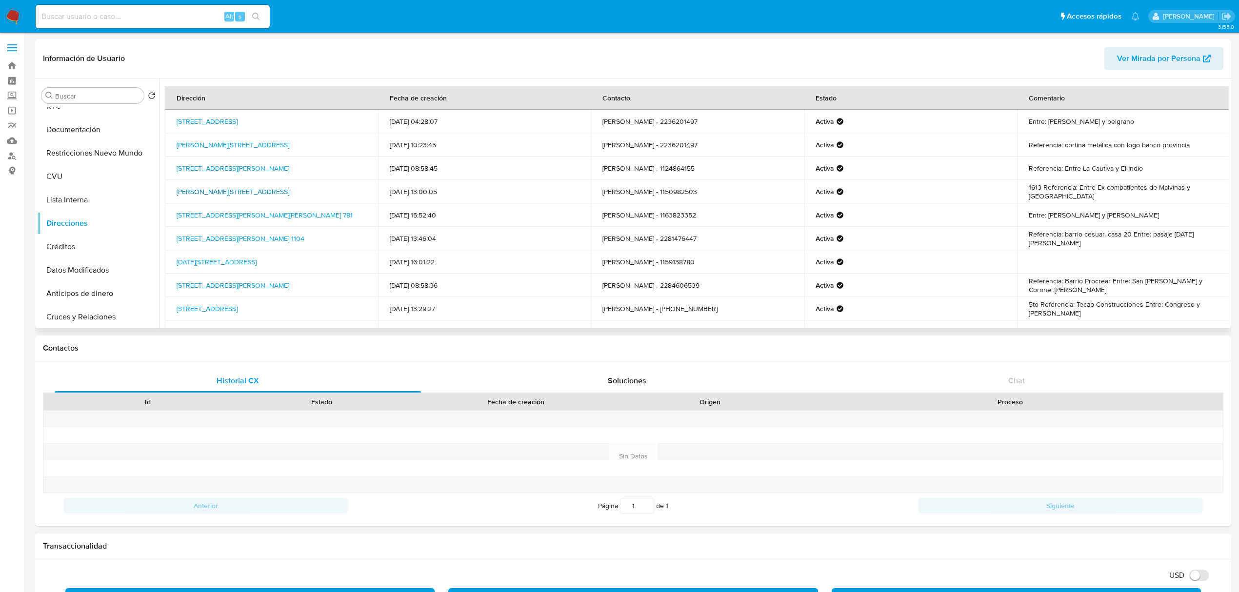
drag, startPoint x: 236, startPoint y: 197, endPoint x: 178, endPoint y: 190, distance: 58.4
click at [178, 190] on td "[PERSON_NAME][STREET_ADDRESS]" at bounding box center [271, 191] width 213 height 23
copy link "[PERSON_NAME][STREET_ADDRESS]"
drag, startPoint x: 353, startPoint y: 121, endPoint x: 194, endPoint y: 119, distance: 159.0
click at [194, 119] on td "[STREET_ADDRESS]" at bounding box center [271, 121] width 213 height 23
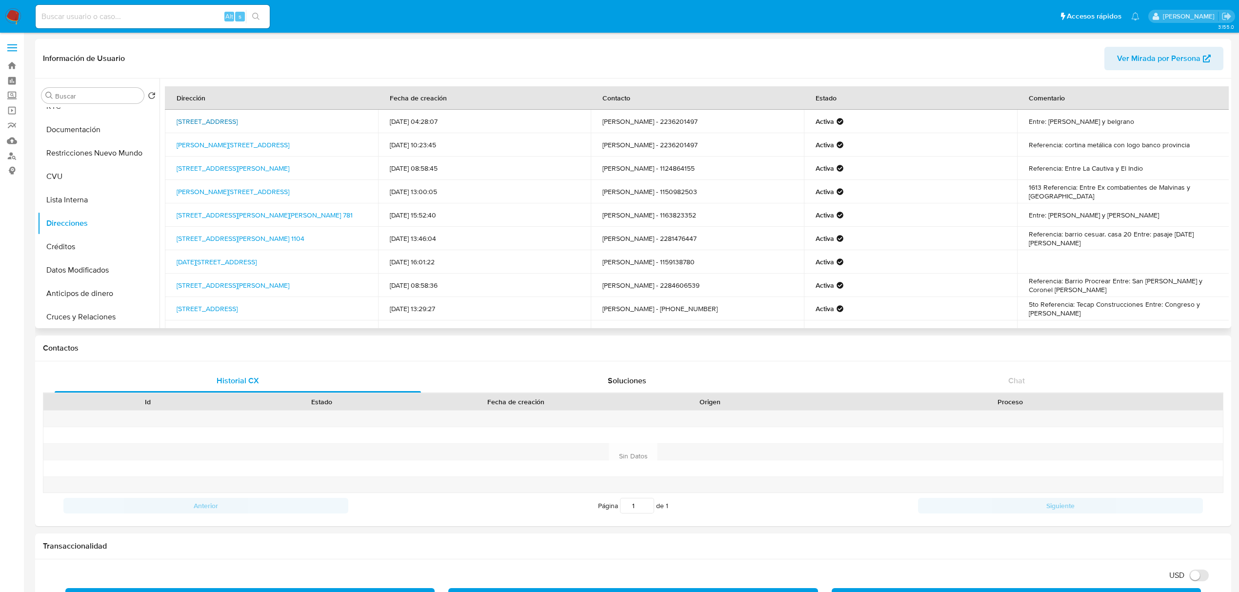
copy link "[STREET_ADDRESS] 567"
click at [82, 163] on button "Archivos adjuntos" at bounding box center [95, 165] width 114 height 23
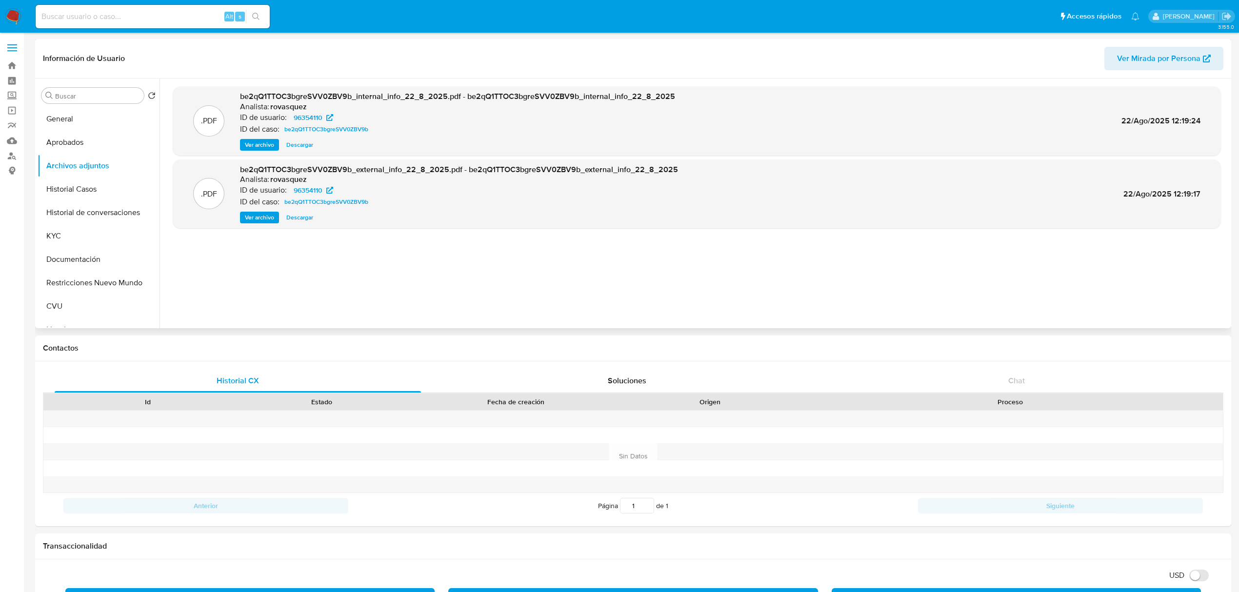
click at [262, 220] on span "Ver archivo" at bounding box center [259, 218] width 29 height 10
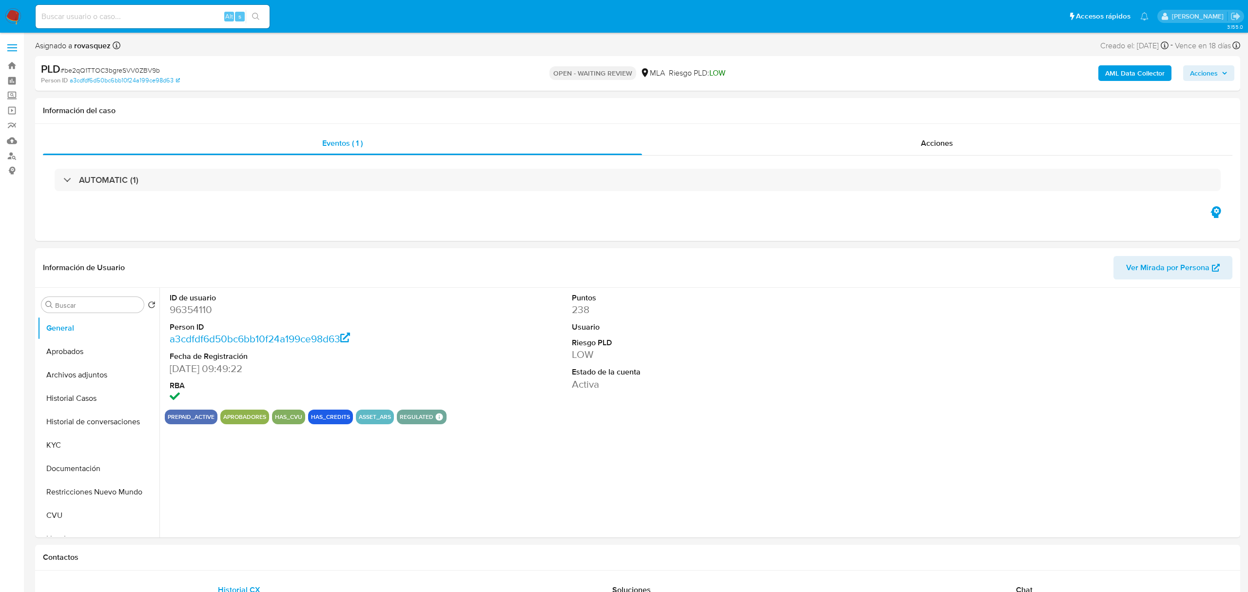
select select "10"
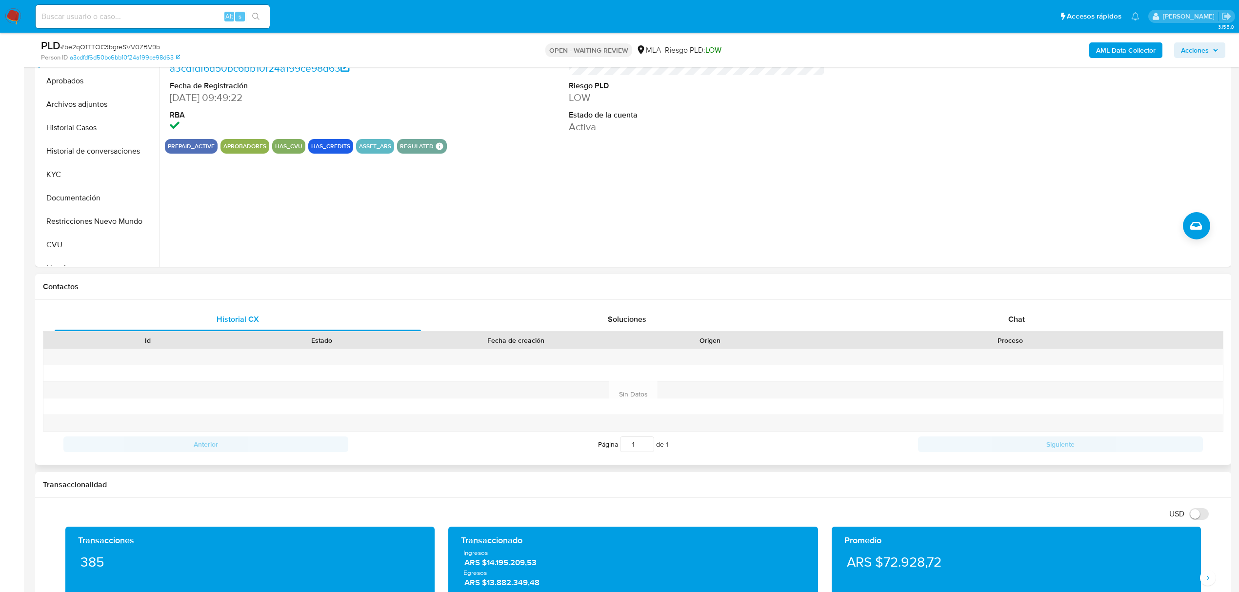
scroll to position [260, 0]
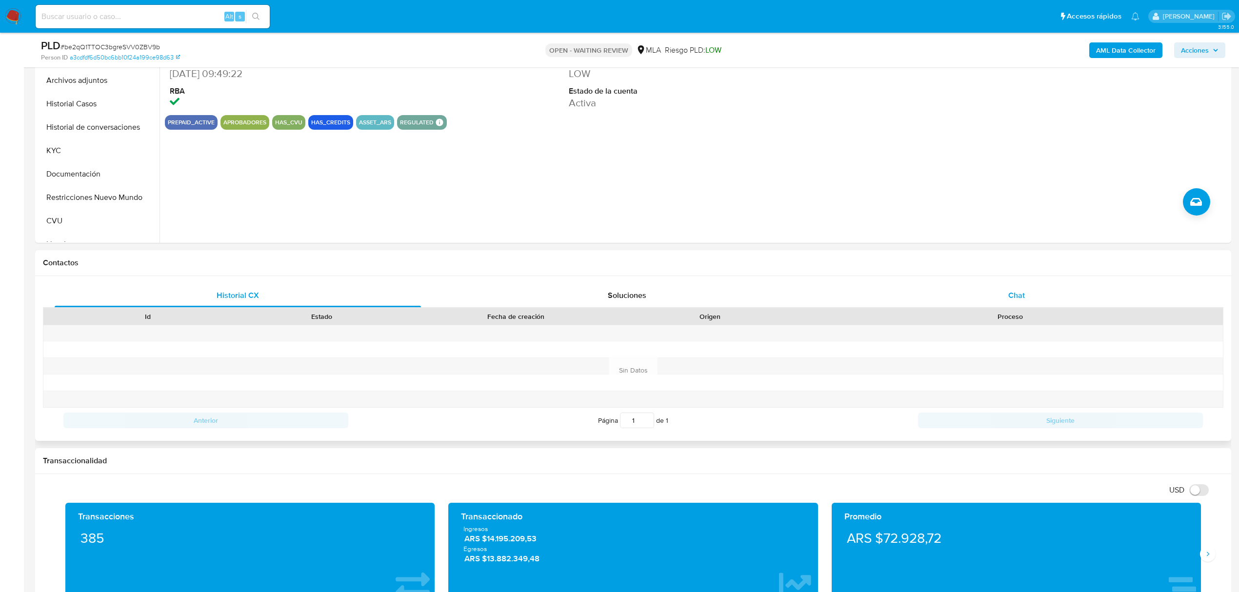
click at [1009, 295] on span "Chat" at bounding box center [1016, 295] width 17 height 11
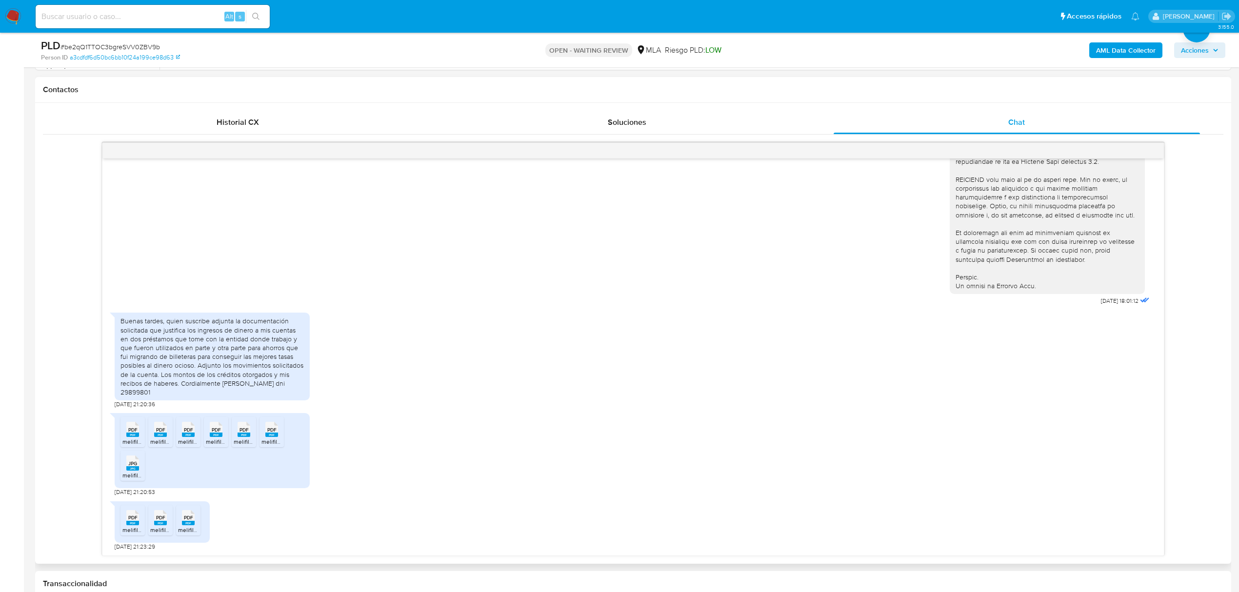
scroll to position [455, 0]
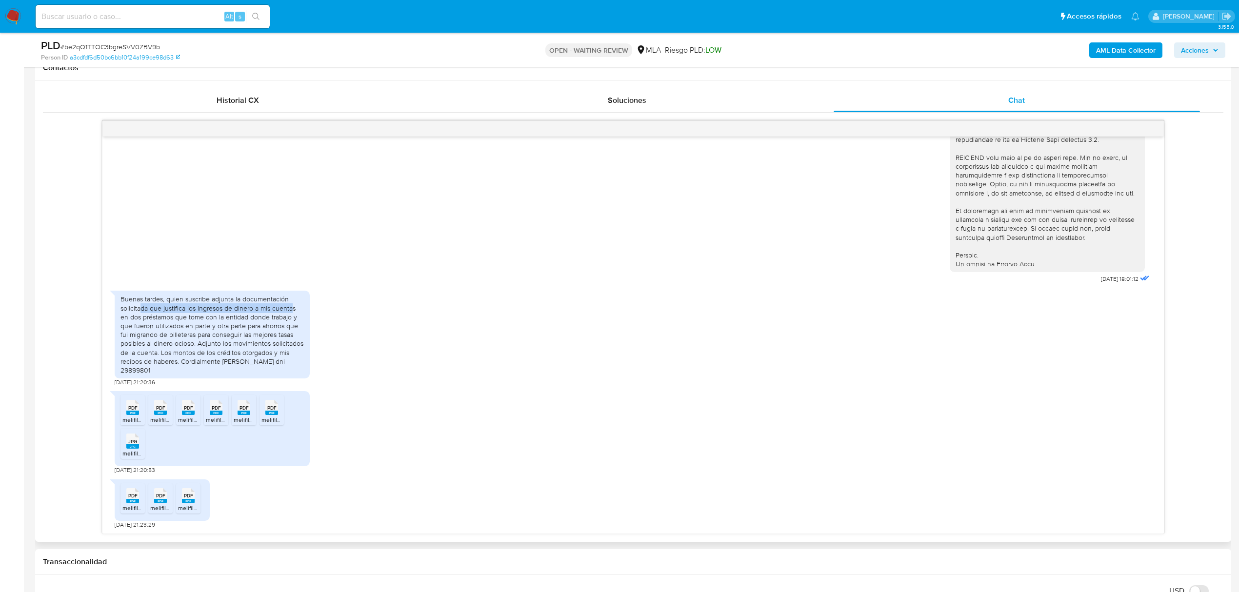
drag, startPoint x: 141, startPoint y: 311, endPoint x: 293, endPoint y: 308, distance: 151.7
click at [293, 308] on div "Buenas tardes, quien suscribe adjunta la documentación solicitada que justifica…" at bounding box center [211, 335] width 183 height 80
drag, startPoint x: 168, startPoint y: 320, endPoint x: 257, endPoint y: 318, distance: 89.3
click at [257, 318] on div "Buenas tardes, quien suscribe adjunta la documentación solicitada que justifica…" at bounding box center [211, 335] width 183 height 80
drag, startPoint x: 162, startPoint y: 329, endPoint x: 296, endPoint y: 328, distance: 133.1
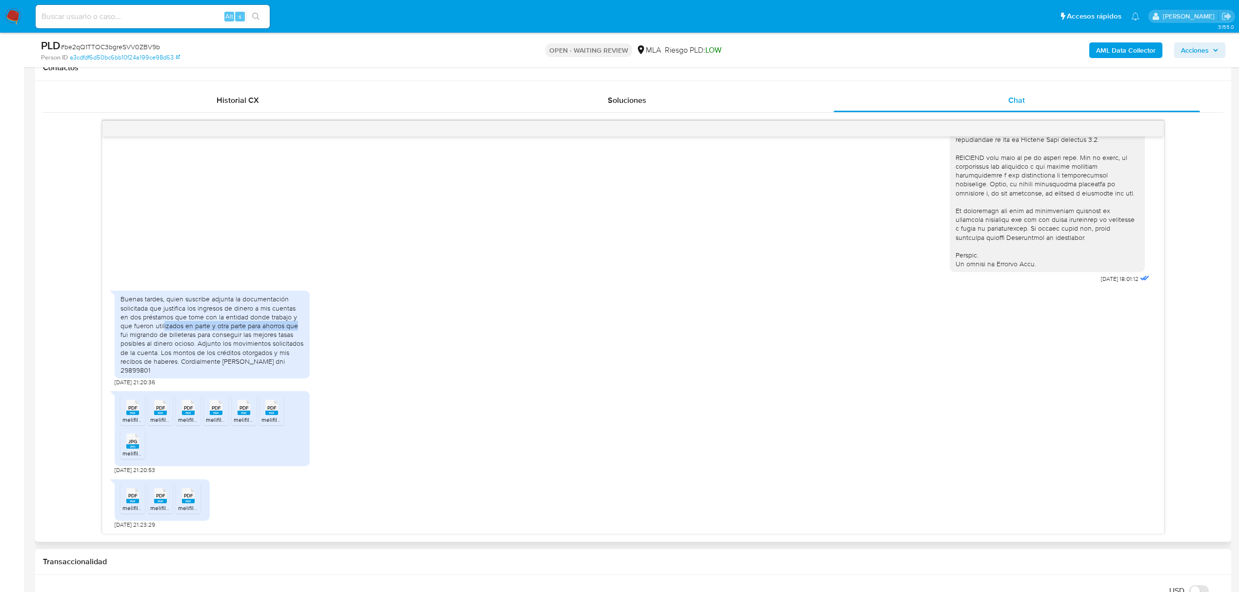
click at [296, 328] on div "Buenas tardes, quien suscribe adjunta la documentación solicitada que justifica…" at bounding box center [211, 335] width 183 height 80
drag, startPoint x: 125, startPoint y: 339, endPoint x: 277, endPoint y: 337, distance: 151.7
click at [277, 337] on div "Buenas tardes, quien suscribe adjunta la documentación solicitada que justifica…" at bounding box center [211, 335] width 183 height 80
drag, startPoint x: 144, startPoint y: 348, endPoint x: 286, endPoint y: 344, distance: 141.5
click at [286, 344] on div "Buenas tardes, quien suscribe adjunta la documentación solicitada que justifica…" at bounding box center [211, 335] width 183 height 80
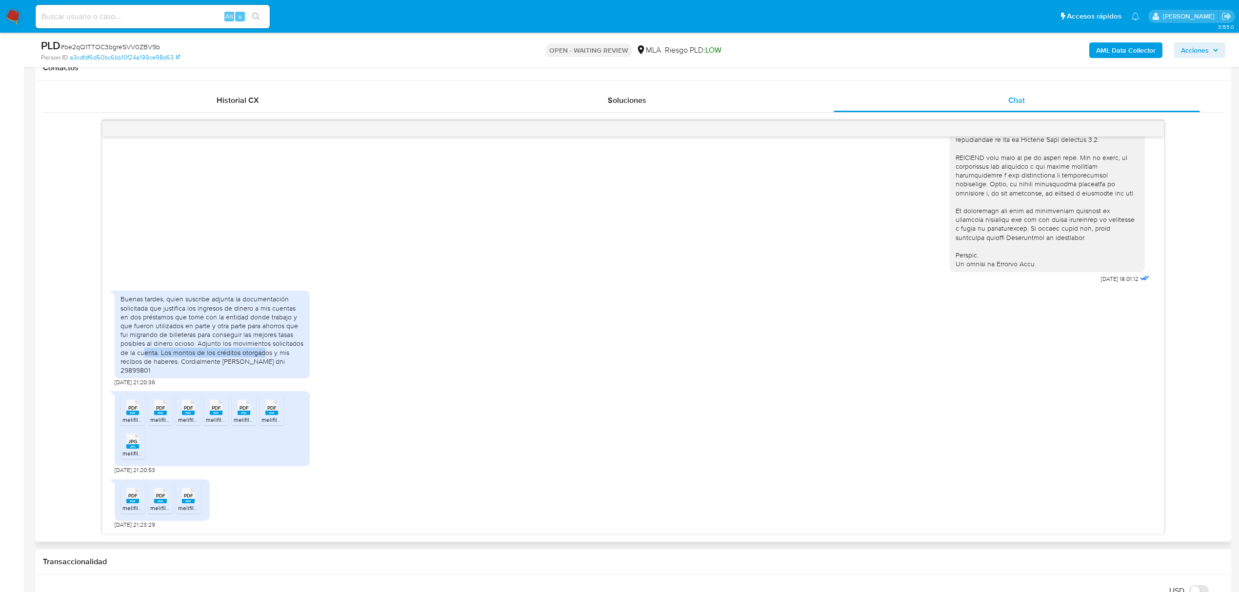
drag, startPoint x: 143, startPoint y: 354, endPoint x: 264, endPoint y: 356, distance: 121.0
click at [264, 356] on div "Buenas tardes, quien suscribe adjunta la documentación solicitada que justifica…" at bounding box center [211, 335] width 183 height 80
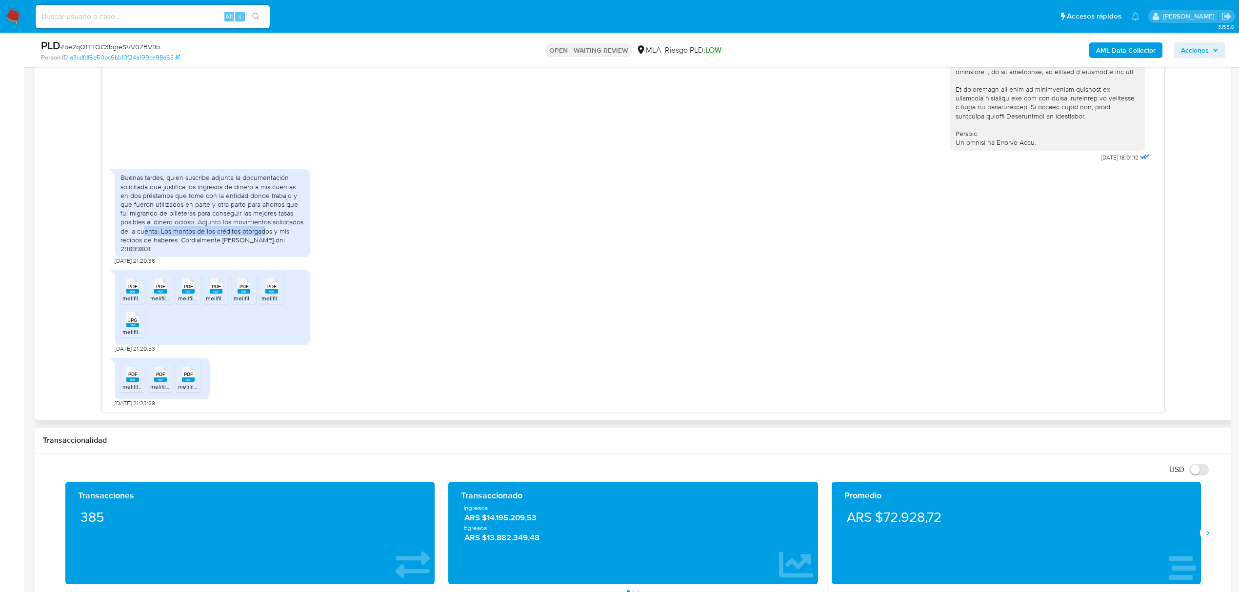
scroll to position [585, 0]
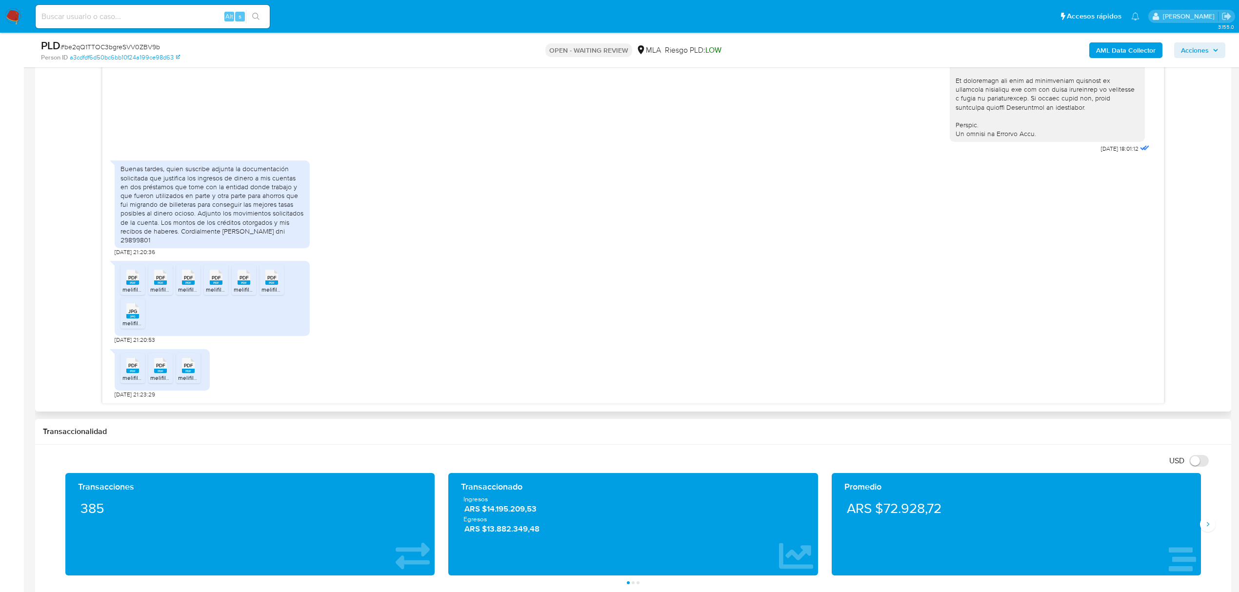
click at [384, 344] on div "PDF PDF melifile906032992540241207.pdf PDF PDF melifile485724390958004881.pdf P…" at bounding box center [633, 300] width 1037 height 88
click at [129, 279] on span "PDF" at bounding box center [132, 278] width 9 height 6
click at [160, 277] on span "PDF" at bounding box center [160, 278] width 9 height 6
click at [189, 277] on span "PDF" at bounding box center [188, 278] width 9 height 6
click at [218, 277] on span "PDF" at bounding box center [216, 278] width 9 height 6
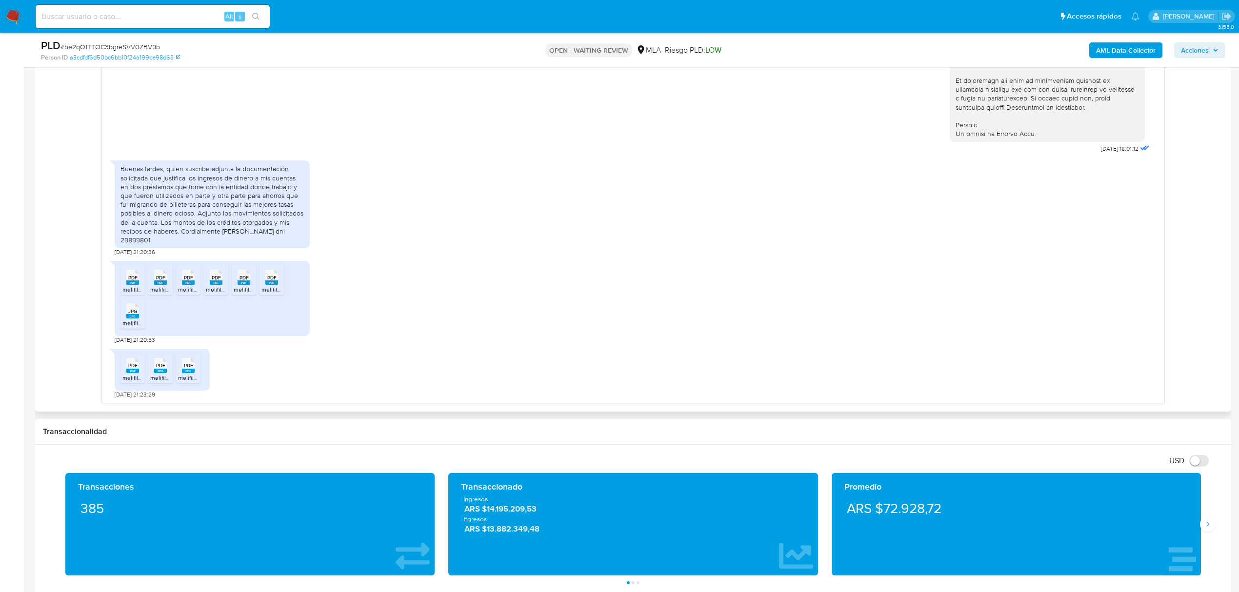
click at [246, 284] on rect at bounding box center [244, 282] width 13 height 4
click at [272, 284] on rect at bounding box center [271, 282] width 13 height 4
click at [132, 314] on span "JPG" at bounding box center [132, 311] width 9 height 6
click at [132, 369] on span "PDF" at bounding box center [132, 365] width 9 height 6
click at [164, 367] on span "PDF" at bounding box center [160, 365] width 9 height 6
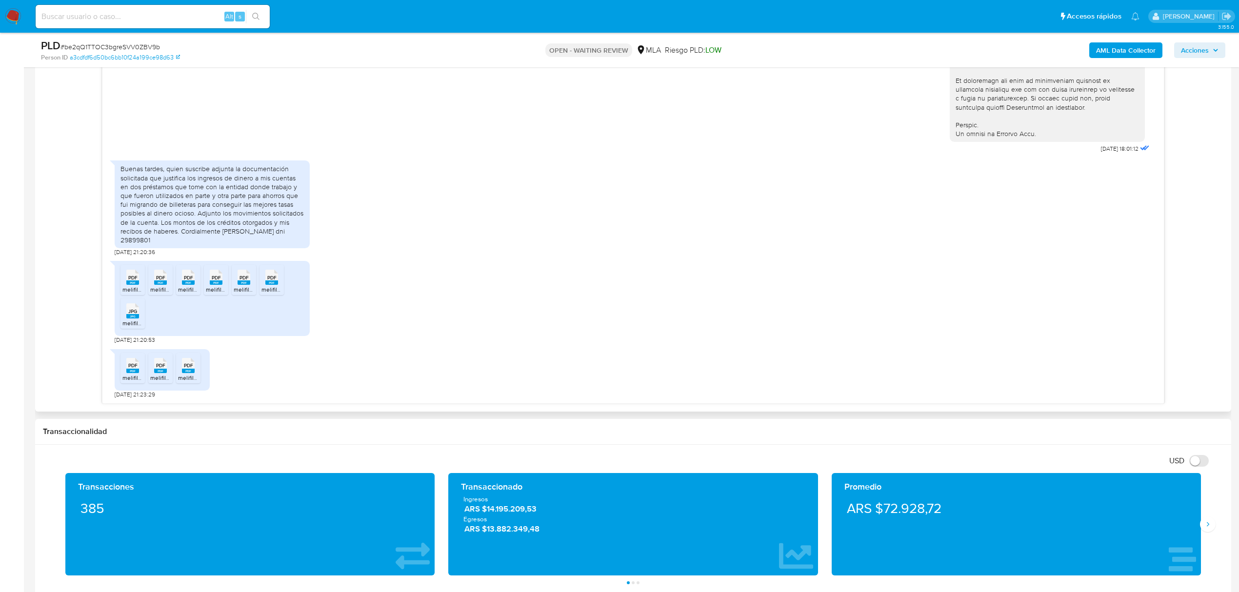
click at [186, 373] on rect at bounding box center [188, 371] width 13 height 4
click at [691, 297] on div "PDF PDF melifile906032992540241207.pdf PDF PDF melifile485724390958004881.pdf P…" at bounding box center [633, 300] width 1037 height 88
click at [207, 207] on div "Buenas tardes, quien suscribe adjunta la documentación solicitada que justifica…" at bounding box center [211, 204] width 183 height 80
click at [207, 205] on div "Buenas tardes, quien suscribe adjunta la documentación solicitada que justifica…" at bounding box center [211, 204] width 183 height 80
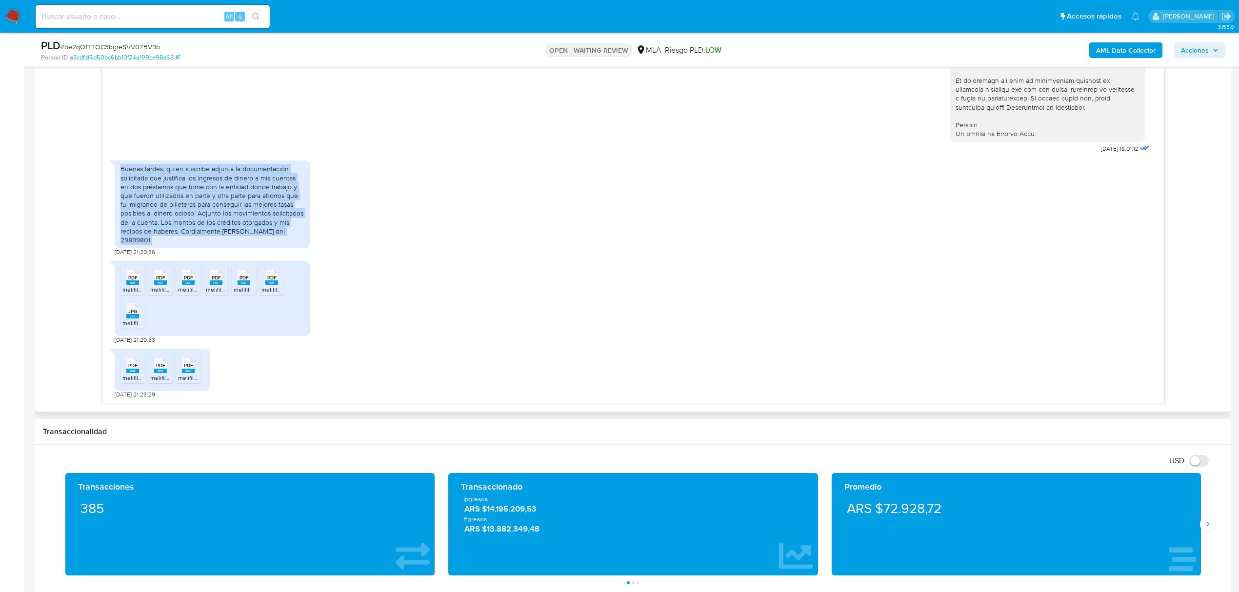
click at [207, 205] on div "Buenas tardes, quien suscribe adjunta la documentación solicitada que justifica…" at bounding box center [211, 204] width 183 height 80
copy div "Buenas tardes, quien suscribe adjunta la documentación solicitada que justifica…"
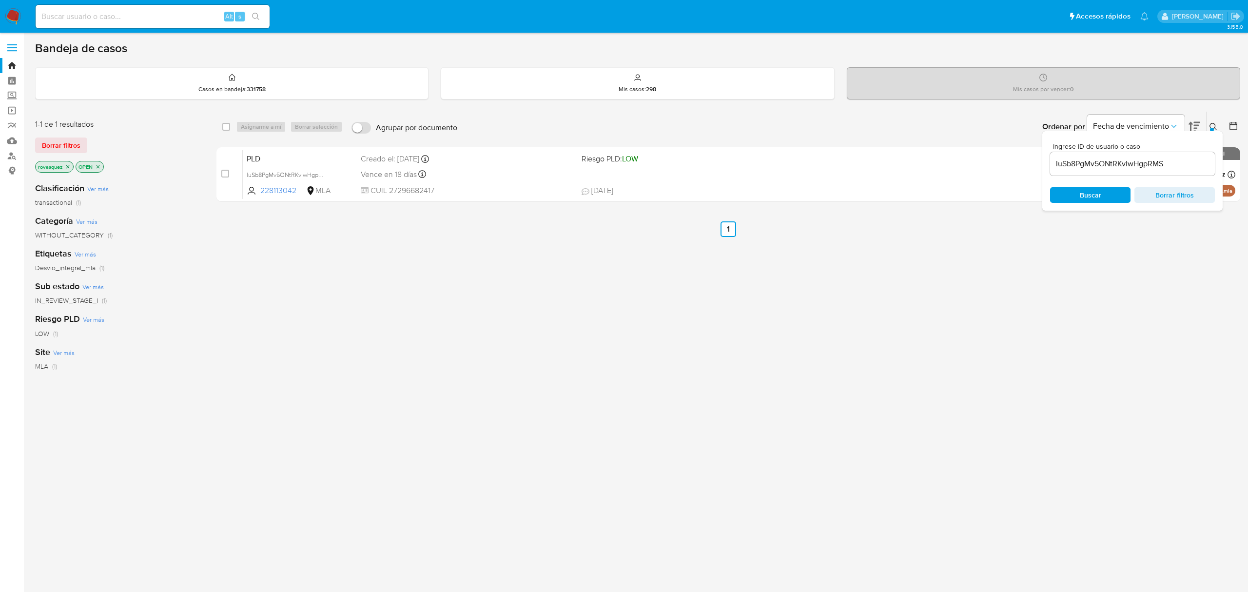
click at [1116, 164] on input "luSb8PgMv5ONtRKvIwHgpRMS" at bounding box center [1132, 164] width 165 height 13
paste input "be2qQ1TTOC3bgreSVV0ZBV9b"
type input "be2qQ1TTOC3bgreSVV0ZBV9b"
click at [1094, 192] on span "Buscar" at bounding box center [1090, 195] width 21 height 16
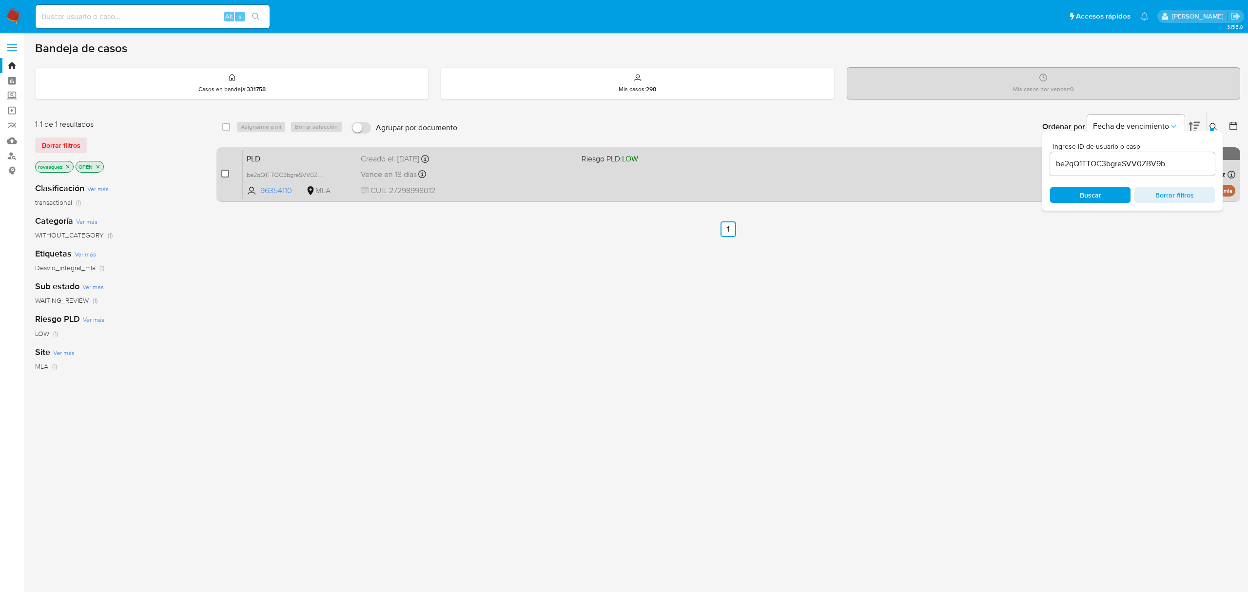
click at [225, 174] on input "checkbox" at bounding box center [225, 174] width 8 height 8
checkbox input "true"
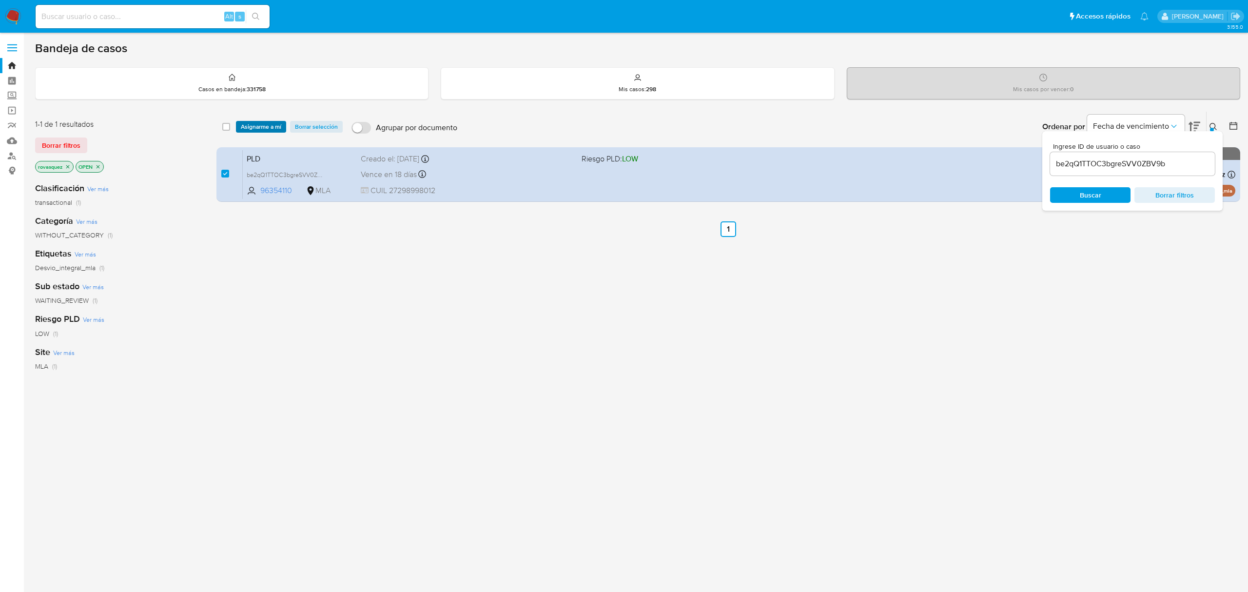
click at [258, 126] on span "Asignarme a mí" at bounding box center [261, 127] width 40 height 10
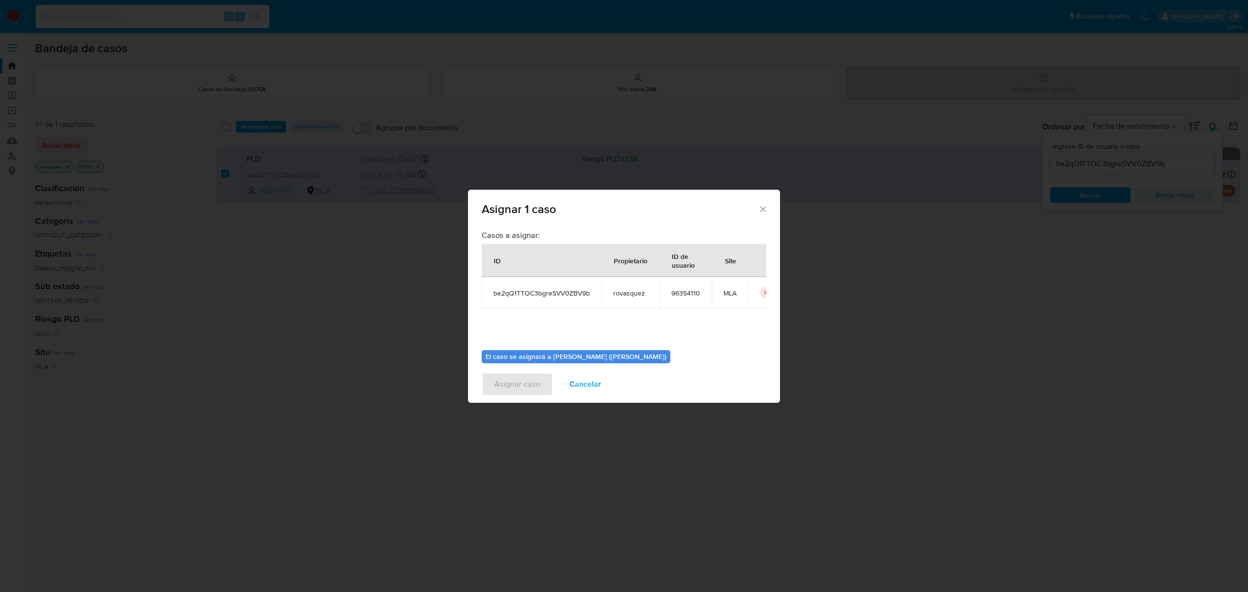
scroll to position [50, 0]
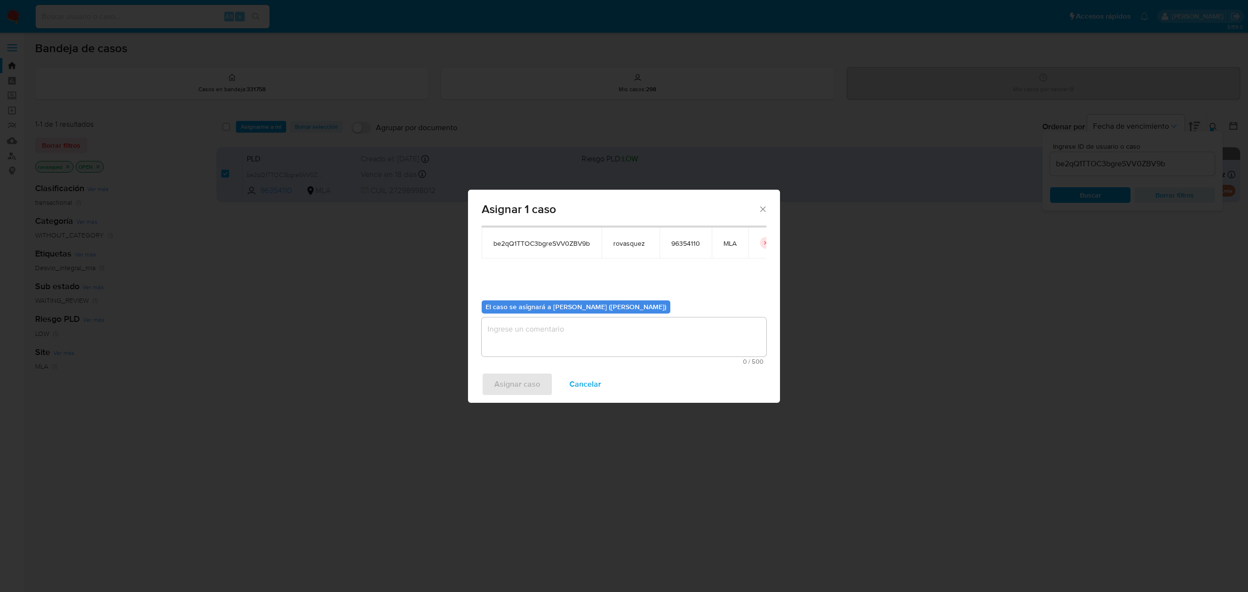
click at [550, 344] on textarea "assign-modal" at bounding box center [624, 336] width 285 height 39
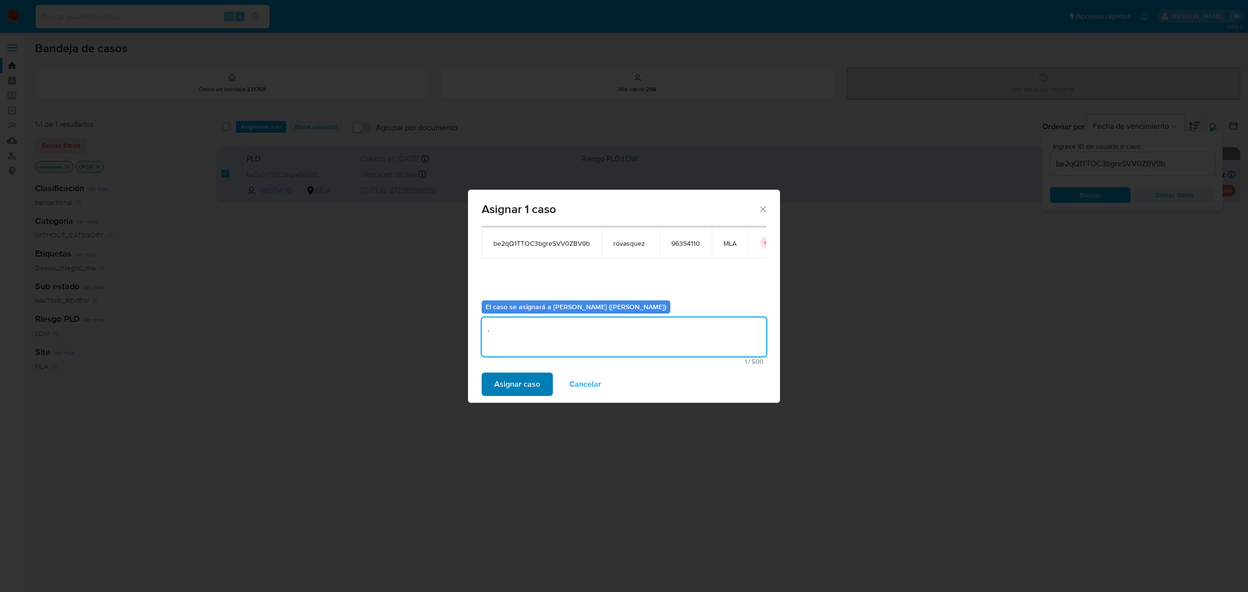
type textarea "."
click at [523, 383] on span "Asignar caso" at bounding box center [518, 384] width 46 height 21
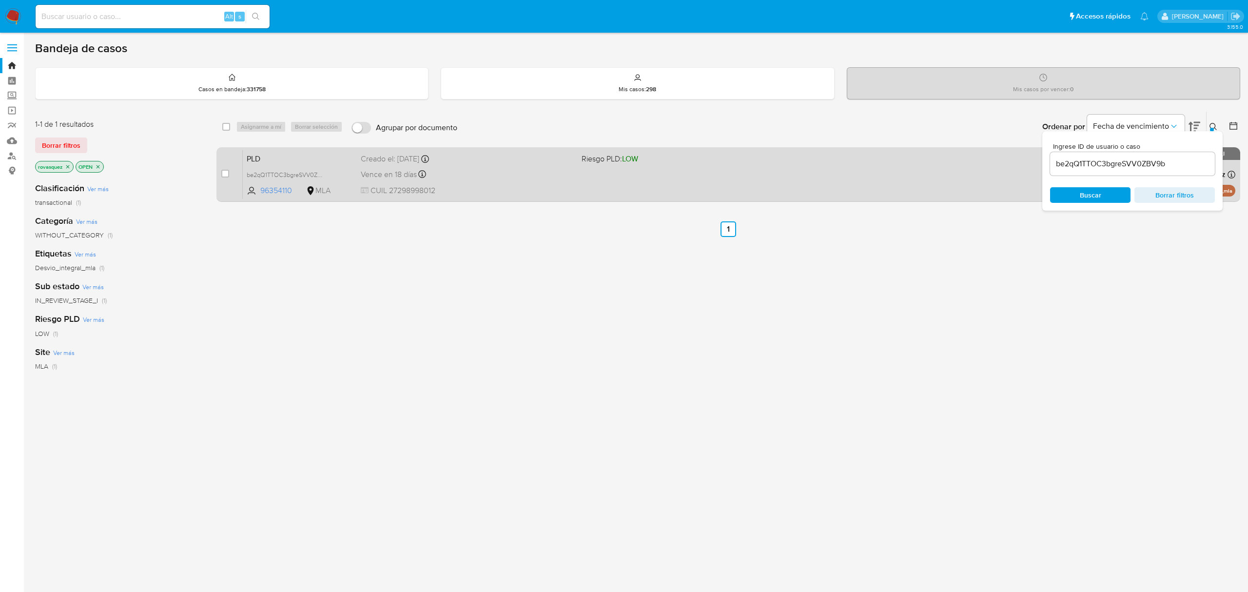
click at [224, 173] on input "checkbox" at bounding box center [225, 174] width 8 height 8
checkbox input "true"
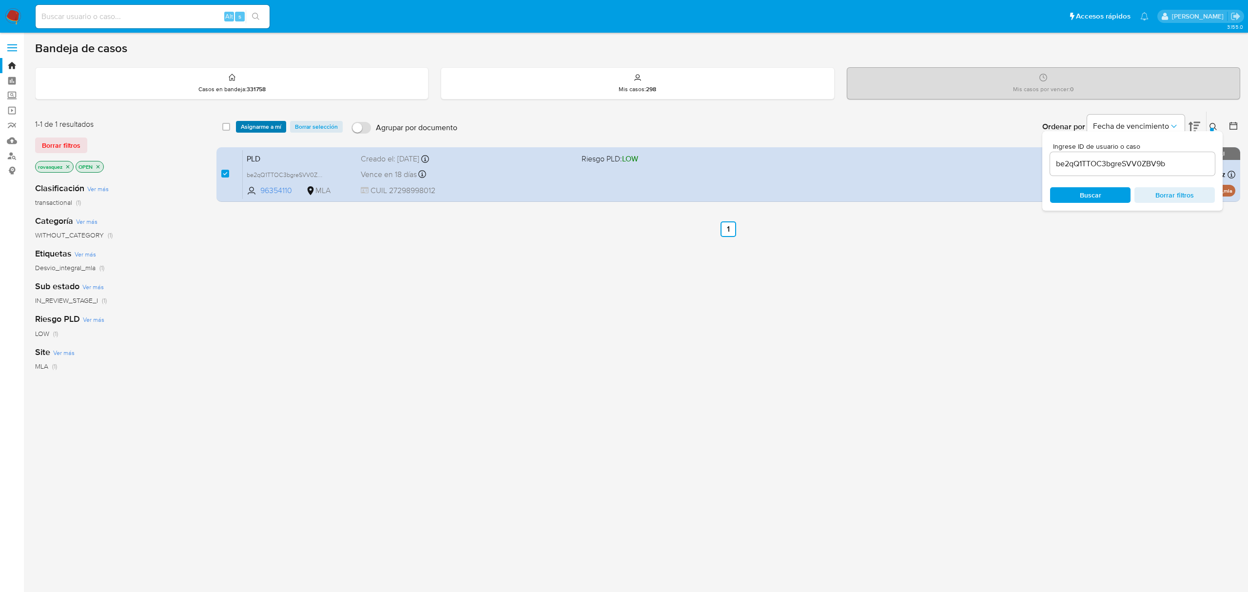
click at [260, 125] on span "Asignarme a mí" at bounding box center [261, 127] width 40 height 10
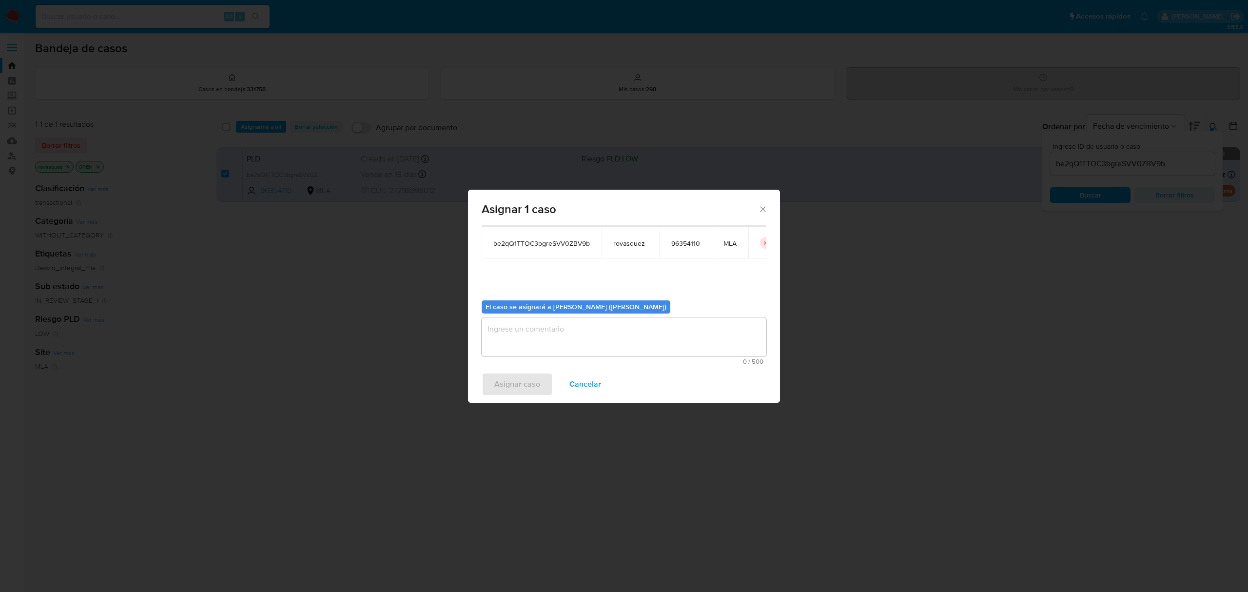
click at [538, 341] on textarea "assign-modal" at bounding box center [624, 336] width 285 height 39
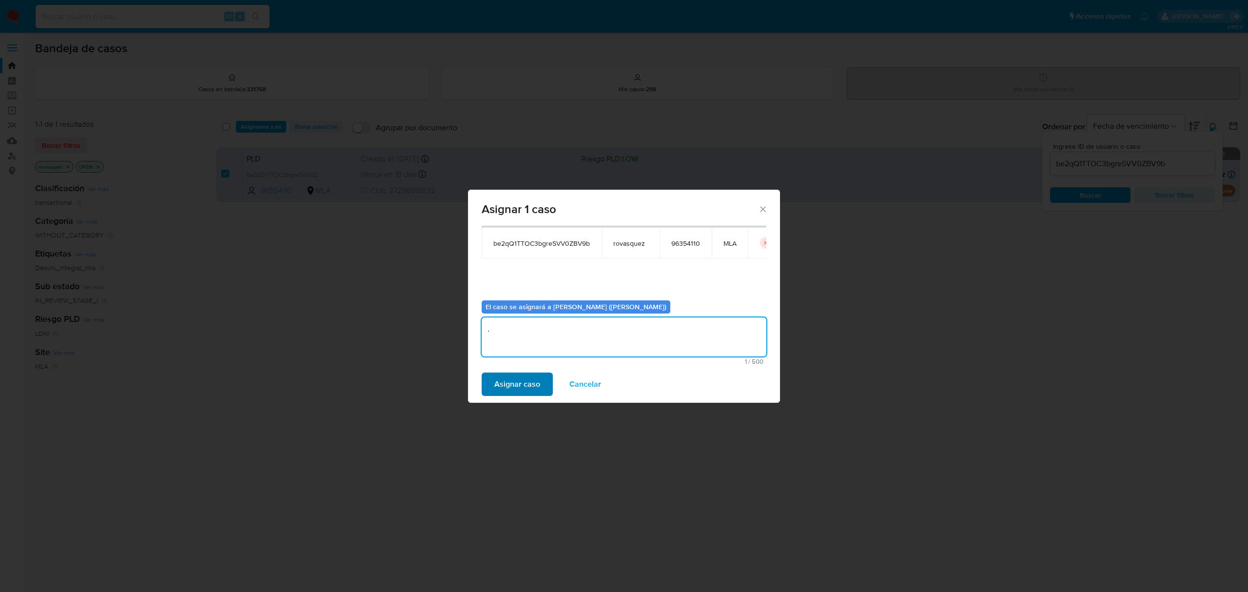
type textarea "."
click at [493, 387] on button "Asignar caso" at bounding box center [517, 384] width 71 height 23
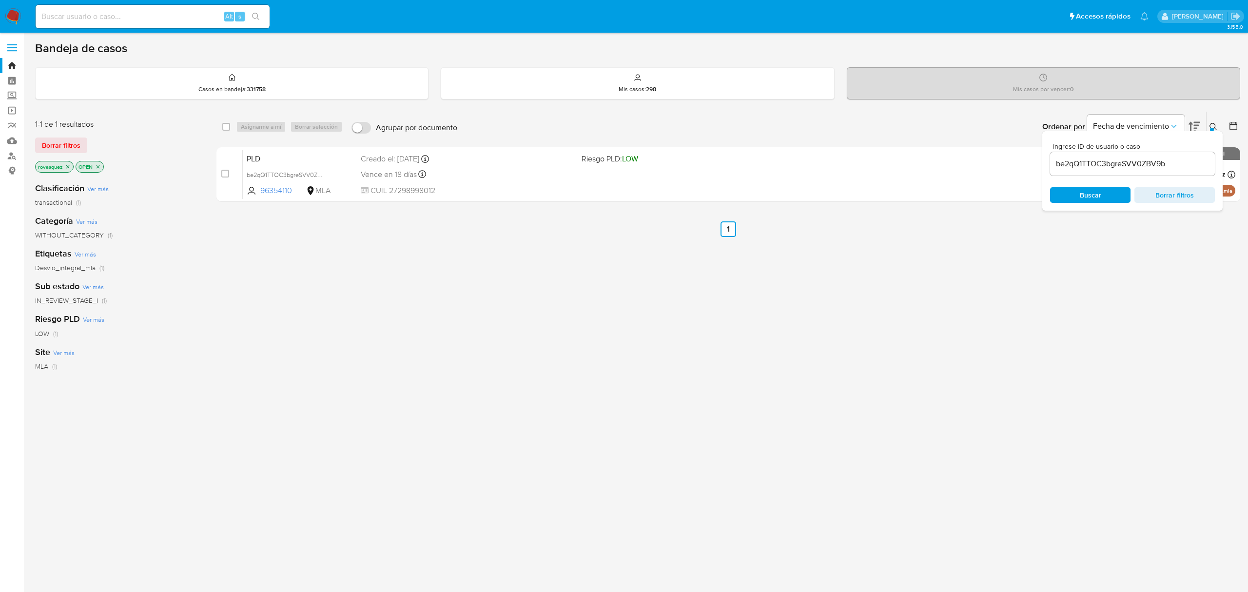
drag, startPoint x: 1080, startPoint y: 283, endPoint x: 1087, endPoint y: 268, distance: 16.8
click at [1079, 284] on div "select-all-cases-checkbox Asignarme a mí Borrar selección Agrupar por documento…" at bounding box center [729, 332] width 1024 height 442
click at [1140, 160] on input "be2qQ1TTOC3bgreSVV0ZBV9b" at bounding box center [1132, 164] width 165 height 13
paste input "4kSgGsuZN9ORXXMWzMdMCdRt"
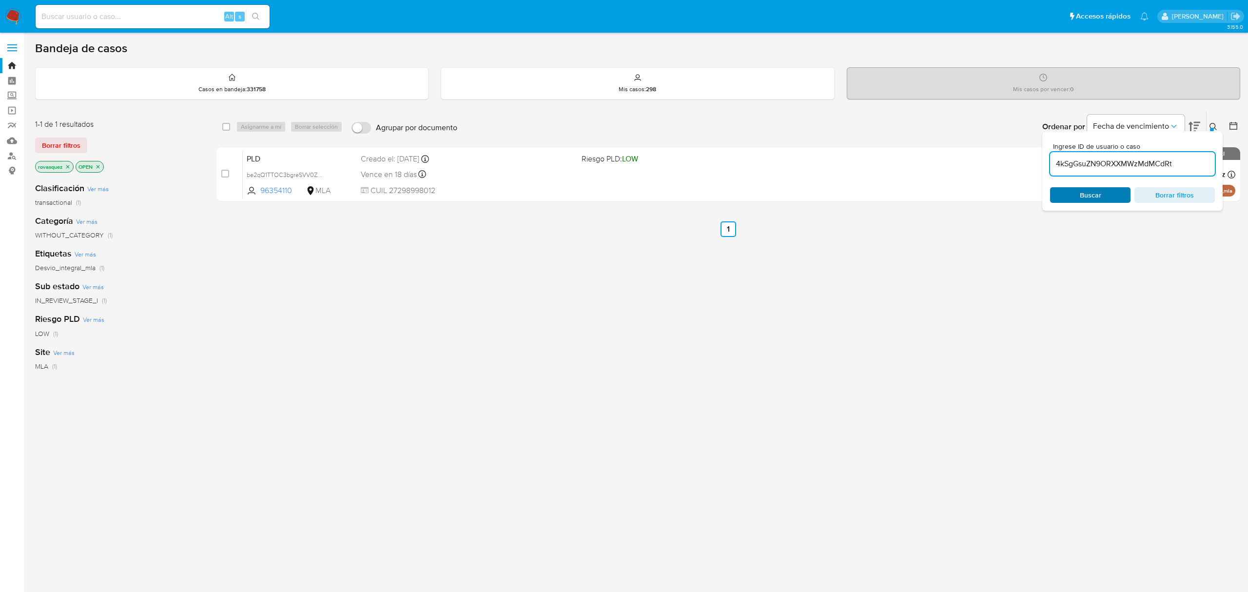
type input "4kSgGsuZN9ORXXMWzMdMCdRt"
click at [1103, 199] on div "Buscar Borrar filtros" at bounding box center [1132, 195] width 165 height 16
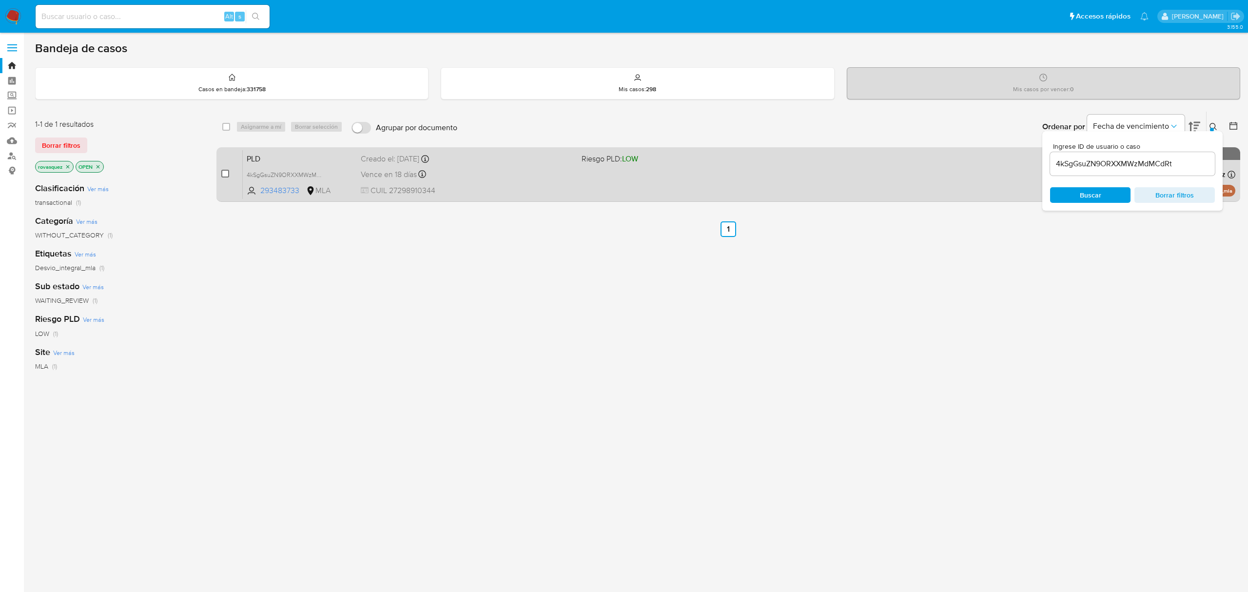
click at [226, 173] on input "checkbox" at bounding box center [225, 174] width 8 height 8
checkbox input "true"
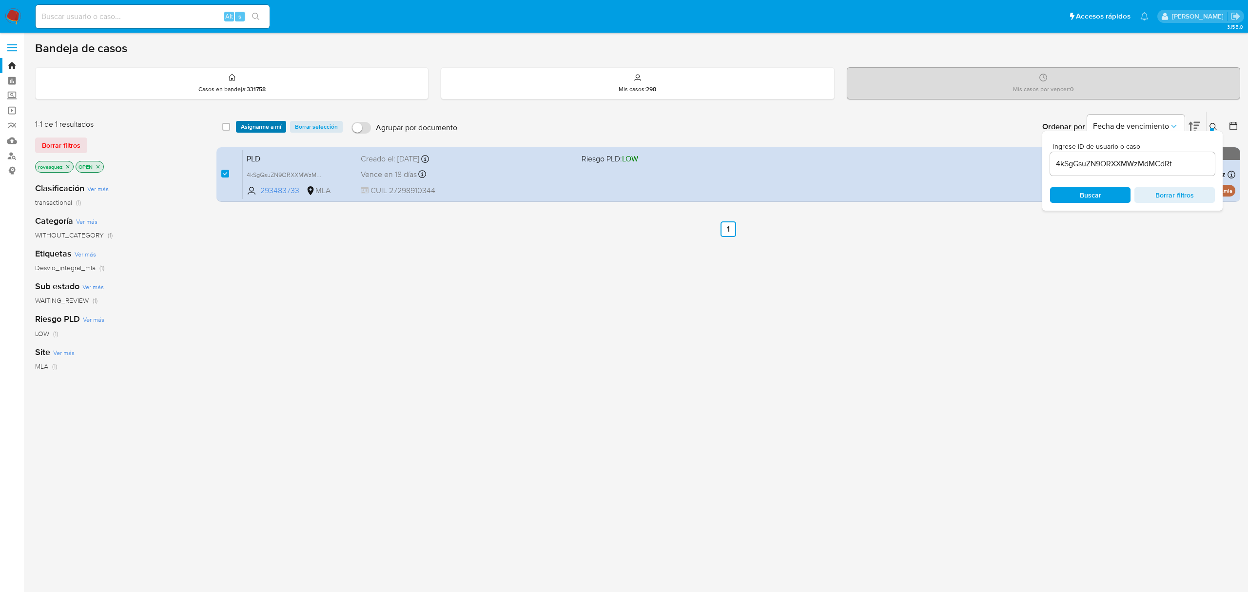
click at [272, 127] on span "Asignarme a mí" at bounding box center [261, 127] width 40 height 10
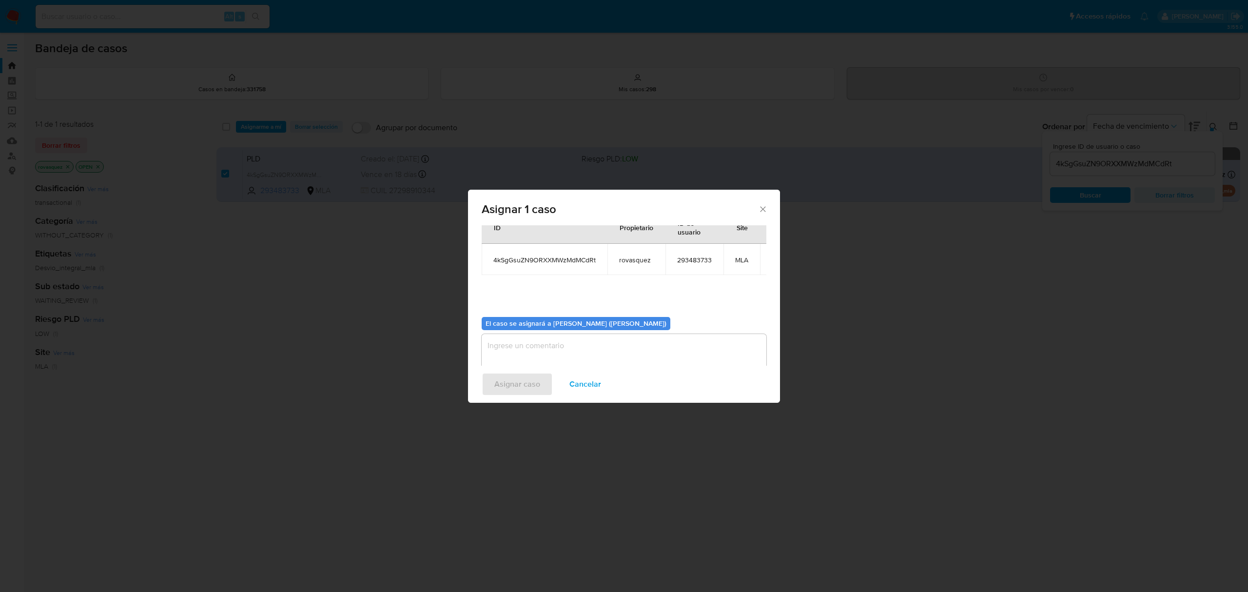
scroll to position [59, 0]
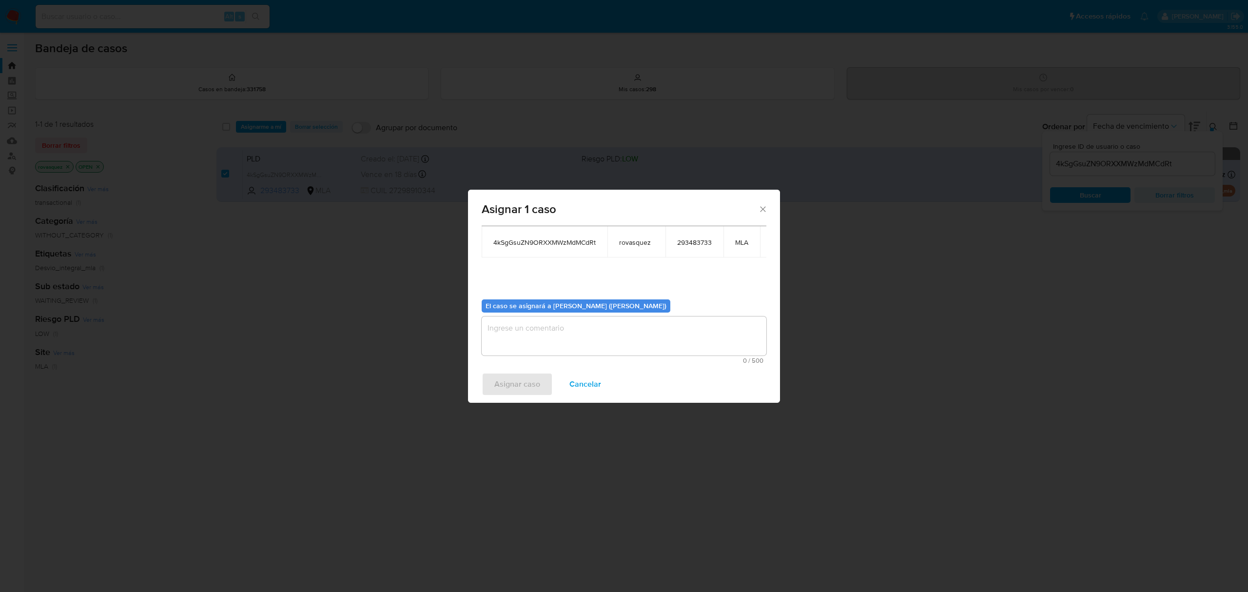
click at [556, 334] on textarea "assign-modal" at bounding box center [624, 336] width 285 height 39
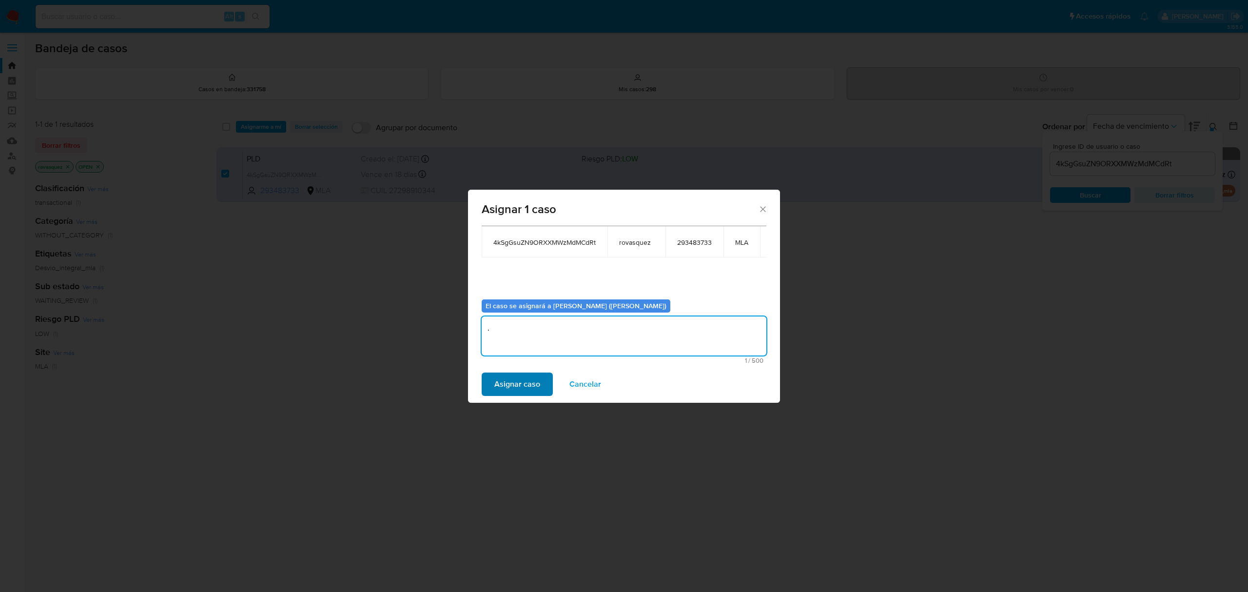
type textarea "."
click at [525, 390] on span "Asignar caso" at bounding box center [518, 384] width 46 height 21
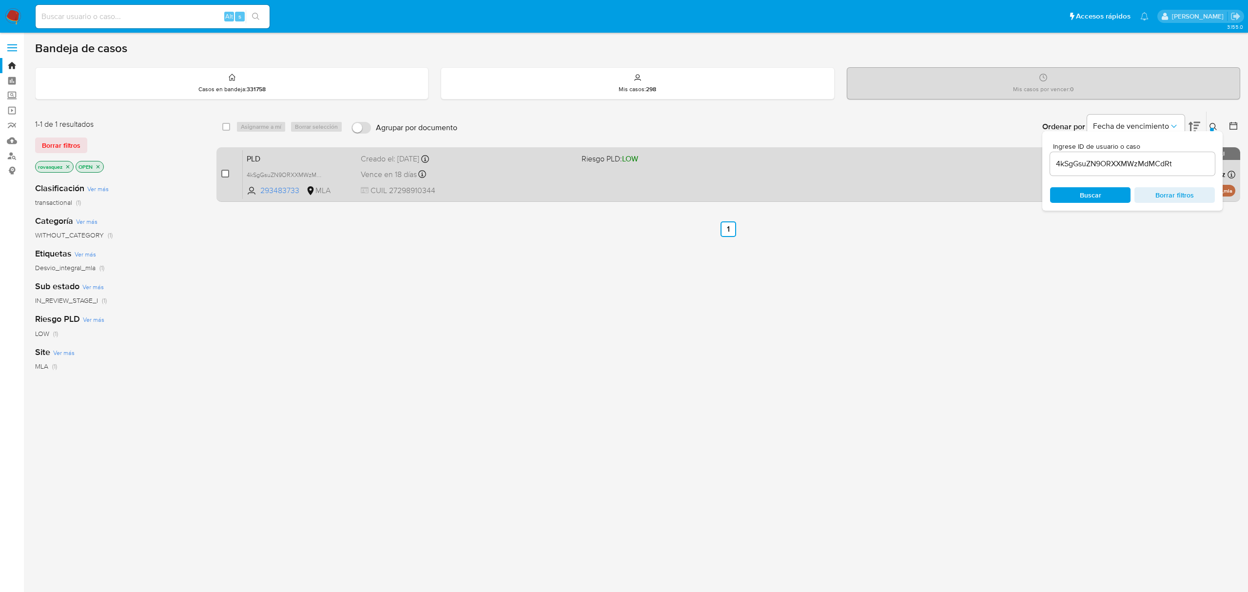
click at [225, 174] on input "checkbox" at bounding box center [225, 174] width 8 height 8
checkbox input "true"
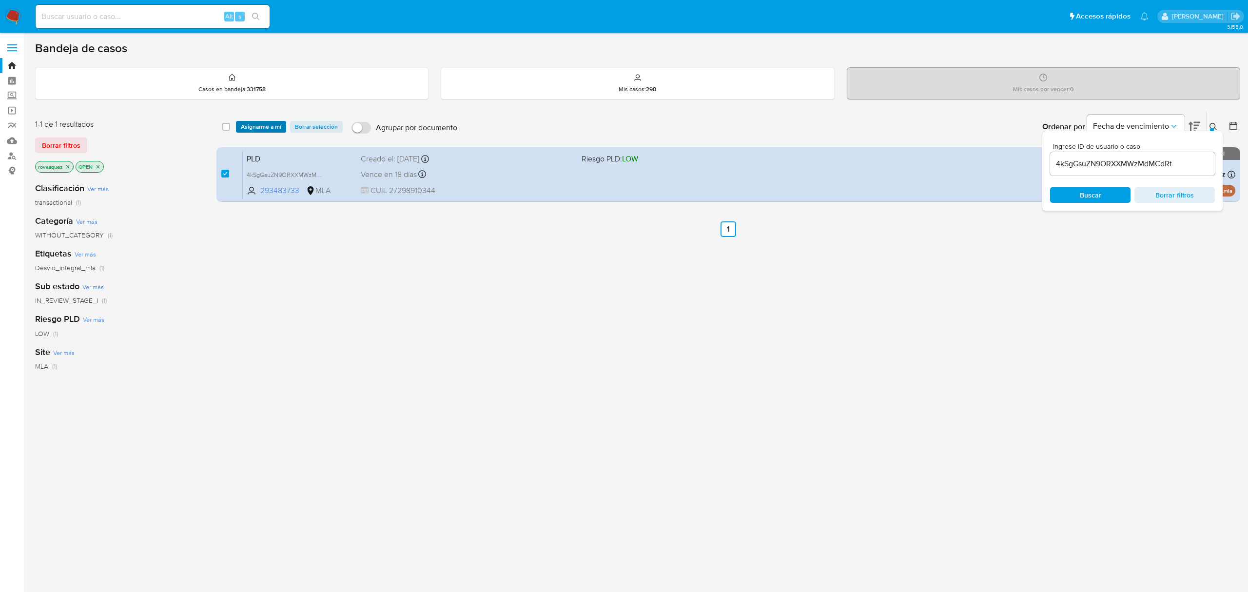
click at [257, 127] on span "Asignarme a mí" at bounding box center [261, 127] width 40 height 10
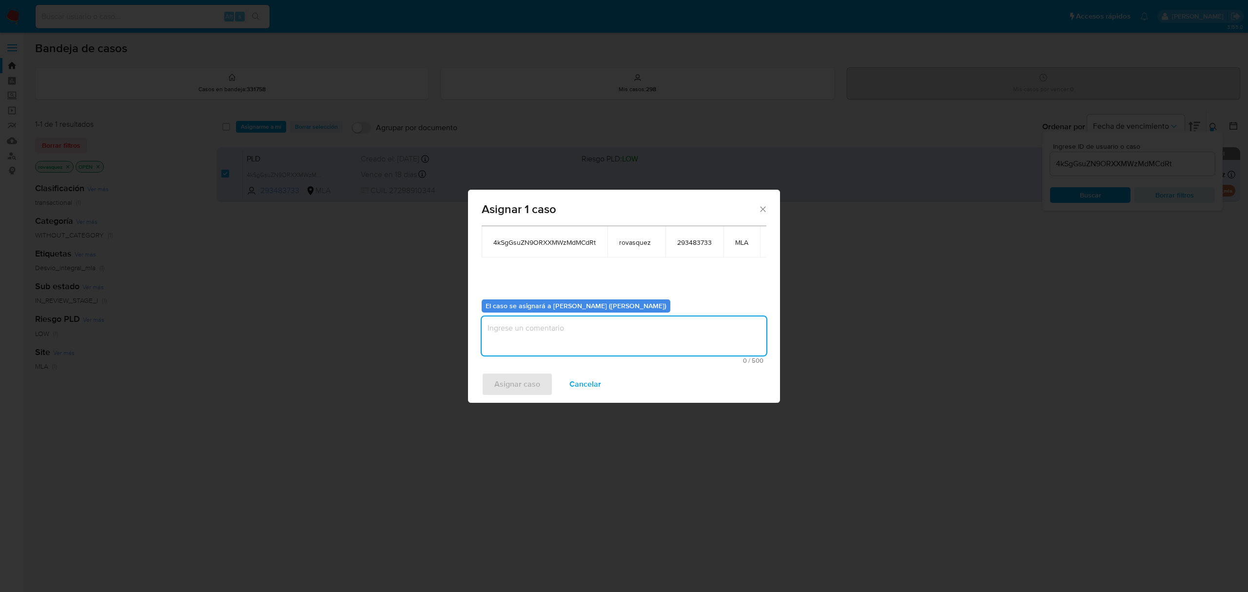
click at [551, 318] on textarea "assign-modal" at bounding box center [624, 336] width 285 height 39
type textarea "."
click at [522, 385] on span "Asignar caso" at bounding box center [518, 384] width 46 height 21
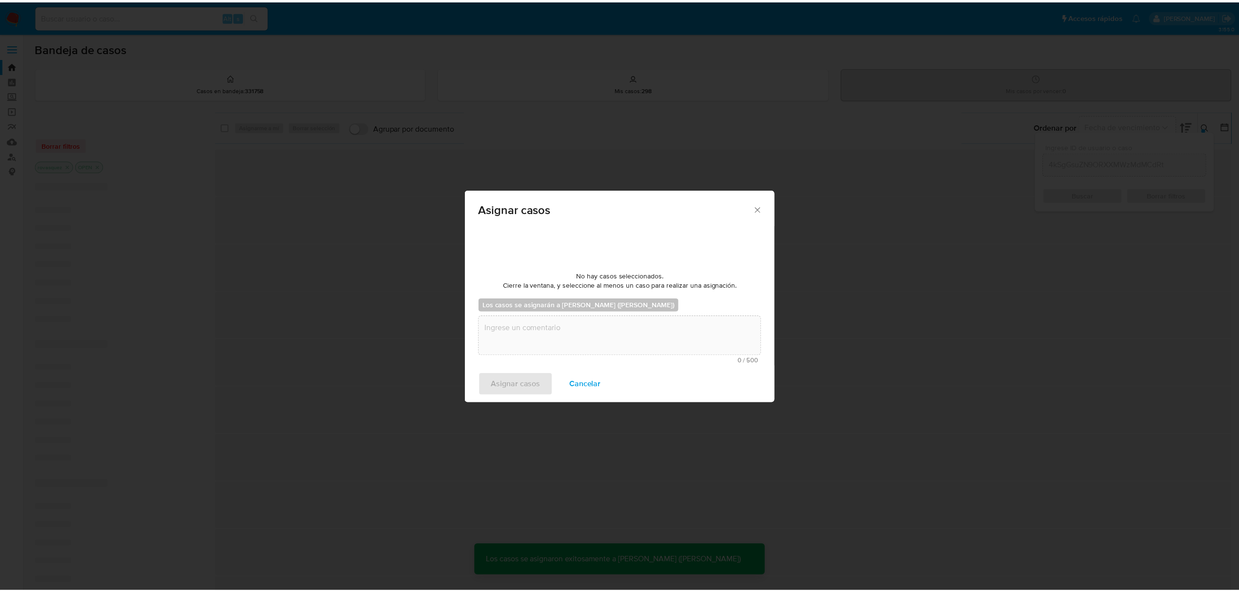
scroll to position [59, 0]
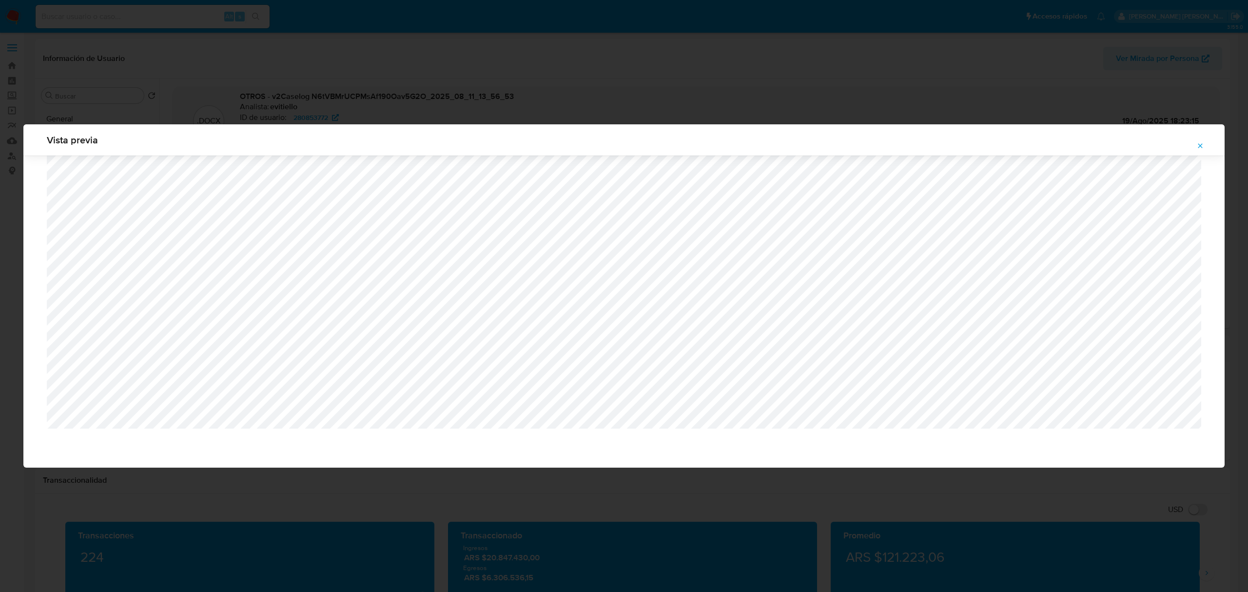
select select "10"
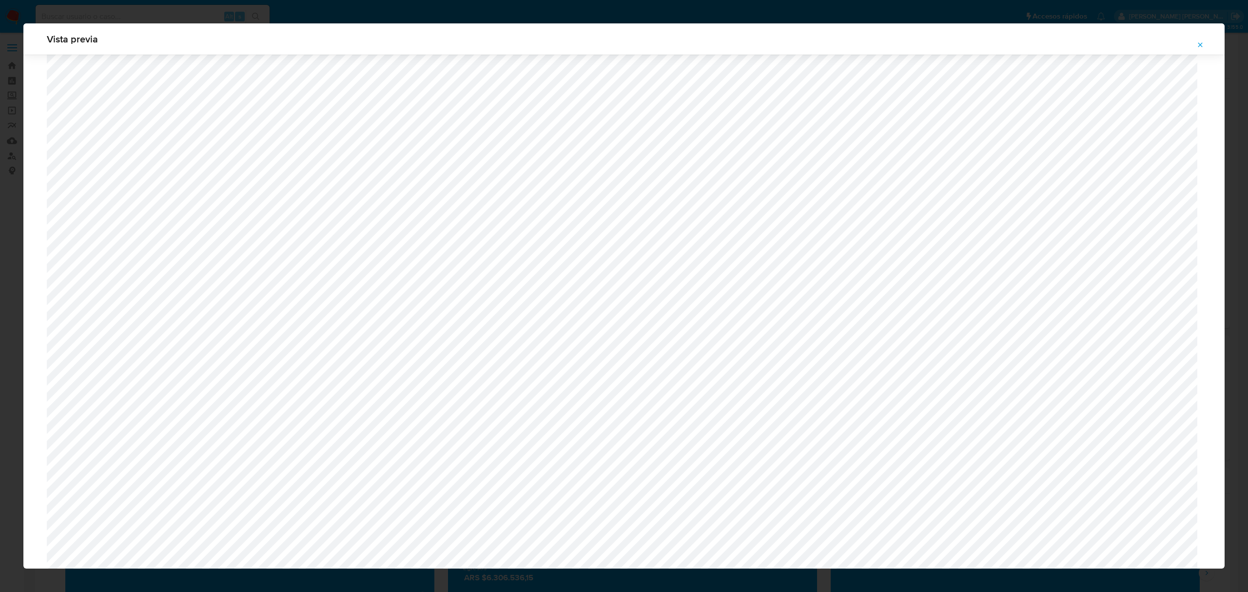
scroll to position [761, 0]
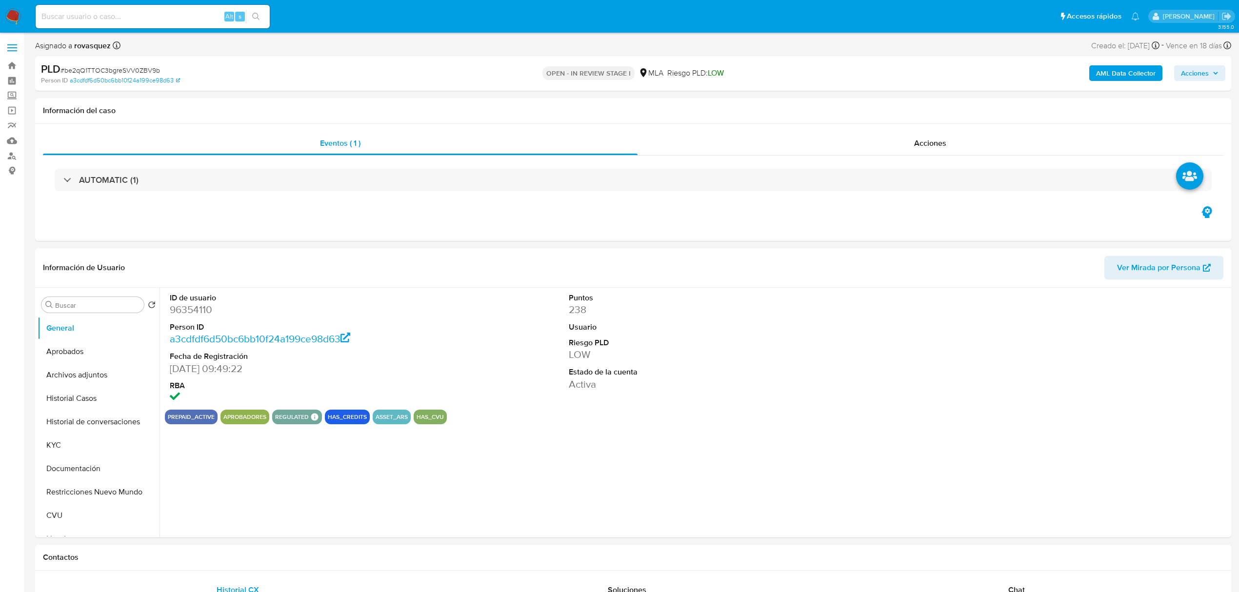
select select "10"
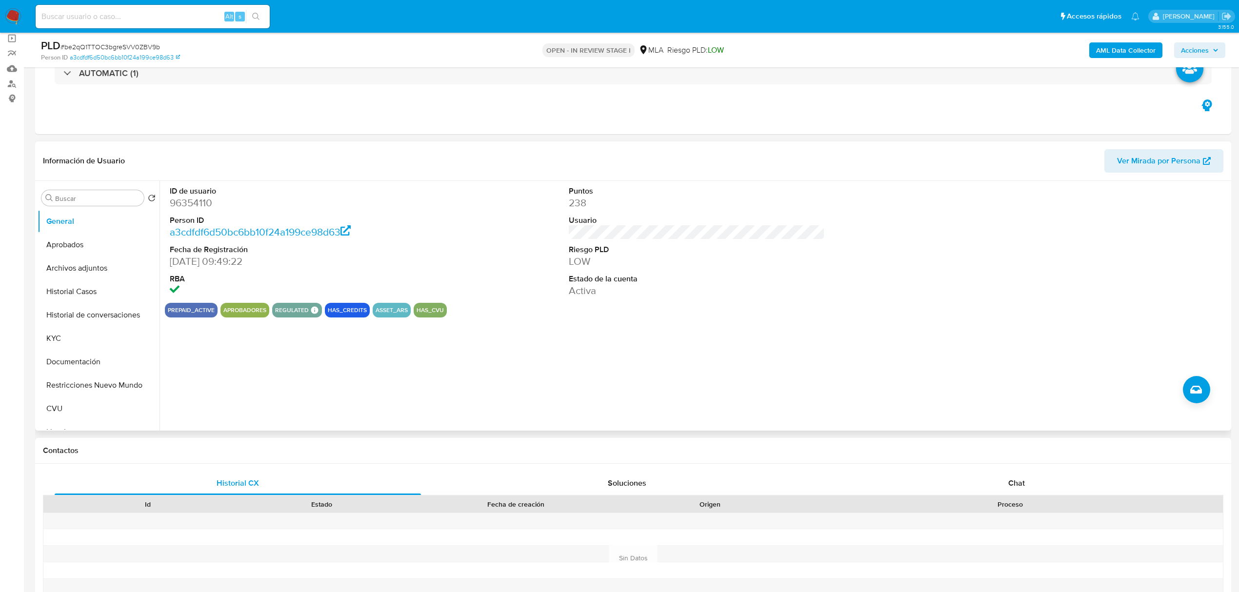
scroll to position [325, 0]
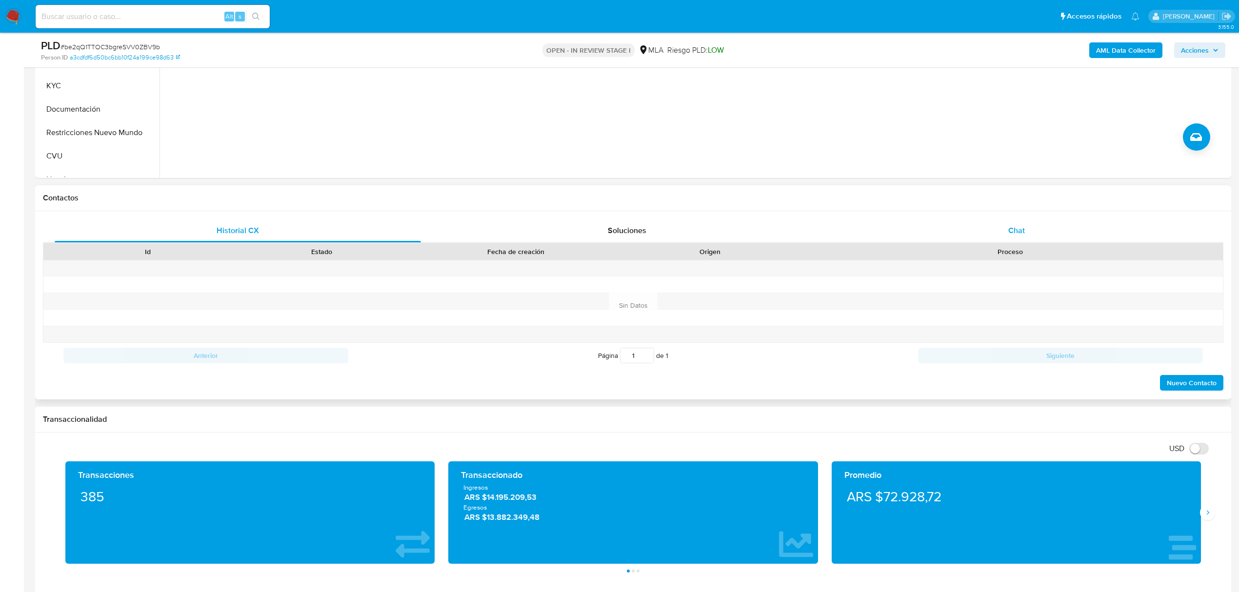
click at [998, 221] on div "Chat" at bounding box center [1016, 230] width 366 height 23
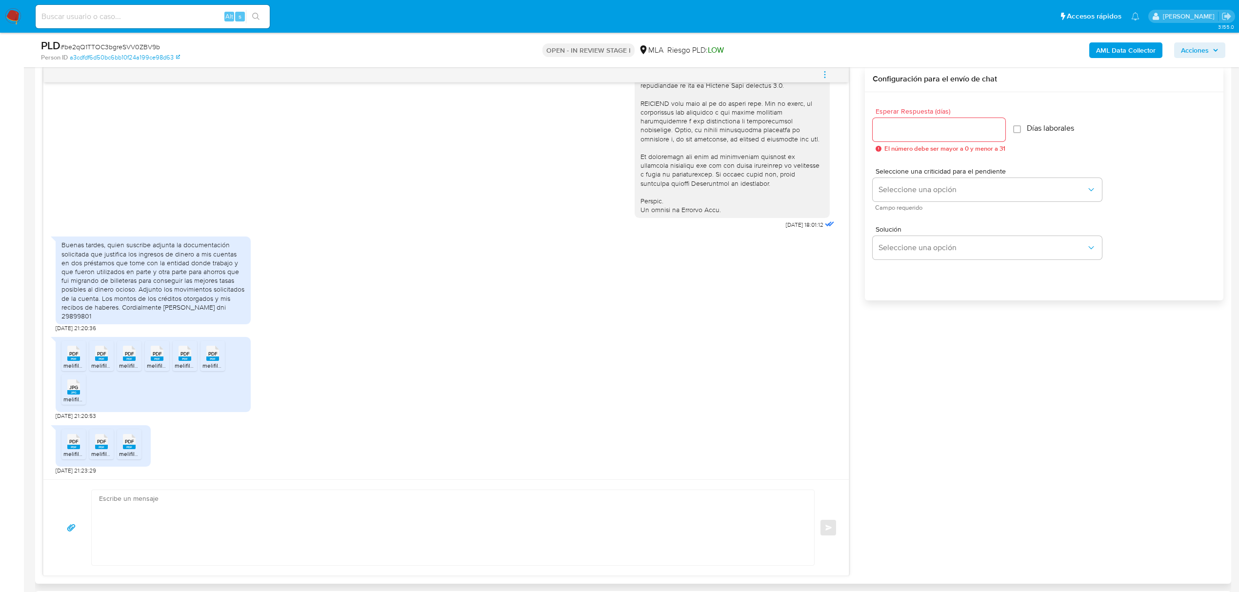
scroll to position [520, 0]
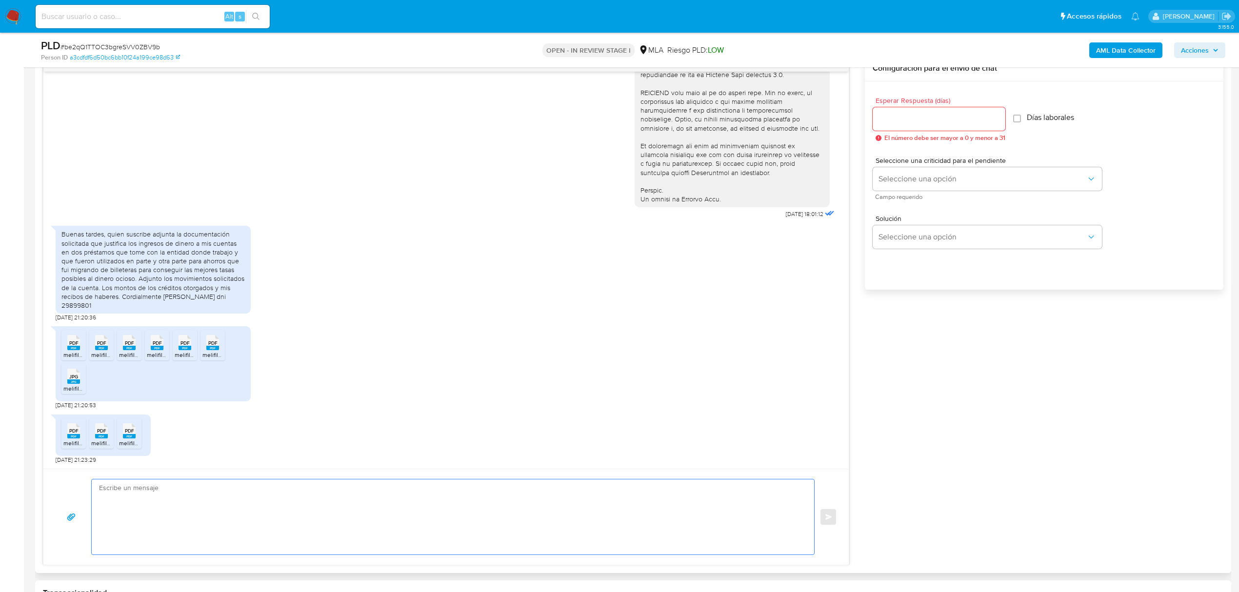
click at [165, 527] on textarea at bounding box center [450, 516] width 703 height 75
paste textarea "Hola, ¡Muchas gracias por tu respuesta! Confirmamos la recepción de la document…"
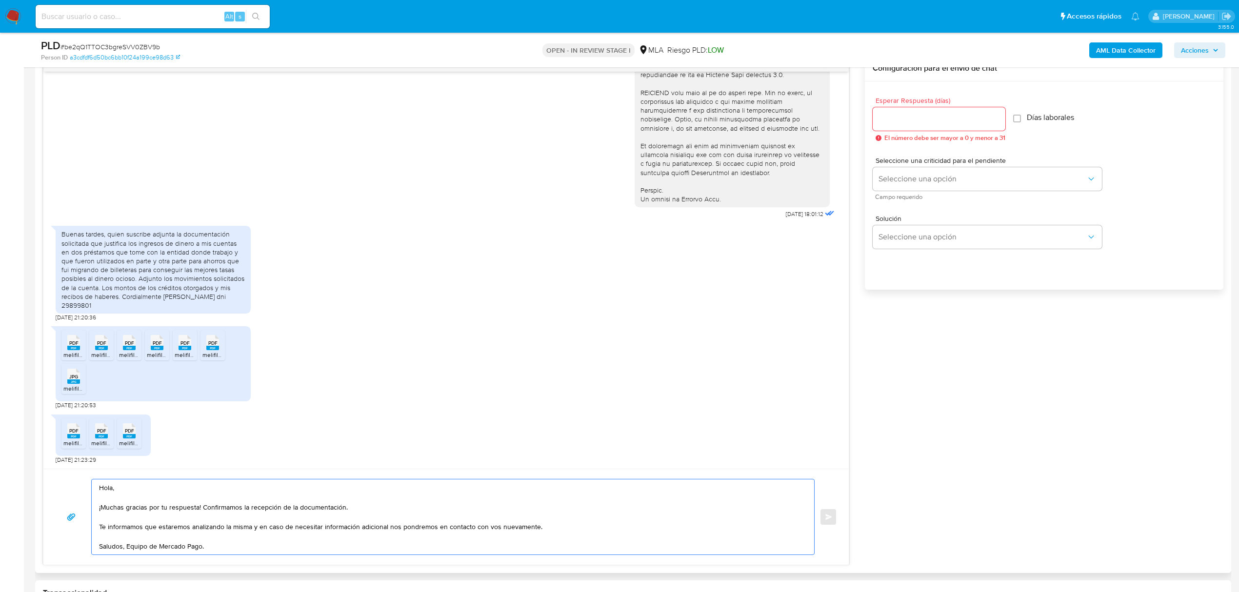
click at [127, 549] on textarea "Hola, ¡Muchas gracias por tu respuesta! Confirmamos la recepción de la document…" at bounding box center [450, 516] width 703 height 75
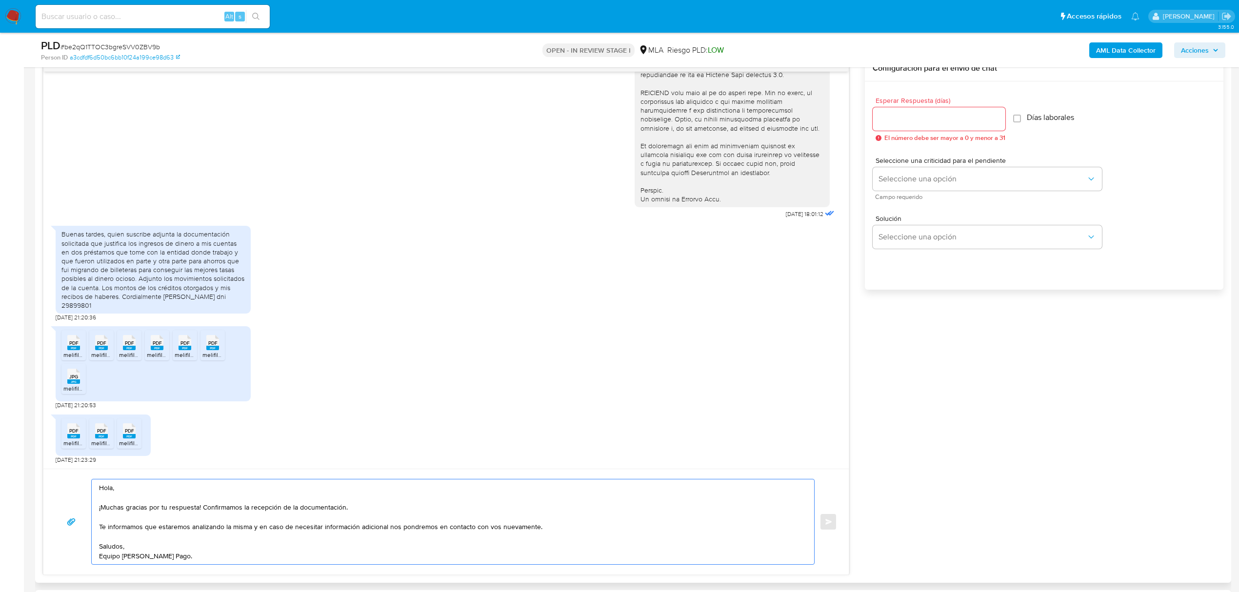
click at [145, 478] on div "Hola, ¡Muchas gracias por tu respuesta! Confirmamos la recepción de la document…" at bounding box center [445, 522] width 805 height 106
click at [137, 487] on textarea "Hola, ¡Muchas gracias por tu respuesta! Confirmamos la recepción de la document…" at bounding box center [450, 521] width 703 height 85
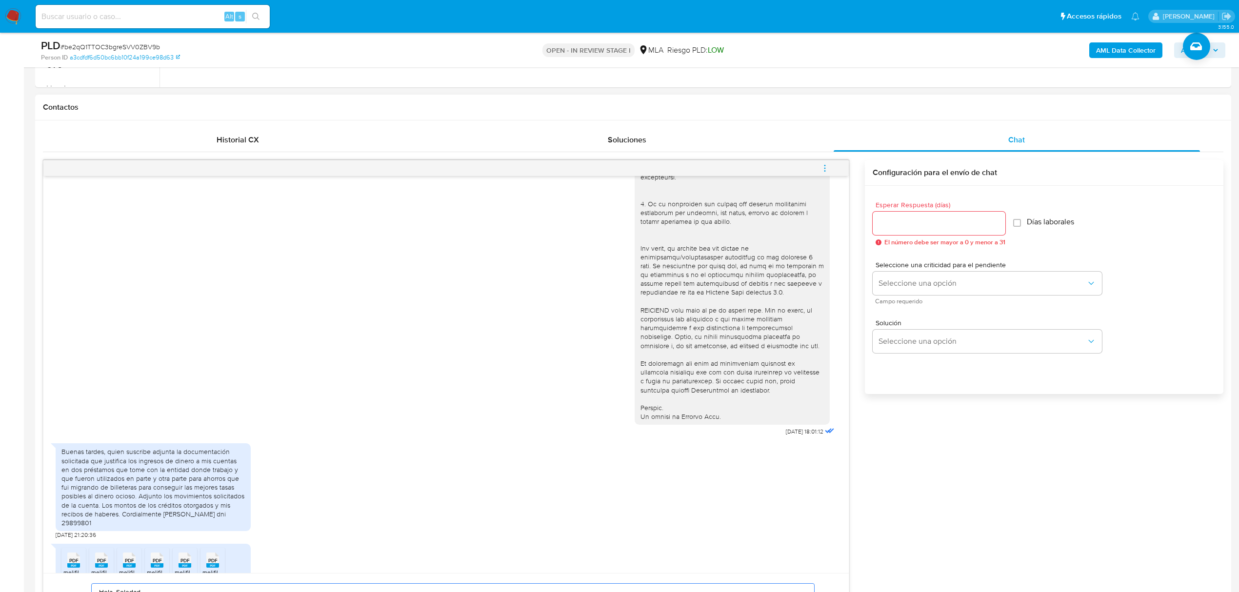
scroll to position [390, 0]
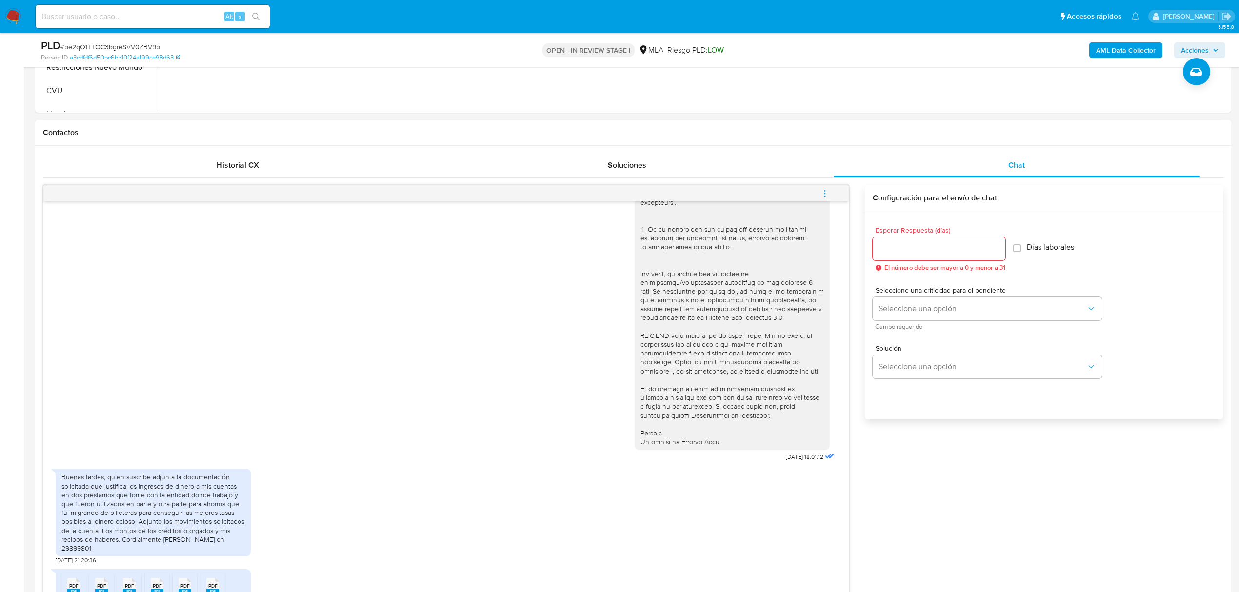
type textarea "Hola, Soledad. ¡Muchas gracias por tu respuesta! Confirmamos la recepción de la…"
click at [917, 246] on input "Esperar Respuesta (días)" at bounding box center [938, 248] width 133 height 13
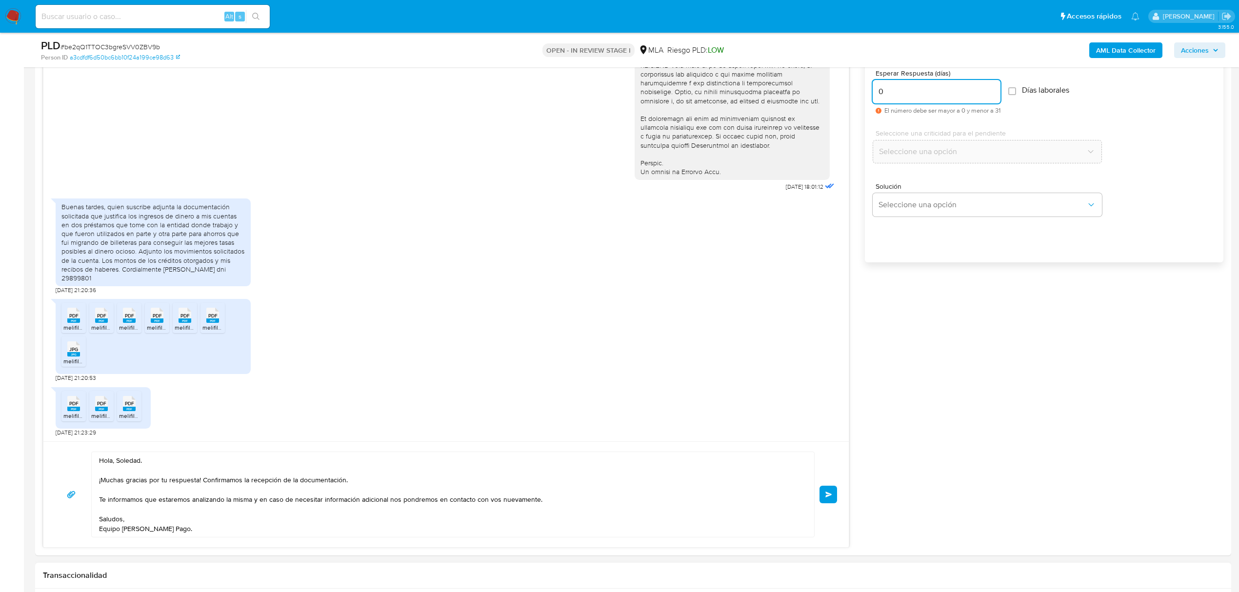
scroll to position [715, 0]
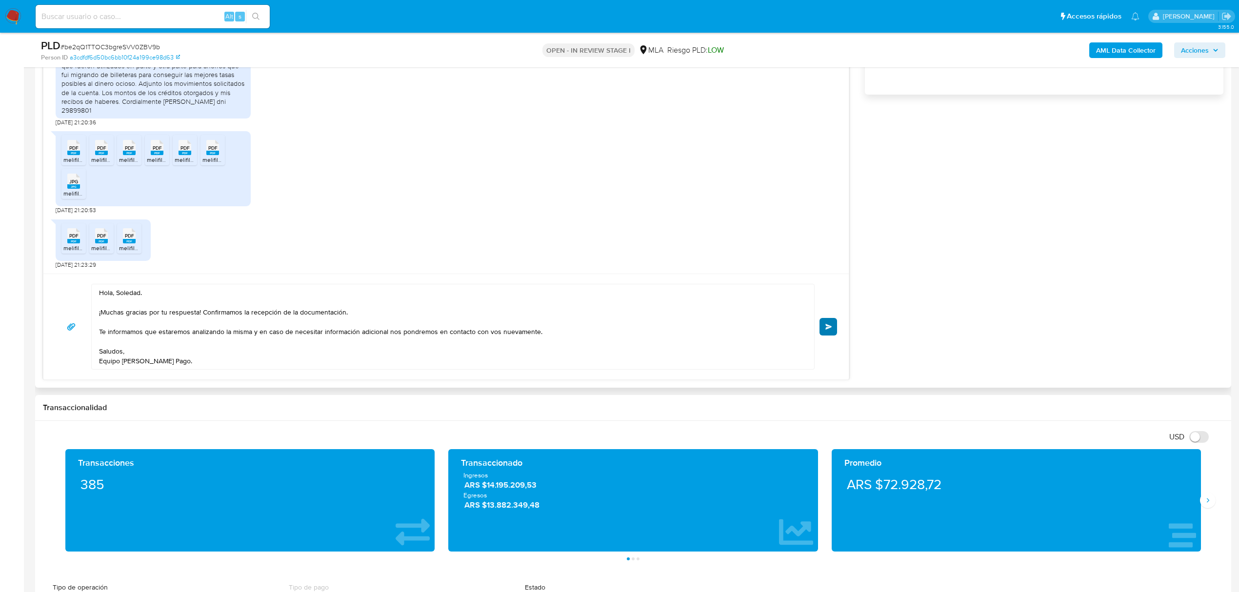
type input "0"
click at [833, 325] on button "Enviar" at bounding box center [828, 327] width 18 height 18
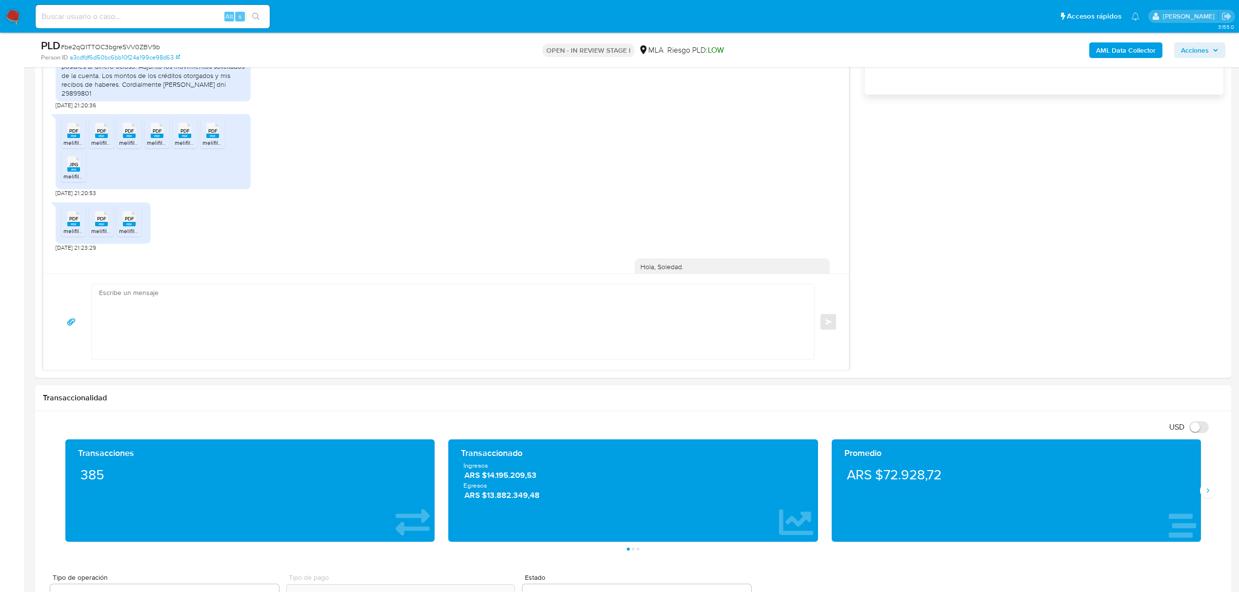
scroll to position [533, 0]
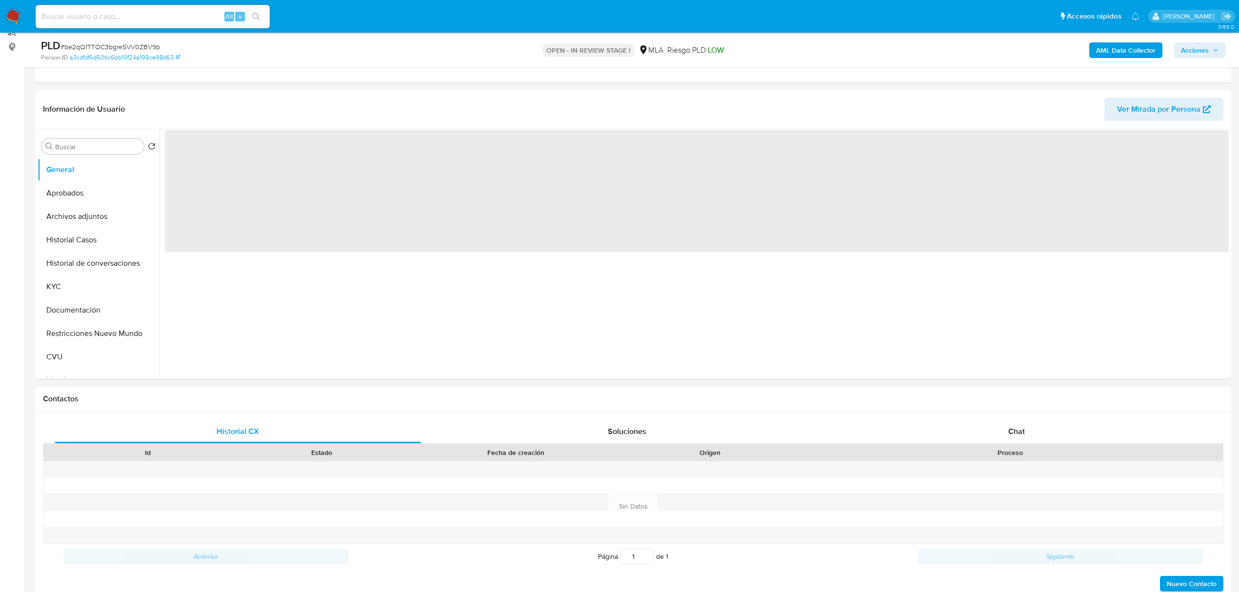
scroll to position [130, 0]
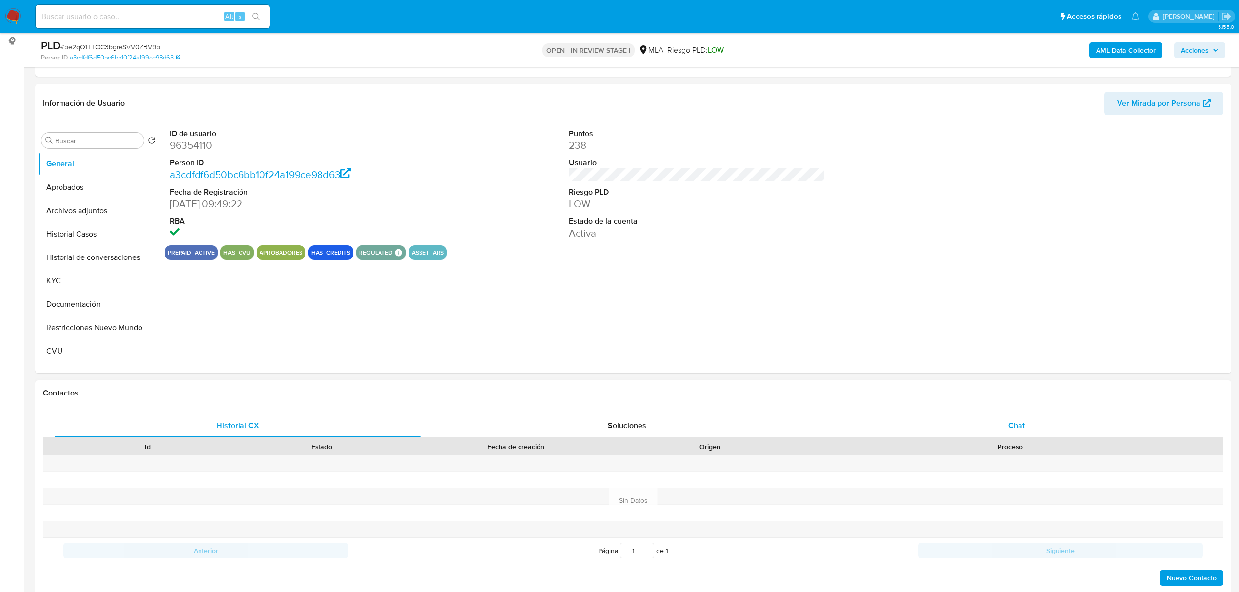
click at [1003, 422] on div "Chat" at bounding box center [1016, 425] width 366 height 23
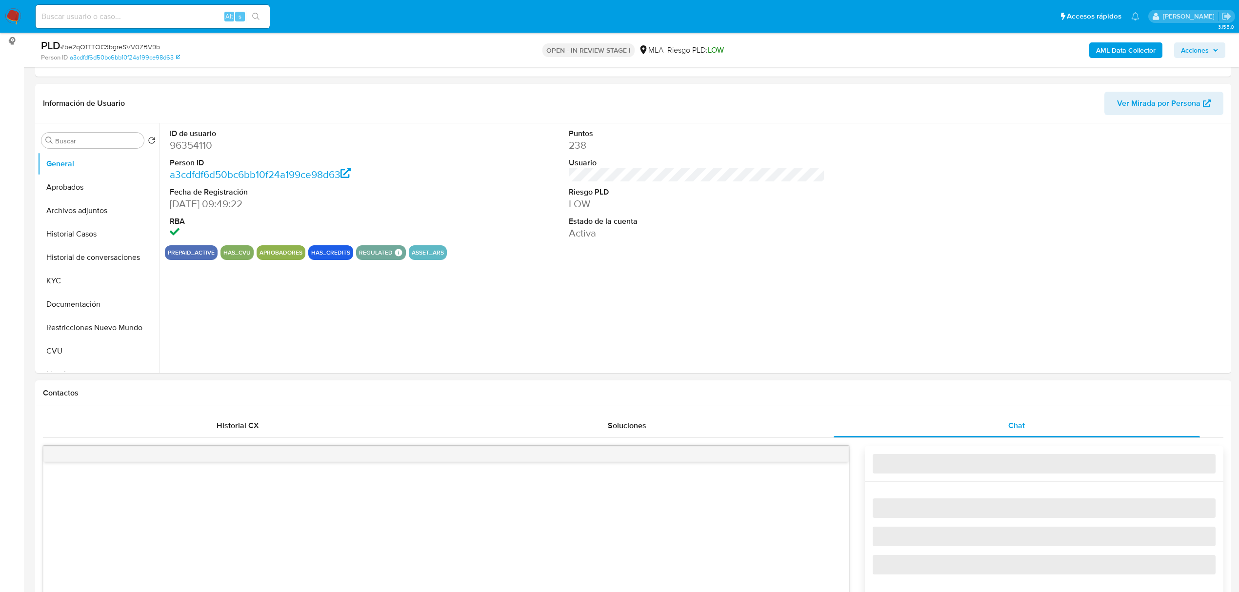
select select "10"
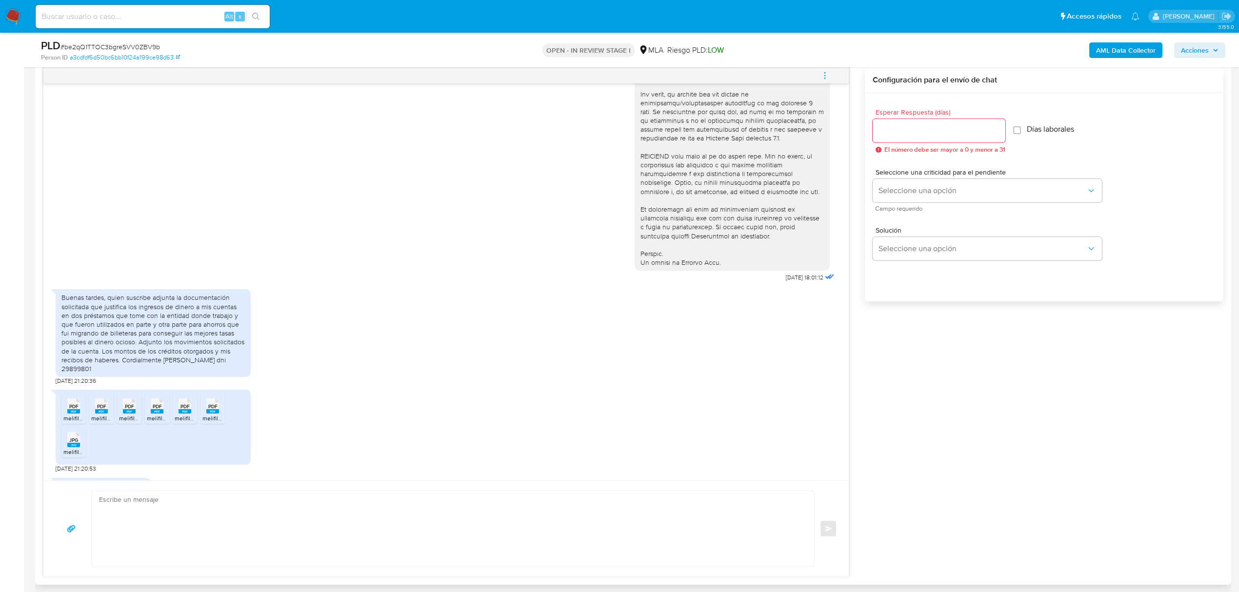
scroll to position [390, 0]
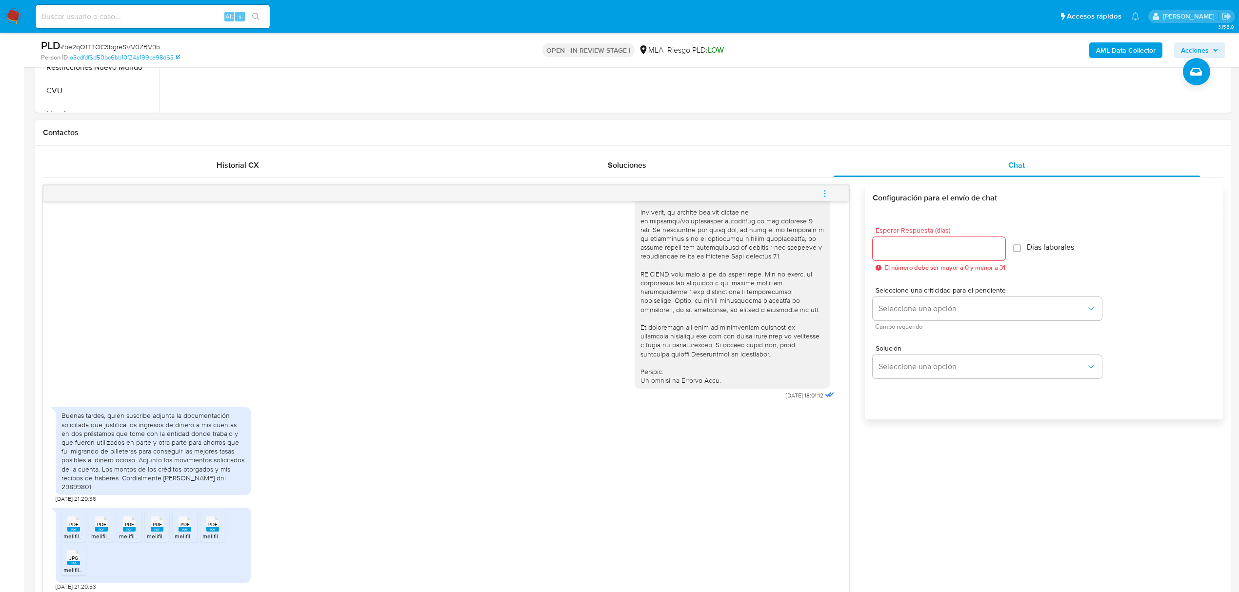
click at [816, 191] on button "menu-action" at bounding box center [825, 193] width 32 height 23
click at [781, 183] on li "Cerrar conversación" at bounding box center [759, 176] width 100 height 18
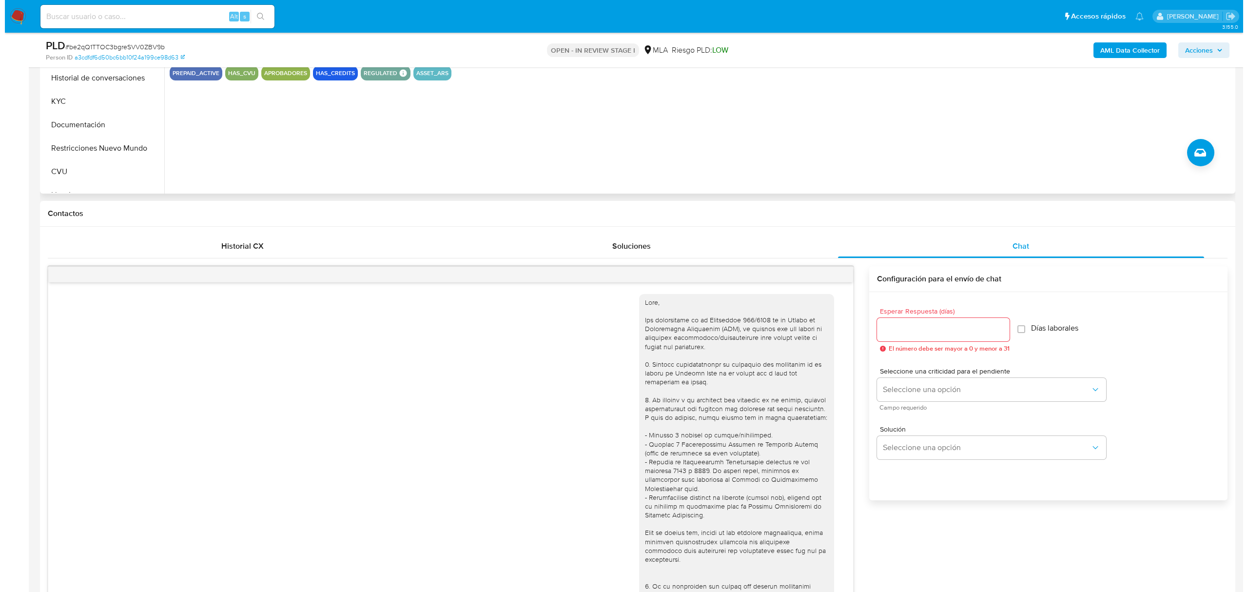
scroll to position [0, 0]
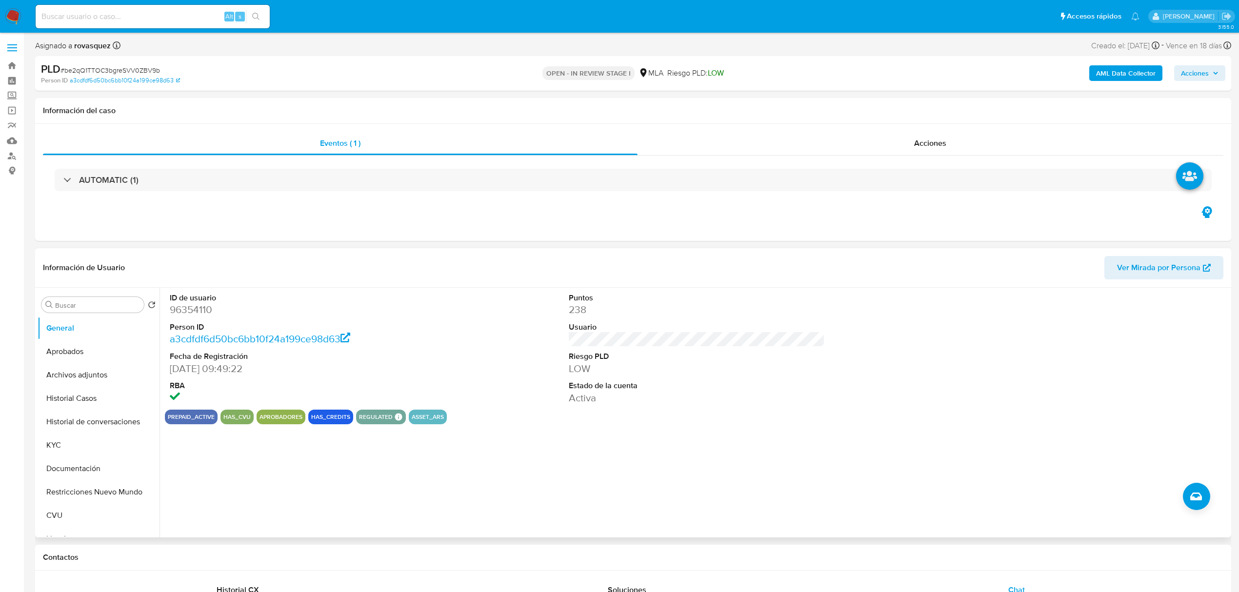
drag, startPoint x: 79, startPoint y: 377, endPoint x: 531, endPoint y: 383, distance: 451.6
click at [79, 377] on button "Archivos adjuntos" at bounding box center [99, 374] width 122 height 23
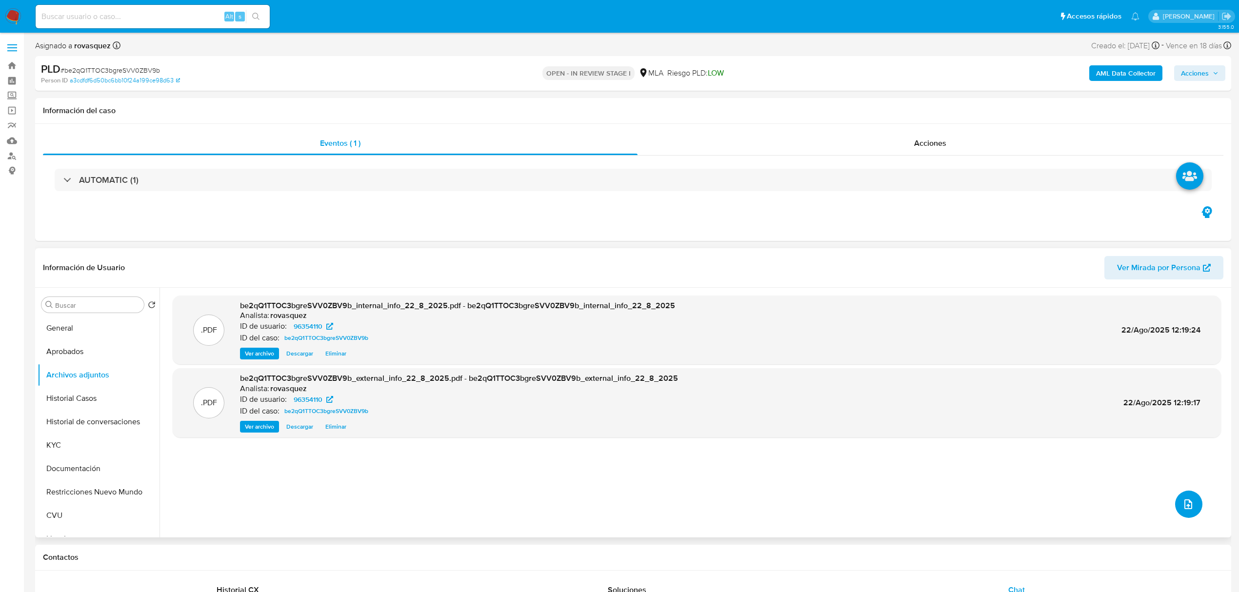
click at [1184, 503] on icon "upload-file" at bounding box center [1188, 504] width 8 height 10
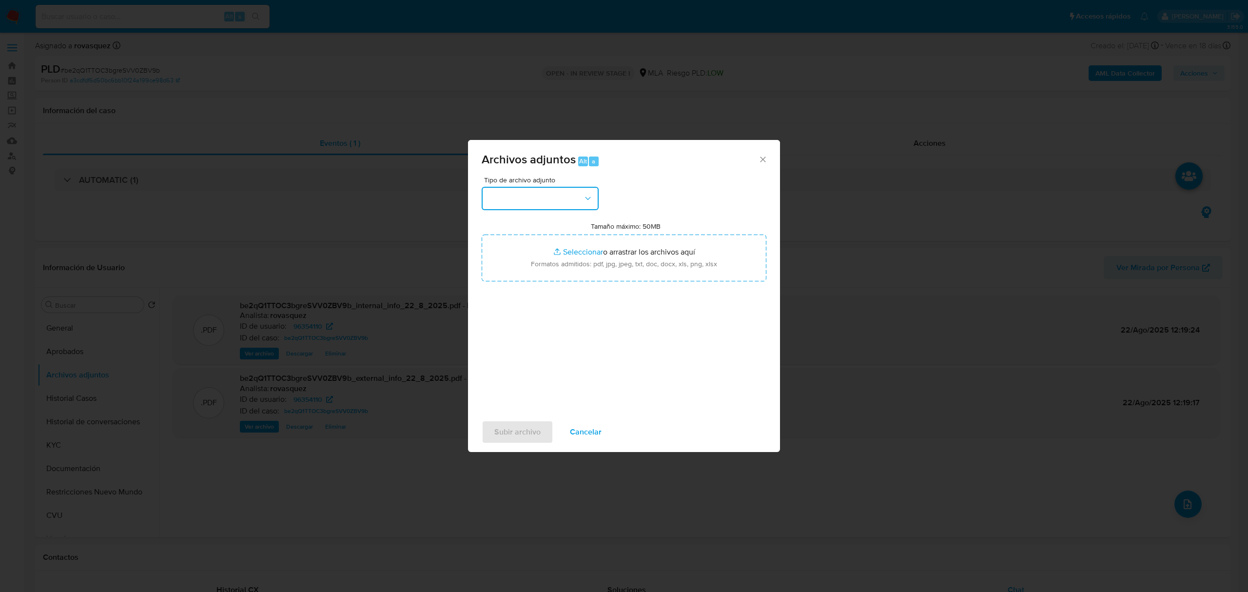
click at [560, 209] on button "button" at bounding box center [540, 198] width 117 height 23
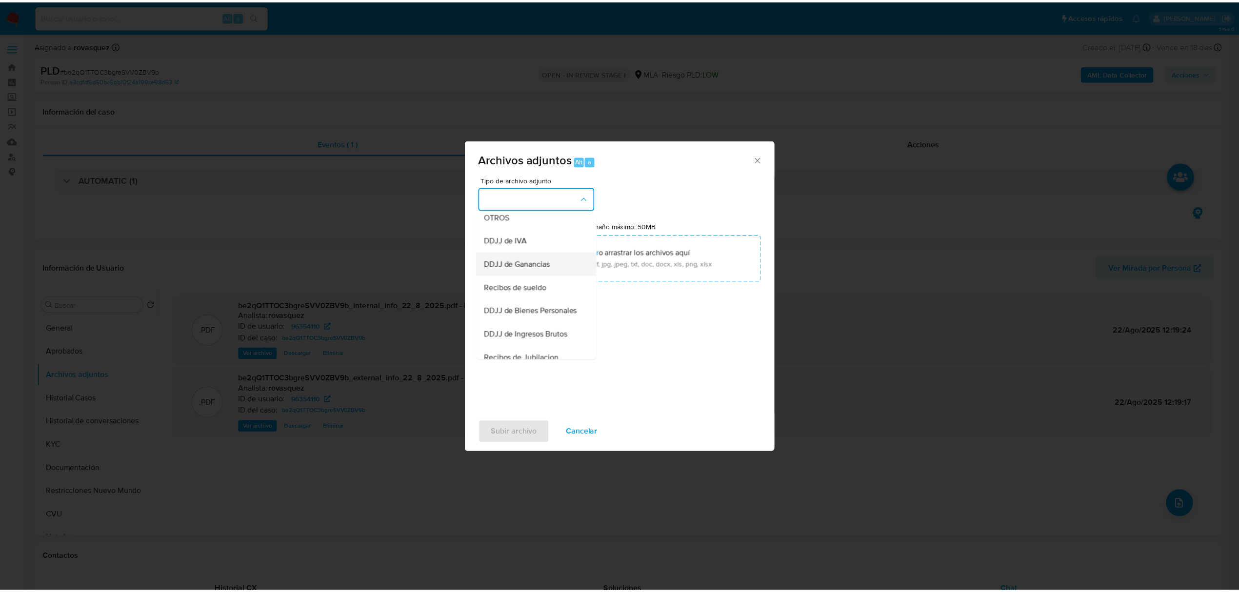
scroll to position [130, 0]
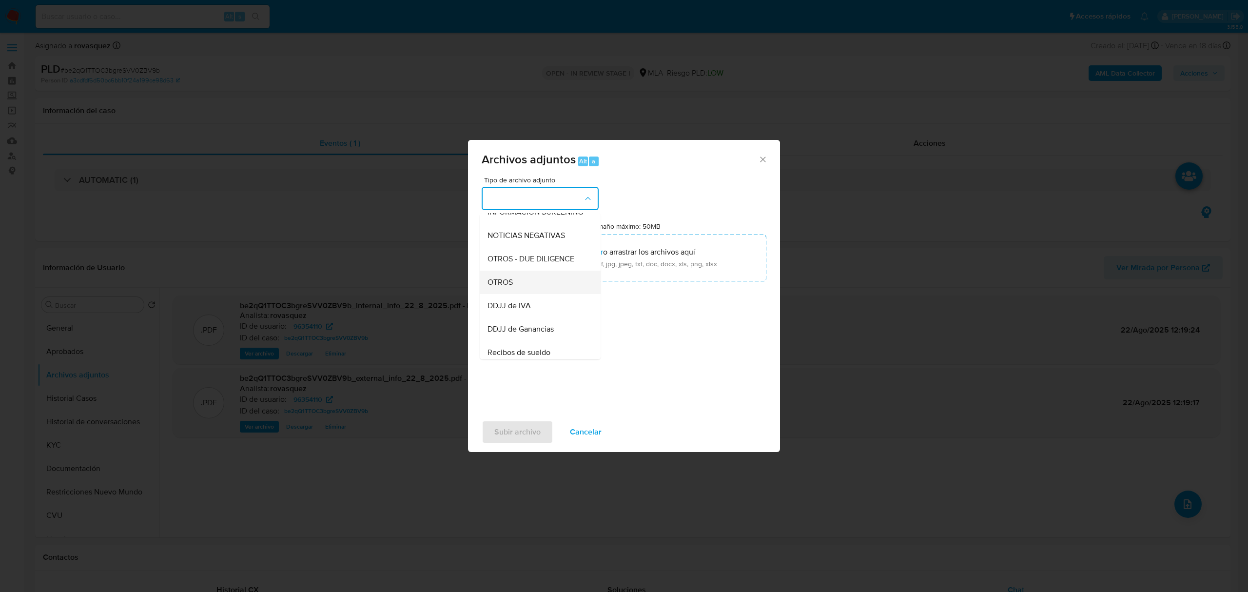
click at [516, 287] on div "OTROS" at bounding box center [537, 282] width 99 height 23
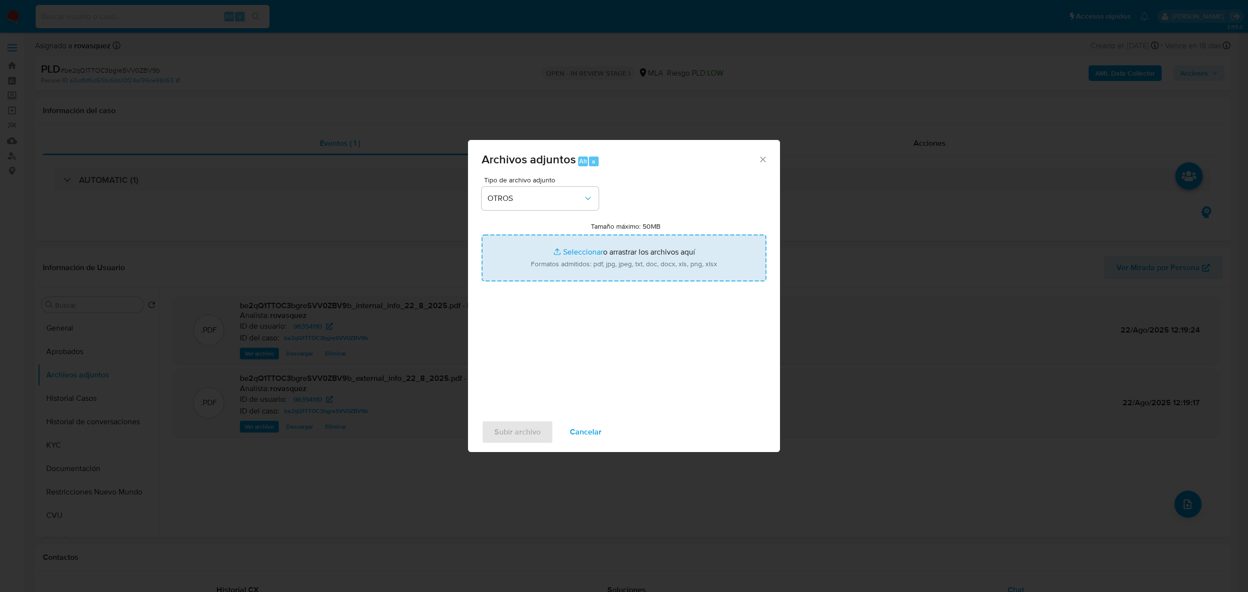
click at [574, 248] on input "Tamaño máximo: 50MB Seleccionar archivos" at bounding box center [624, 258] width 285 height 47
type input "C:\fakepath\Caselog be2qQ1TTOC3bgreSVV0ZBV9b_2025_08_22_11_28_56.docx"
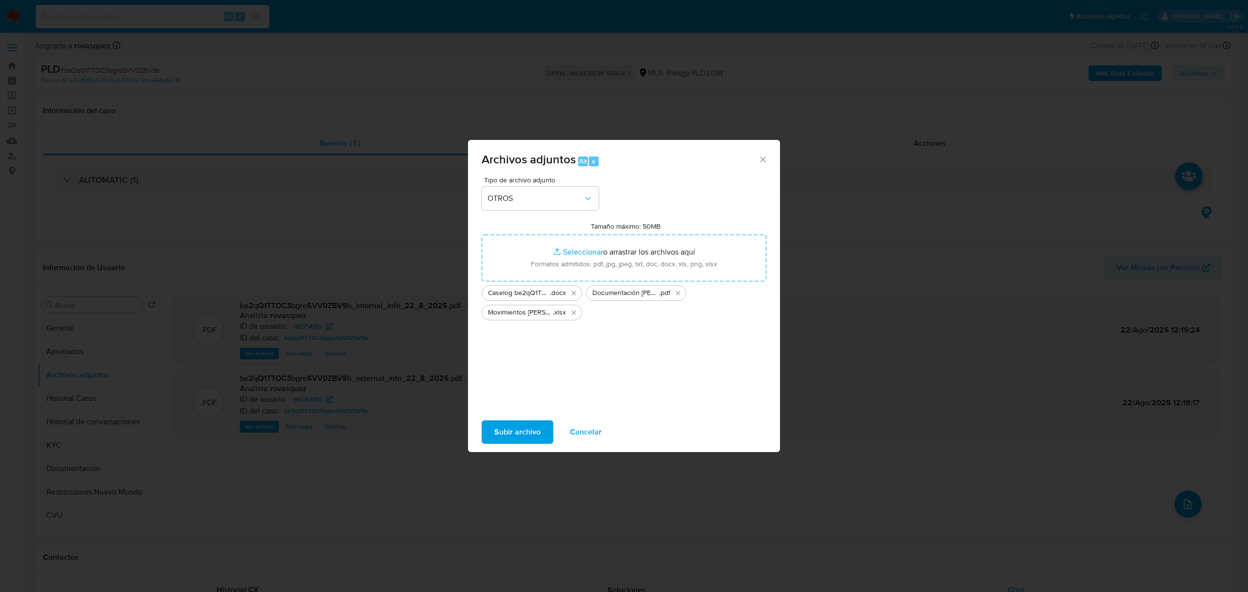
click at [525, 431] on span "Subir archivo" at bounding box center [518, 431] width 46 height 21
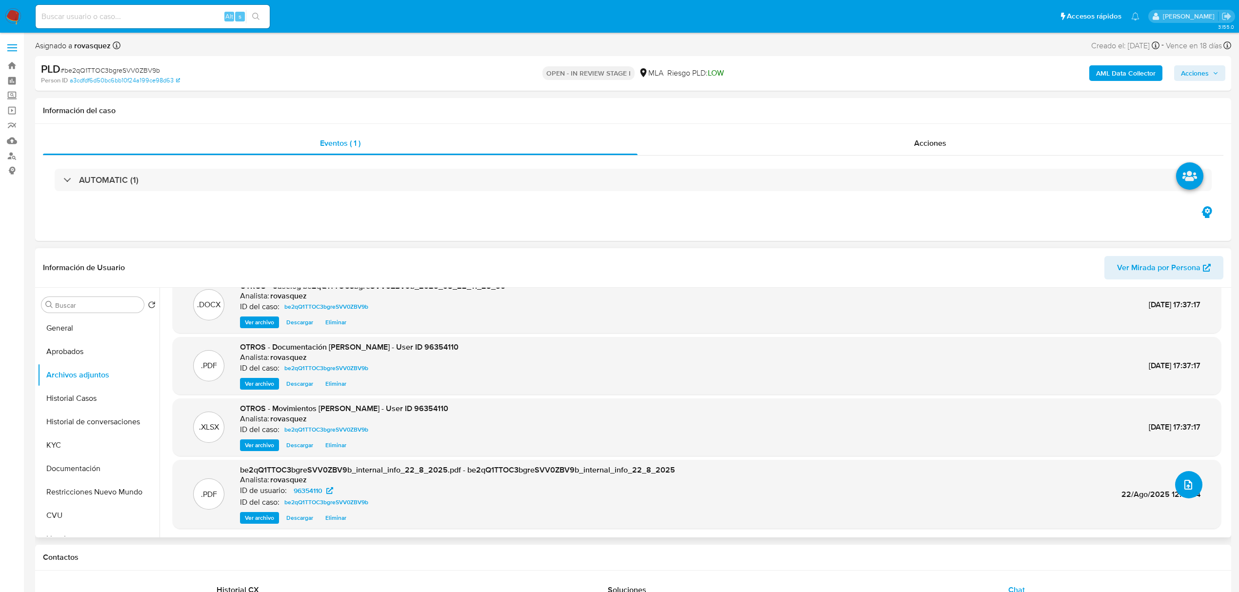
scroll to position [0, 0]
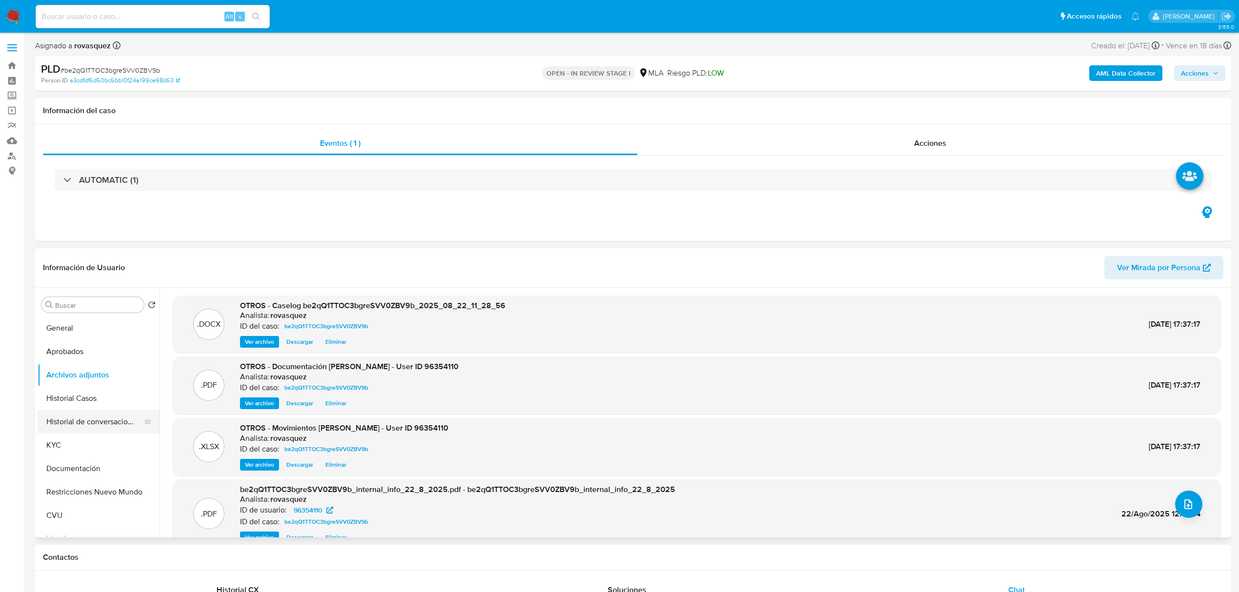
click at [116, 418] on button "Historial de conversaciones" at bounding box center [95, 421] width 114 height 23
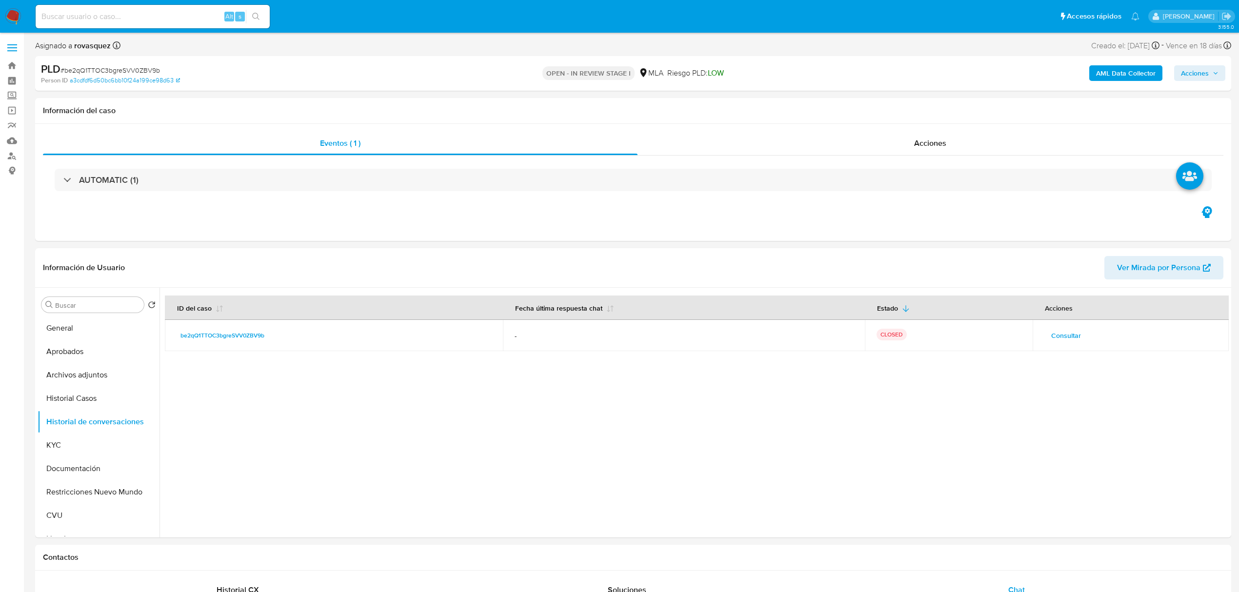
click at [1212, 80] on span "Acciones" at bounding box center [1200, 73] width 38 height 14
click at [925, 104] on span "Resolución del caso" at bounding box center [923, 104] width 70 height 11
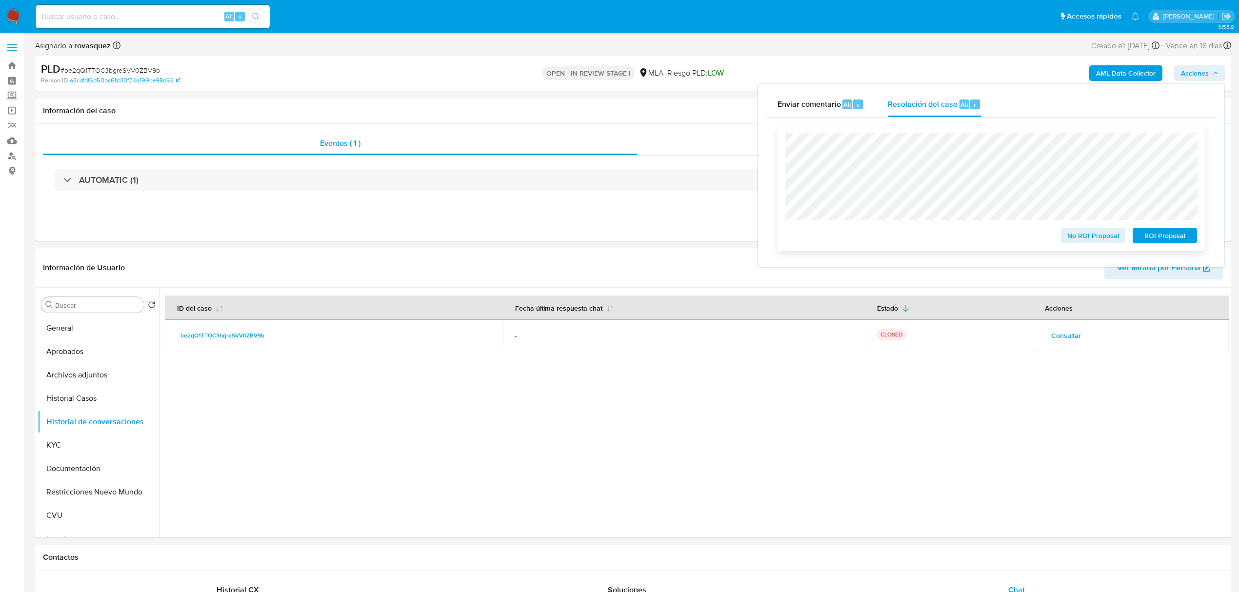
click at [1085, 240] on span "No ROI Proposal" at bounding box center [1093, 236] width 51 height 14
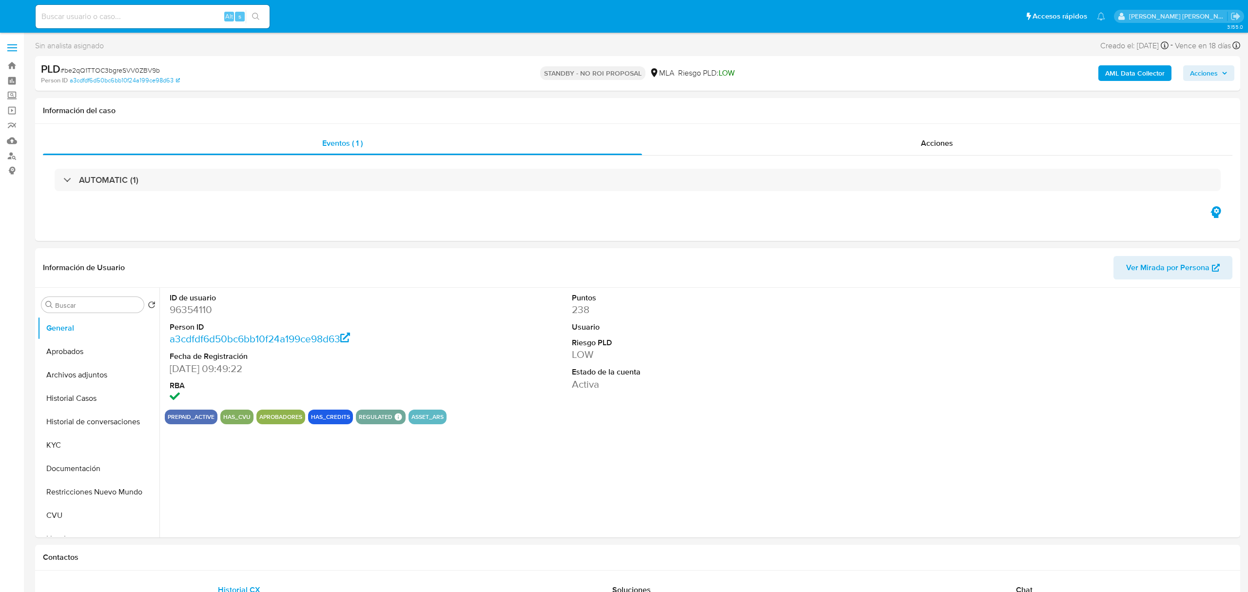
select select "10"
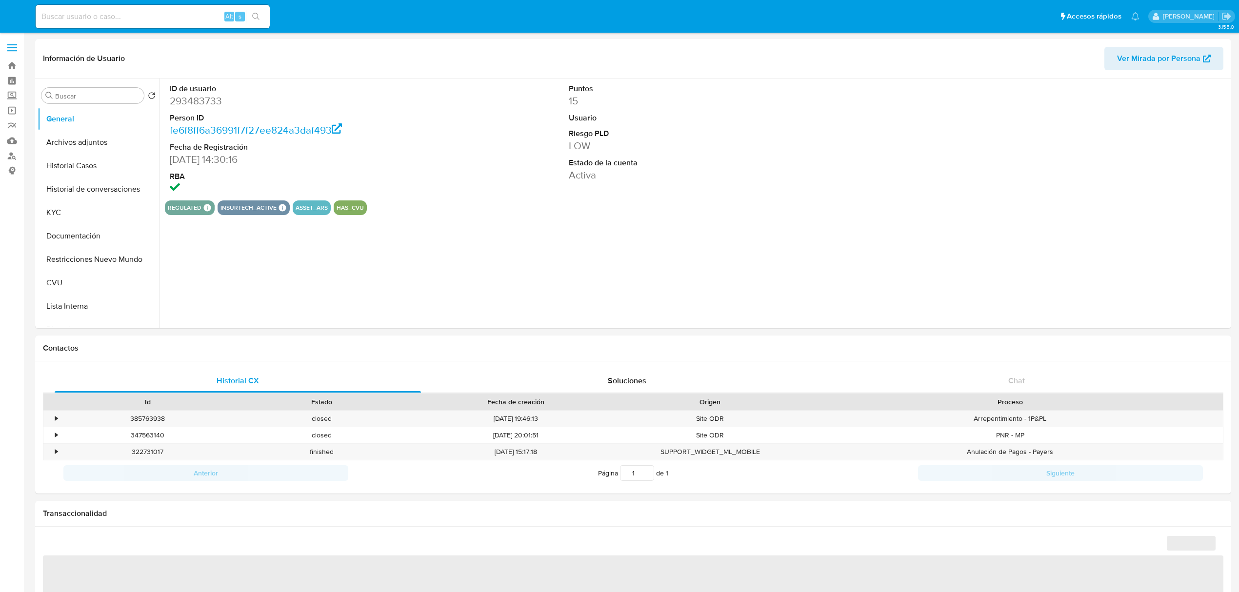
select select "10"
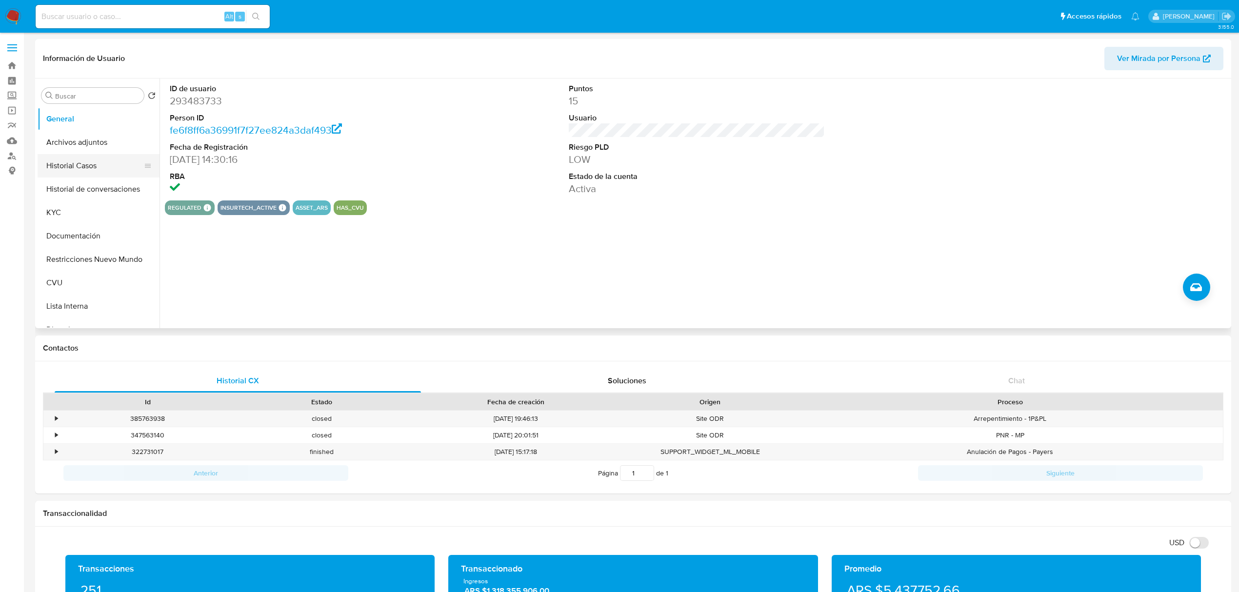
click at [79, 173] on button "Historial Casos" at bounding box center [95, 165] width 114 height 23
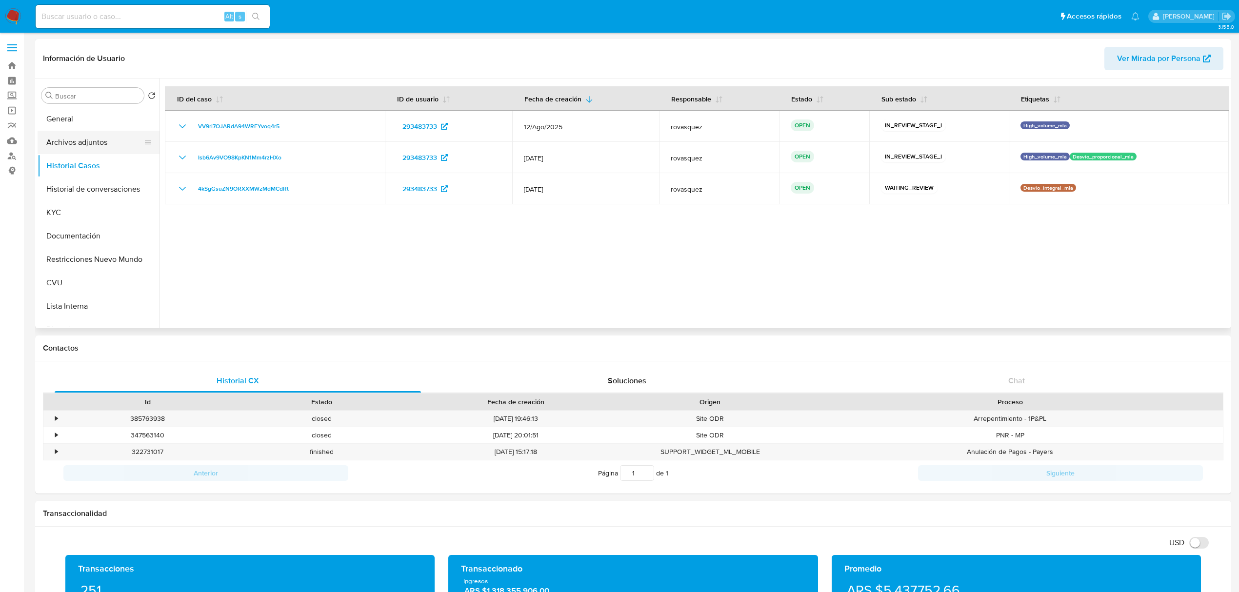
click at [73, 142] on button "Archivos adjuntos" at bounding box center [95, 142] width 114 height 23
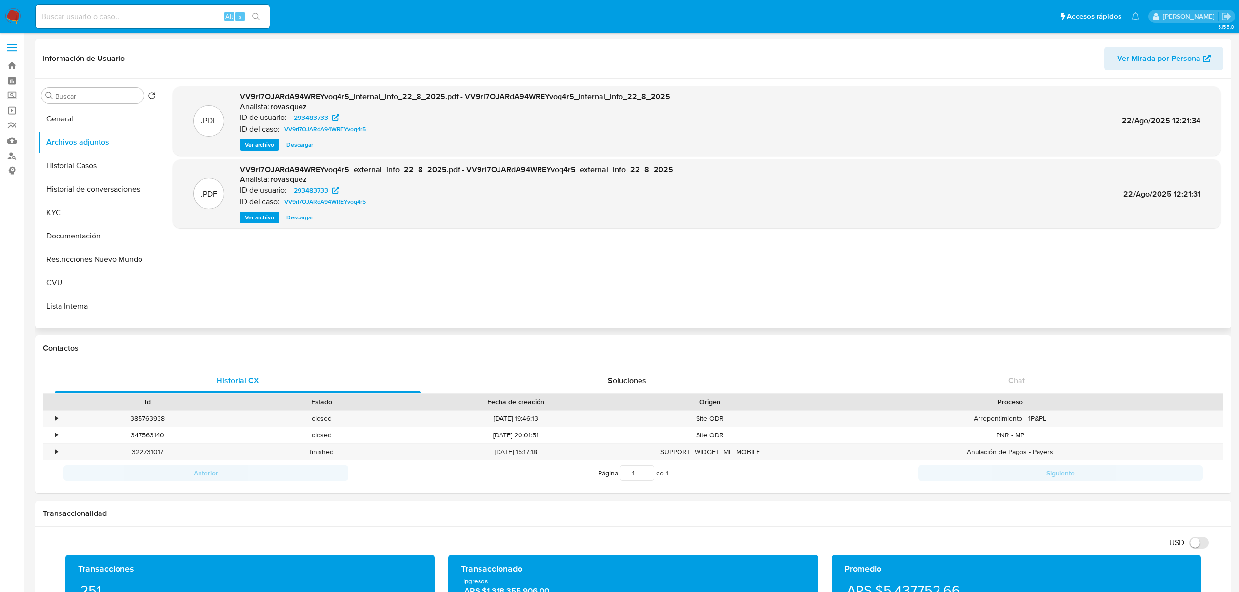
click at [256, 215] on span "Ver archivo" at bounding box center [259, 218] width 29 height 10
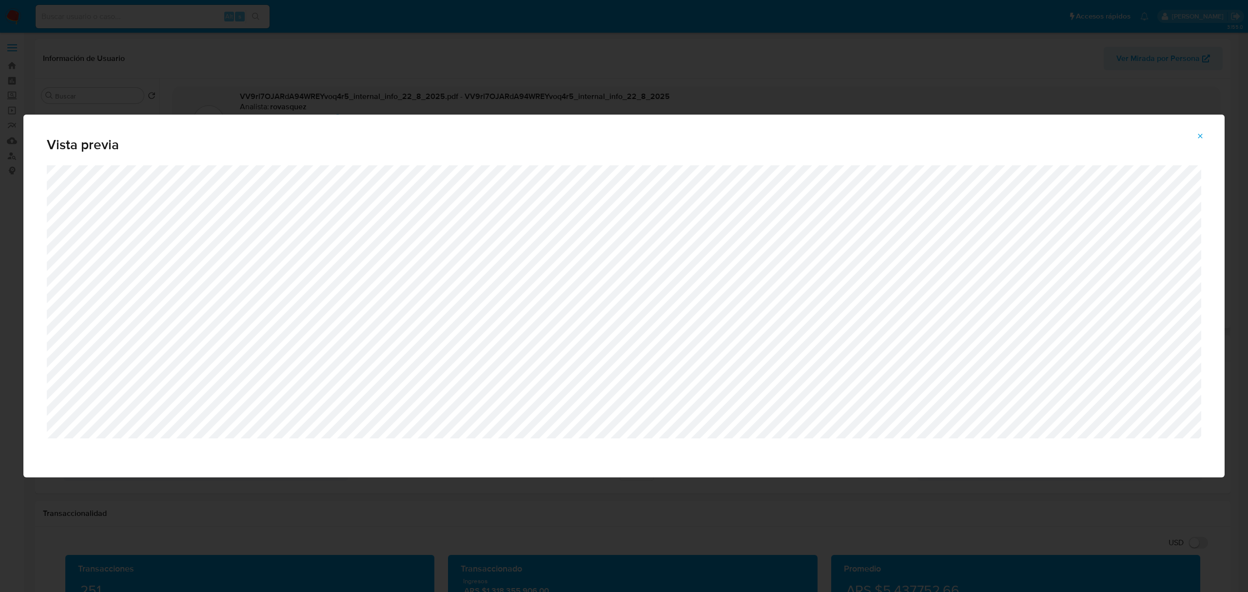
click at [1201, 133] on icon "Attachment preview" at bounding box center [1201, 136] width 8 height 8
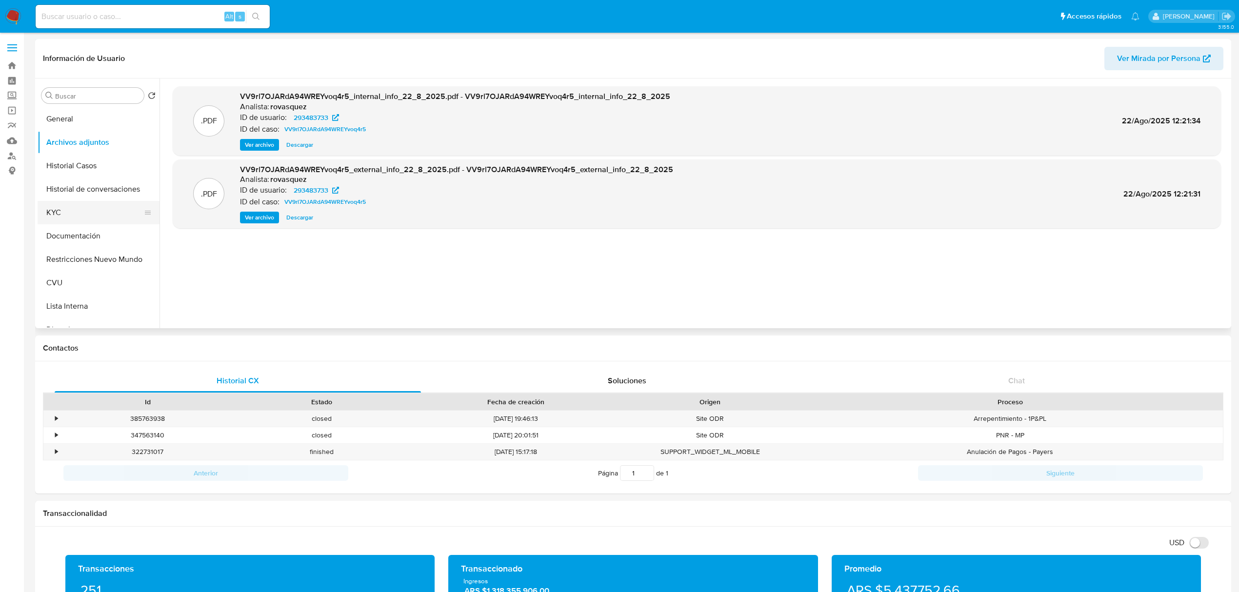
click at [79, 211] on button "KYC" at bounding box center [95, 212] width 114 height 23
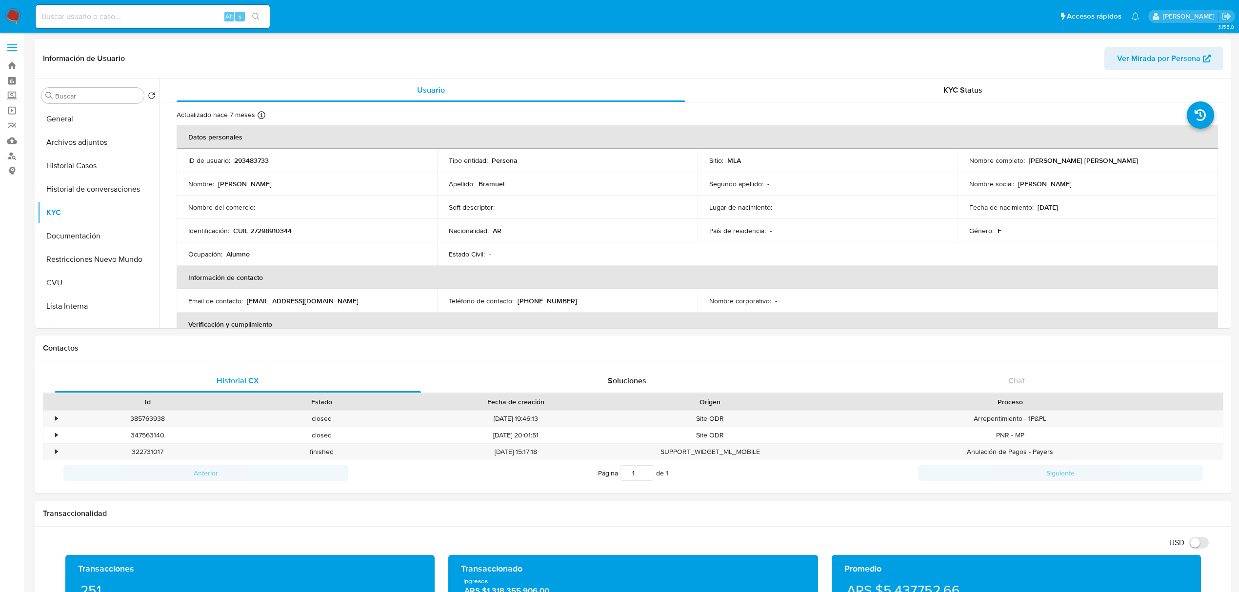
click at [275, 230] on p "CUIL 27298910344" at bounding box center [262, 230] width 59 height 9
copy p "27298910344"
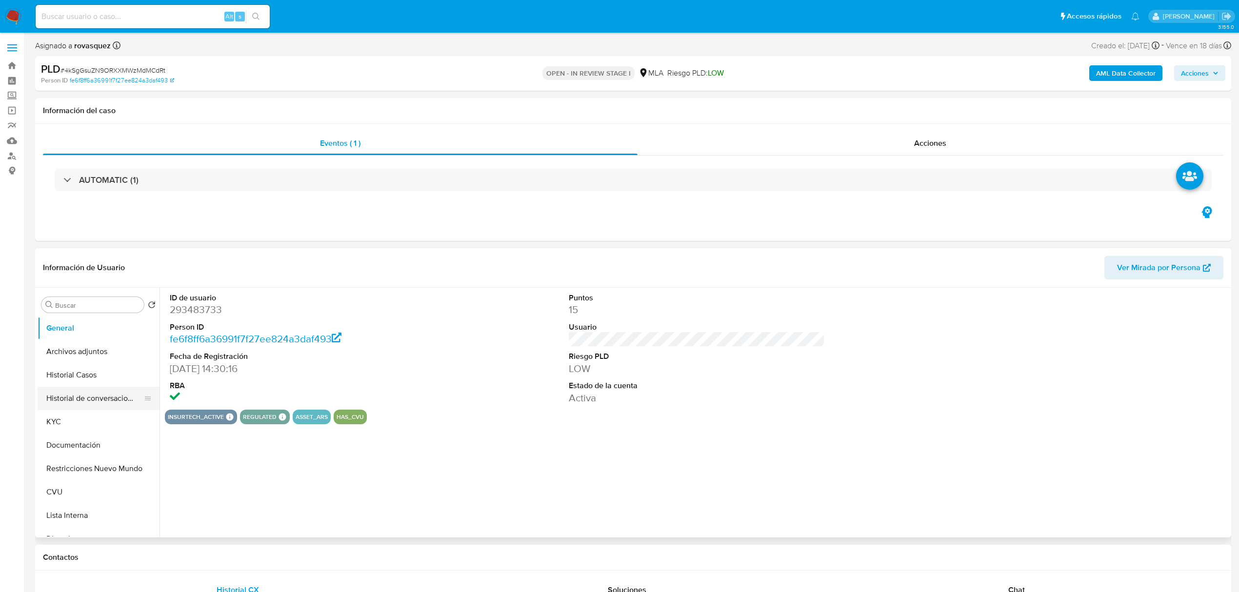
select select "10"
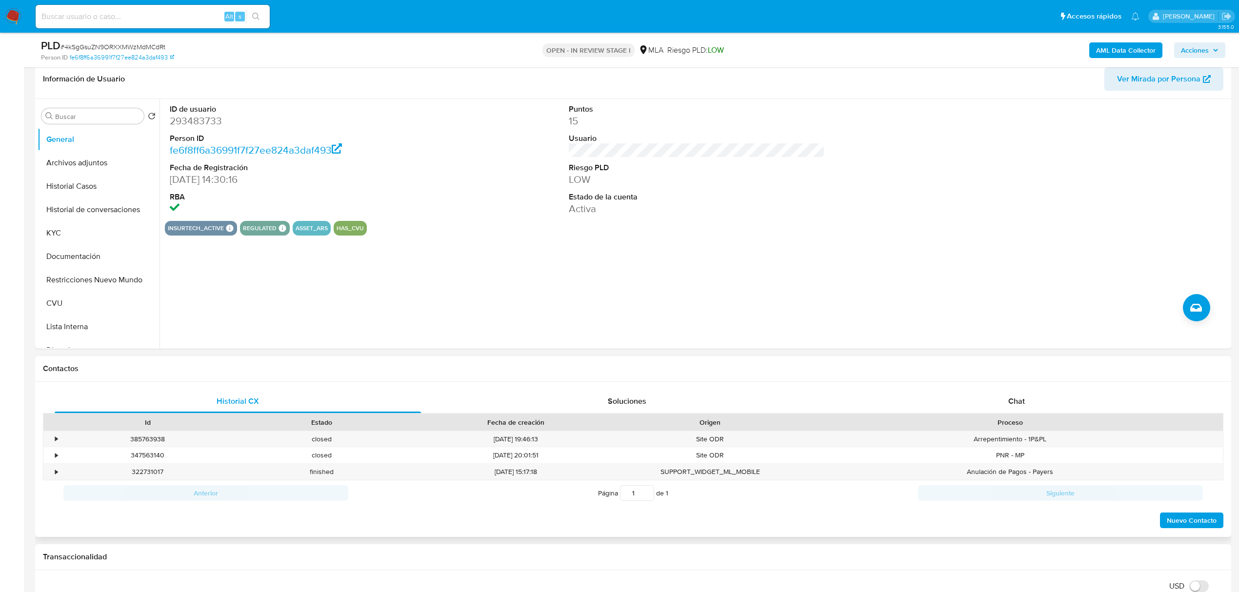
scroll to position [325, 0]
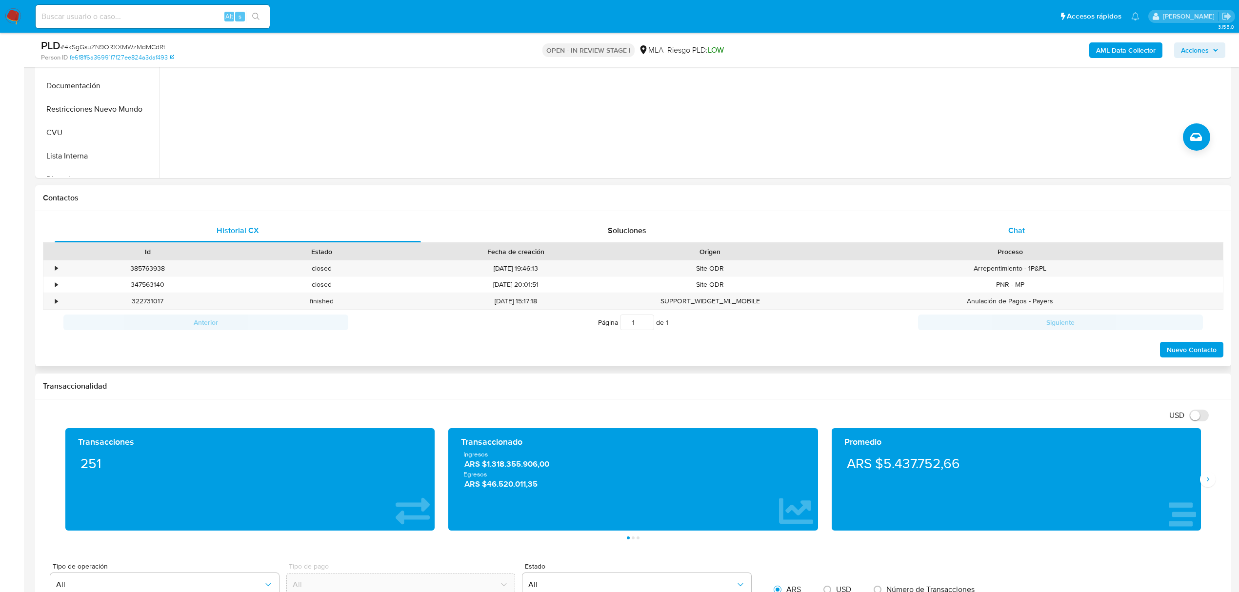
click at [1007, 230] on div "Chat" at bounding box center [1016, 230] width 366 height 23
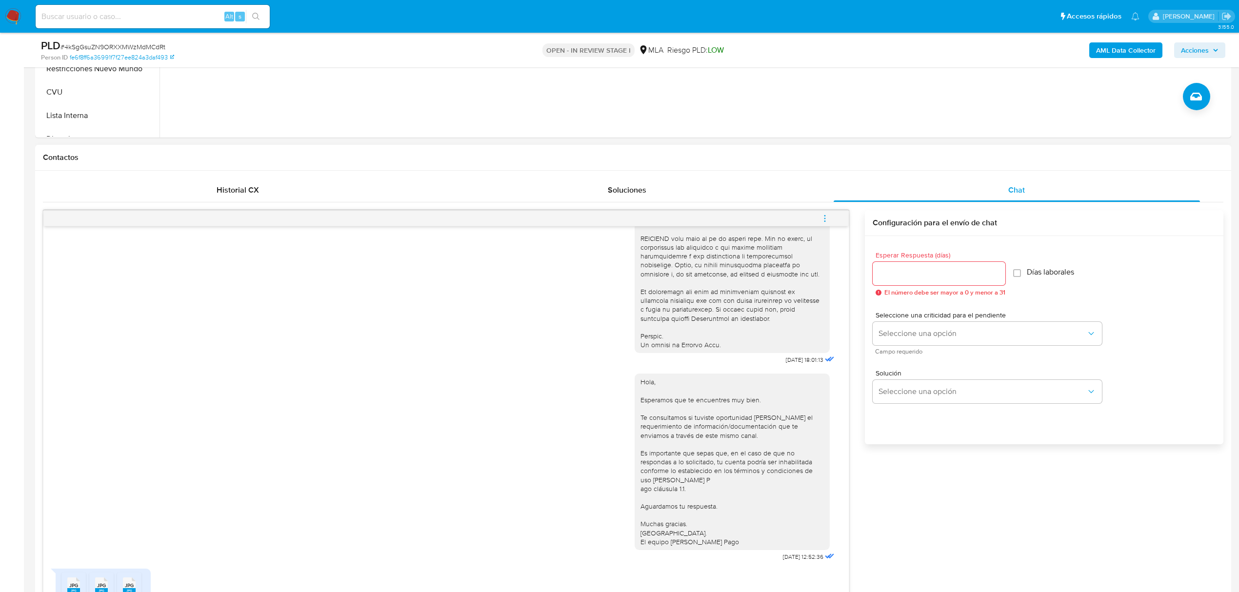
scroll to position [585, 0]
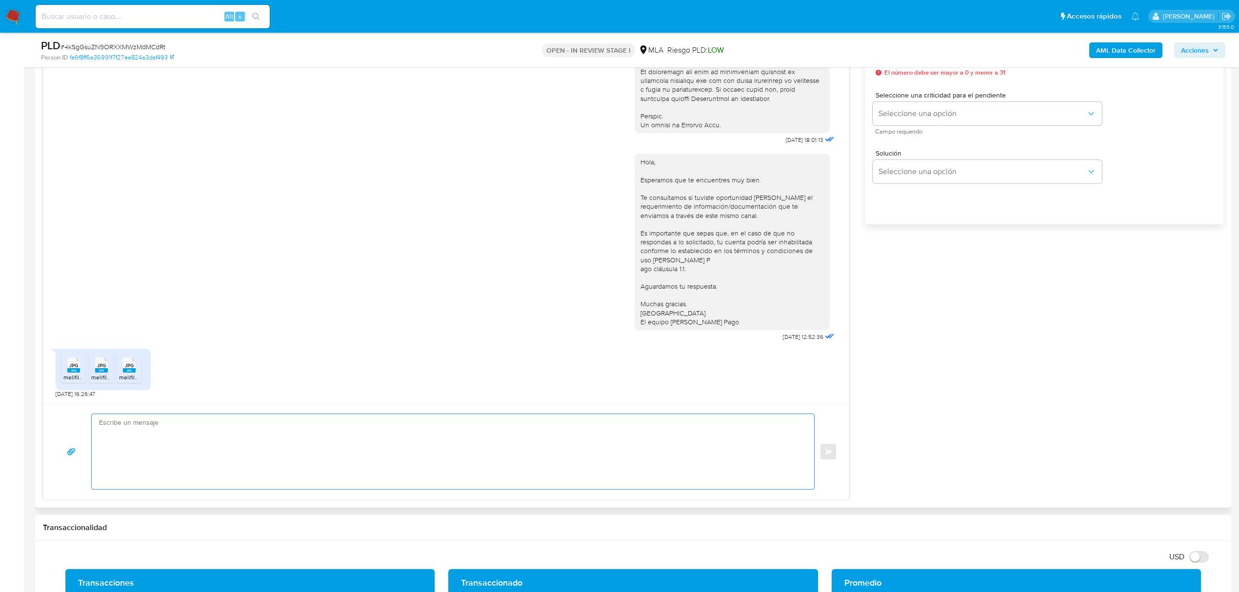
click at [276, 457] on textarea at bounding box center [450, 451] width 703 height 75
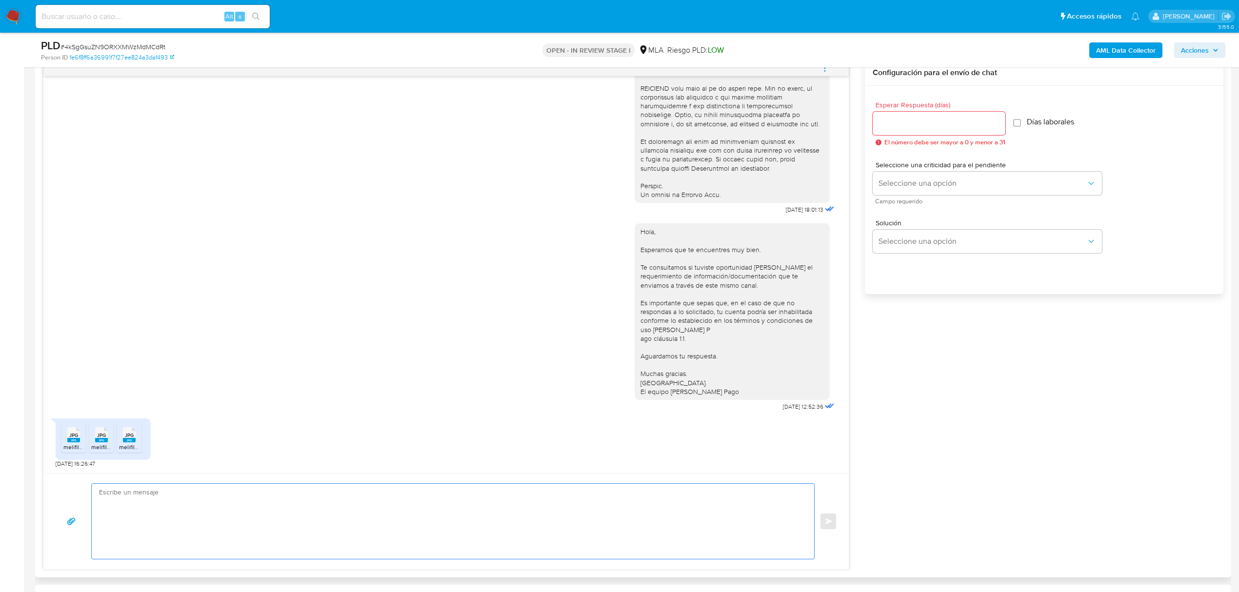
scroll to position [520, 0]
click at [276, 533] on textarea at bounding box center [450, 516] width 703 height 75
paste textarea "Hola, ¡Muchas gracias por tu respuesta! Confirmamos la recepción de la document…"
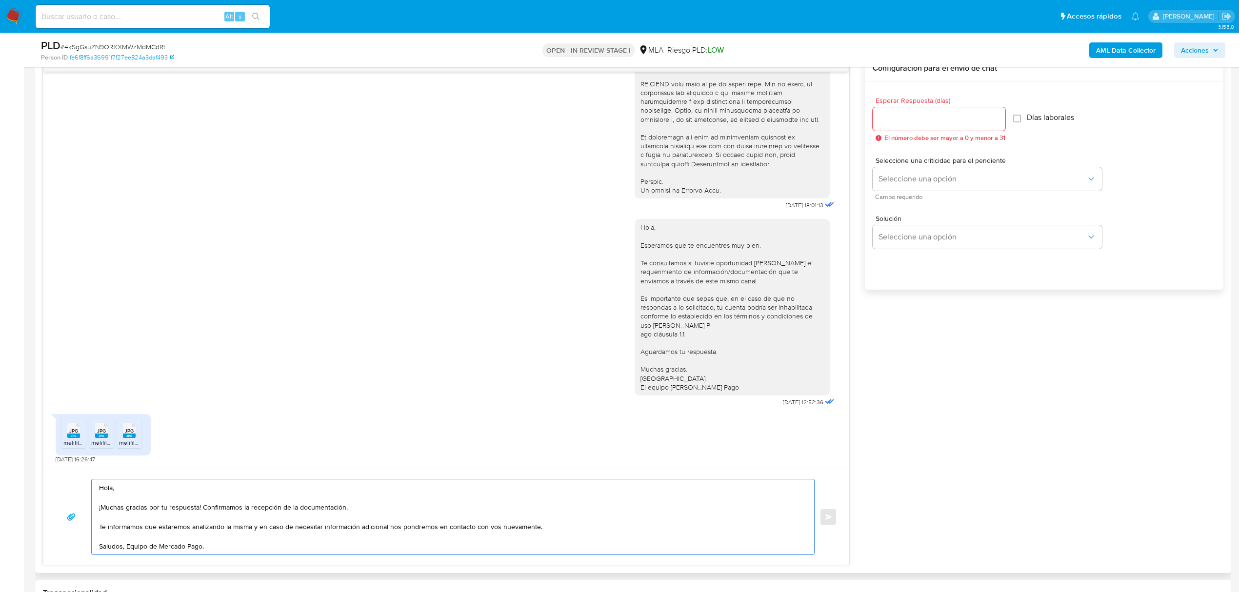
click at [128, 547] on textarea "Hola, ¡Muchas gracias por tu respuesta! Confirmamos la recepción de la document…" at bounding box center [450, 516] width 703 height 75
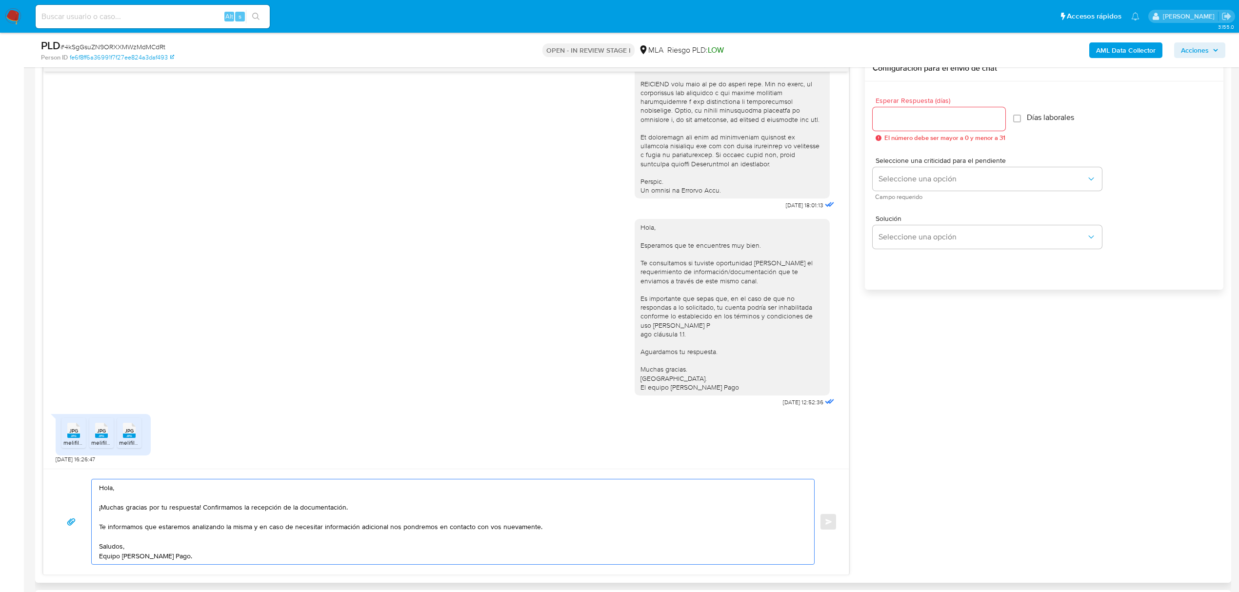
click at [130, 492] on textarea "Hola, ¡Muchas gracias por tu respuesta! Confirmamos la recepción de la document…" at bounding box center [450, 521] width 703 height 85
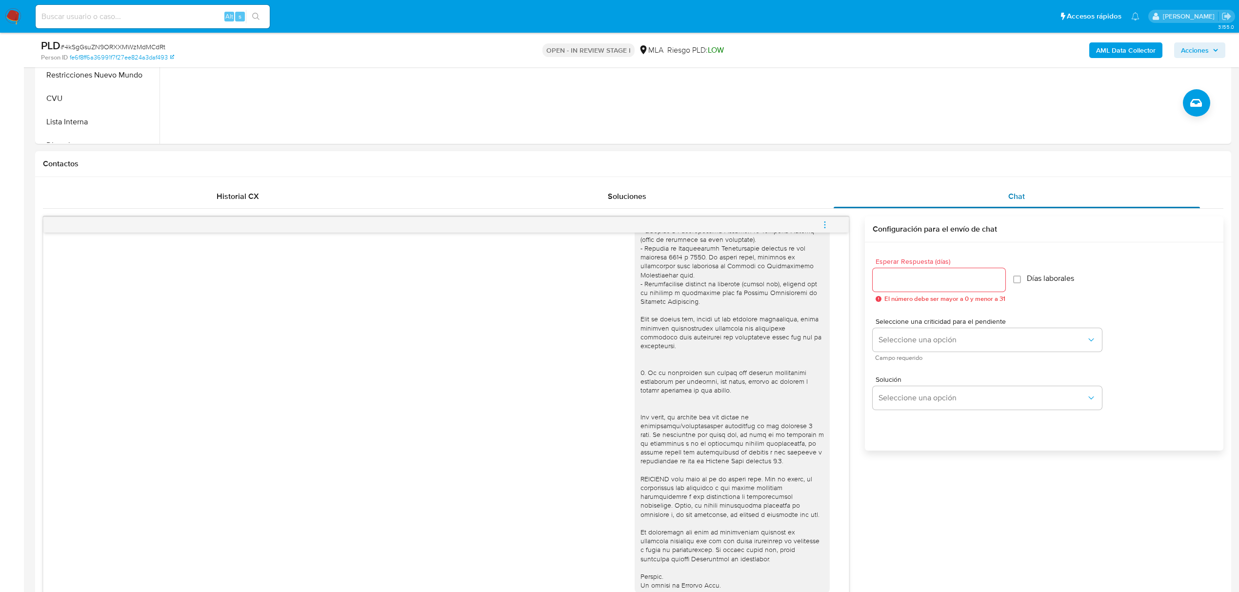
scroll to position [325, 0]
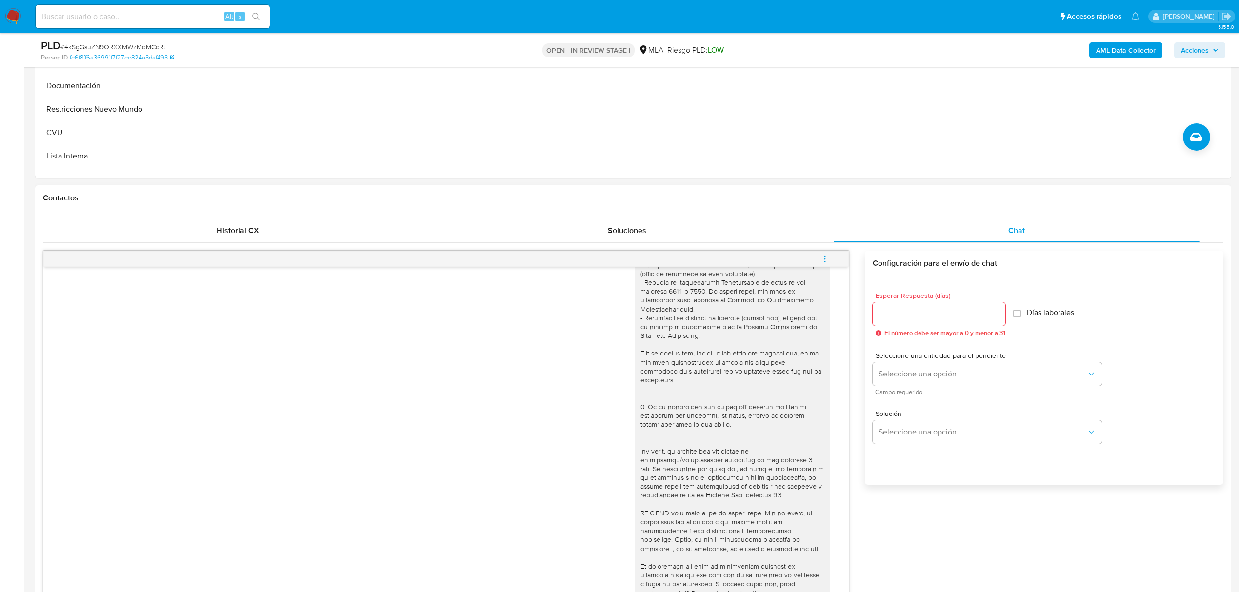
type textarea "Hola, [PERSON_NAME]. ¡Muchas gracias por tu respuesta! Confirmamos la recepción…"
click at [912, 315] on input "Esperar Respuesta (días)" at bounding box center [938, 314] width 133 height 13
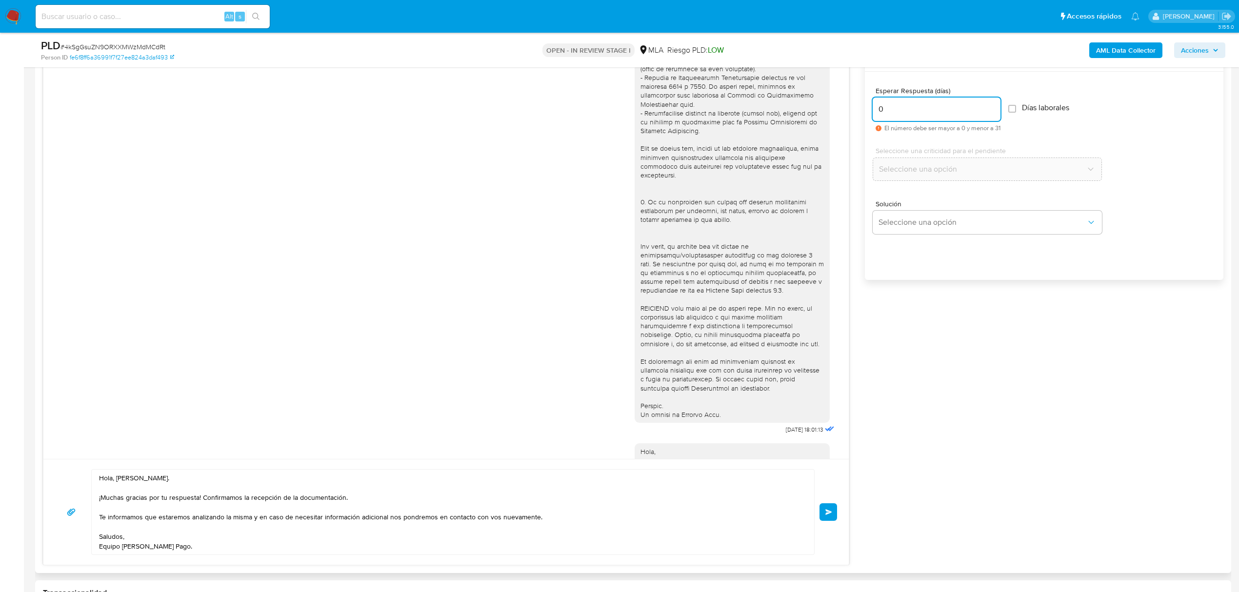
scroll to position [585, 0]
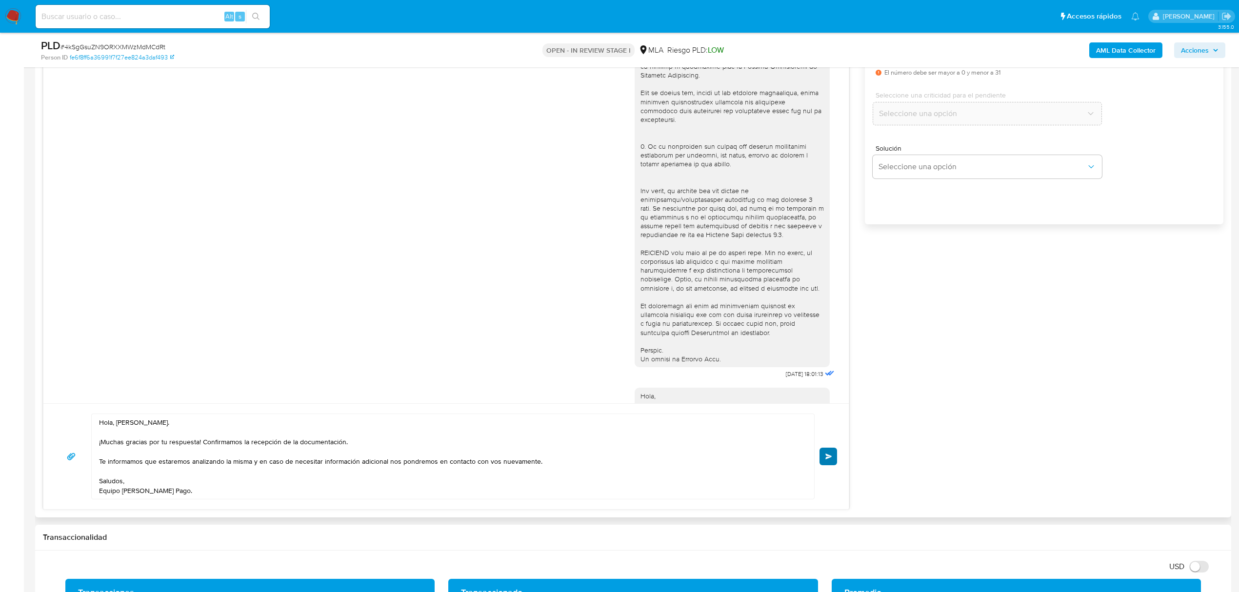
type input "0"
click at [826, 456] on span "Enviar" at bounding box center [828, 457] width 7 height 6
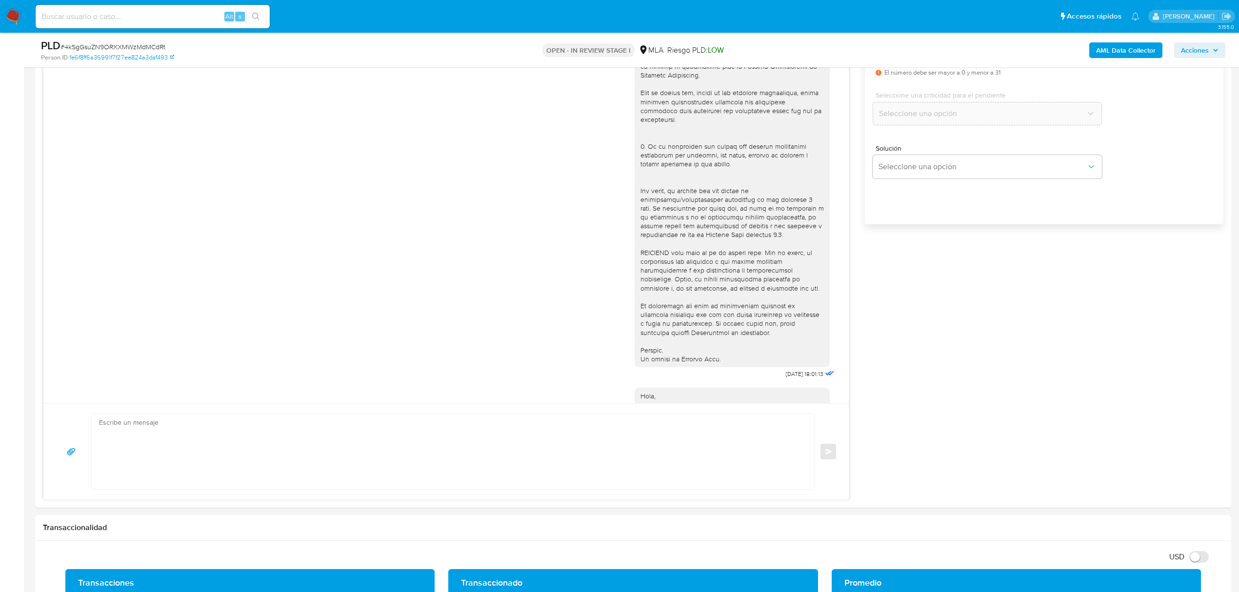
scroll to position [550, 0]
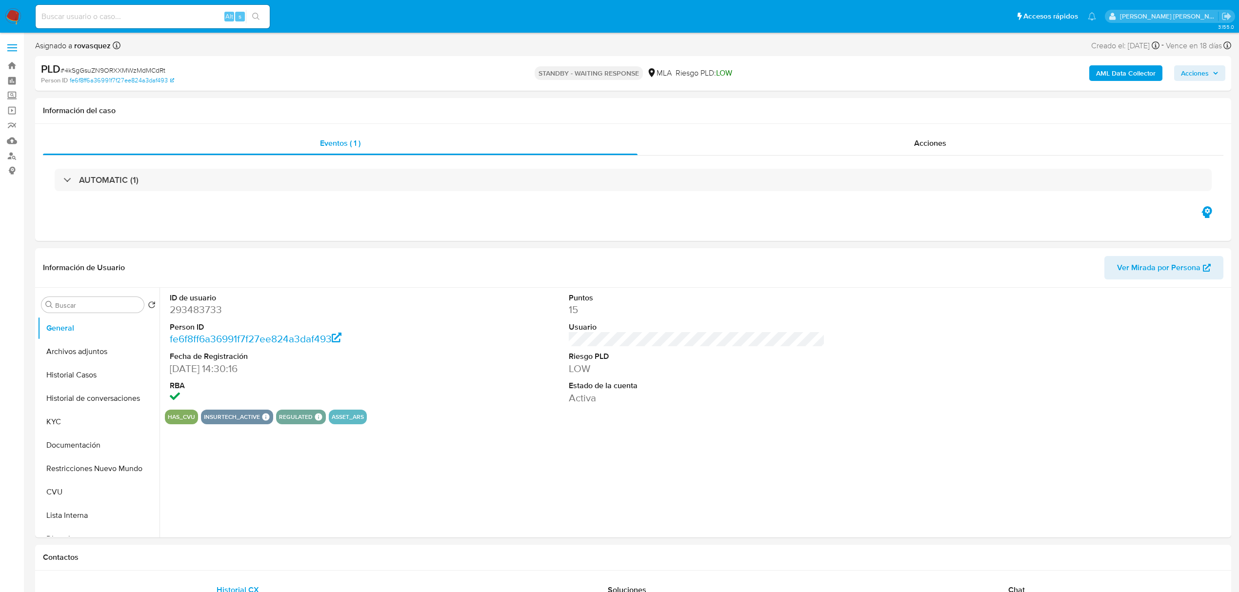
select select "10"
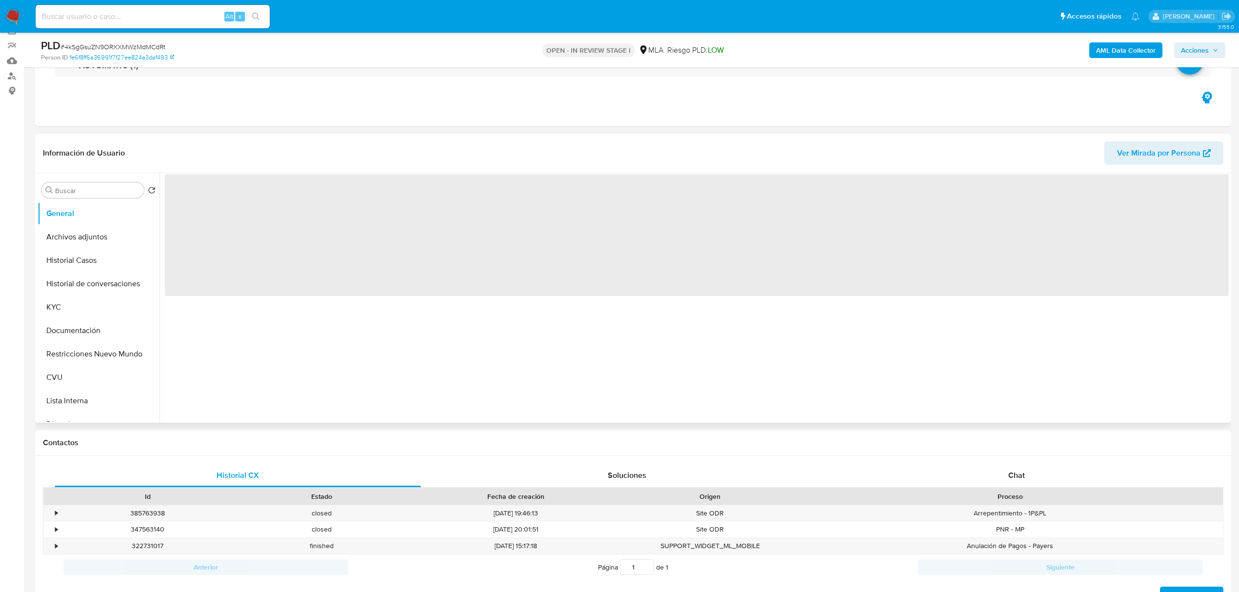
scroll to position [260, 0]
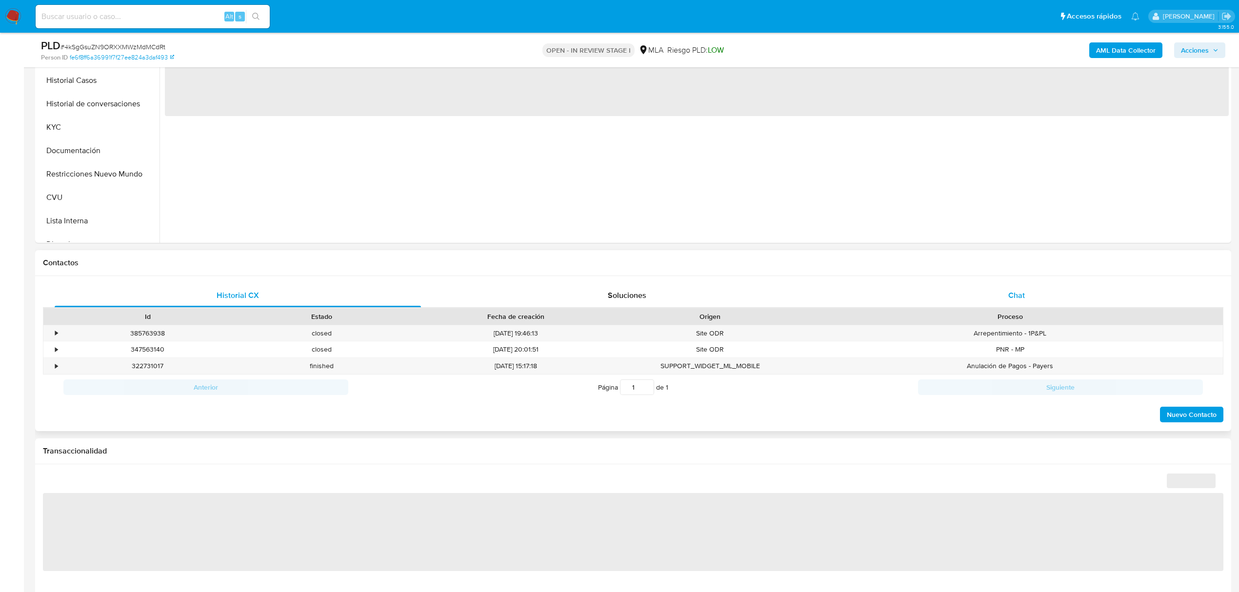
click at [1015, 296] on span "Chat" at bounding box center [1016, 295] width 17 height 11
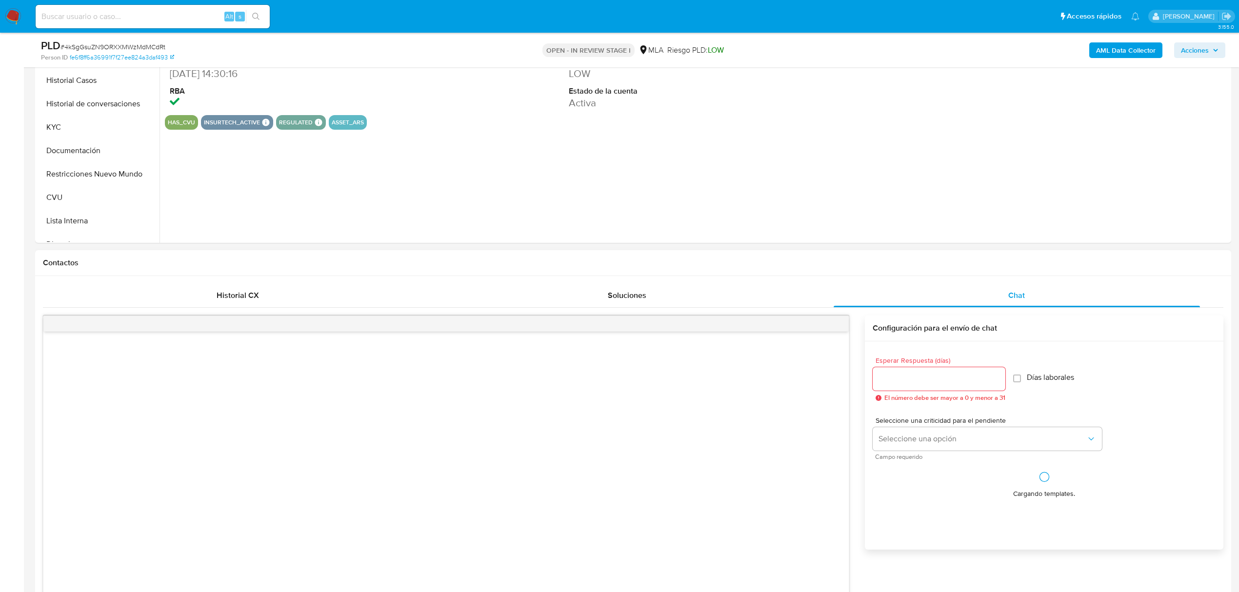
select select "10"
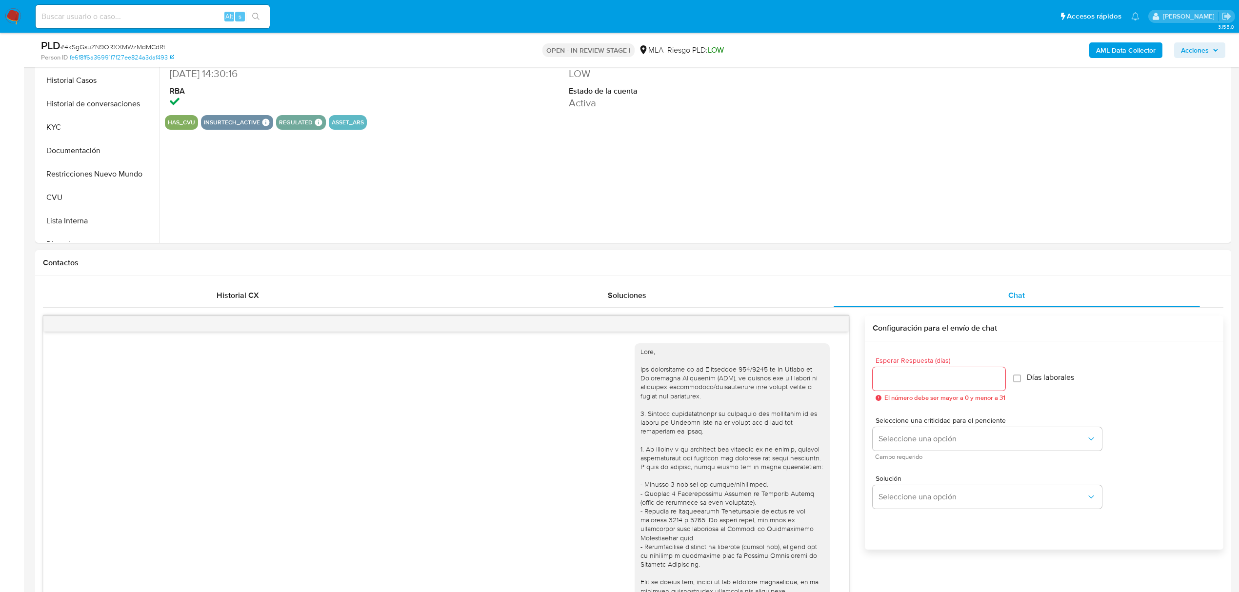
scroll to position [550, 0]
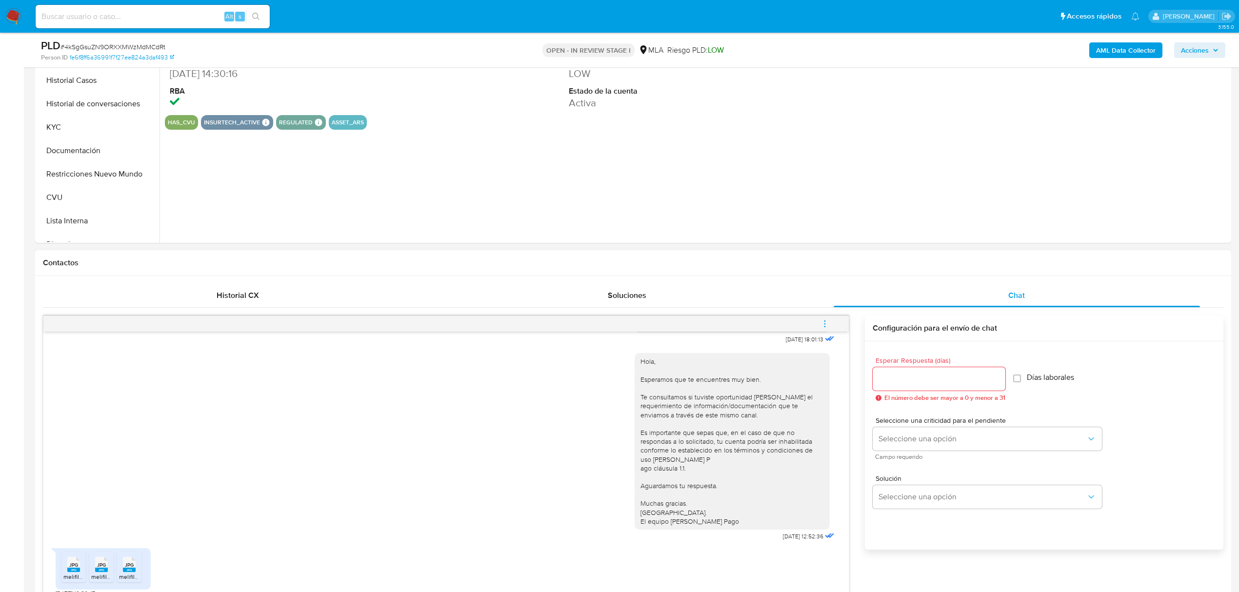
click at [820, 328] on icon "menu-action" at bounding box center [824, 323] width 9 height 9
click at [790, 309] on li "Cerrar conversación" at bounding box center [759, 306] width 100 height 18
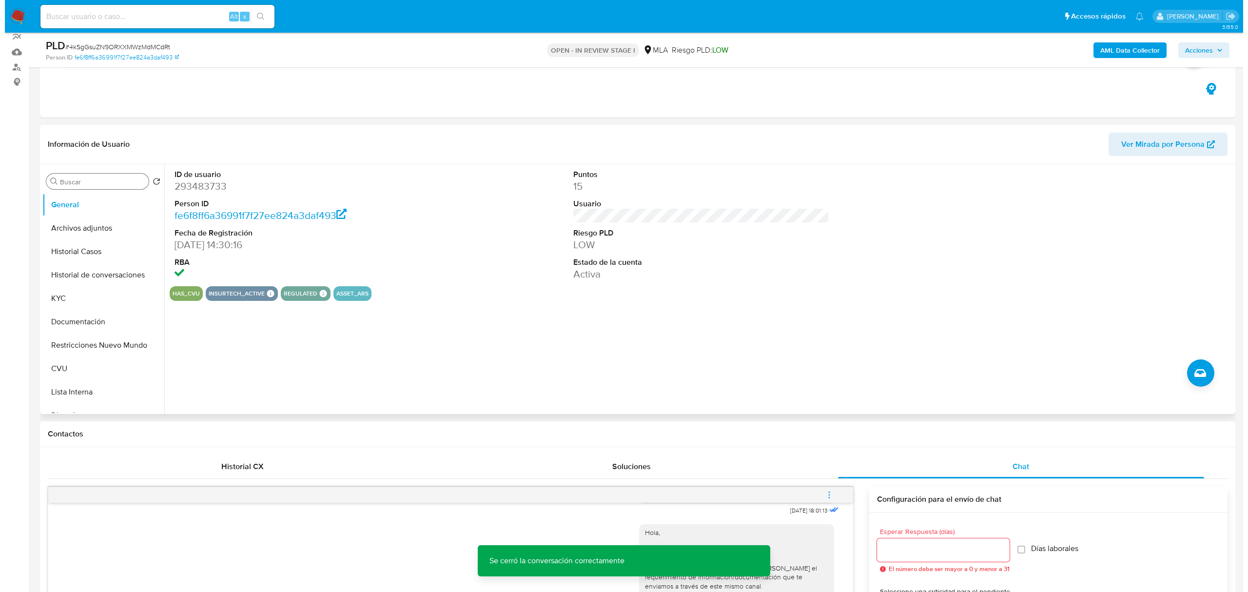
scroll to position [65, 0]
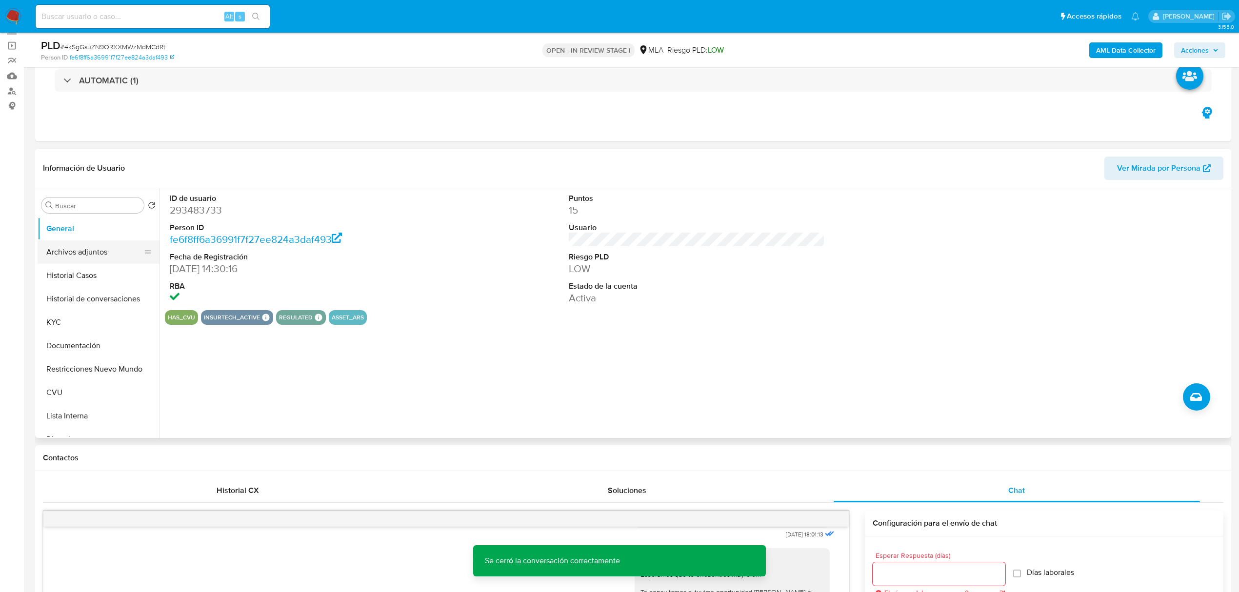
drag, startPoint x: 93, startPoint y: 258, endPoint x: 102, endPoint y: 259, distance: 9.9
click at [93, 258] on button "Archivos adjuntos" at bounding box center [95, 251] width 114 height 23
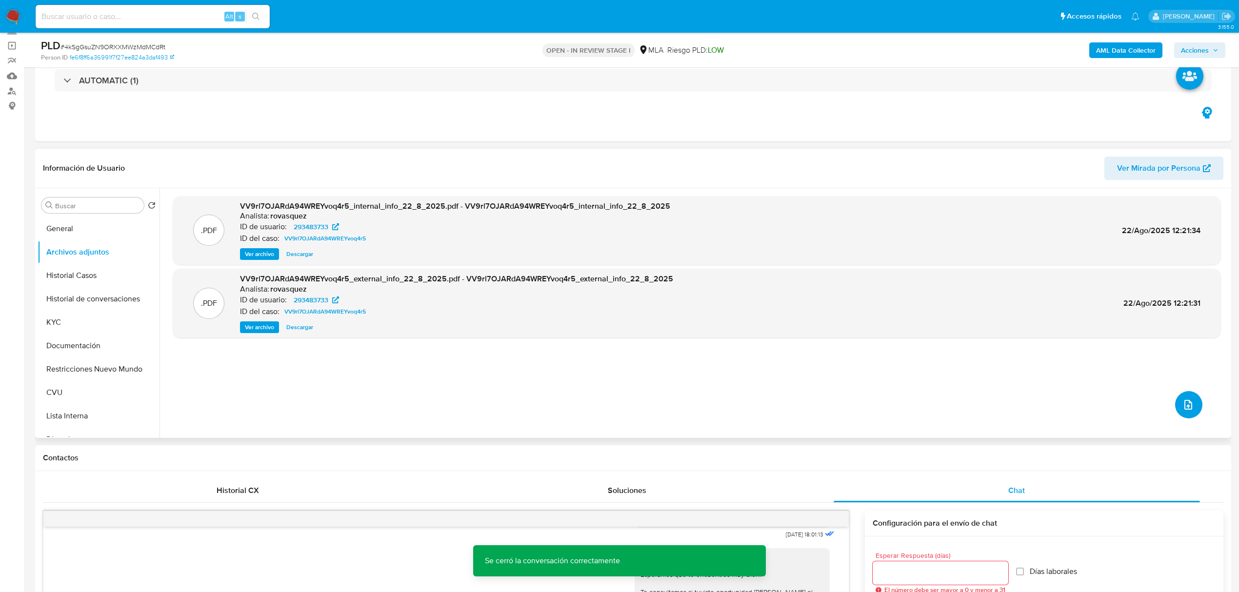
click at [1184, 404] on icon "upload-file" at bounding box center [1188, 405] width 8 height 10
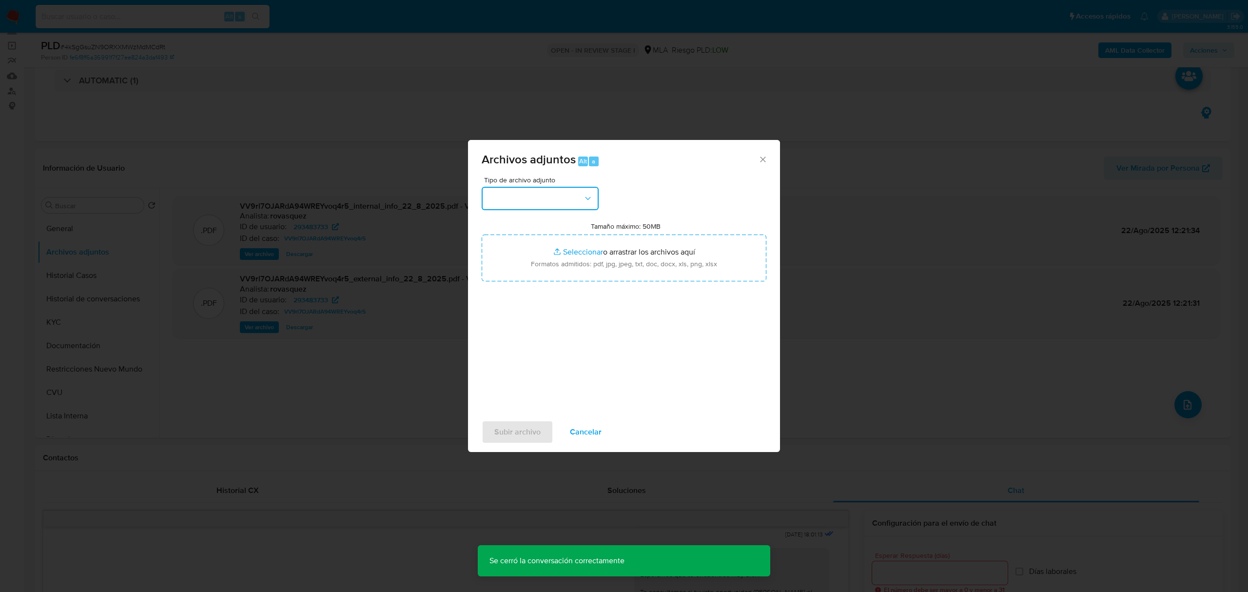
click at [565, 197] on button "button" at bounding box center [540, 198] width 117 height 23
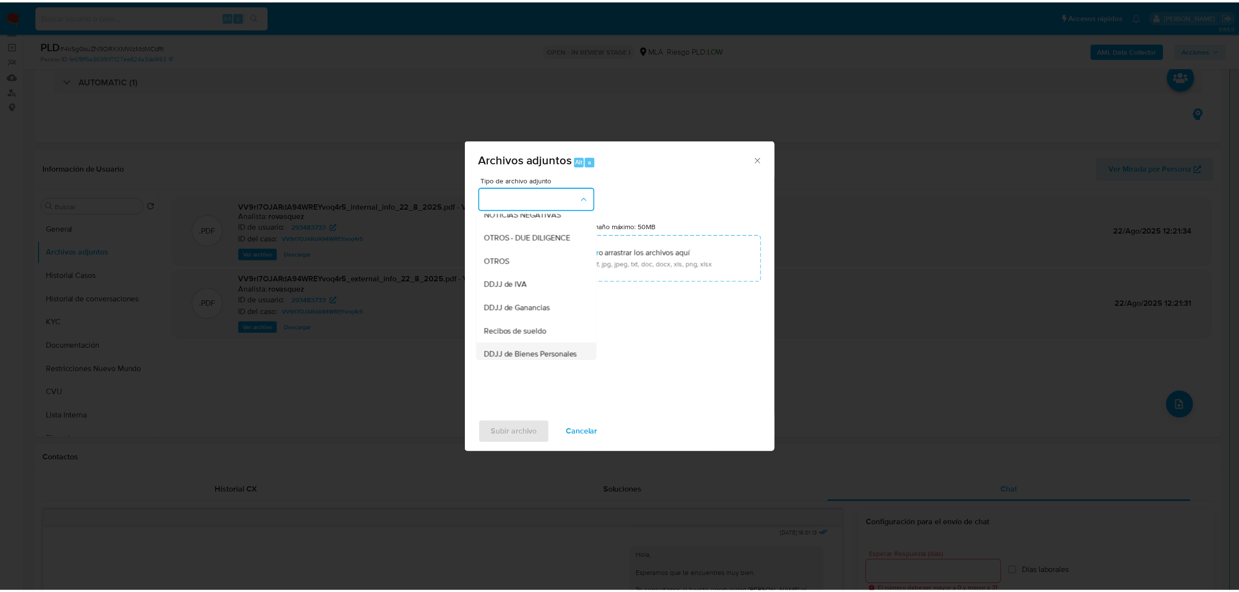
scroll to position [130, 0]
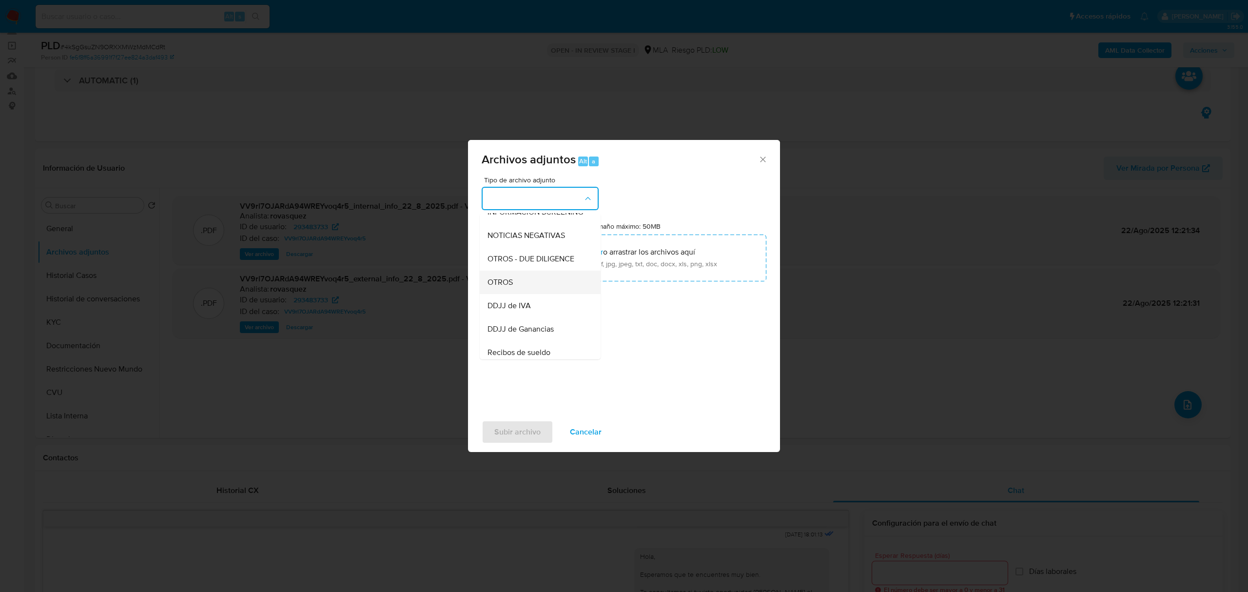
click at [533, 289] on div "OTROS" at bounding box center [537, 282] width 99 height 23
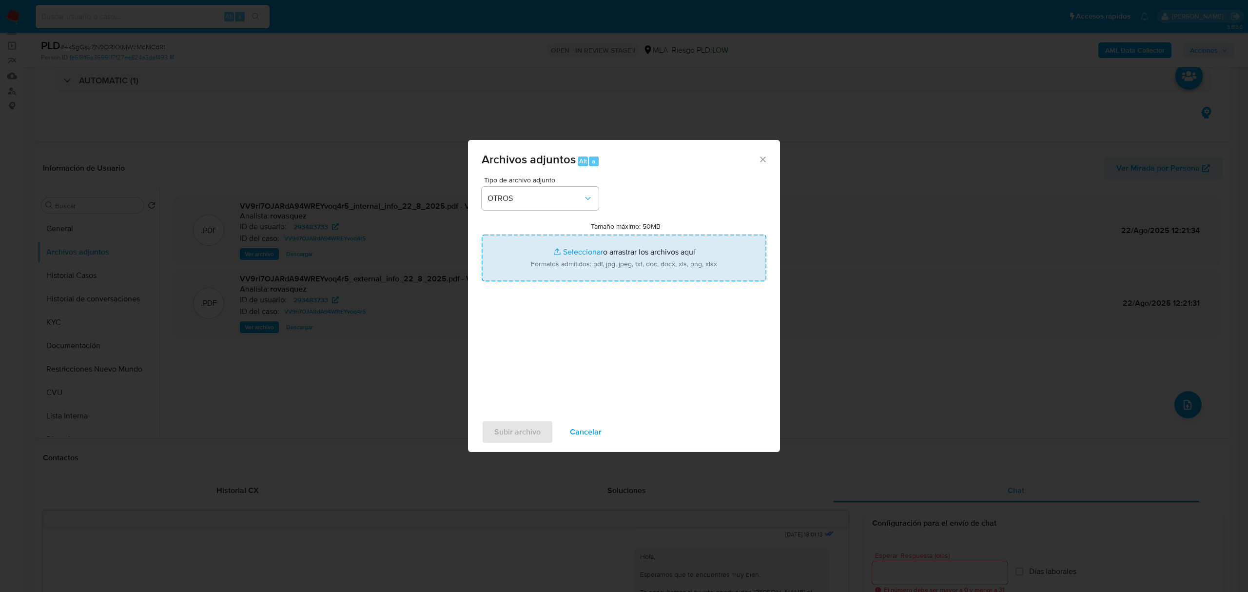
click at [566, 256] on input "Tamaño máximo: 50MB Seleccionar archivos" at bounding box center [624, 258] width 285 height 47
type input "C:\fakepath\Caselog VV9rl7OJARdA94WREYvoq4r5_2025_08_22_11_36_20.docx"
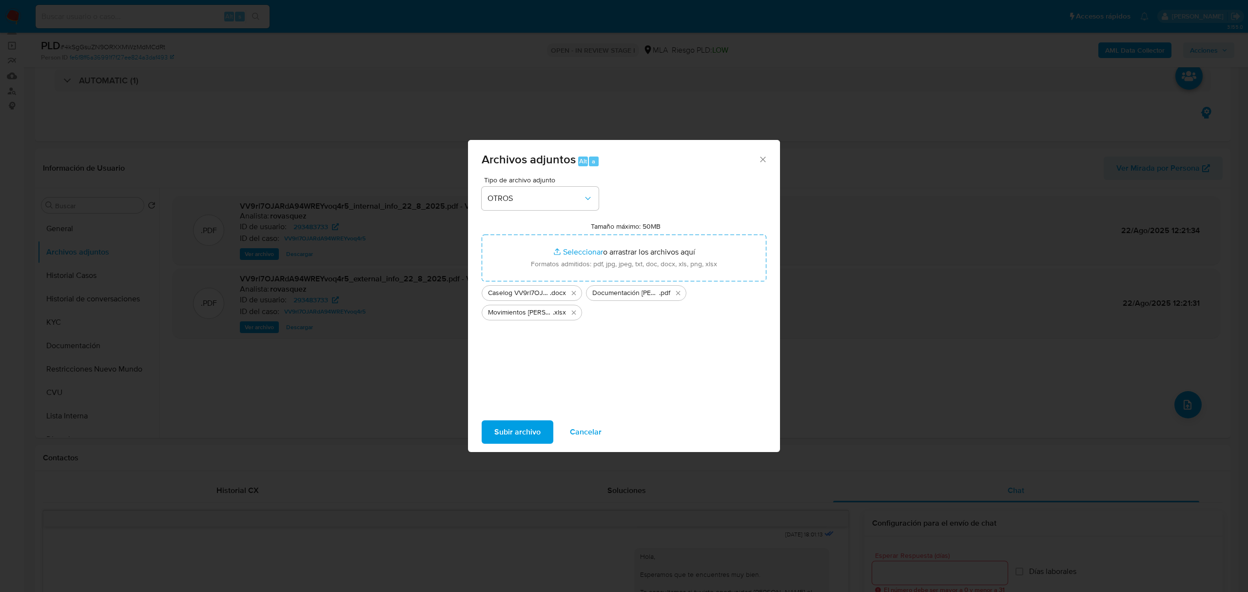
click at [532, 432] on span "Subir archivo" at bounding box center [518, 431] width 46 height 21
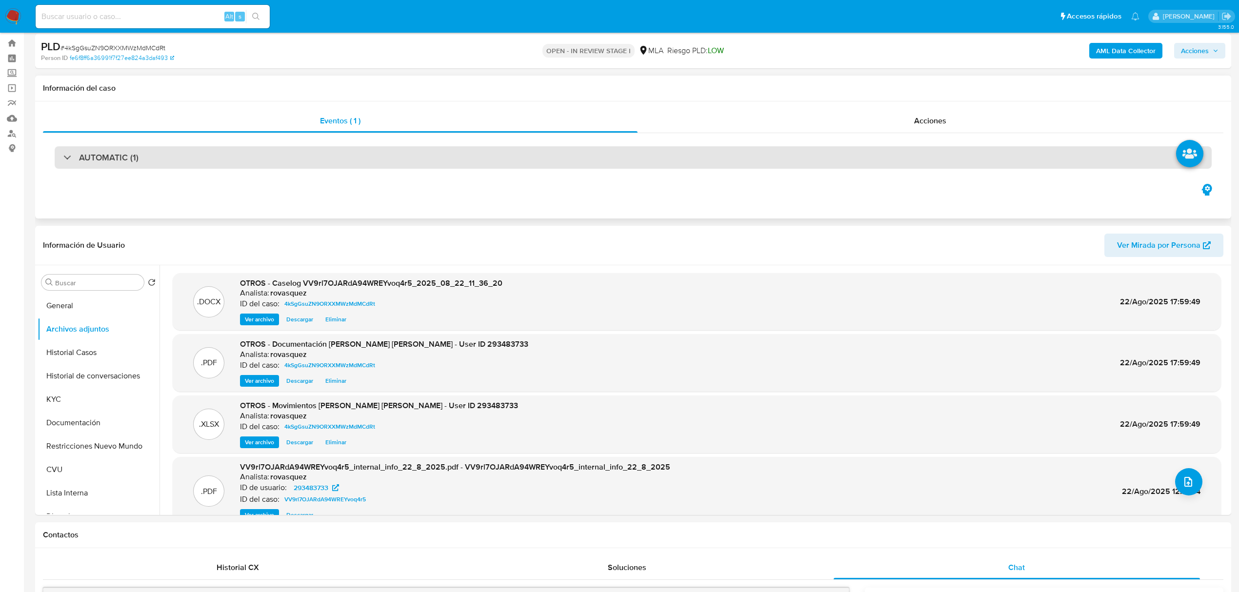
scroll to position [0, 0]
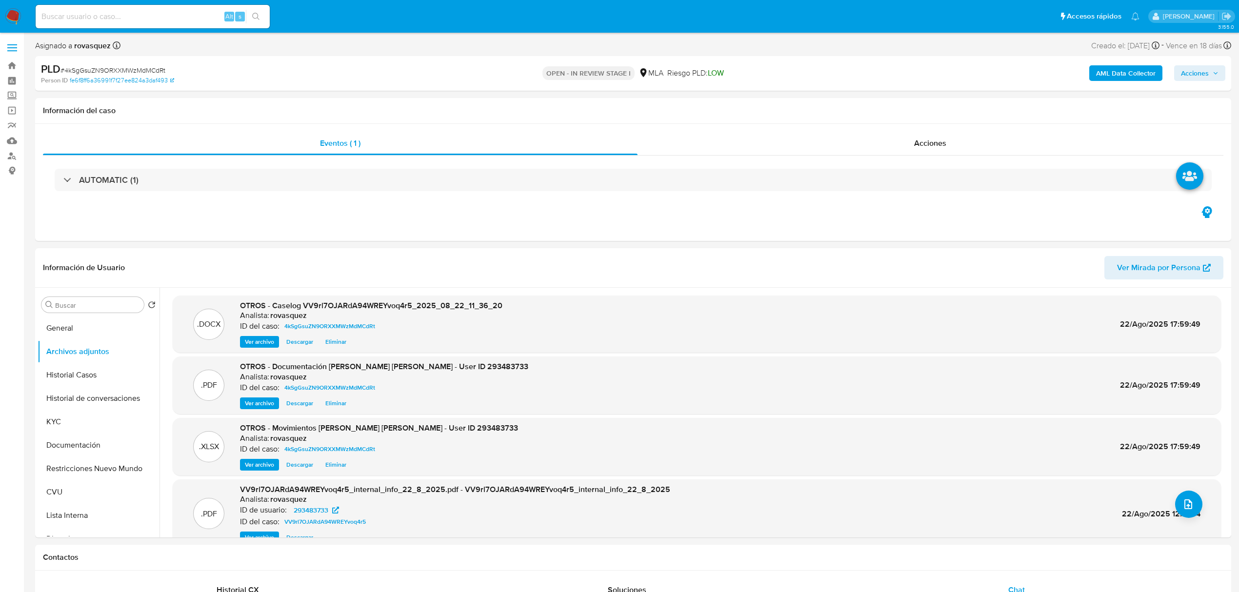
click at [1202, 70] on span "Acciones" at bounding box center [1195, 73] width 28 height 16
click at [940, 96] on div "Resolución del caso Alt r" at bounding box center [934, 104] width 93 height 25
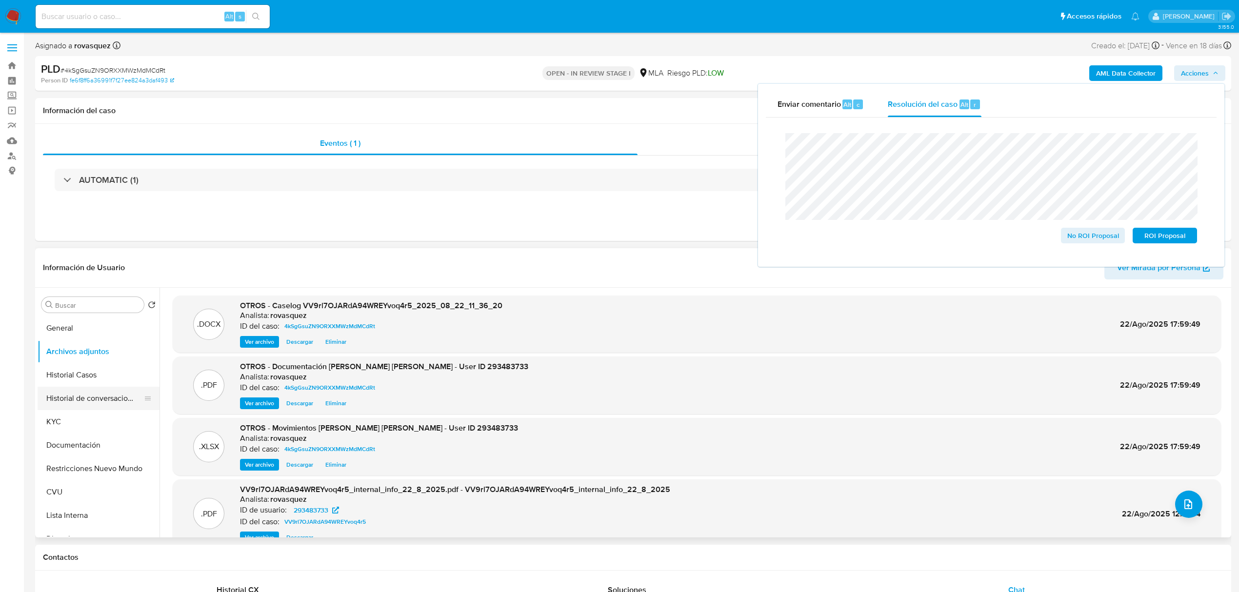
click at [99, 397] on button "Historial de conversaciones" at bounding box center [95, 398] width 114 height 23
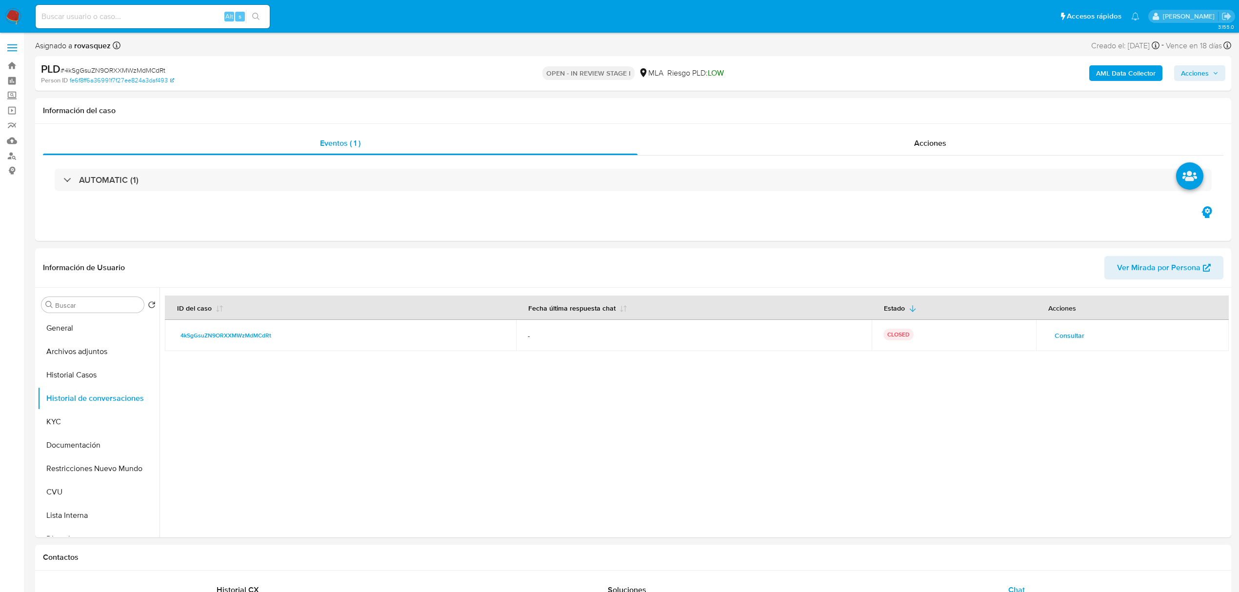
click at [1202, 75] on span "Acciones" at bounding box center [1195, 73] width 28 height 16
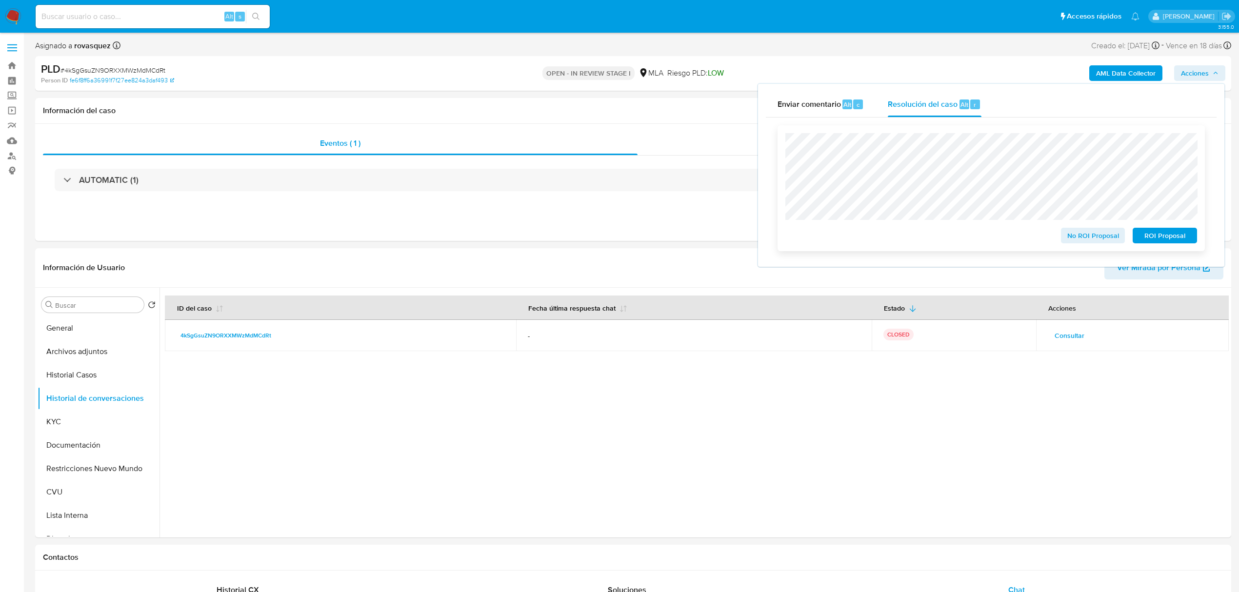
click at [1089, 235] on span "No ROI Proposal" at bounding box center [1093, 236] width 51 height 14
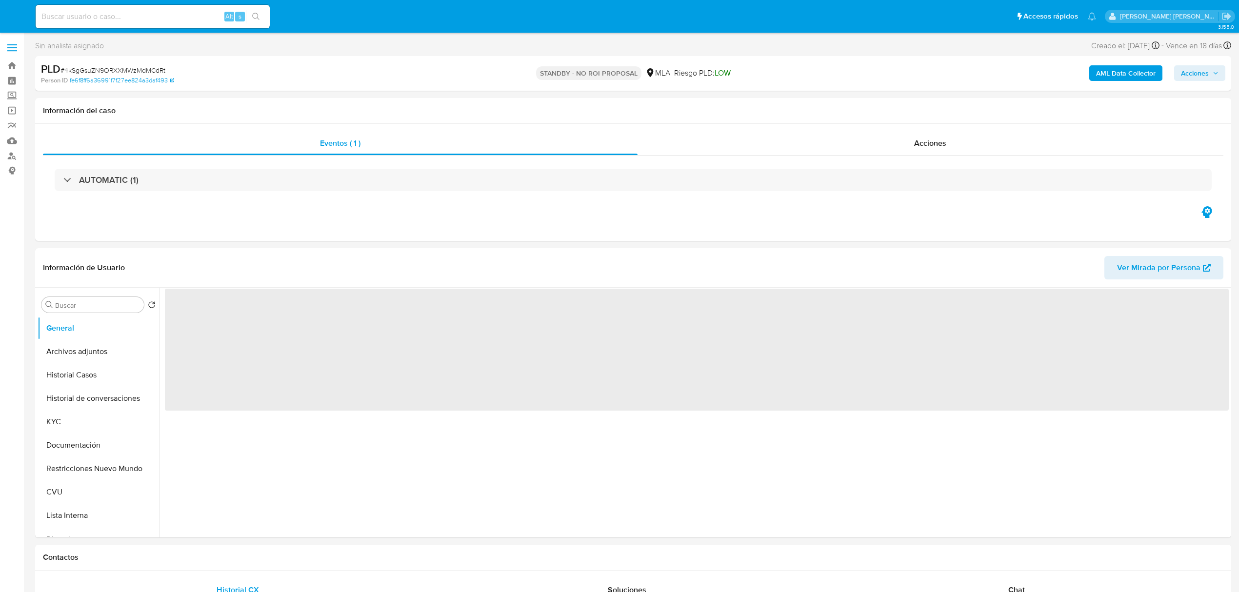
select select "10"
